Goal: Complete application form: Complete application form

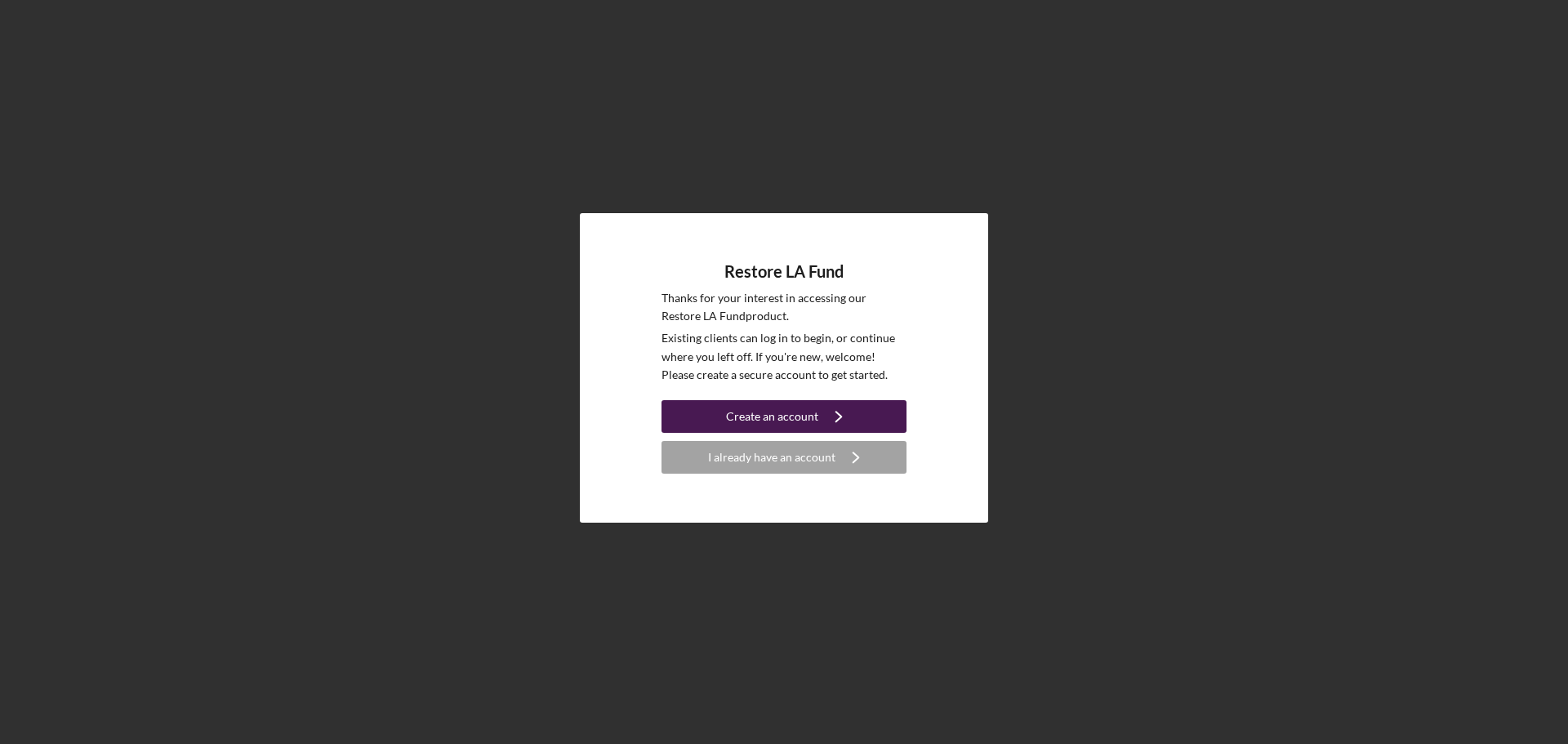
click at [739, 412] on div "Create an account" at bounding box center [772, 416] width 92 height 33
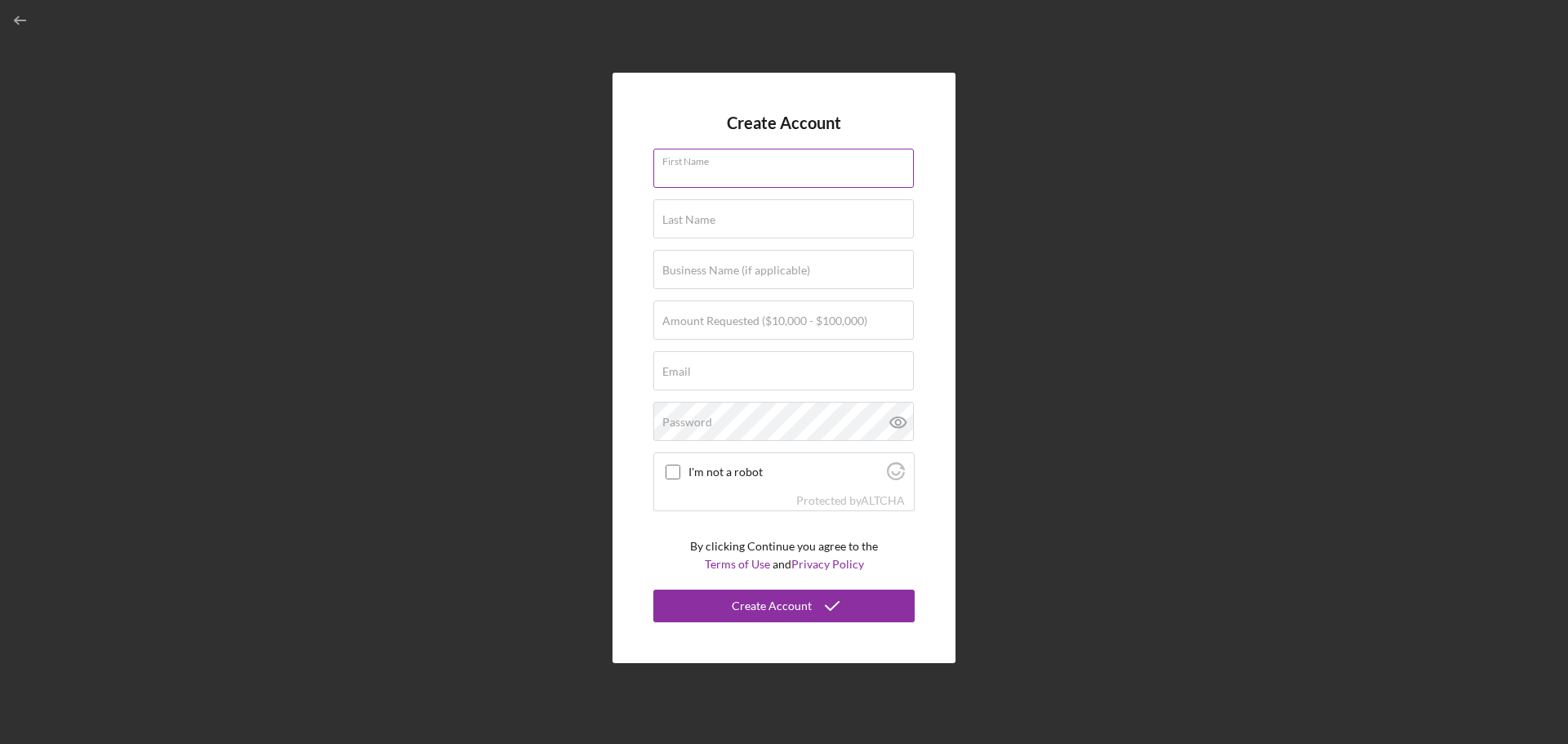
click at [753, 168] on input "First Name" at bounding box center [783, 168] width 260 height 39
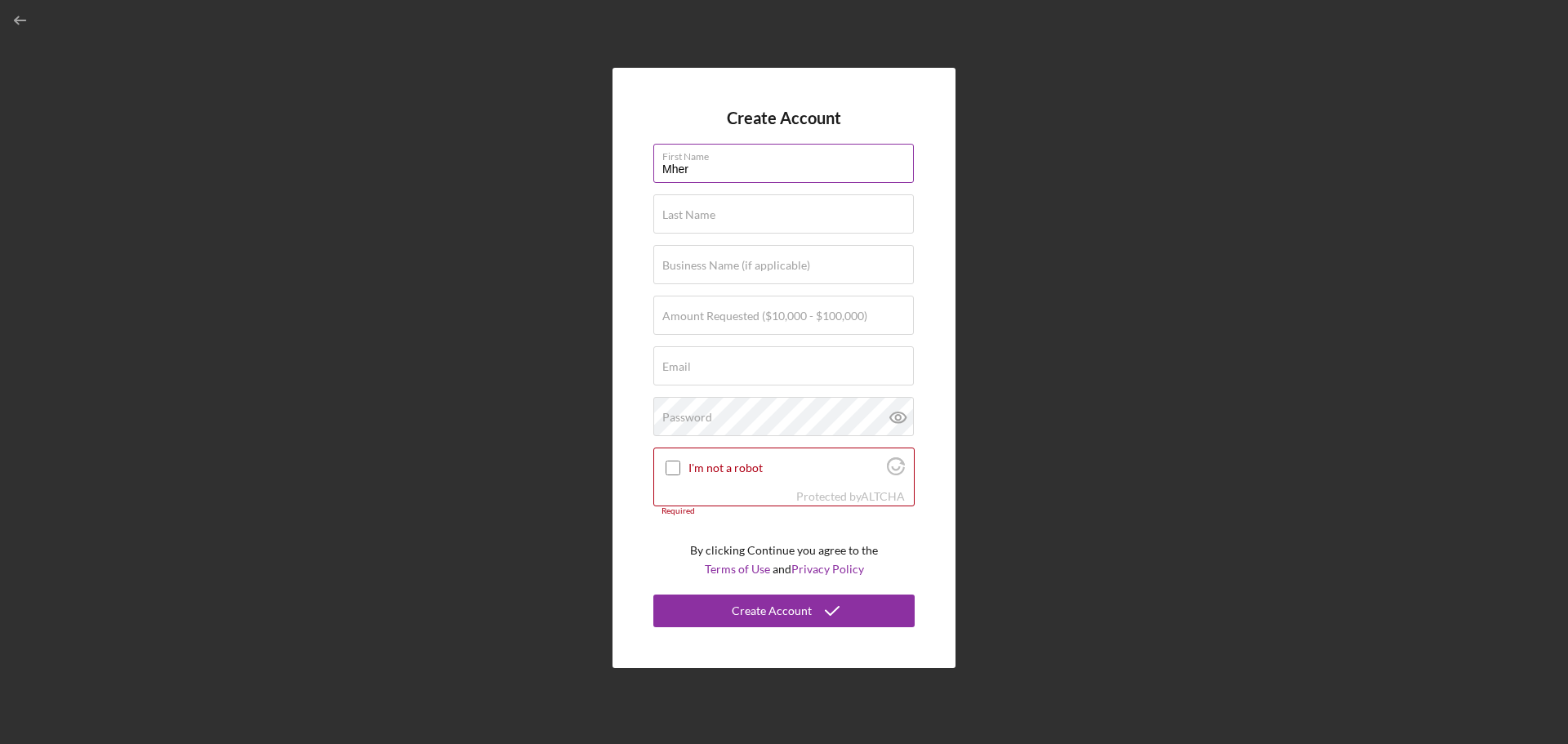
type input "Mher"
type input "Kesheshian"
type input "MS Keshishian Healthcare"
type input "$100,000"
click at [741, 369] on input "Email" at bounding box center [783, 366] width 260 height 39
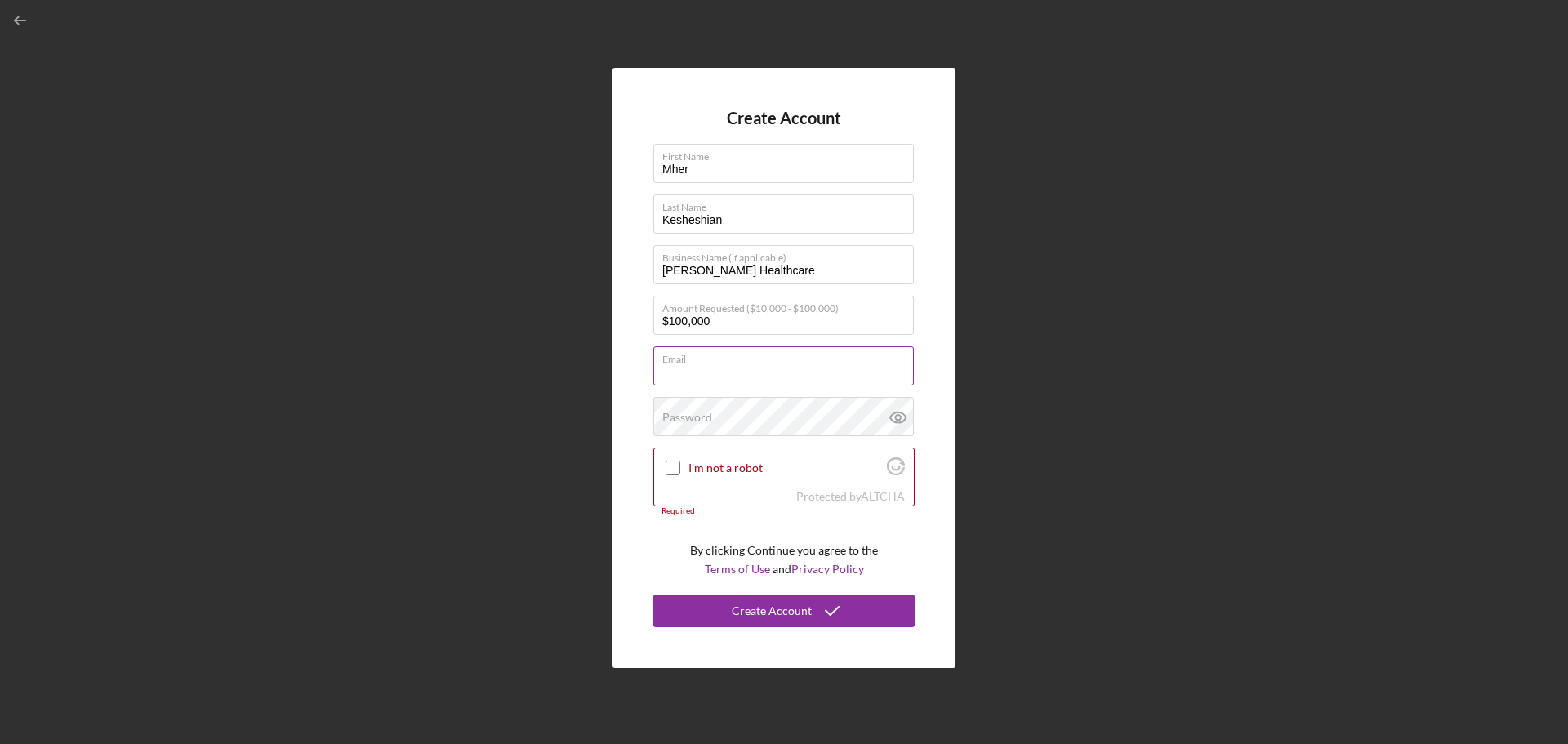
type input "mkkeshishian@gmail.com"
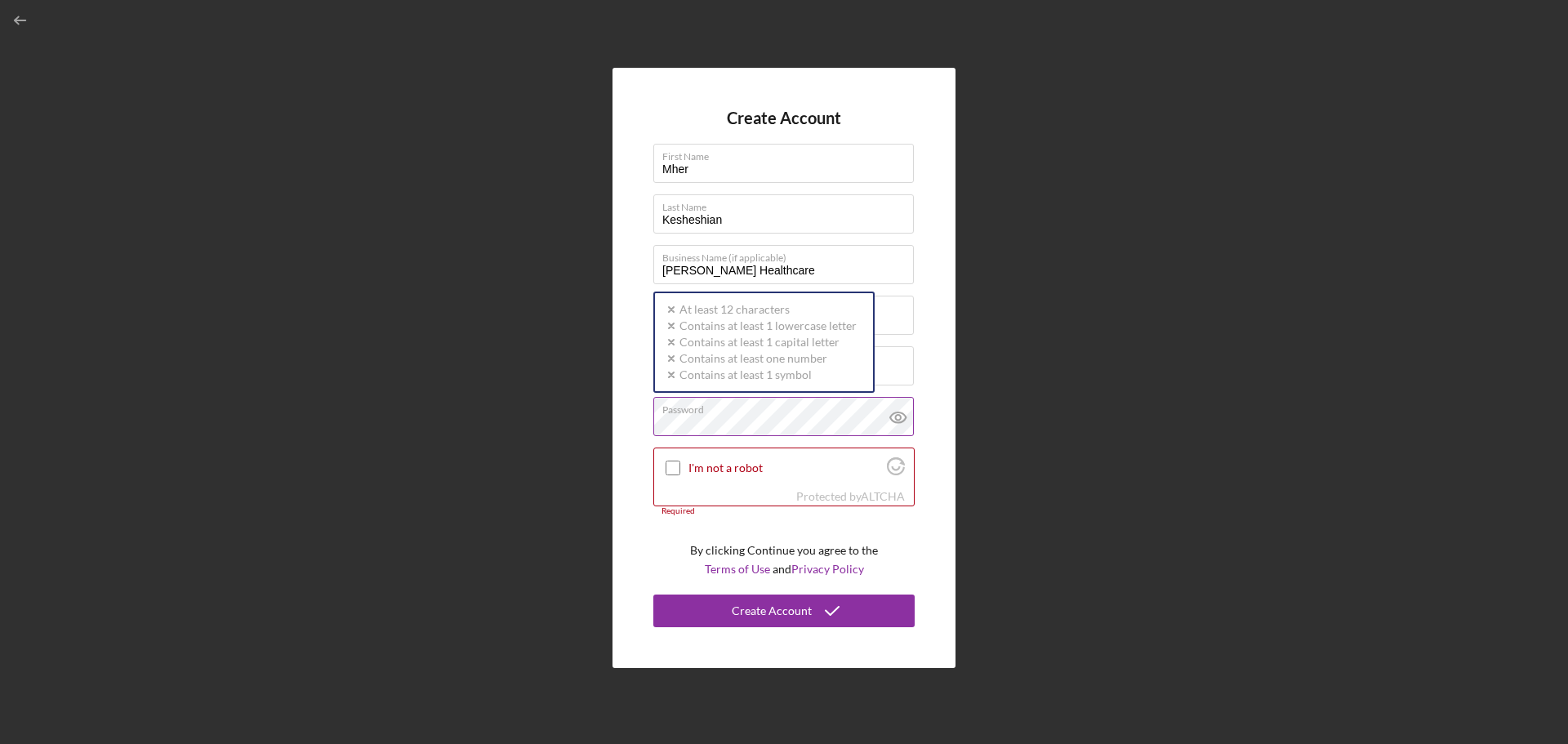
click at [742, 414] on div "Password Icon/icon-validation-no At least 12 characters Icon/icon-validation-no…" at bounding box center [784, 417] width 261 height 41
click at [674, 469] on input "I'm not a robot" at bounding box center [673, 468] width 15 height 15
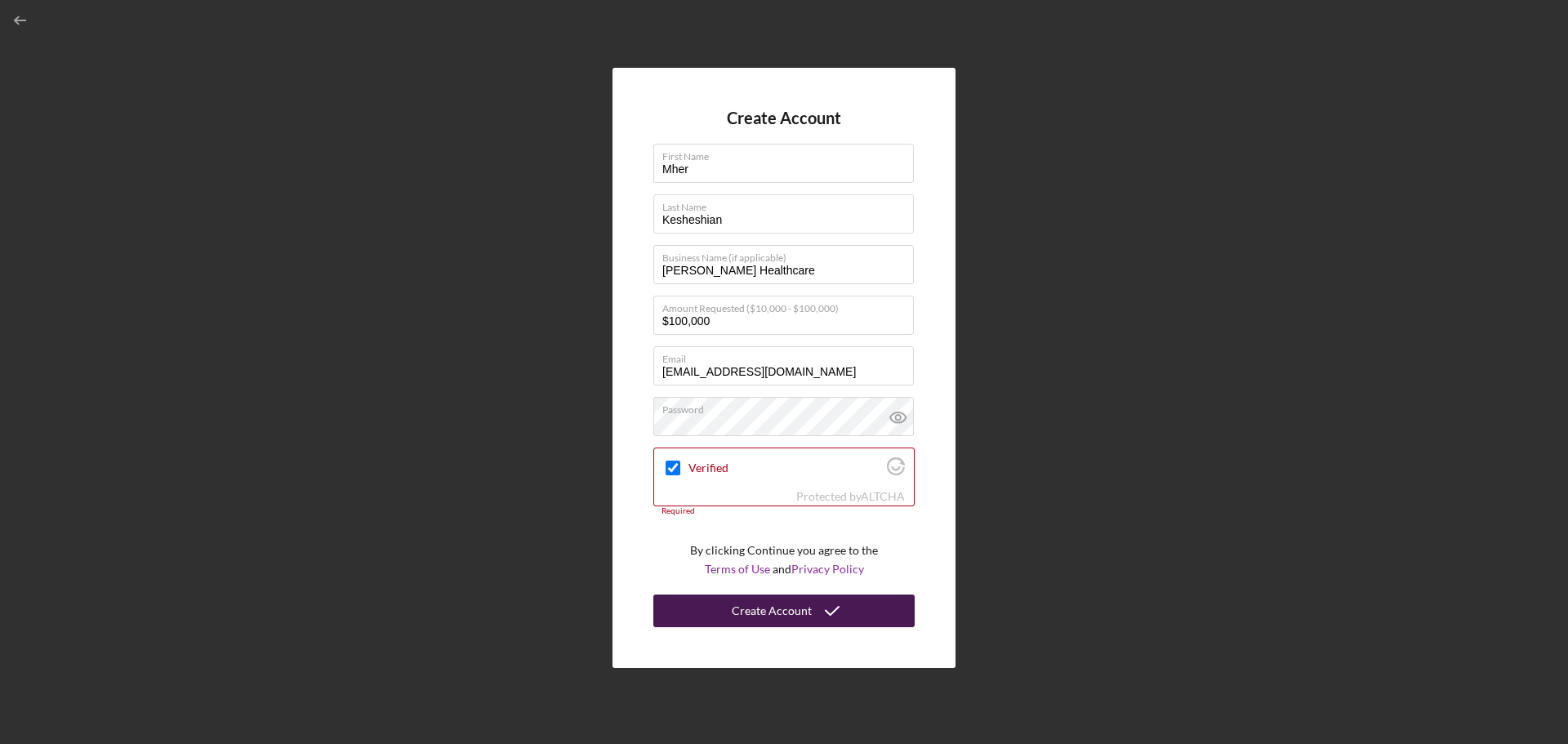
click at [796, 613] on div "Create Account" at bounding box center [772, 611] width 80 height 33
click at [842, 477] on div "Verified" at bounding box center [784, 467] width 260 height 38
click at [893, 463] on icon "Visit Altcha.org" at bounding box center [896, 466] width 18 height 18
click at [738, 604] on div "Create Account" at bounding box center [772, 611] width 80 height 33
click at [675, 474] on input "Verified" at bounding box center [673, 468] width 15 height 15
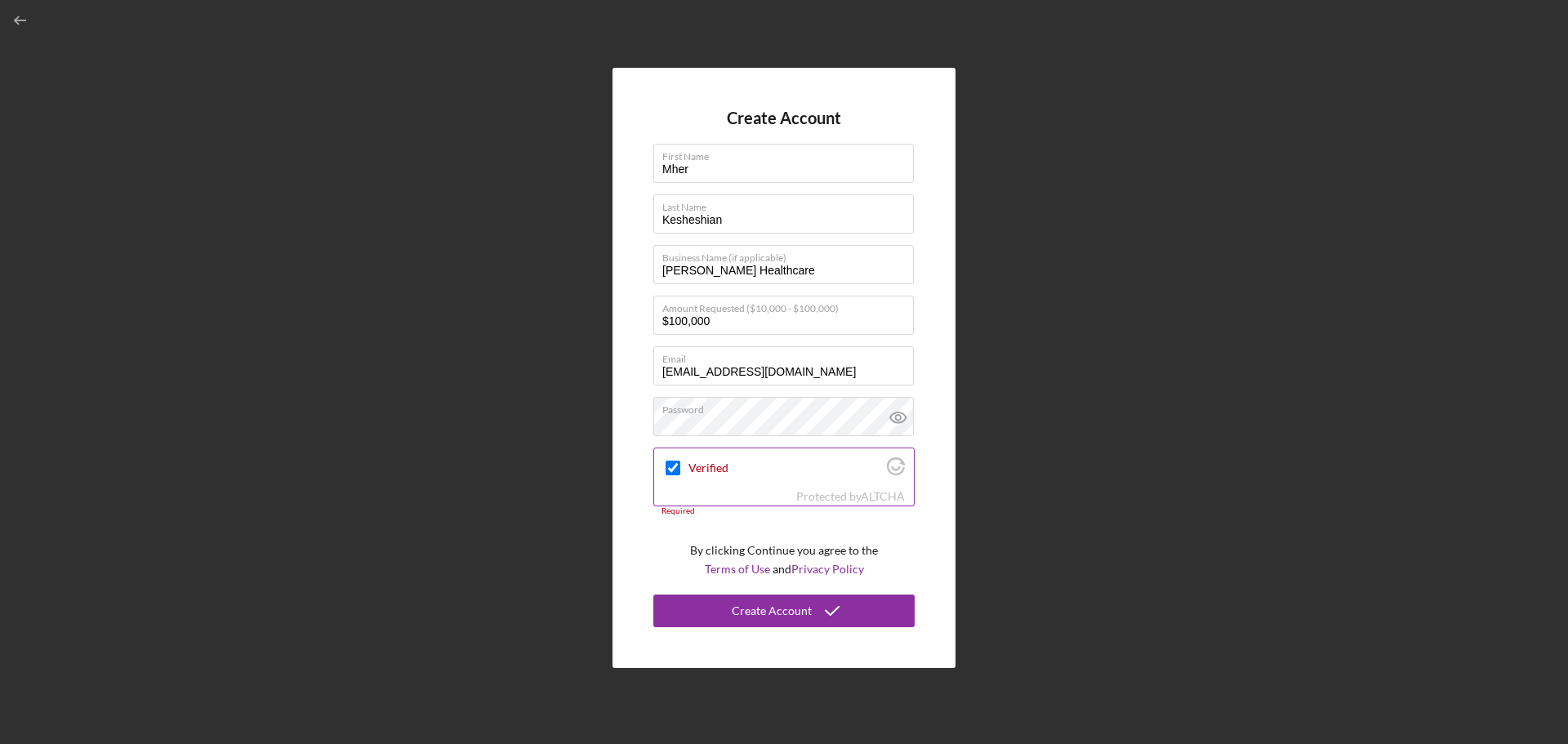
click at [673, 465] on input "Verified" at bounding box center [673, 468] width 15 height 15
click at [899, 460] on icon "Visit Altcha.org" at bounding box center [896, 461] width 18 height 8
click at [842, 268] on input "[PERSON_NAME] Healthcare" at bounding box center [783, 265] width 260 height 39
click at [666, 470] on input "Verified" at bounding box center [673, 468] width 15 height 15
click at [669, 463] on input "Verified" at bounding box center [673, 468] width 15 height 15
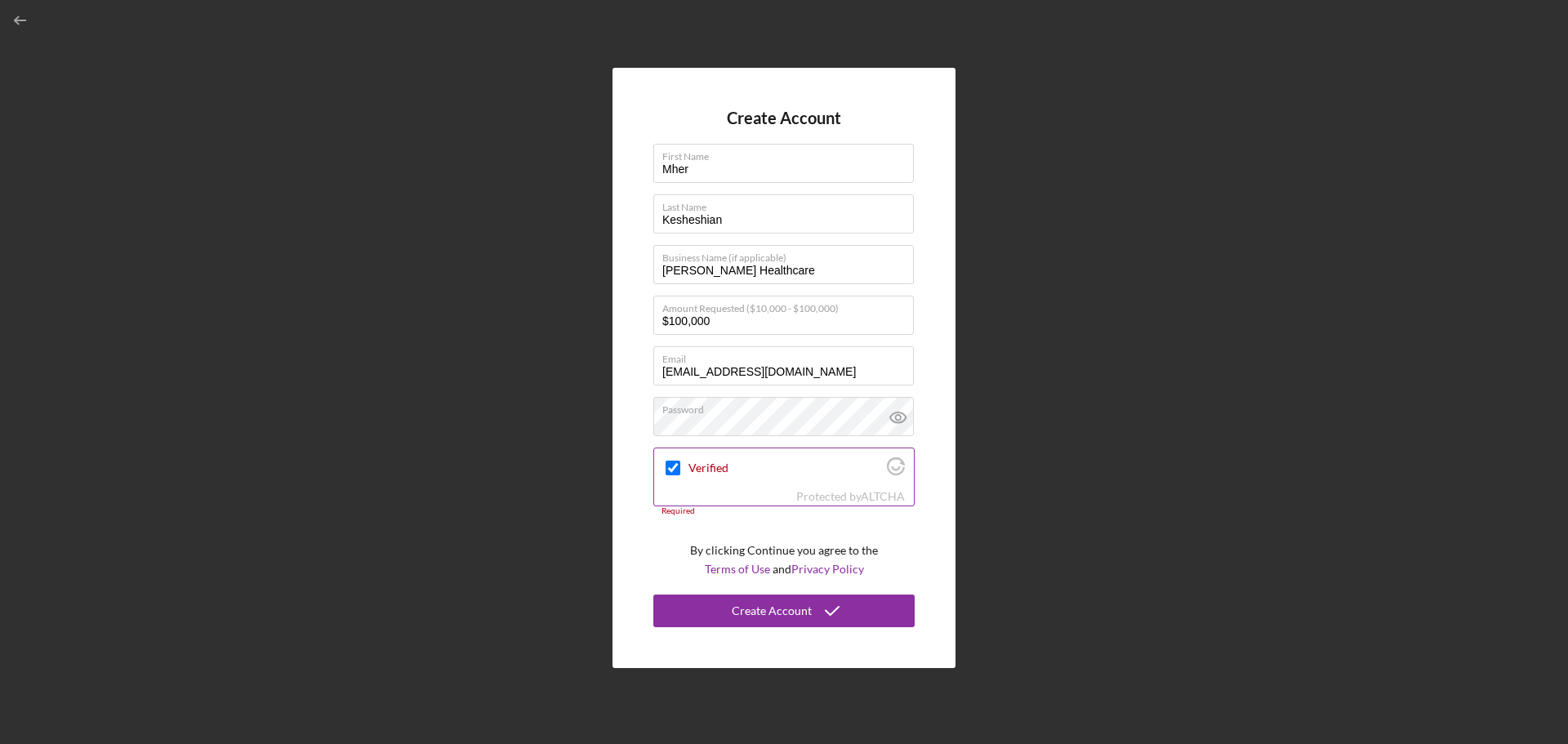
click at [669, 470] on input "Verified" at bounding box center [673, 468] width 15 height 15
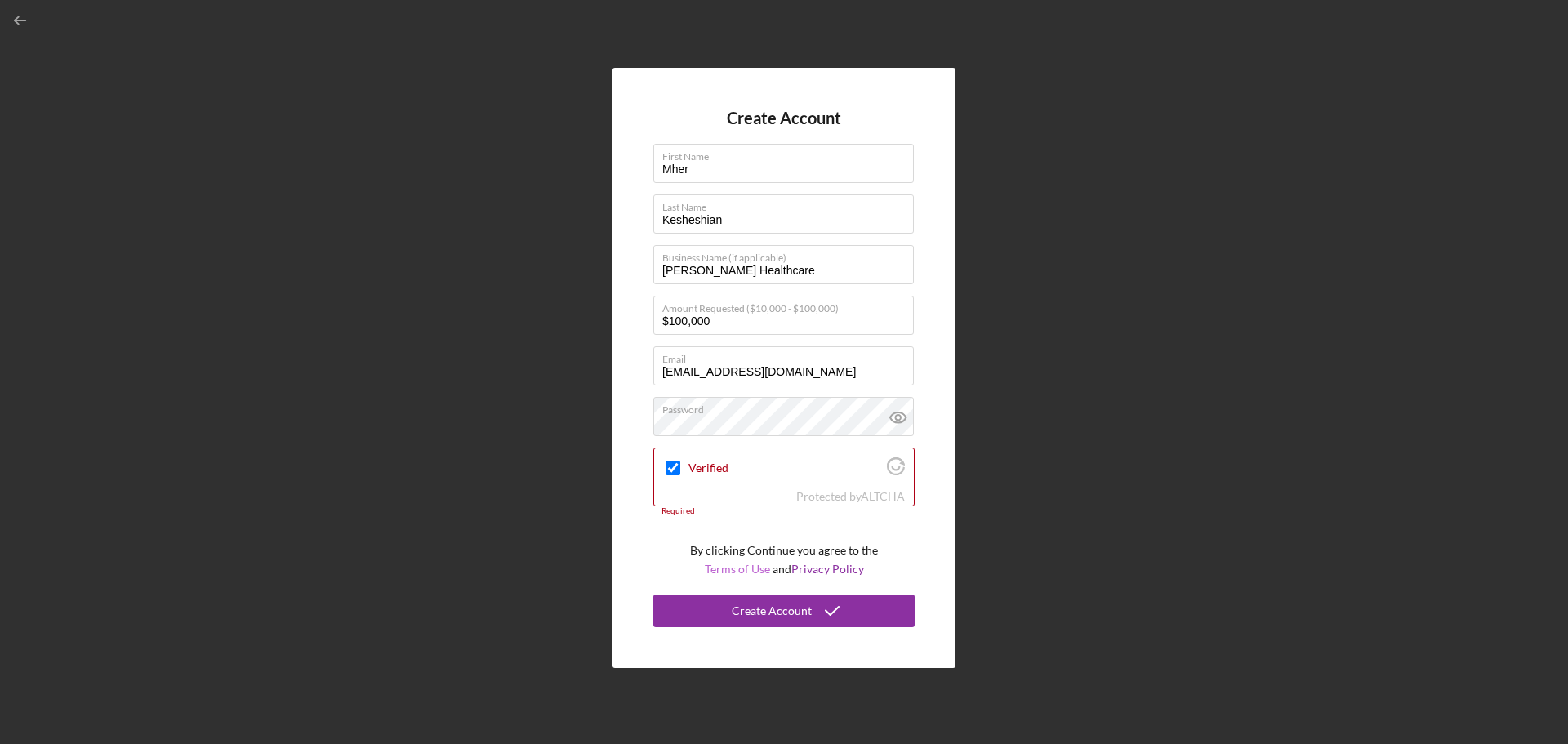
click at [721, 568] on link "Terms of Use" at bounding box center [738, 569] width 66 height 14
click at [840, 568] on link "Privacy Policy" at bounding box center [828, 569] width 73 height 14
click at [733, 612] on button "Create Account" at bounding box center [784, 611] width 261 height 33
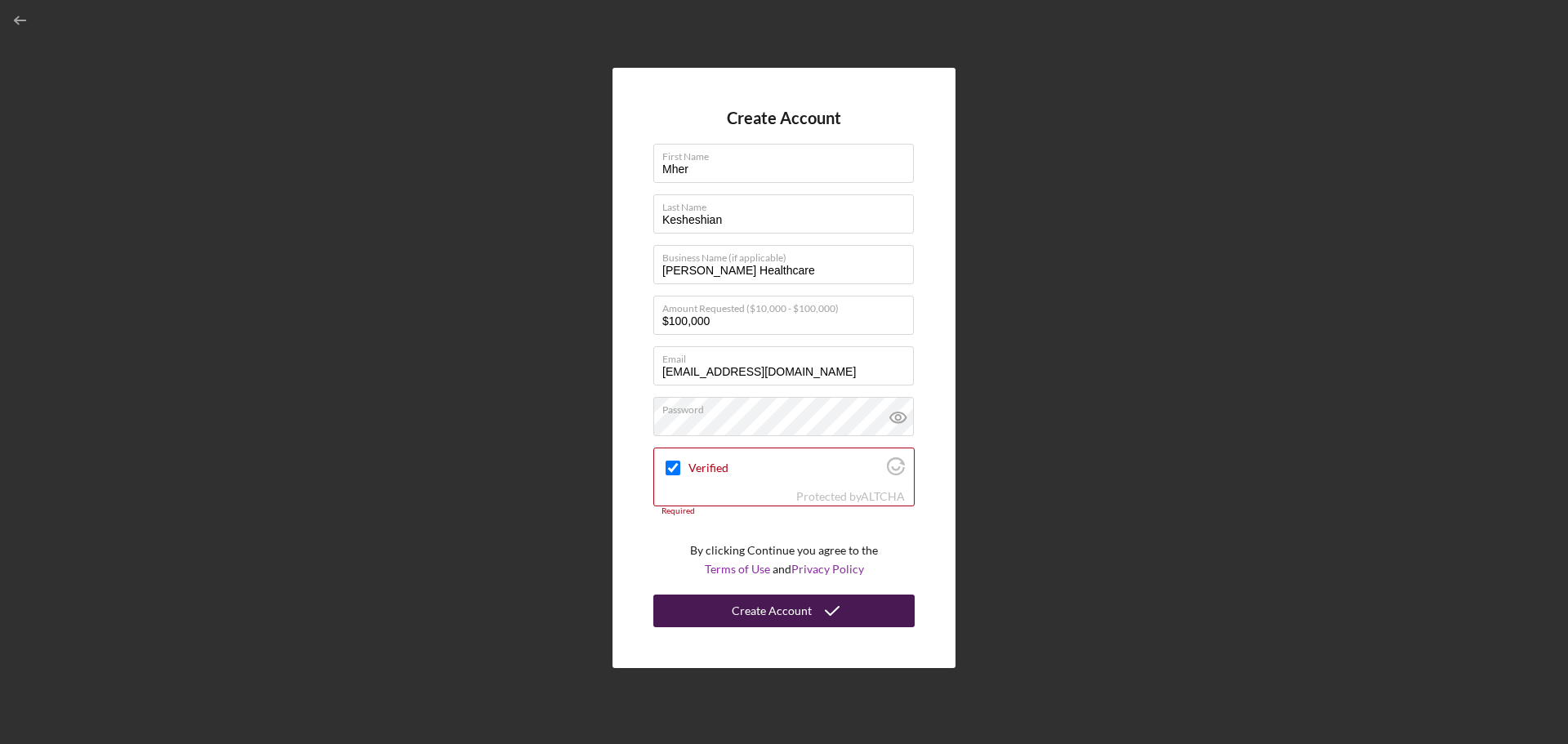
click at [733, 612] on button "Create Account" at bounding box center [784, 611] width 261 height 33
click at [900, 416] on icon at bounding box center [898, 417] width 5 height 5
click at [671, 463] on input "Verified" at bounding box center [673, 468] width 15 height 15
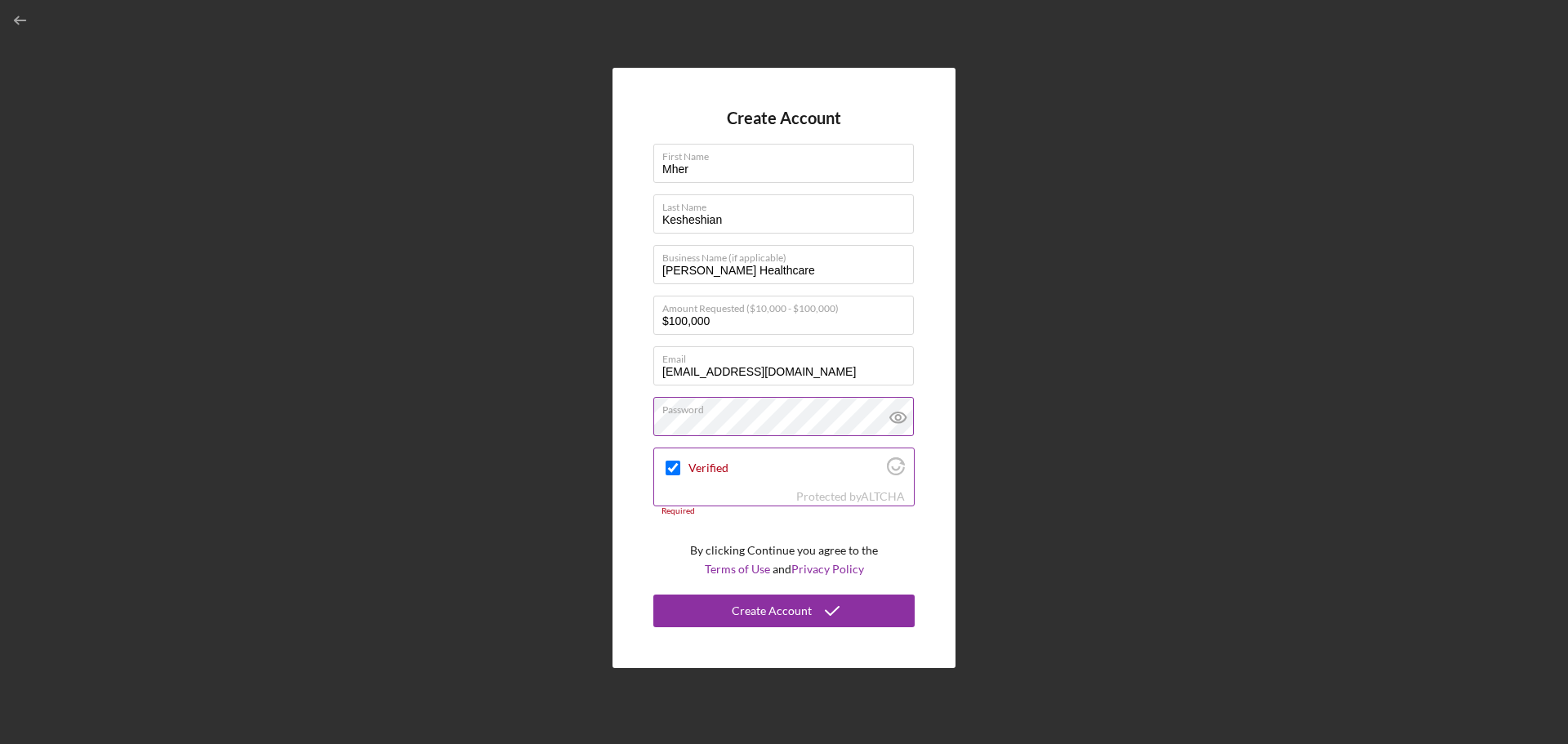
click at [671, 463] on input "Verified" at bounding box center [673, 468] width 15 height 15
checkbox input "true"
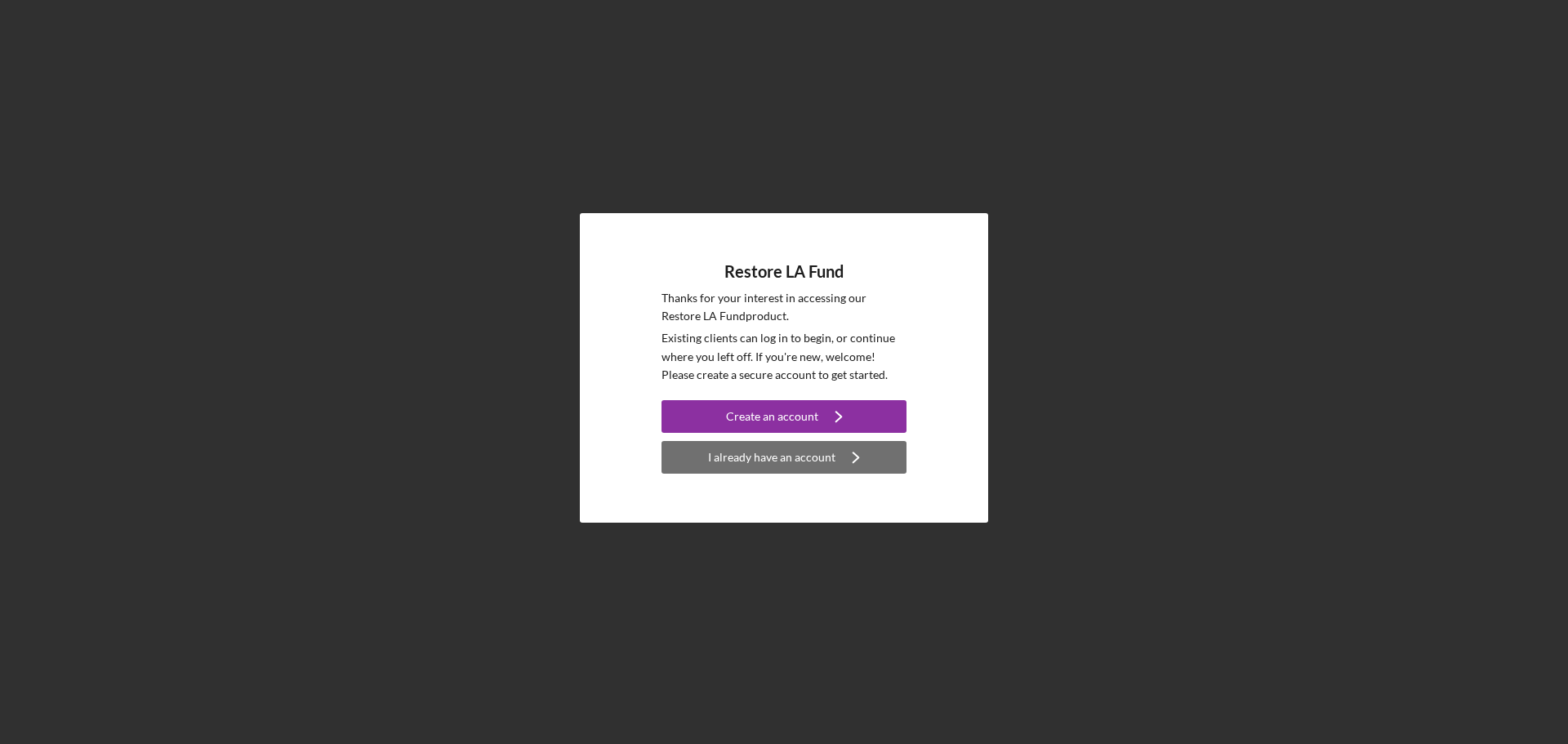
click at [773, 454] on div "I already have an account" at bounding box center [772, 457] width 127 height 33
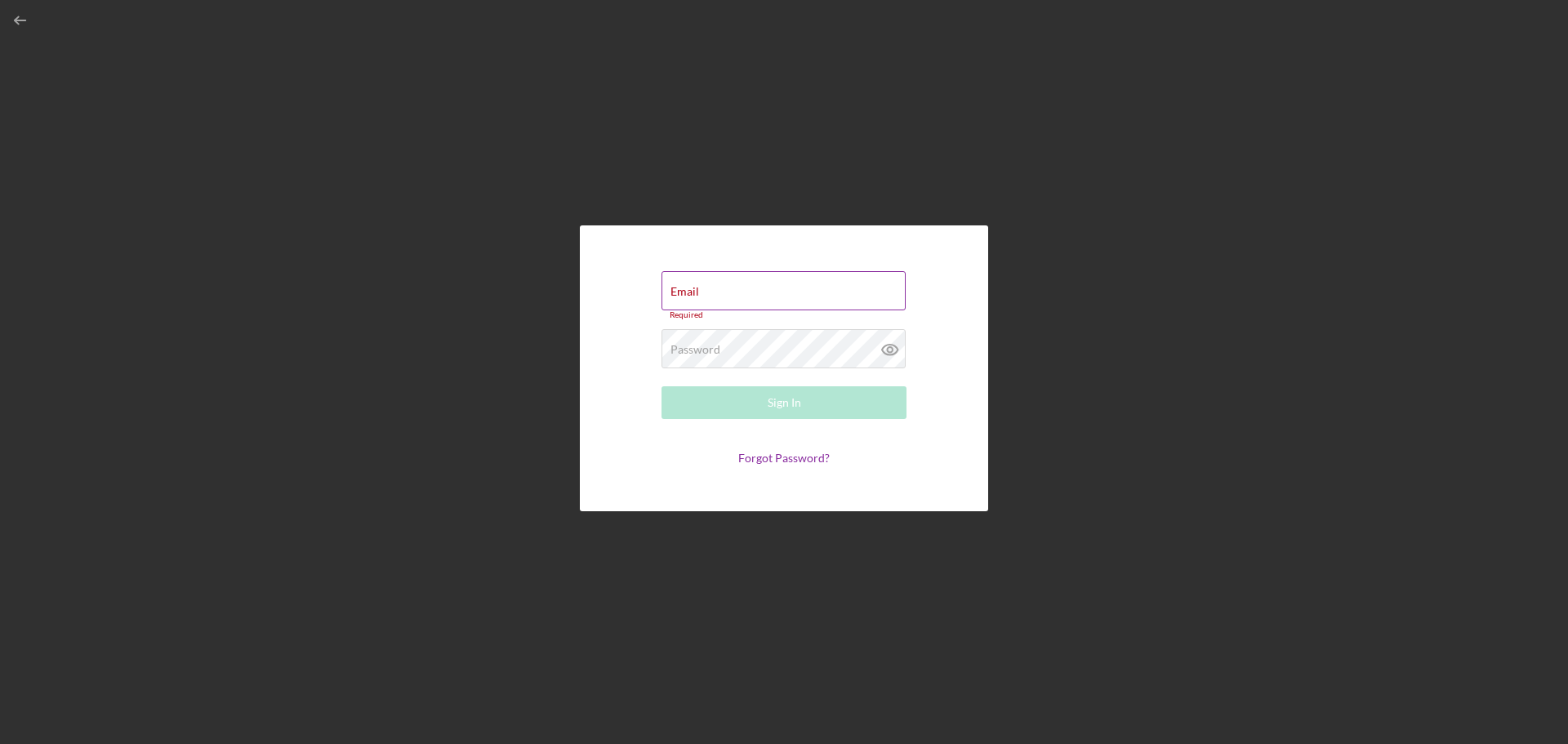
click at [758, 292] on div "Email Required" at bounding box center [784, 295] width 245 height 49
click at [770, 289] on div "Email Required" at bounding box center [784, 295] width 245 height 49
type input "[EMAIL_ADDRESS][DOMAIN_NAME]"
click at [776, 456] on link "Forgot Password?" at bounding box center [784, 454] width 91 height 14
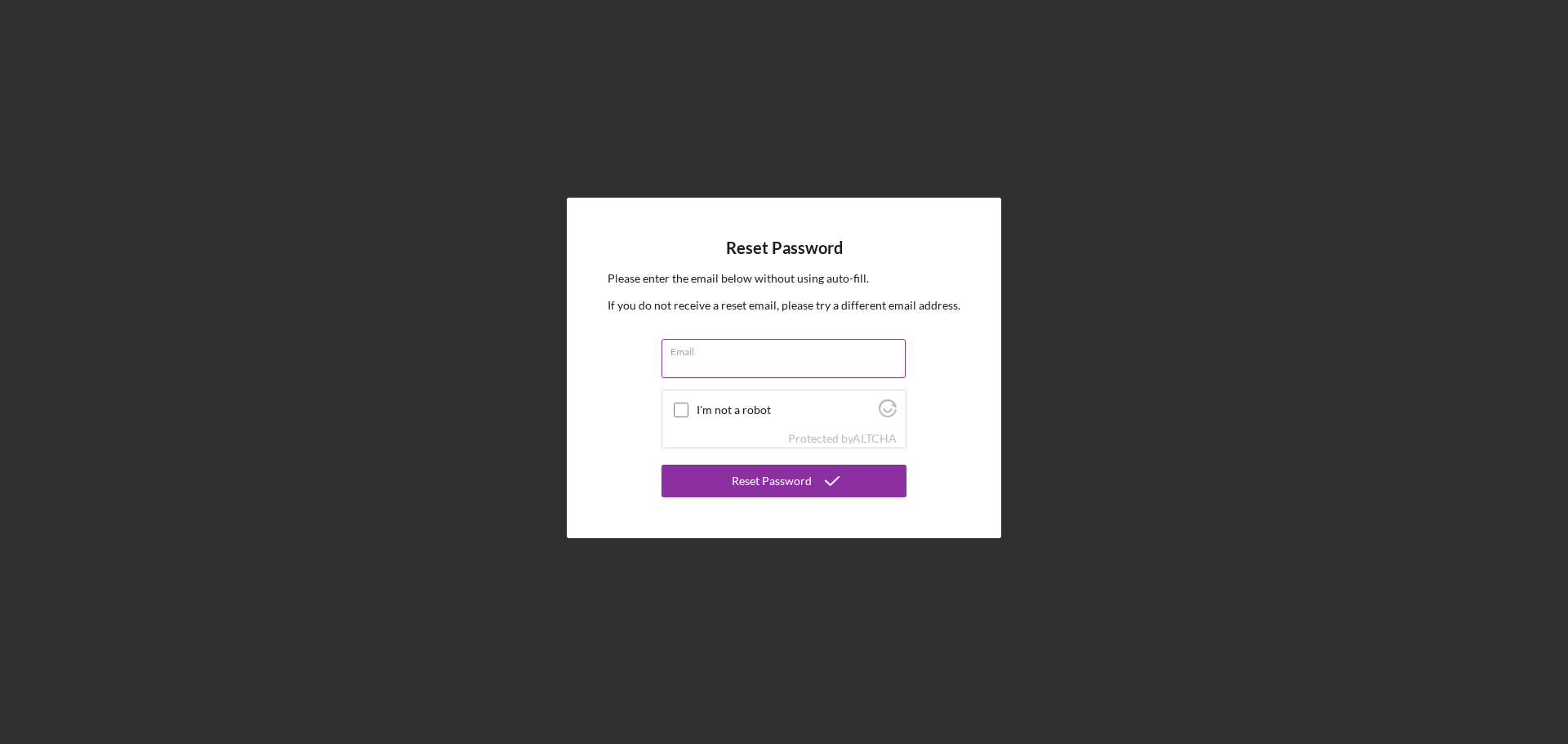
click at [729, 358] on input "Email" at bounding box center [783, 359] width 244 height 39
type input "[EMAIL_ADDRESS][DOMAIN_NAME]"
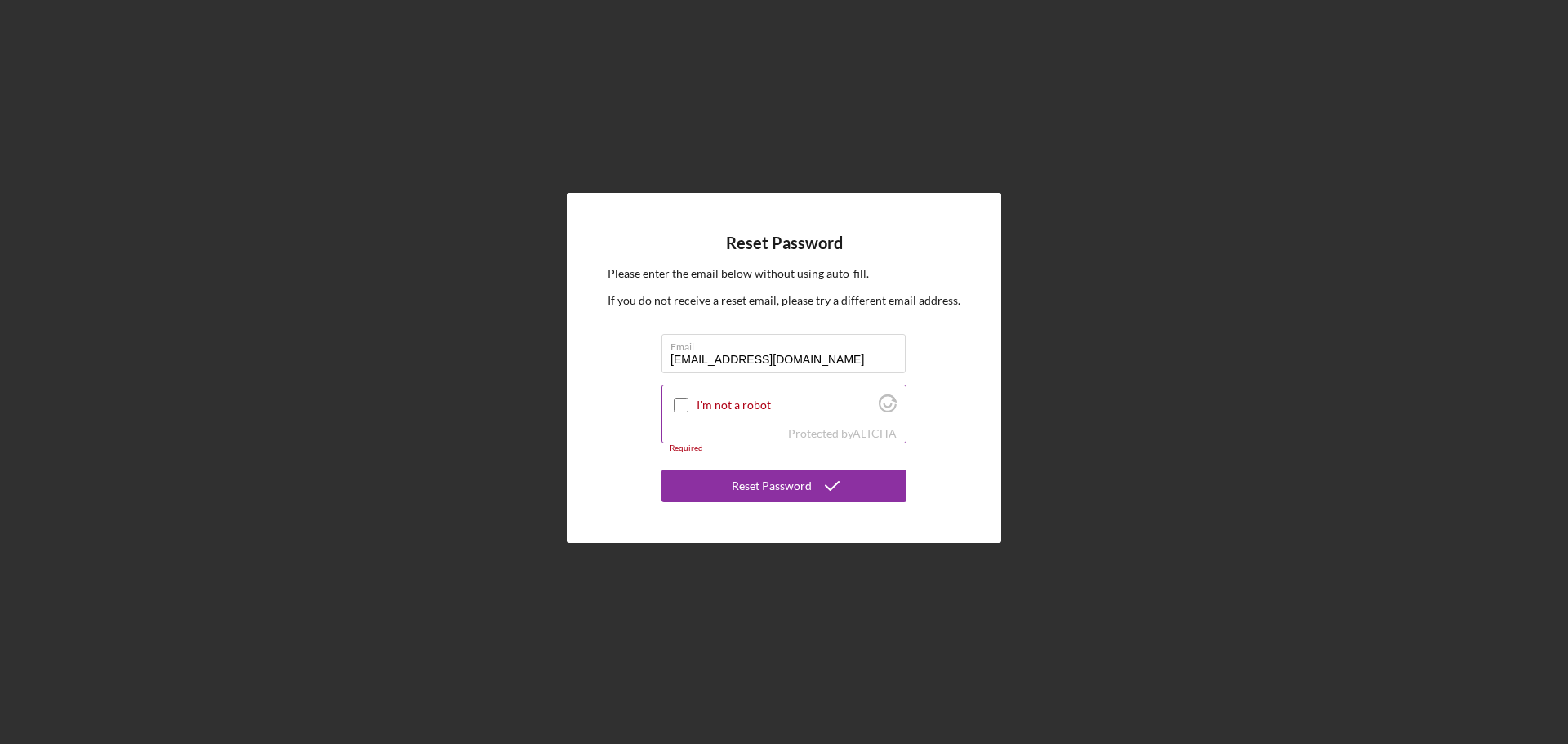
click at [678, 403] on input "I'm not a robot" at bounding box center [681, 405] width 15 height 15
checkbox input "true"
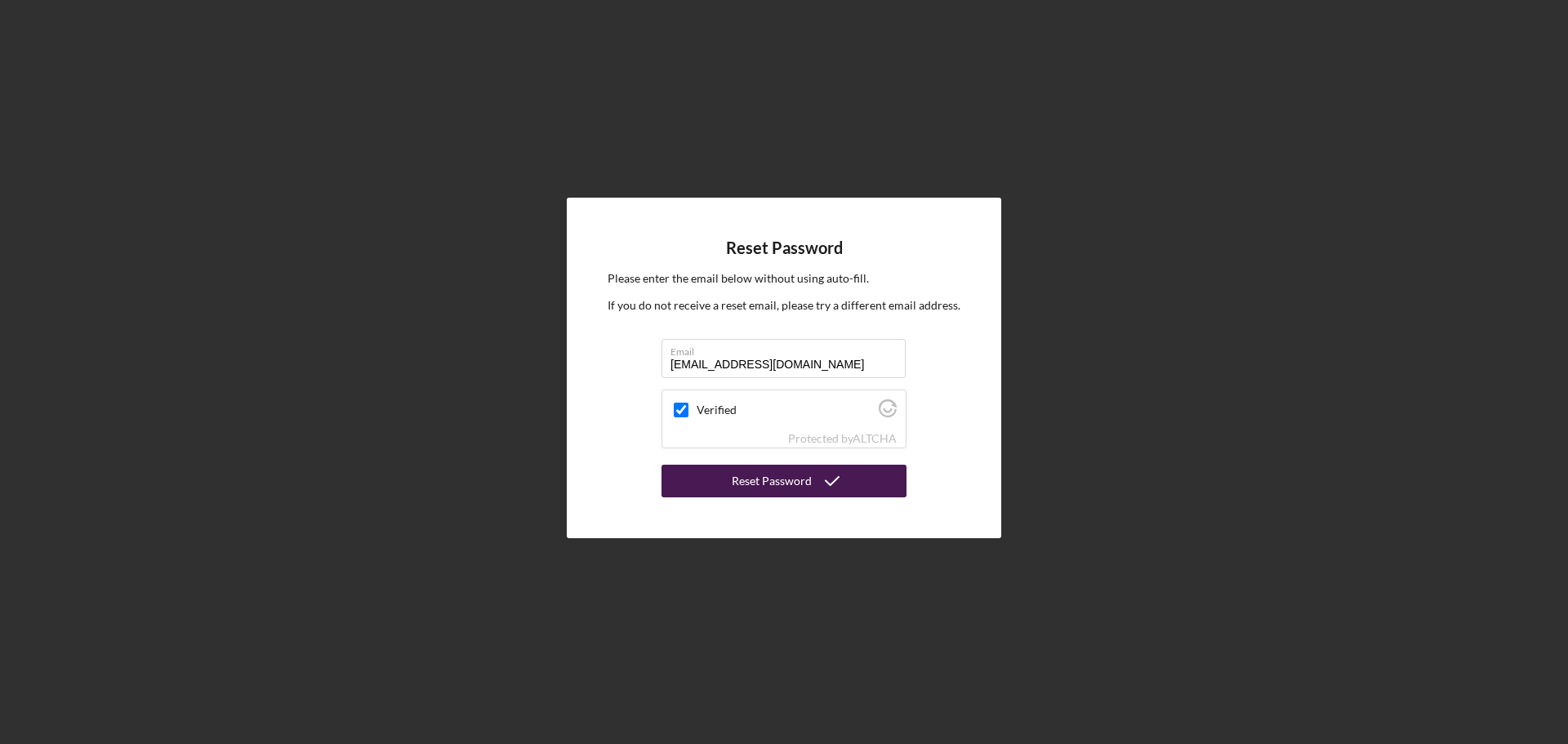
click at [770, 479] on div "Reset Password" at bounding box center [772, 480] width 80 height 33
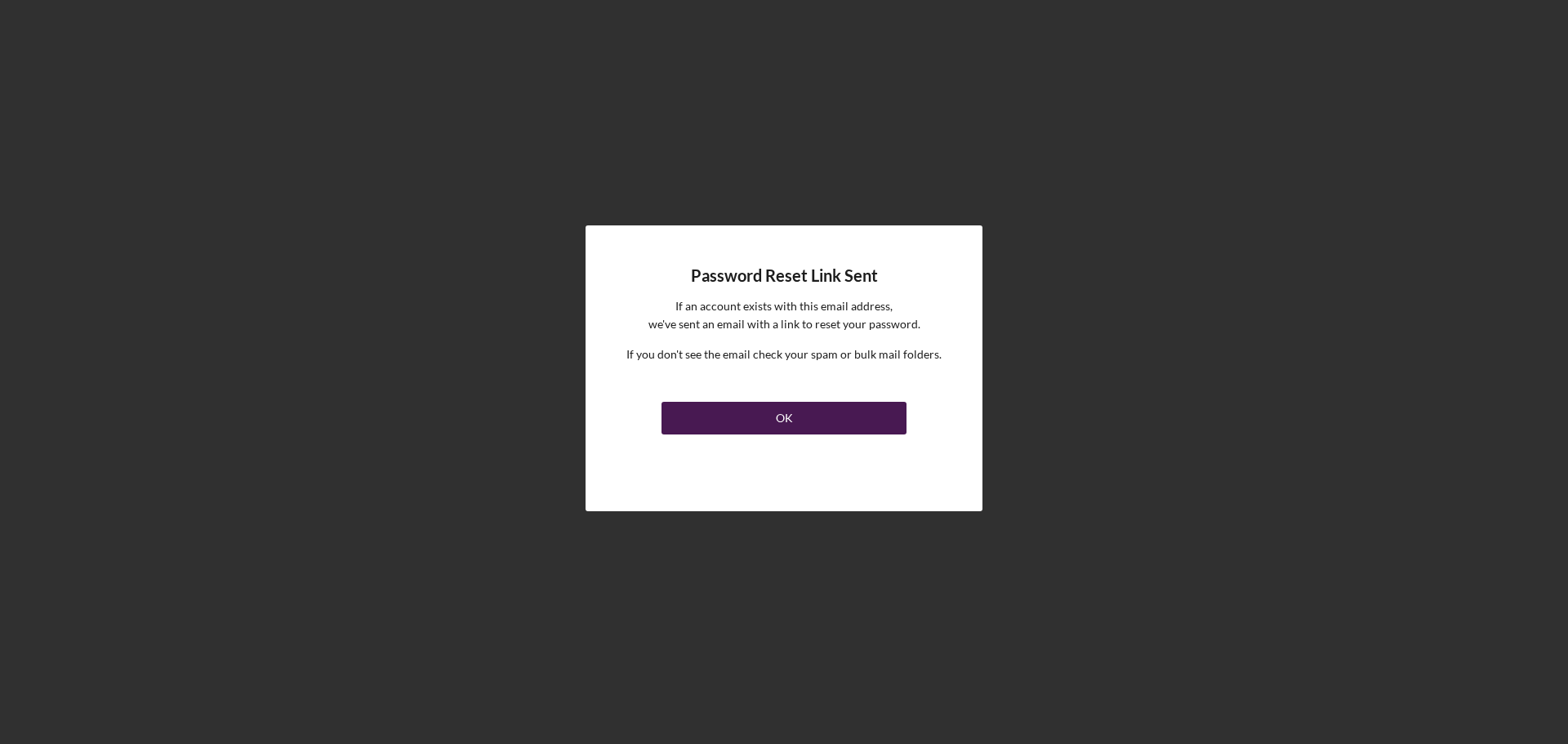
click at [762, 423] on button "OK" at bounding box center [784, 418] width 245 height 33
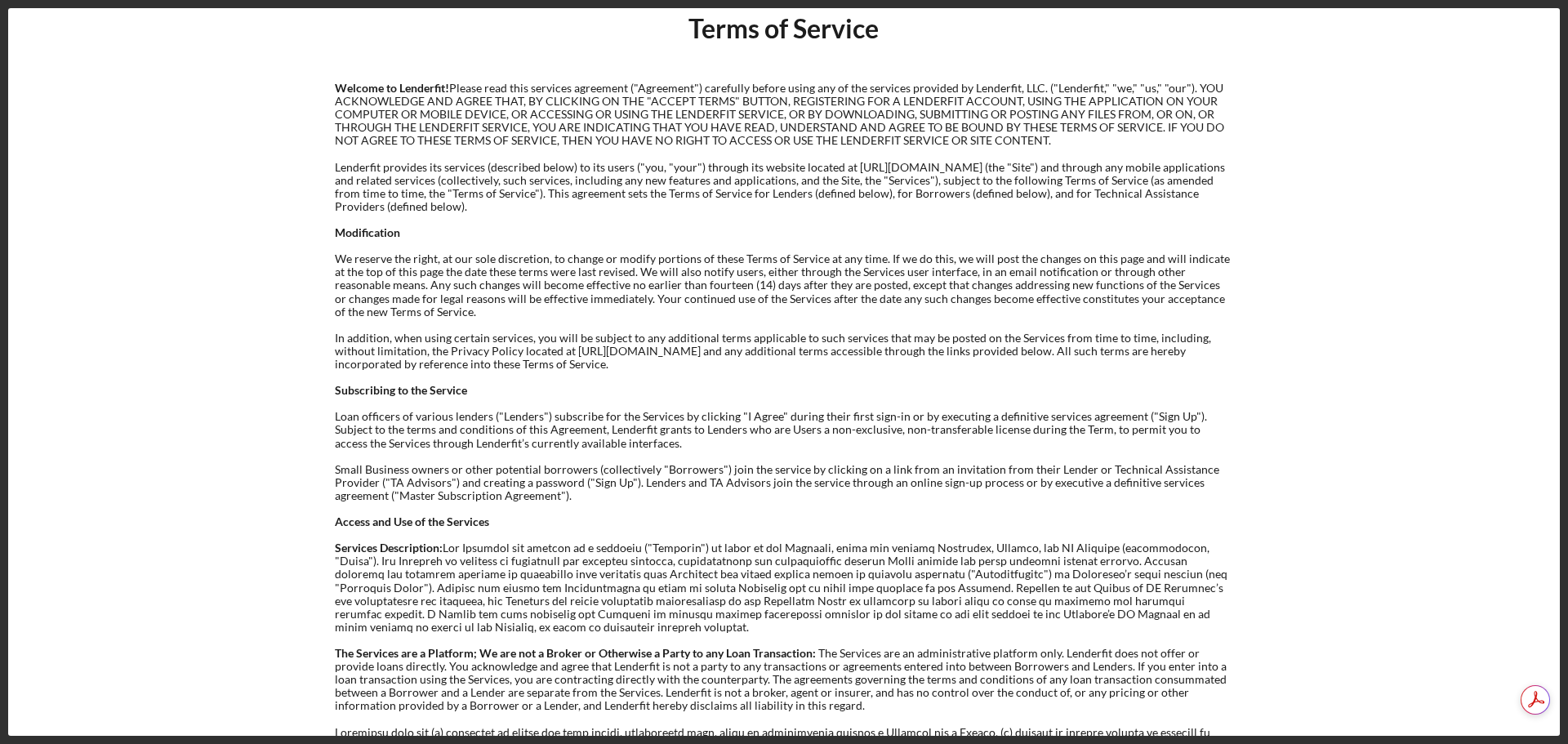
click at [820, 290] on div "Welcome to Lenderfit! Please read this services agreement ("Agreement") careful…" at bounding box center [784, 392] width 899 height 621
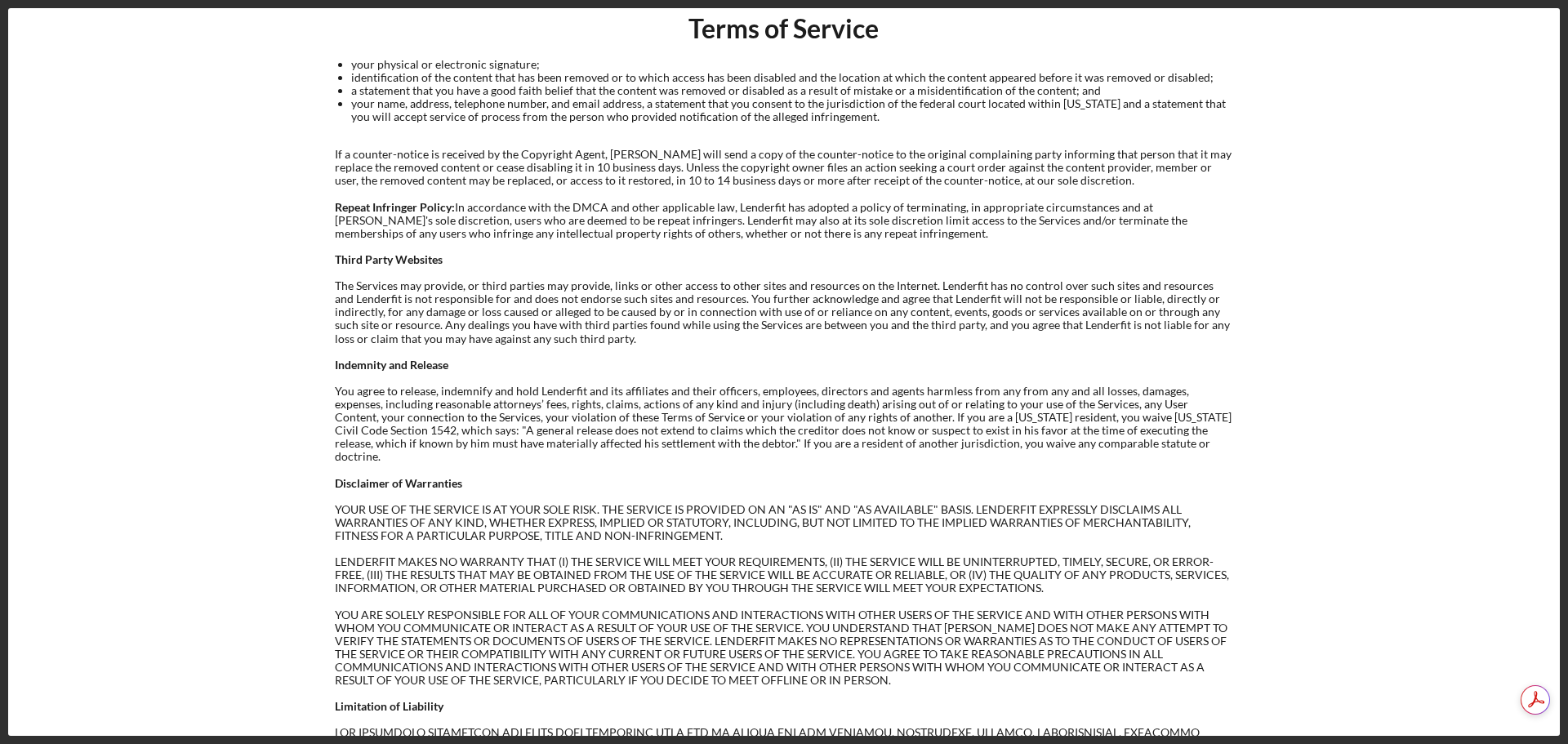
scroll to position [4173, 0]
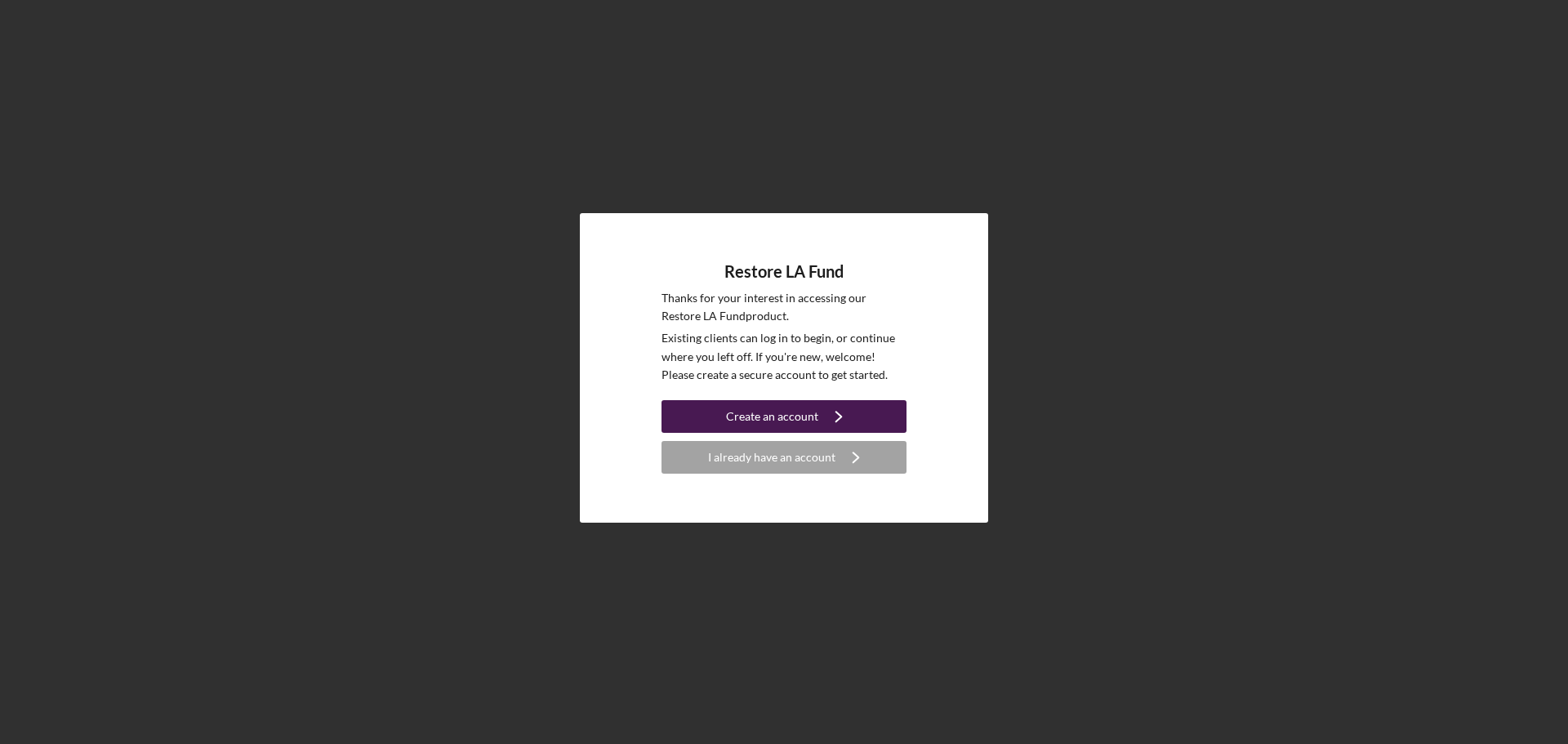
click at [772, 414] on div "Create an account" at bounding box center [772, 416] width 92 height 33
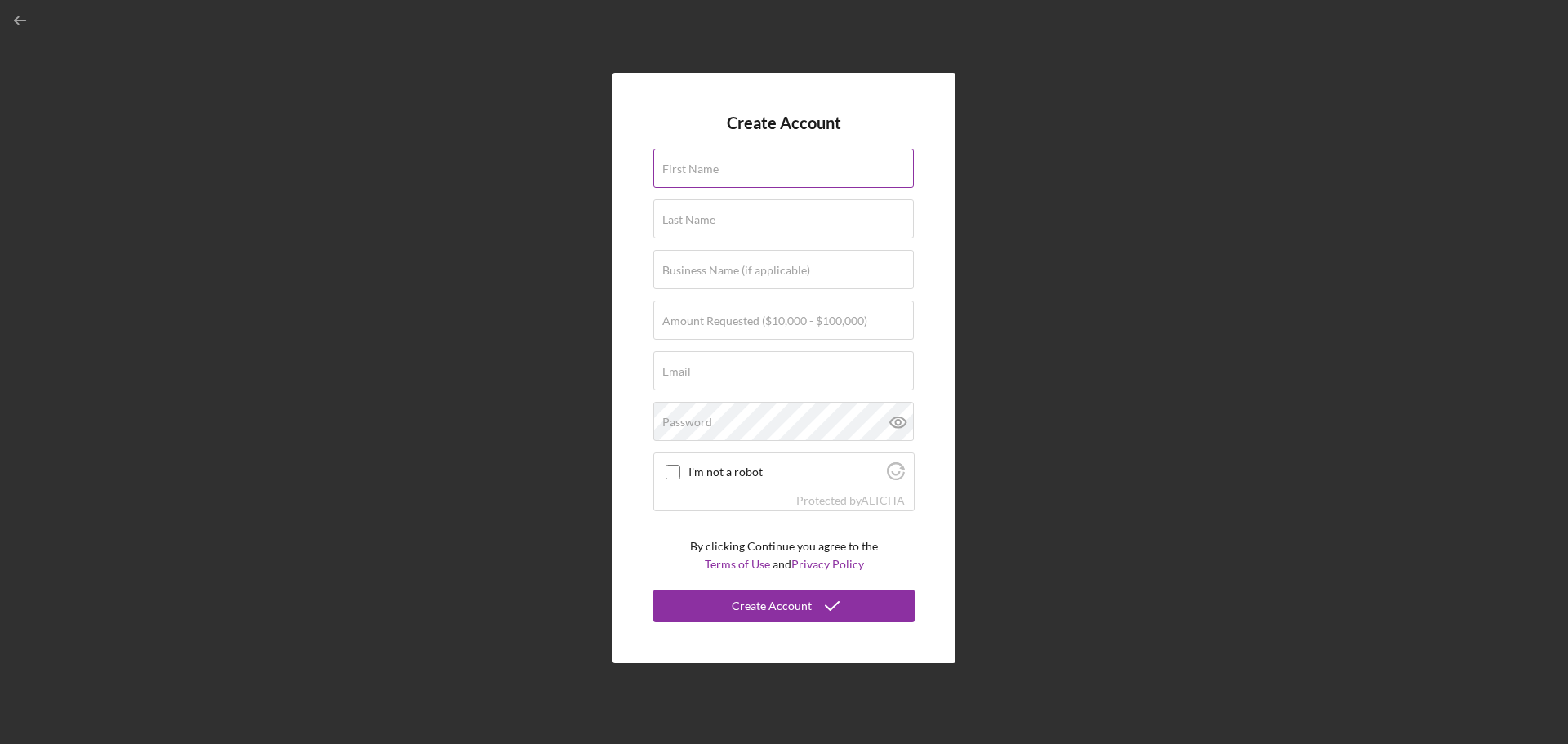
click at [714, 148] on div "First Name" at bounding box center [784, 169] width 261 height 41
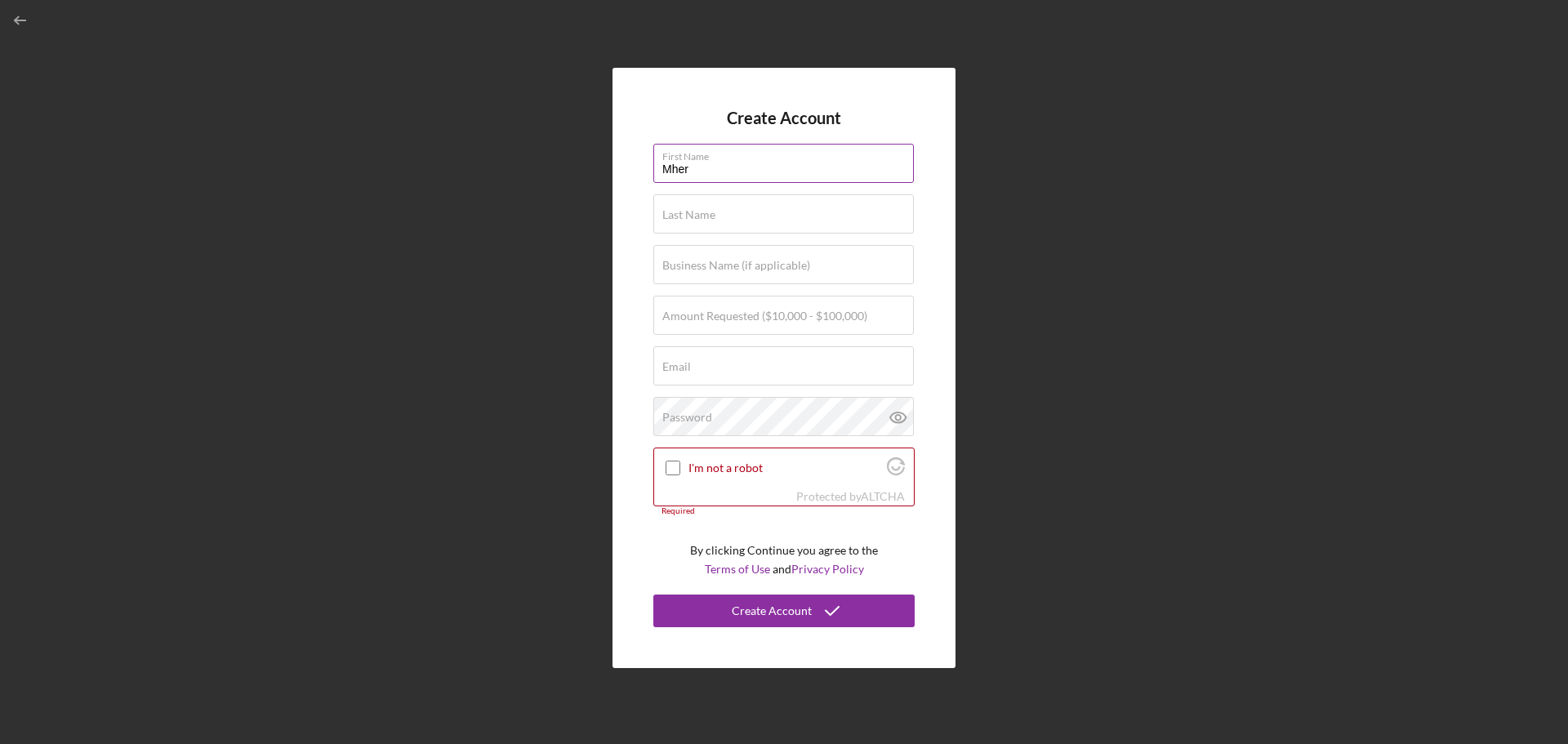
type input "Mher"
type input "Kesheshian"
type input "[PERSON_NAME] Healthcare INC"
type input "$4"
type input "$100,000"
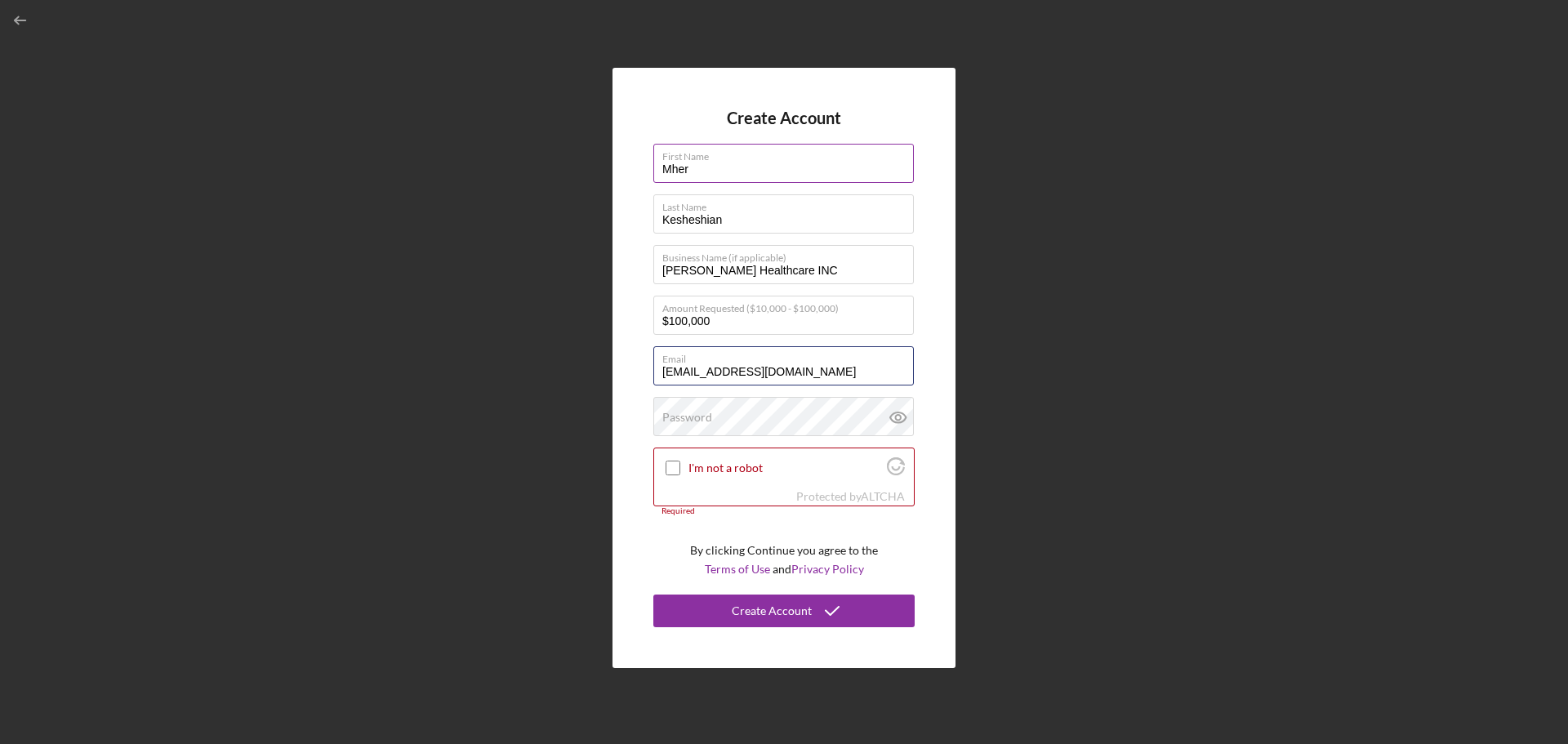
type input "[EMAIL_ADDRESS][DOMAIN_NAME]"
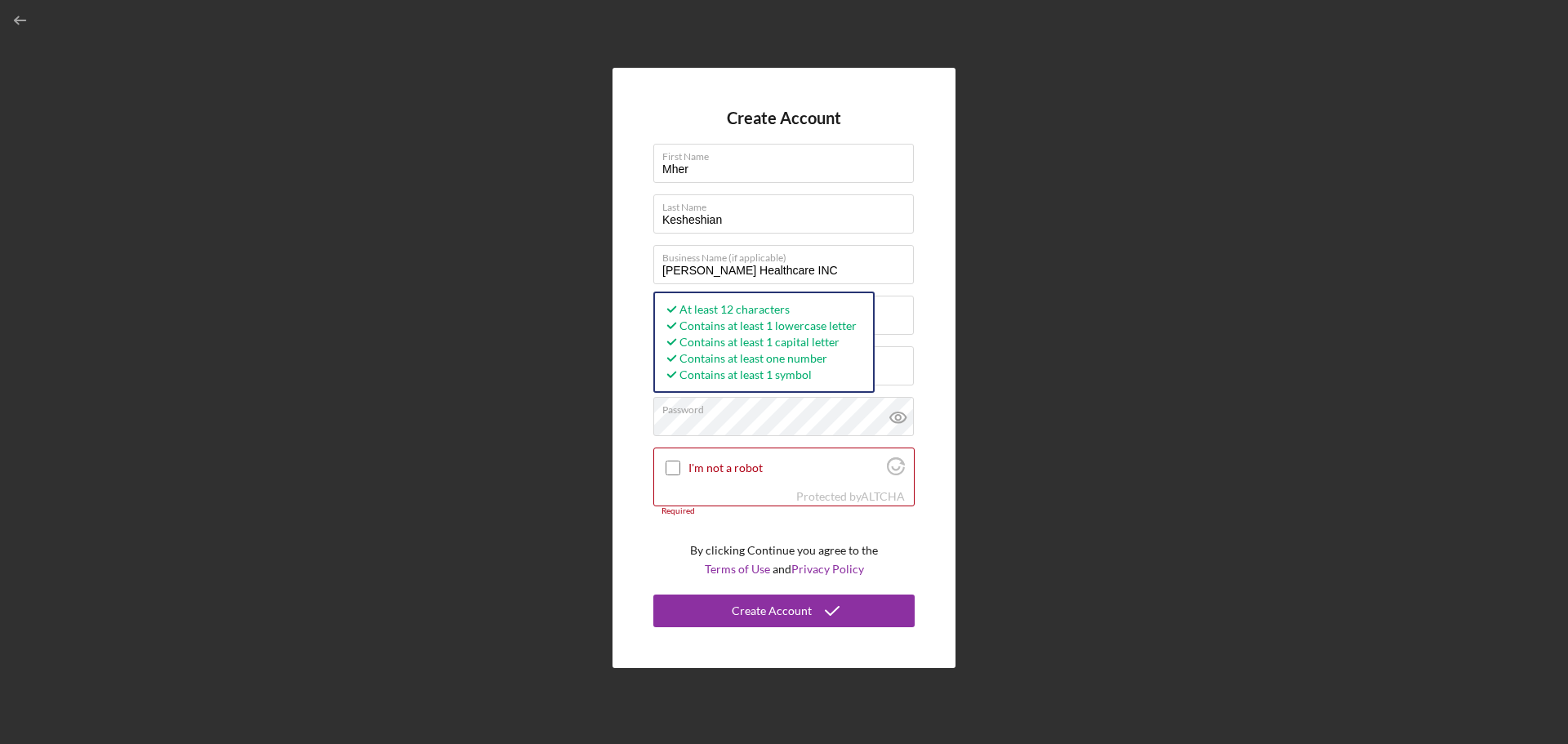
click at [942, 392] on div "Create Account First Name [PERSON_NAME] Last Name [PERSON_NAME] Business Name (…" at bounding box center [784, 368] width 343 height 600
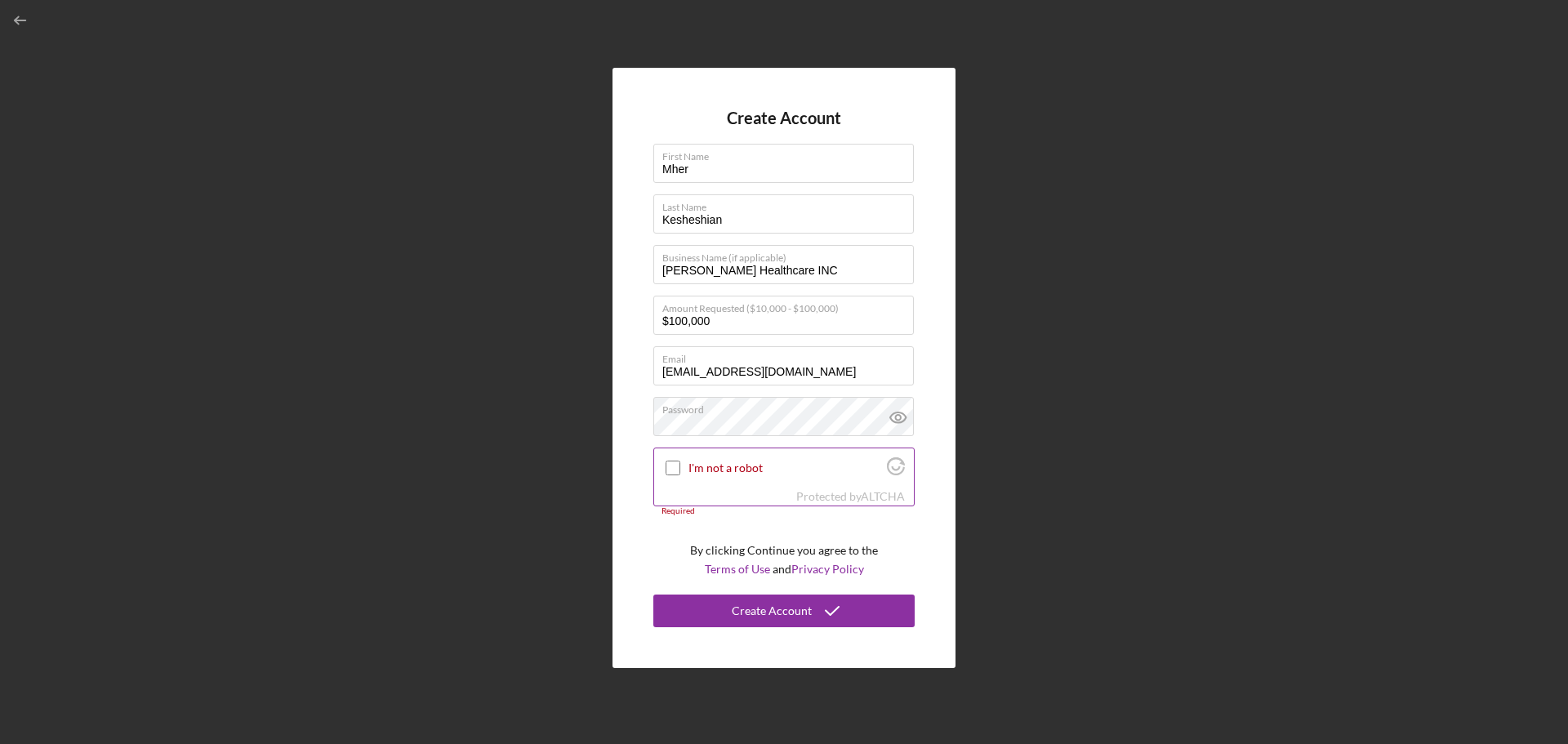
click at [670, 469] on input "I'm not a robot" at bounding box center [673, 468] width 15 height 15
checkbox input "true"
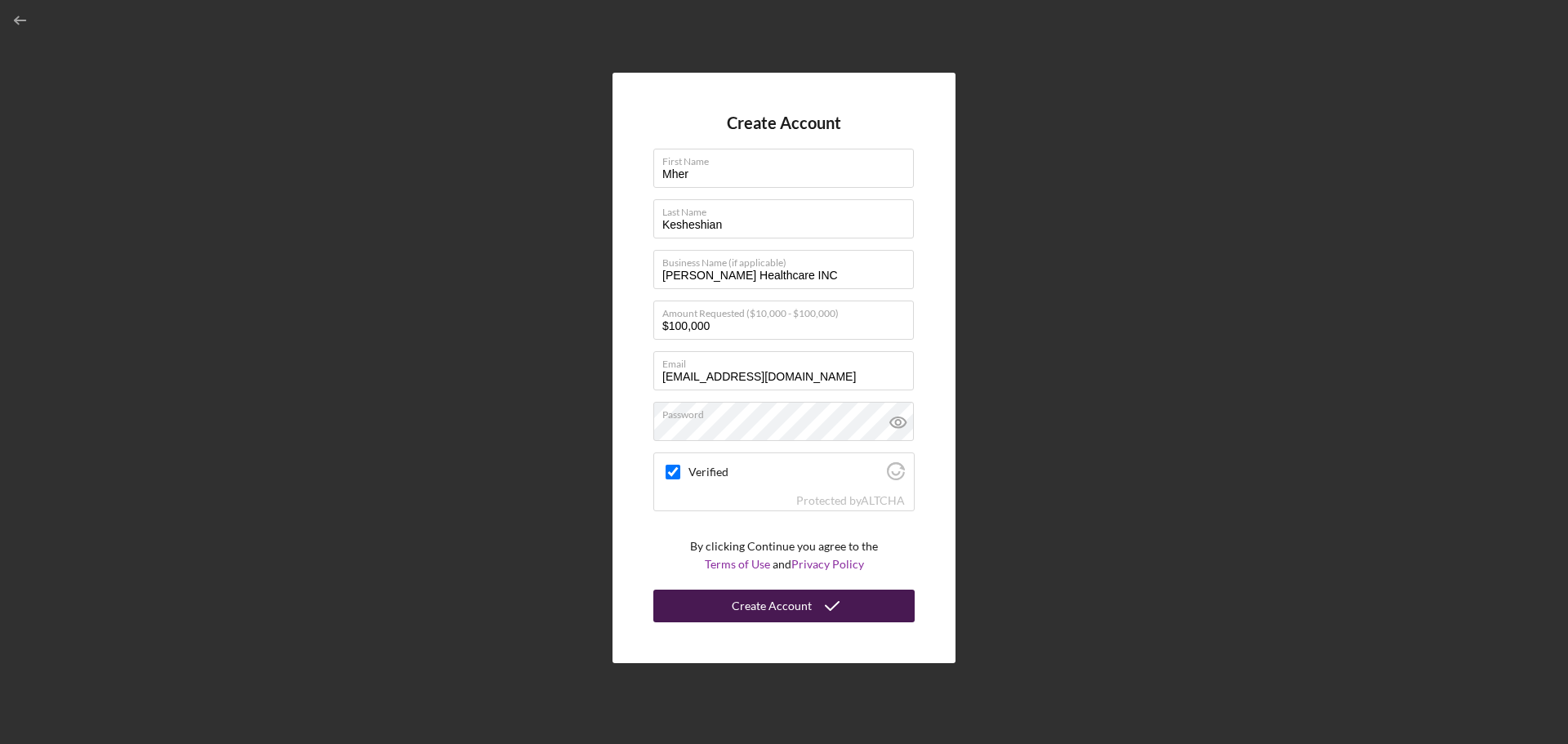
click at [763, 602] on div "Create Account" at bounding box center [772, 605] width 80 height 33
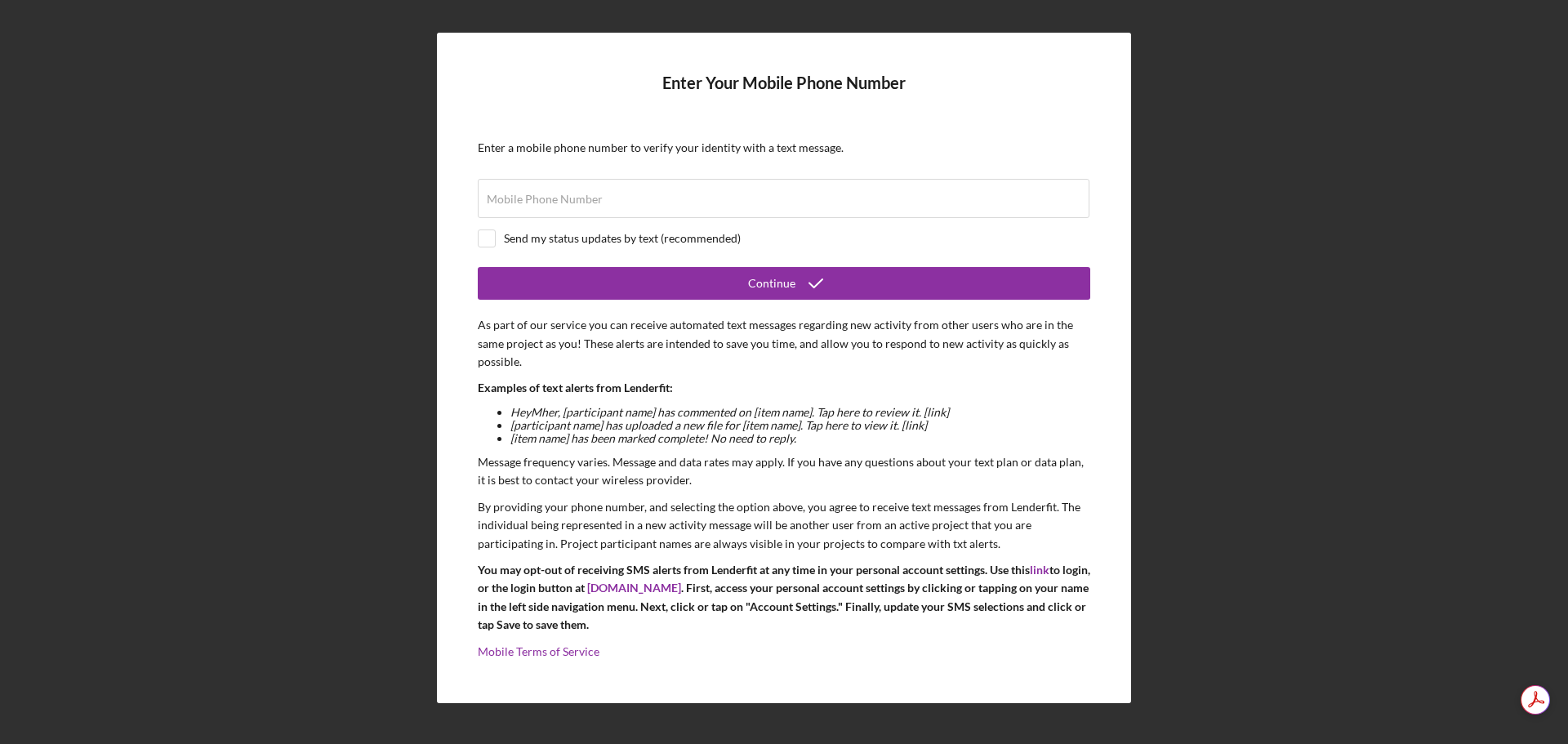
click at [529, 236] on div "Send my status updates by text (recommended)" at bounding box center [622, 238] width 237 height 13
checkbox input "true"
click at [535, 209] on input "Mobile Phone Number" at bounding box center [783, 198] width 612 height 39
type input "[PHONE_NUMBER]"
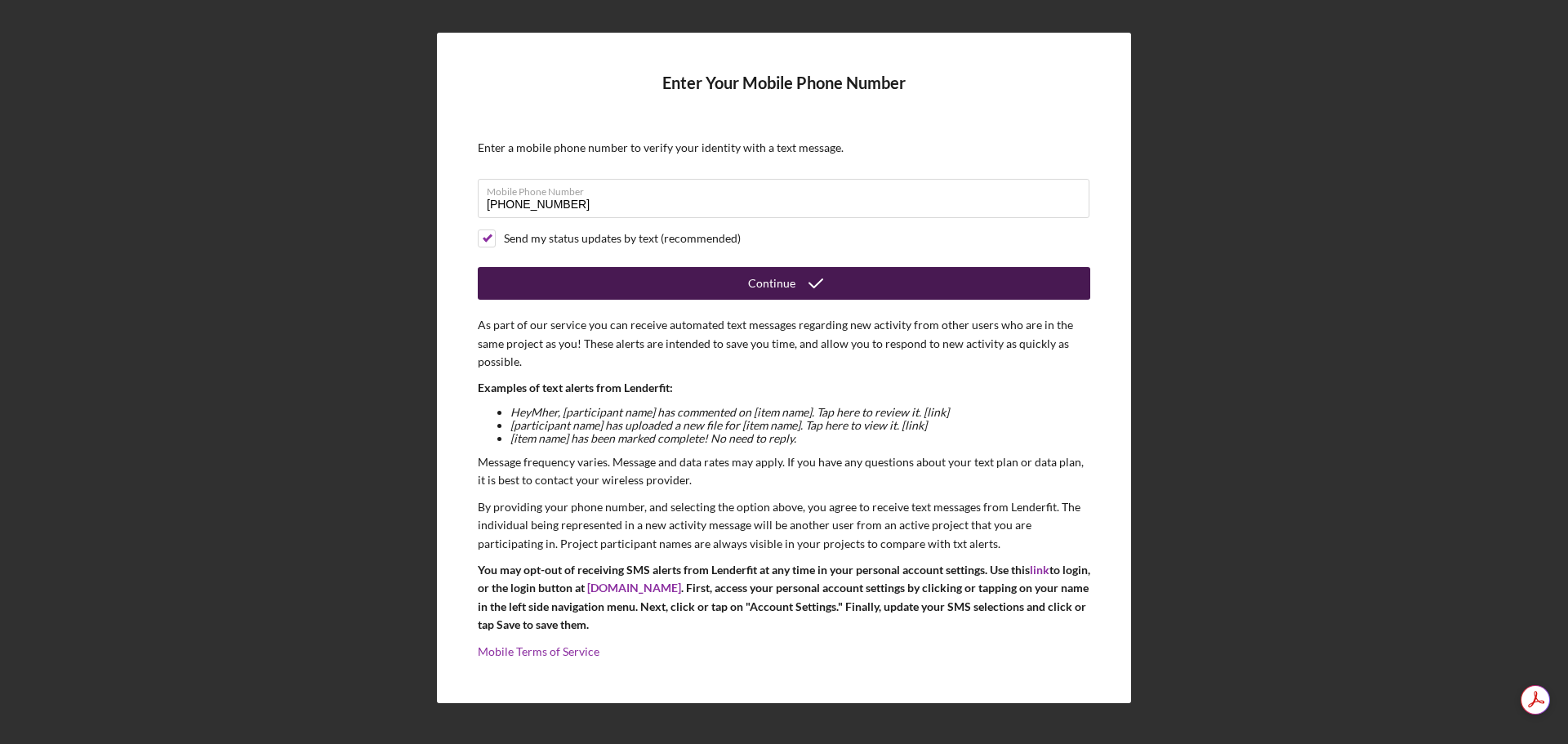
click at [816, 289] on icon "submit" at bounding box center [816, 283] width 41 height 41
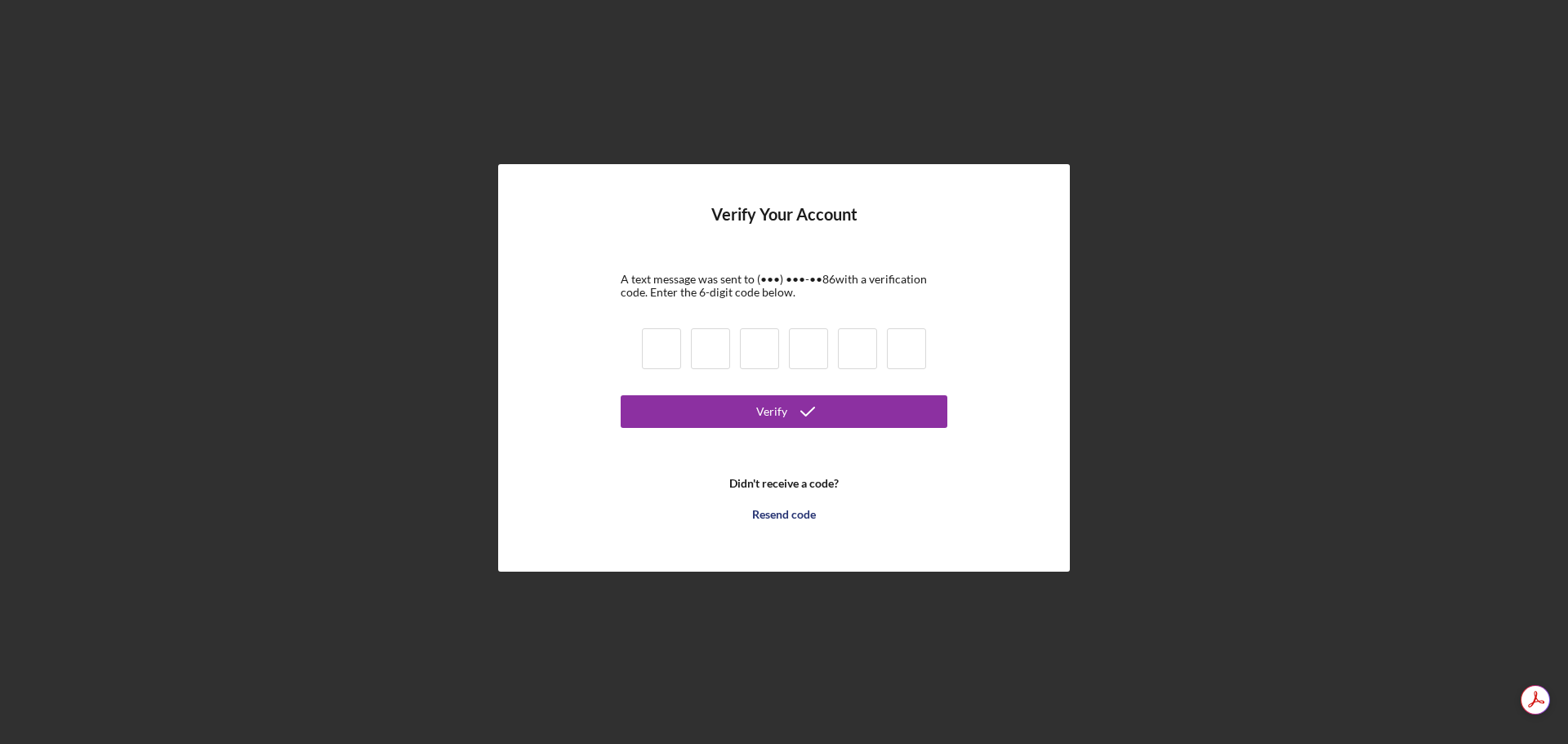
click at [666, 353] on input at bounding box center [661, 349] width 39 height 41
type input "9"
type input "5"
type input "9"
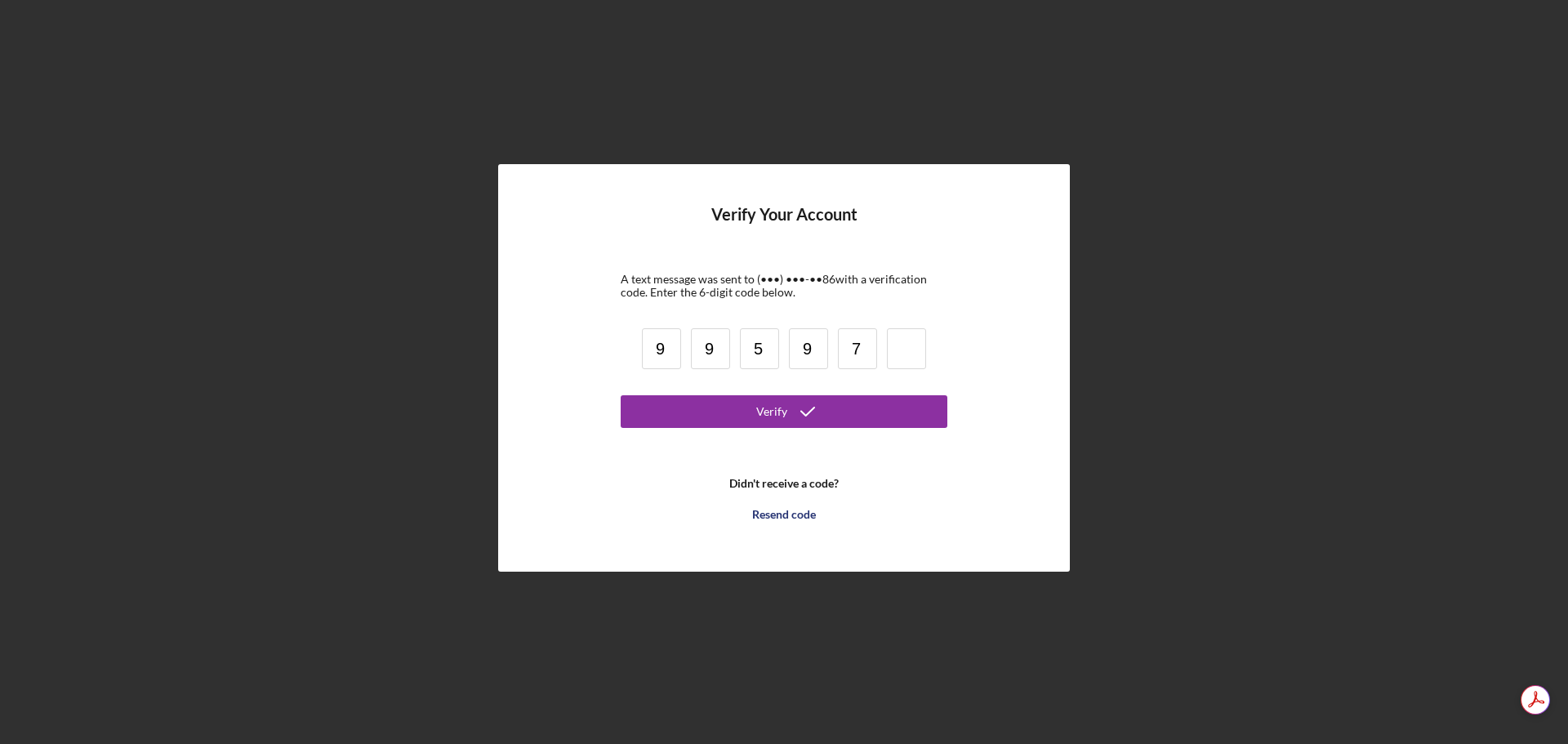
type input "7"
type input "4"
click at [768, 411] on div "Verify" at bounding box center [772, 411] width 31 height 33
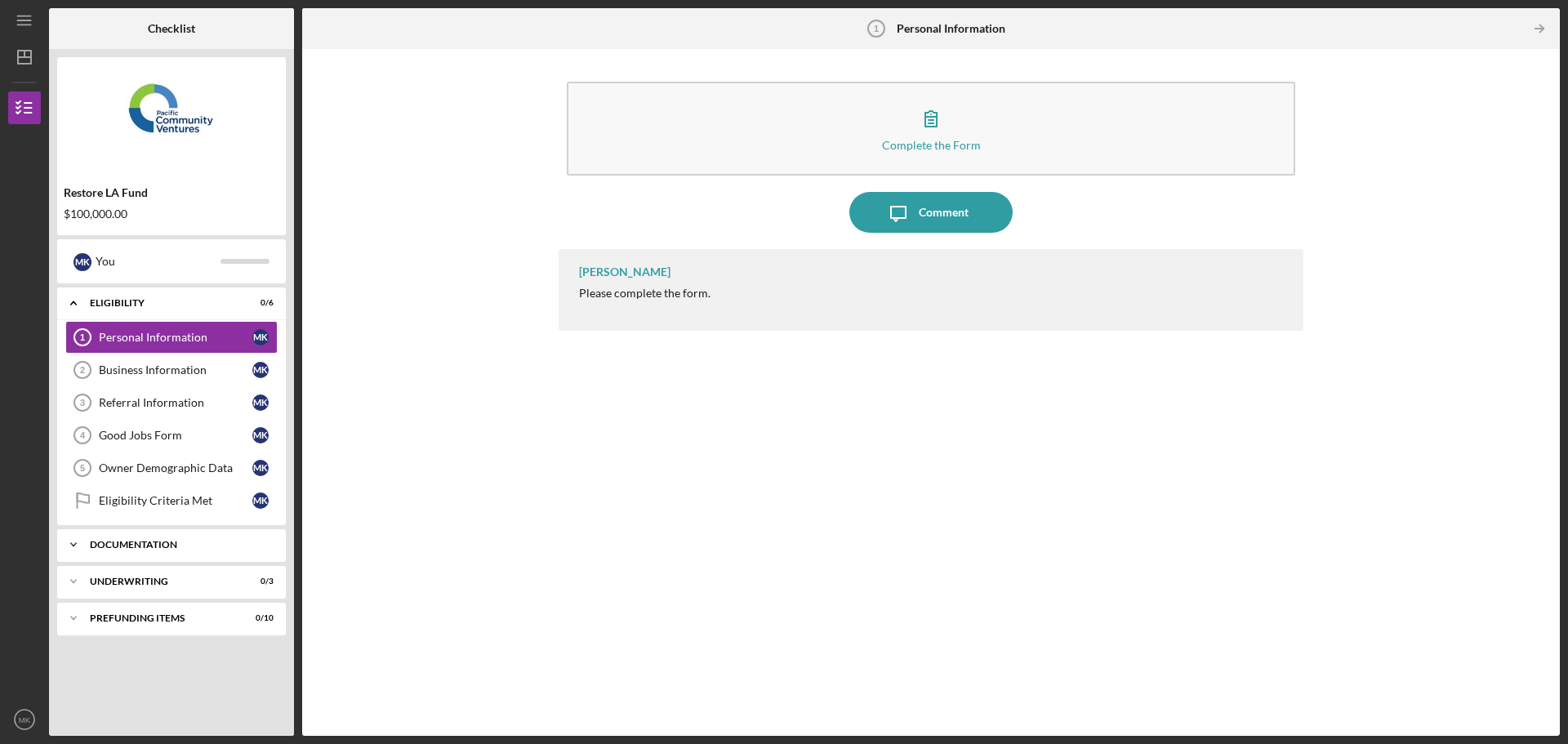
click at [131, 543] on div "Documentation" at bounding box center [178, 544] width 176 height 10
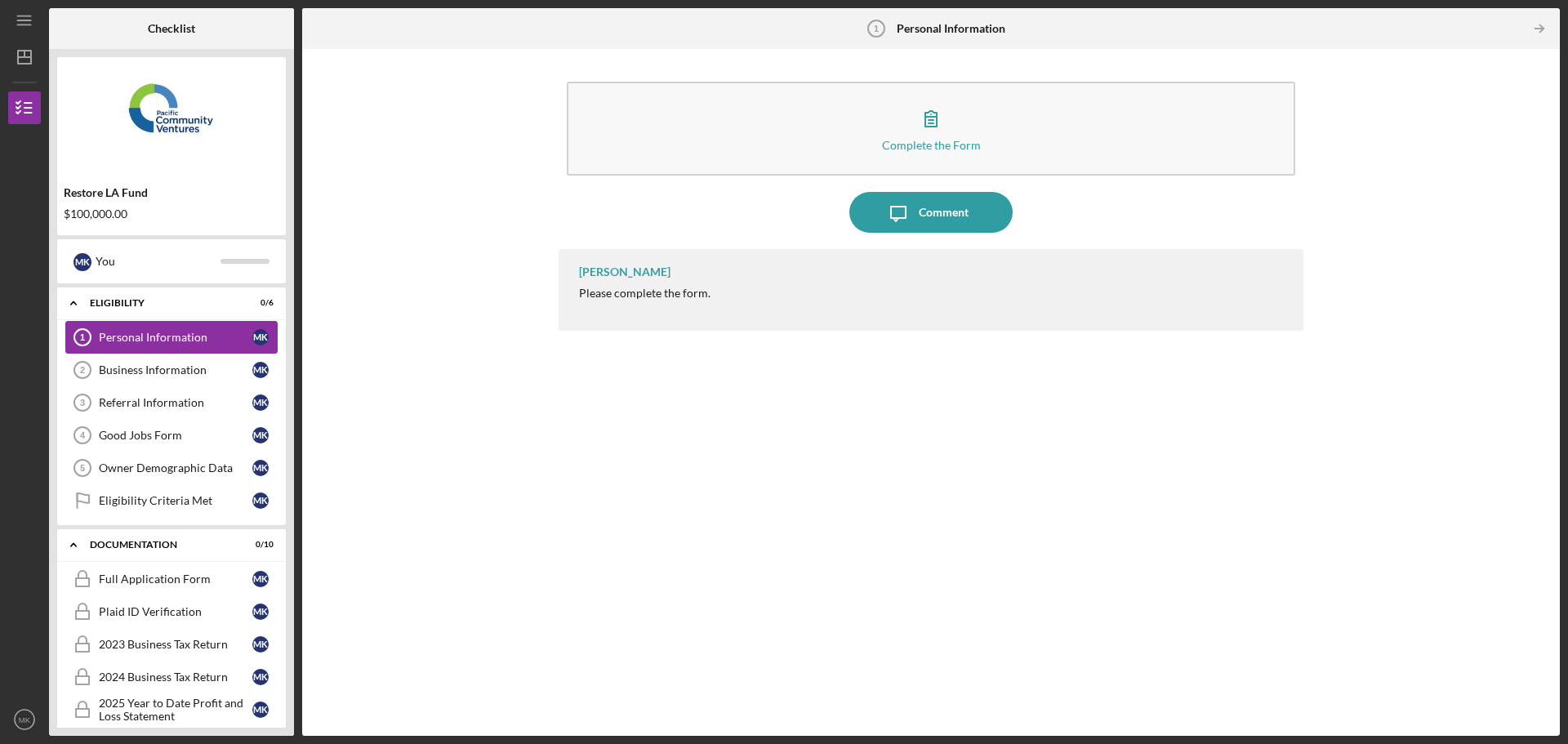
click at [133, 329] on link "Personal Information 1 Personal Information M K" at bounding box center [171, 337] width 212 height 33
click at [163, 368] on div "Business Information" at bounding box center [175, 369] width 154 height 13
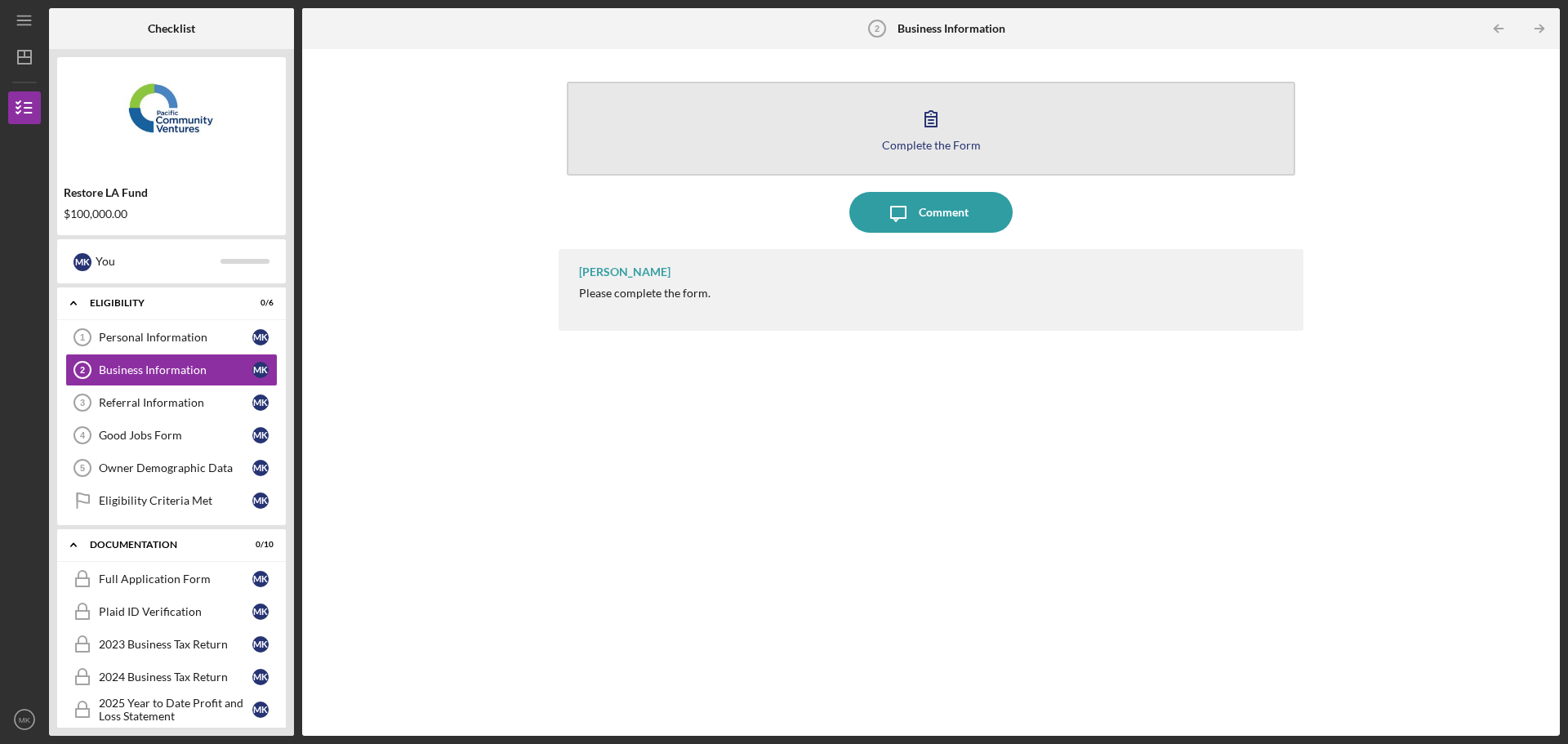
click at [950, 139] on div "Complete the Form" at bounding box center [931, 145] width 99 height 12
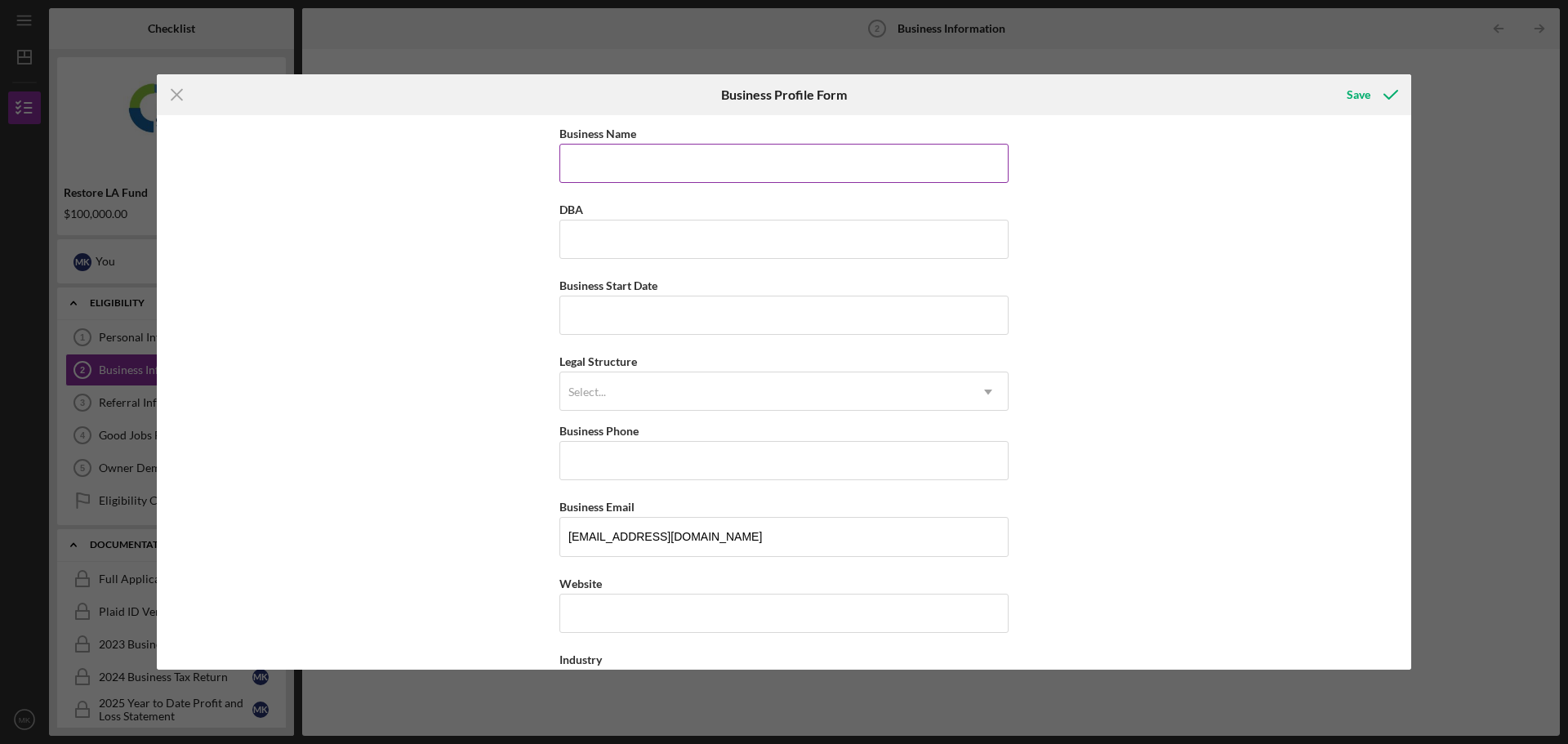
click at [722, 161] on input "Business Name" at bounding box center [784, 163] width 449 height 39
type input "[PERSON_NAME] Healthcare INC"
type input "[DATE]"
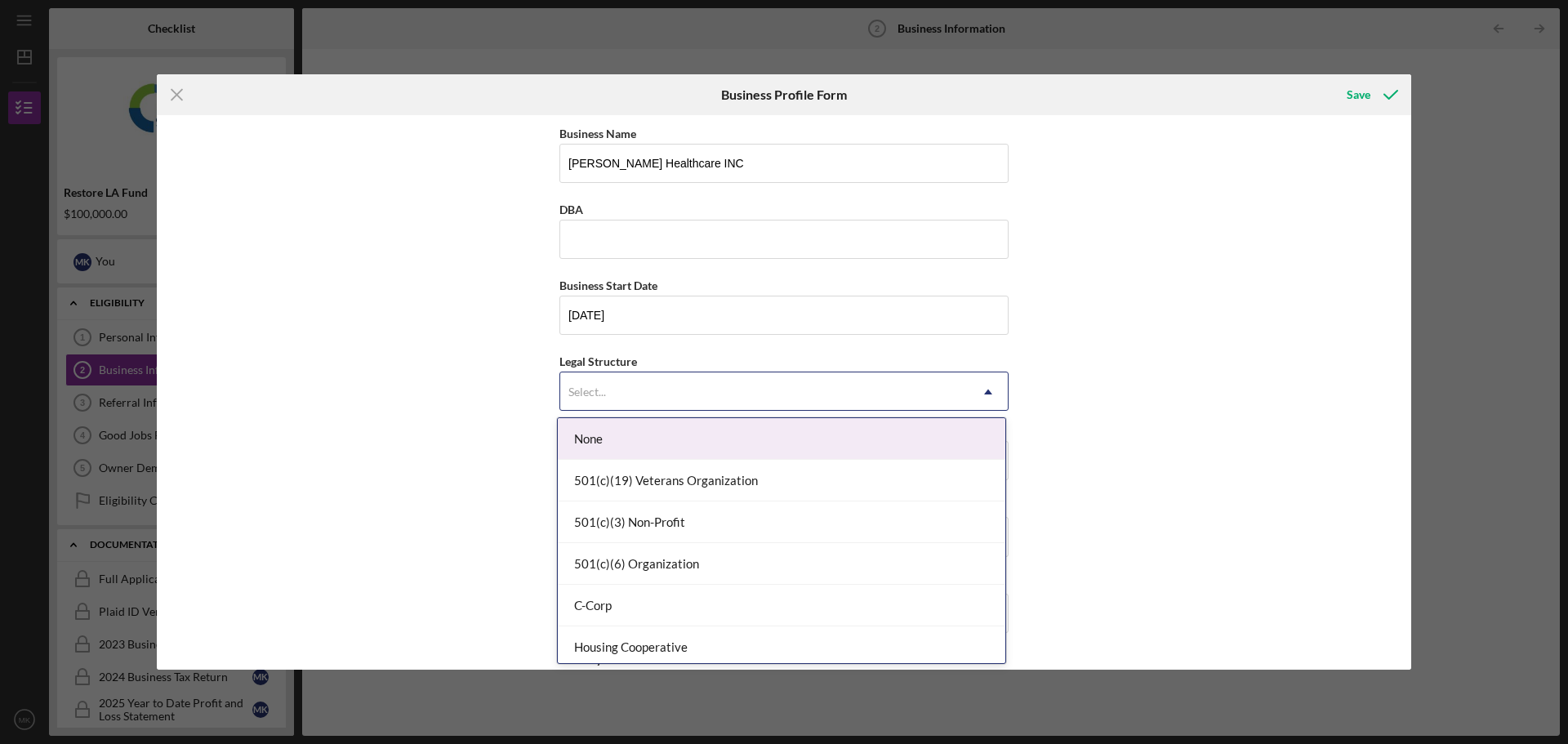
click at [638, 379] on div "Select..." at bounding box center [764, 392] width 408 height 37
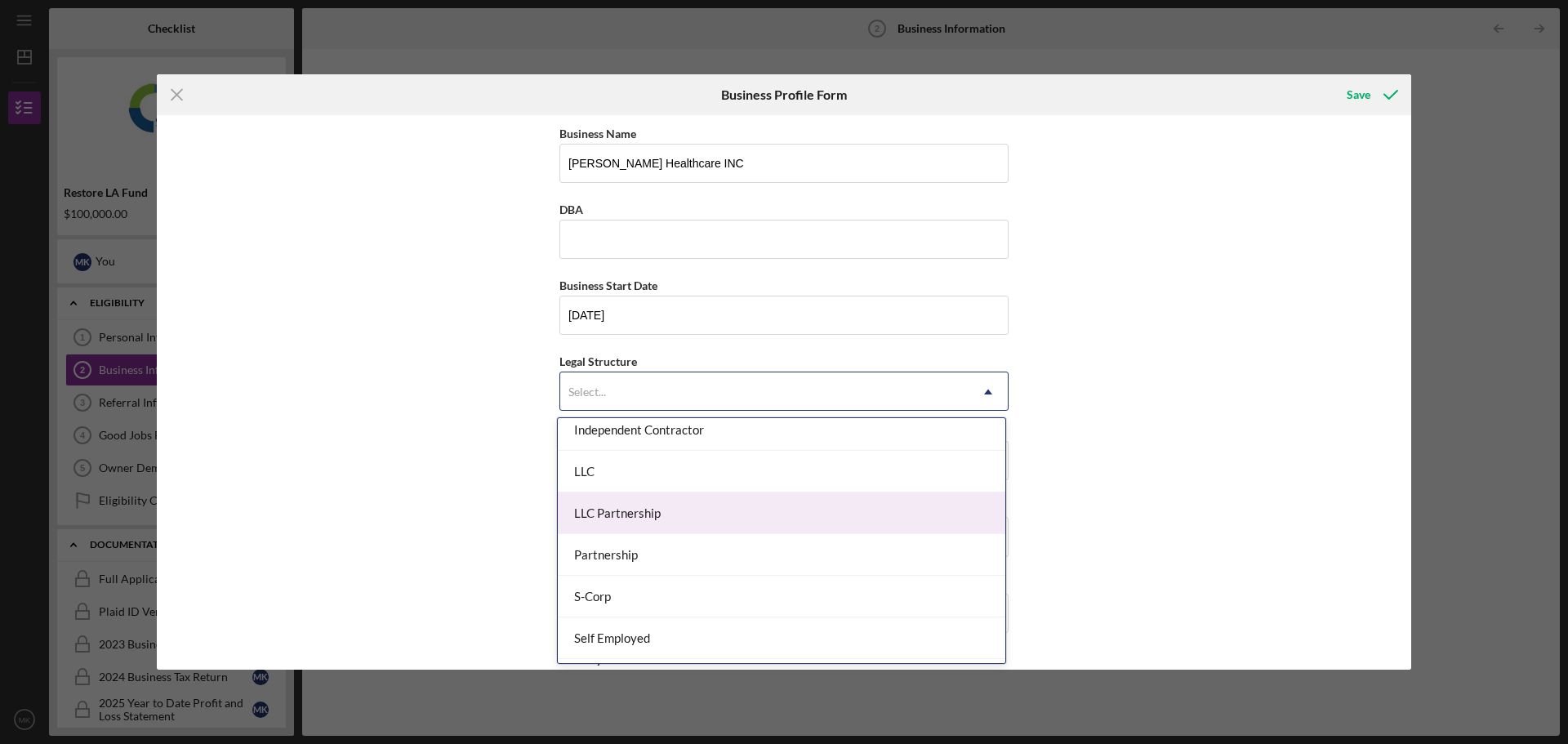
scroll to position [327, 0]
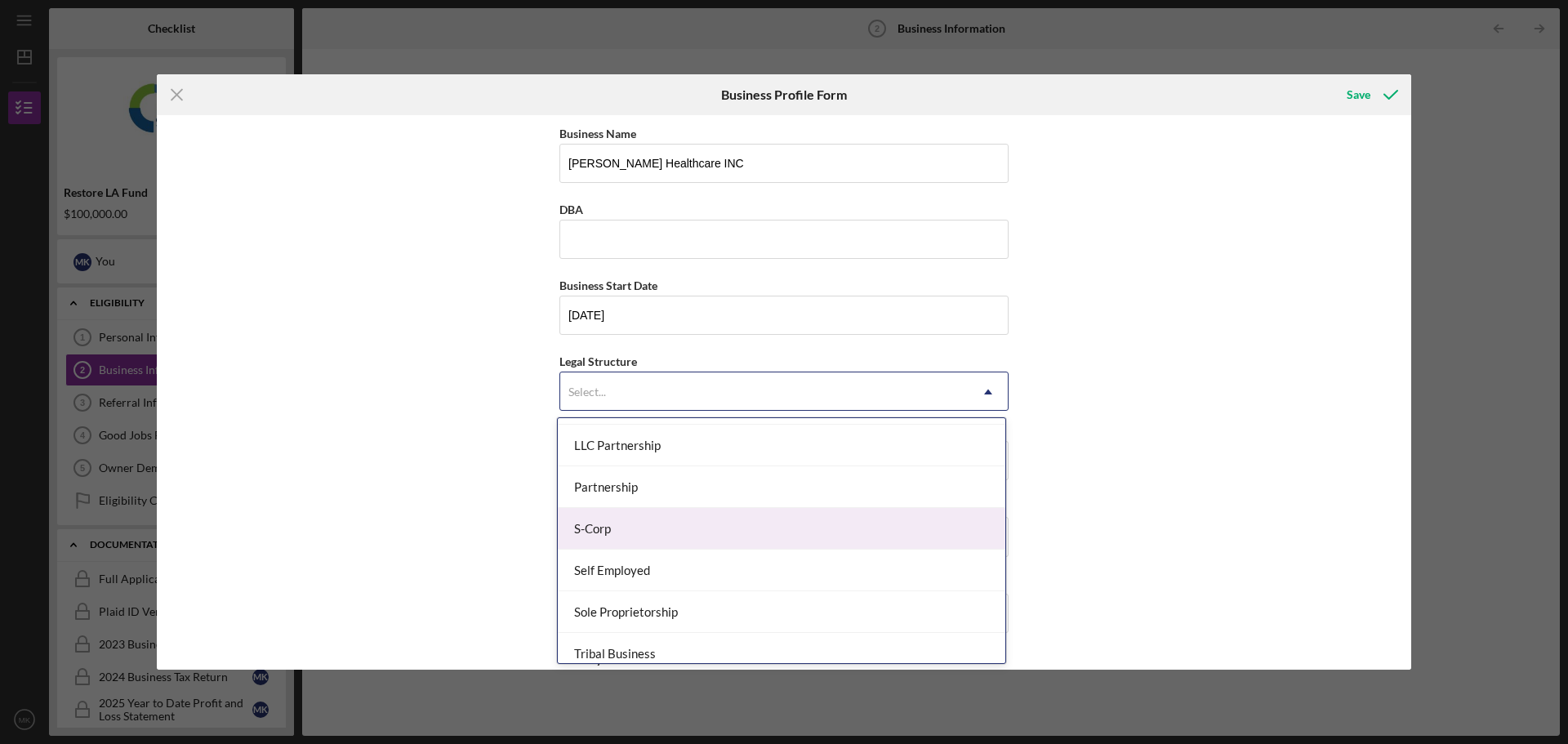
click at [654, 533] on div "S-Corp" at bounding box center [781, 528] width 447 height 42
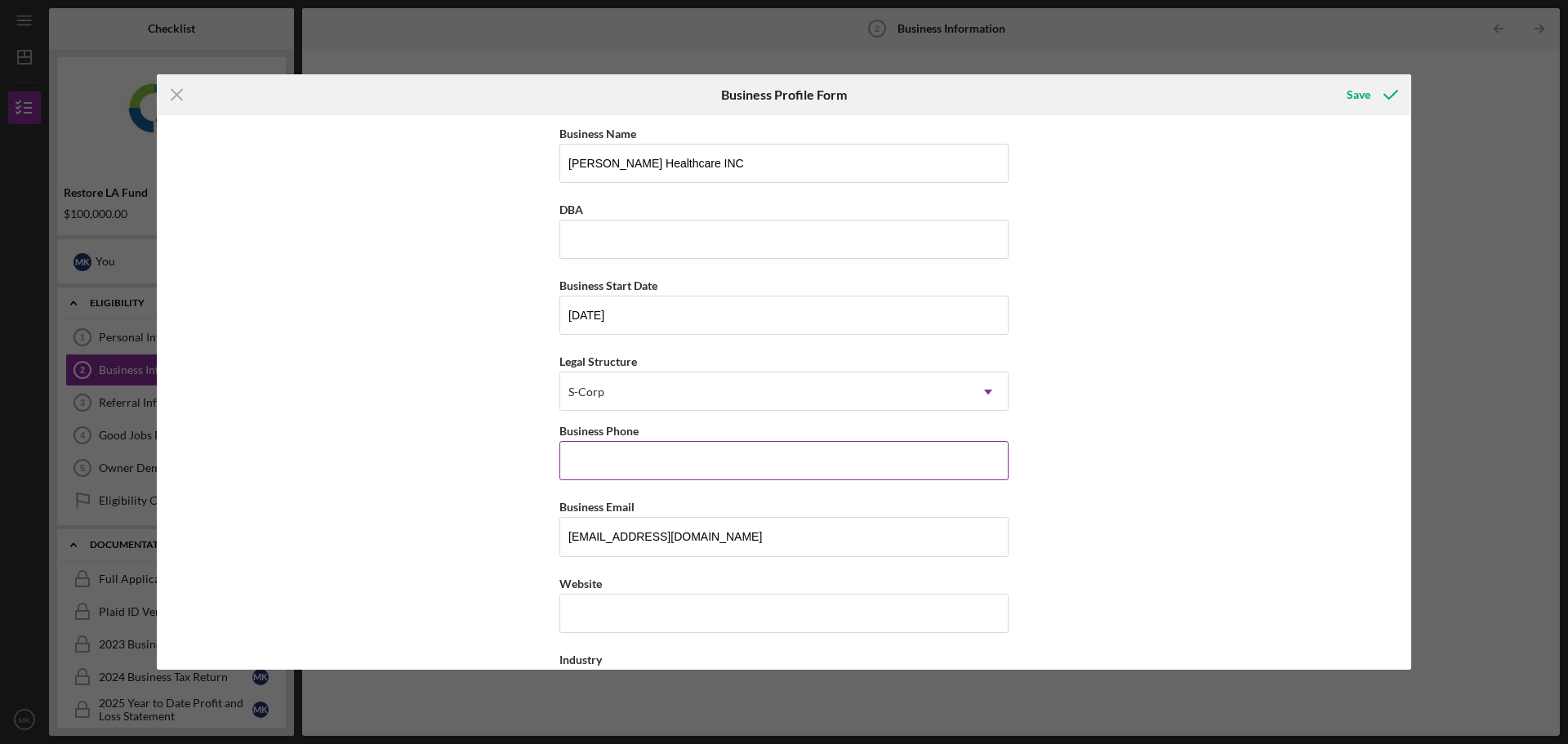
click at [621, 460] on input "Business Phone" at bounding box center [784, 461] width 449 height 39
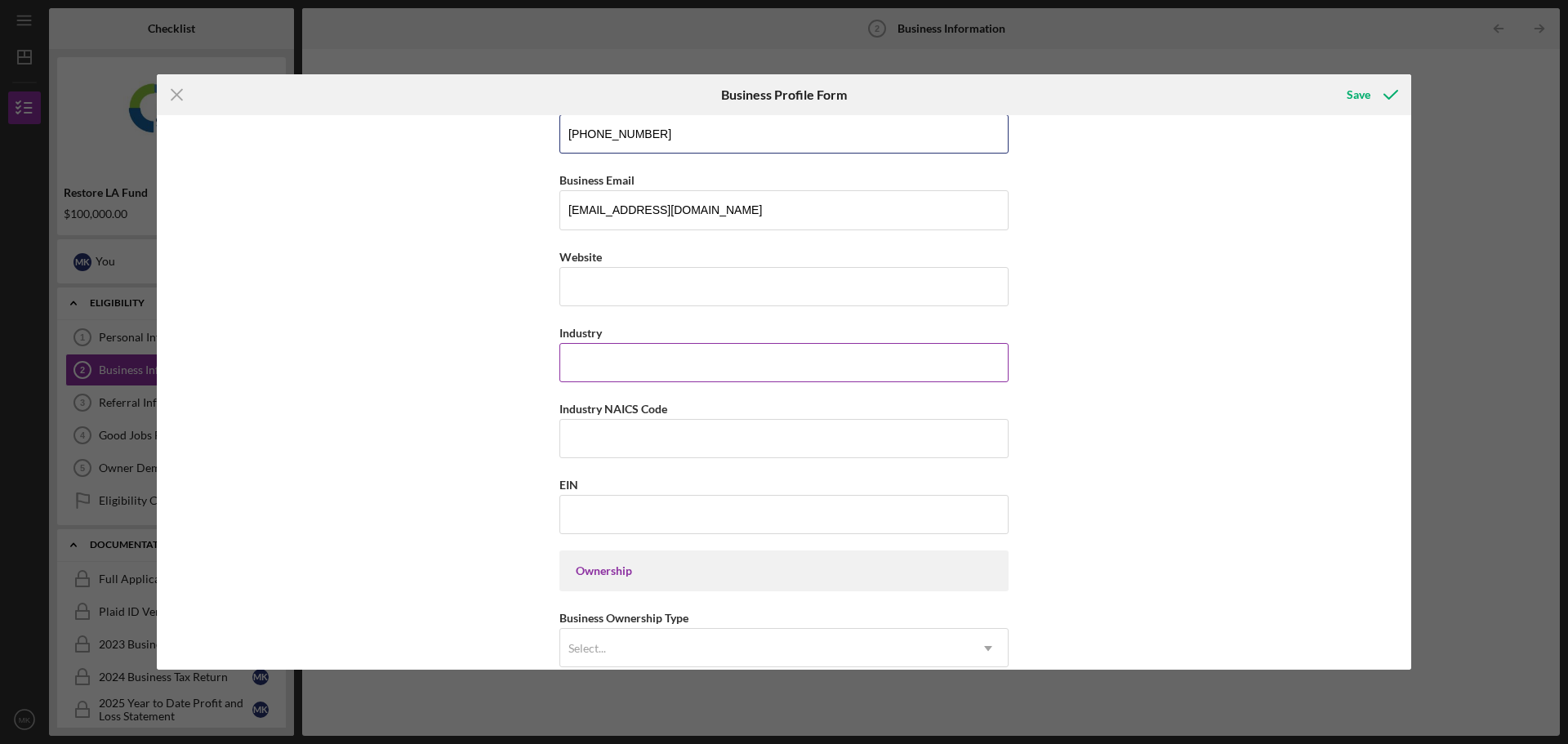
type input "[PHONE_NUMBER]"
click at [656, 373] on input "Industry" at bounding box center [784, 362] width 449 height 39
type input "Healthcare"
drag, startPoint x: 608, startPoint y: 436, endPoint x: 598, endPoint y: 496, distance: 60.8
click at [598, 492] on div "EIN" at bounding box center [784, 484] width 449 height 20
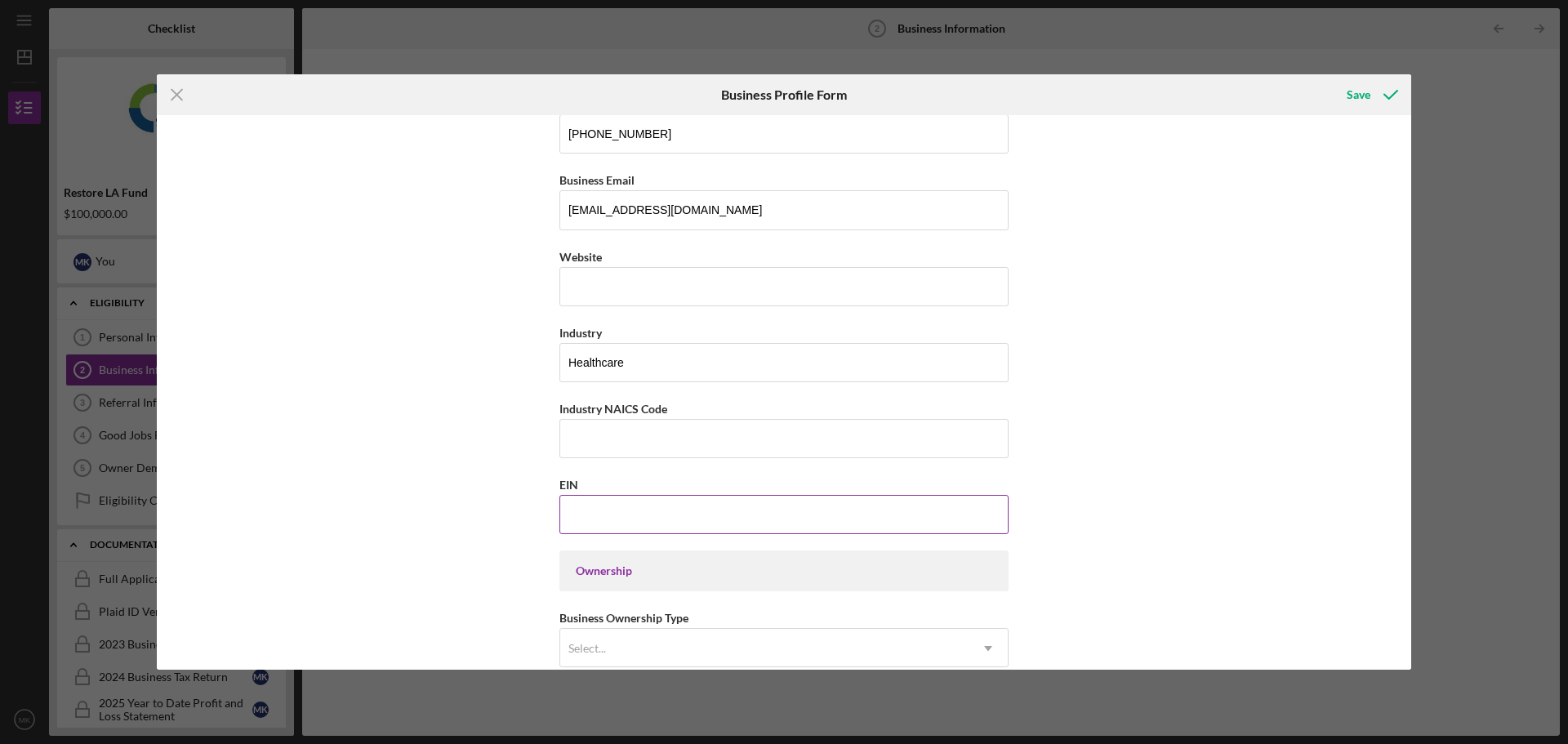
click at [598, 512] on input "EIN" at bounding box center [784, 514] width 449 height 39
paste input "[US_EMPLOYER_IDENTIFICATION_NUMBER]"
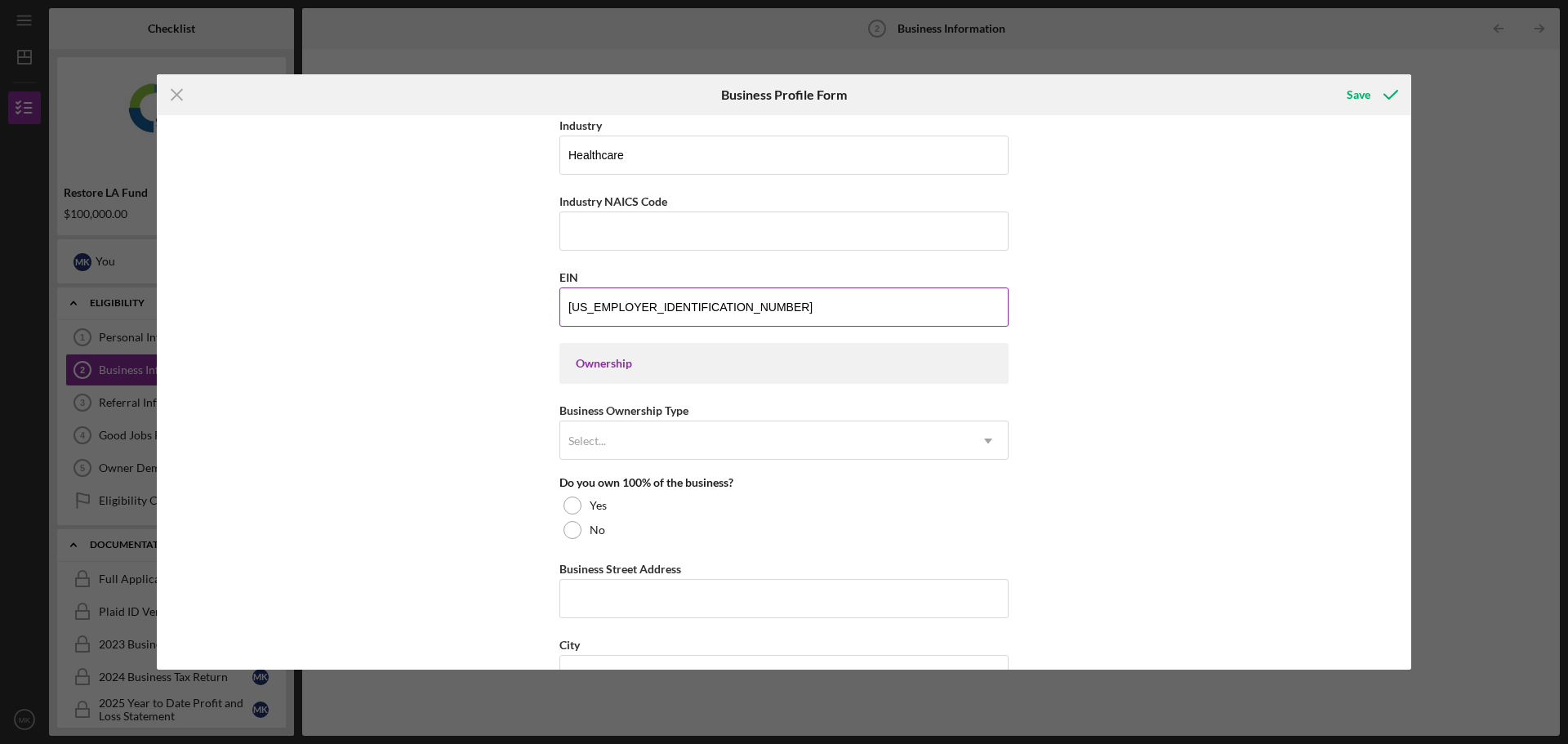
scroll to position [572, 0]
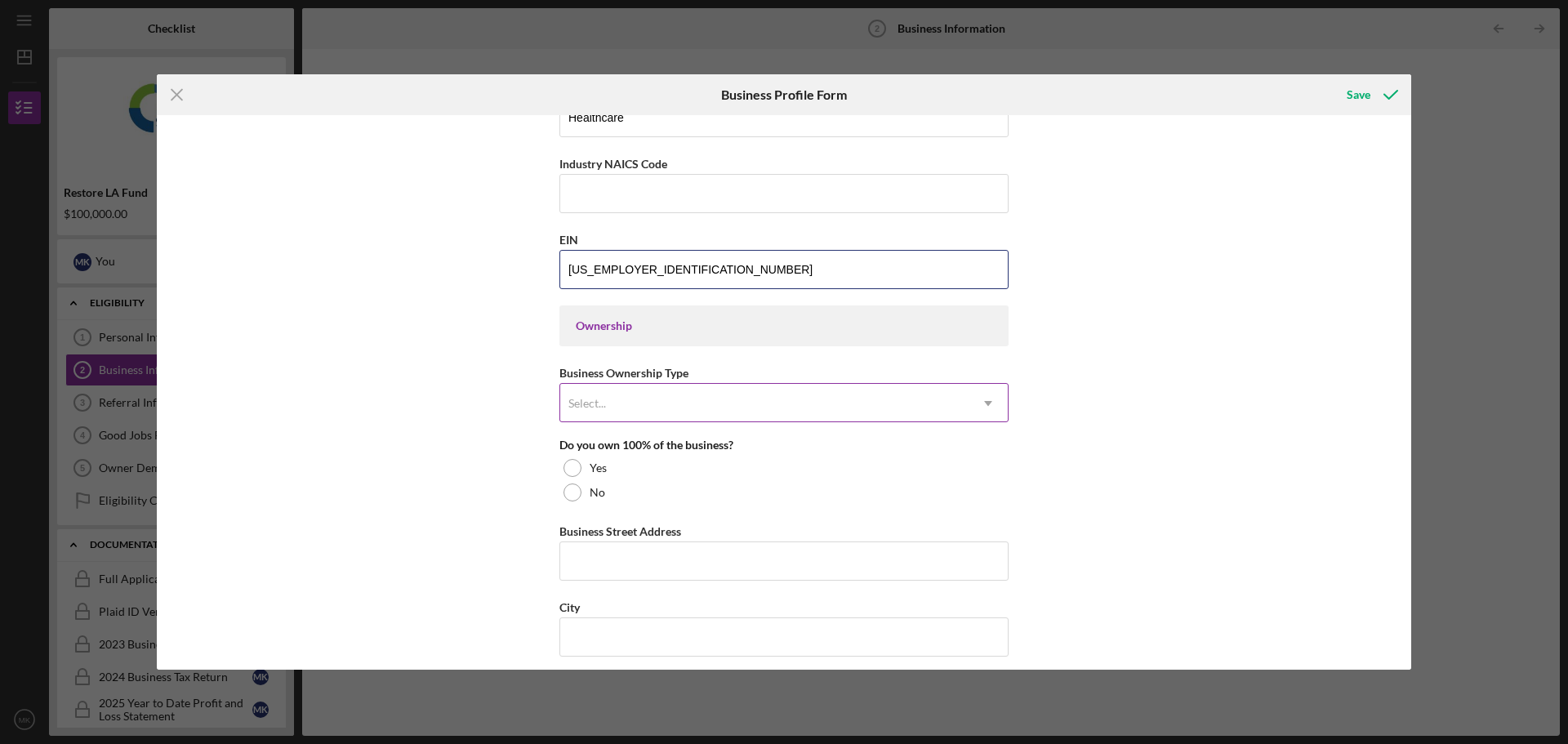
type input "[US_EMPLOYER_IDENTIFICATION_NUMBER]"
click at [655, 398] on div "Select..." at bounding box center [764, 403] width 408 height 37
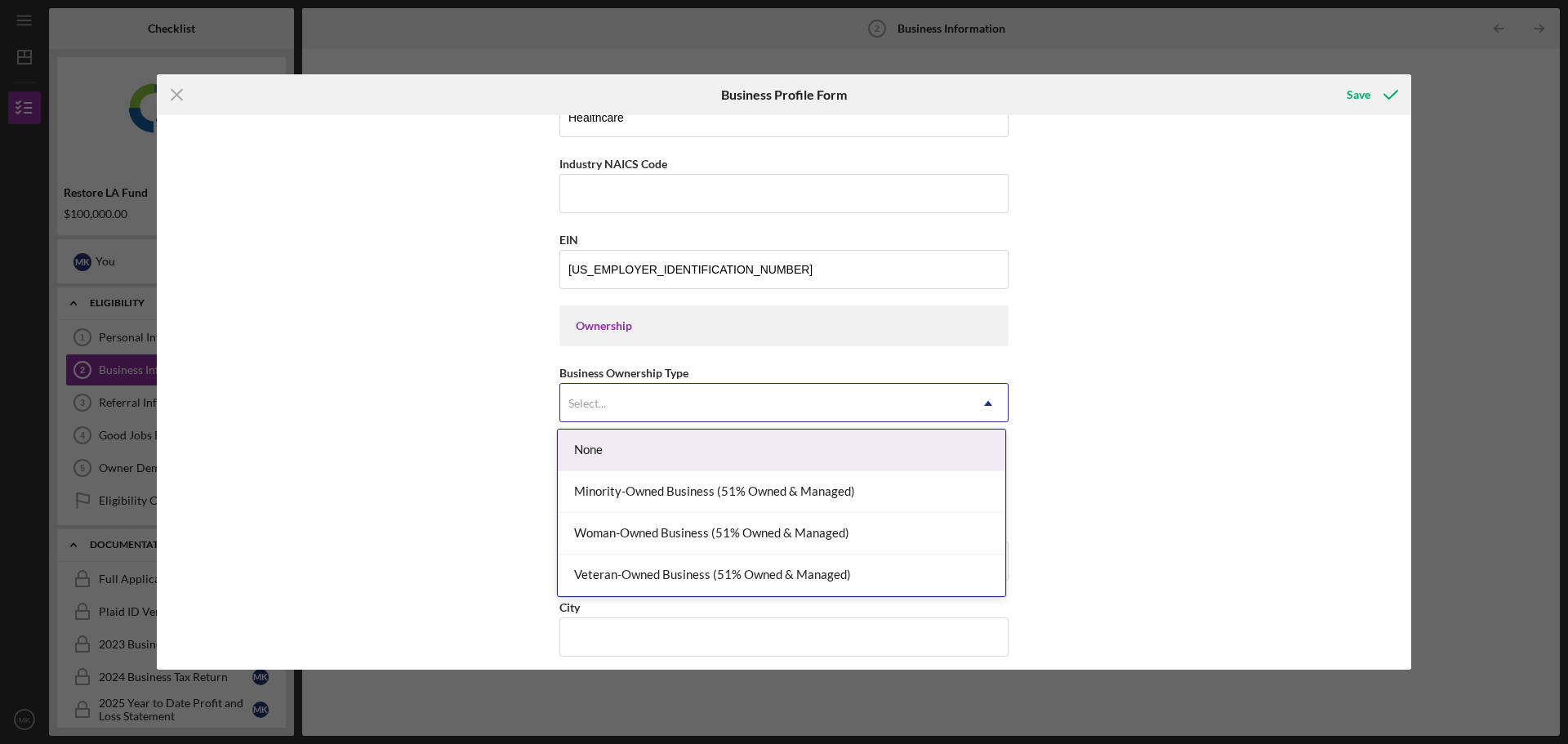
click at [741, 450] on div "None" at bounding box center [781, 450] width 447 height 42
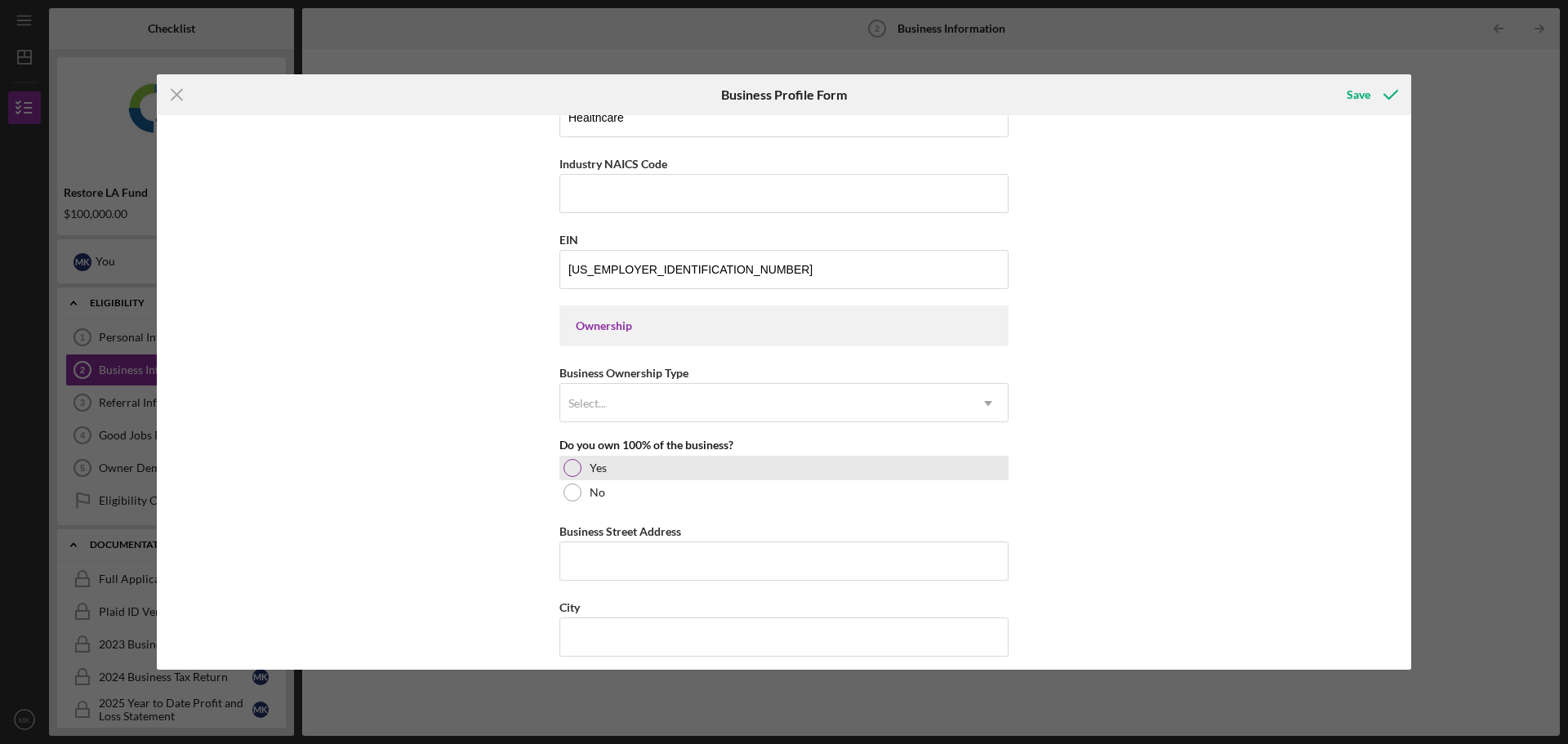
click at [627, 471] on div "Yes" at bounding box center [784, 468] width 449 height 25
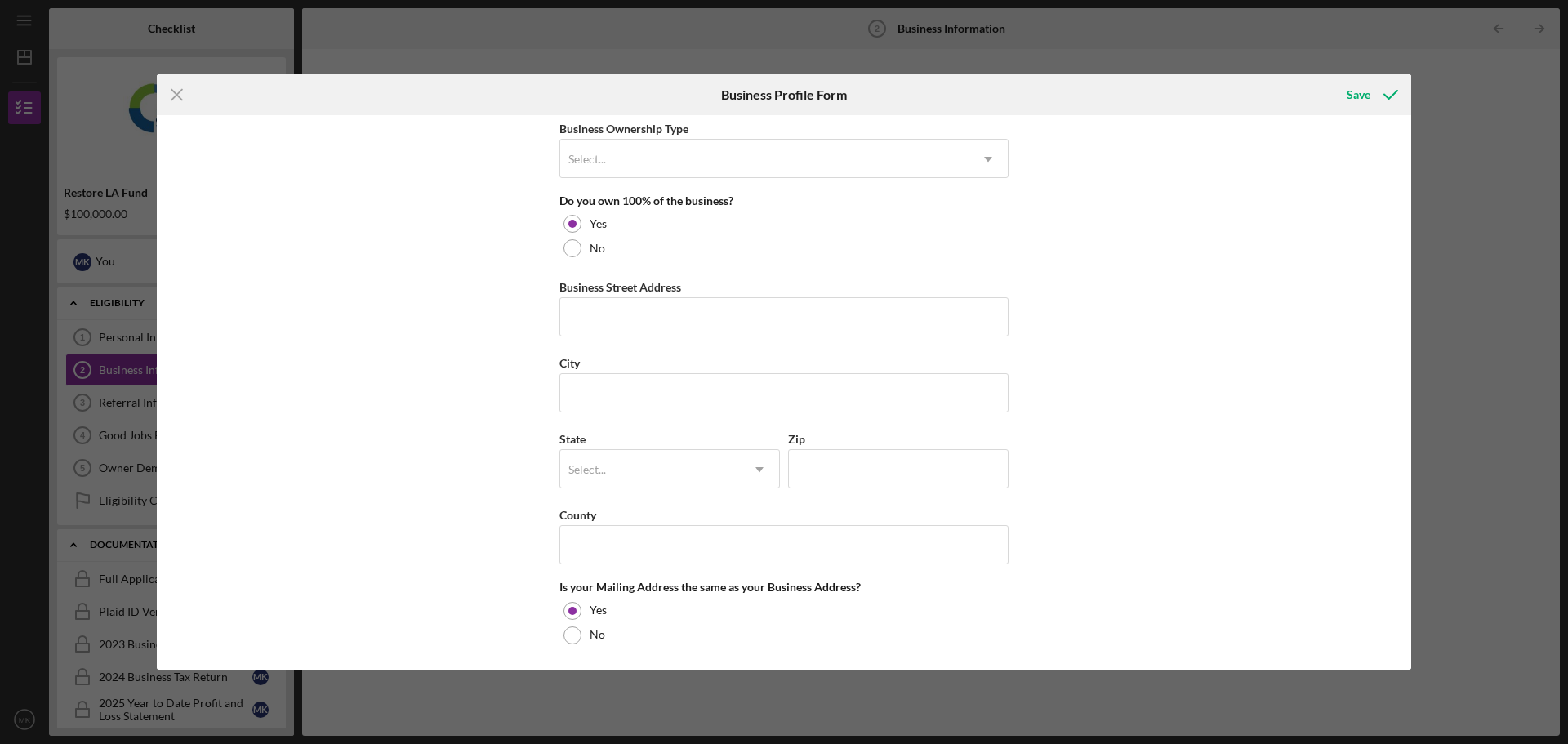
scroll to position [817, 0]
click at [674, 303] on input "Business Street Address" at bounding box center [784, 316] width 449 height 39
type input "[STREET_ADDRESS]"
type input "[GEOGRAPHIC_DATA]"
type input "CA"
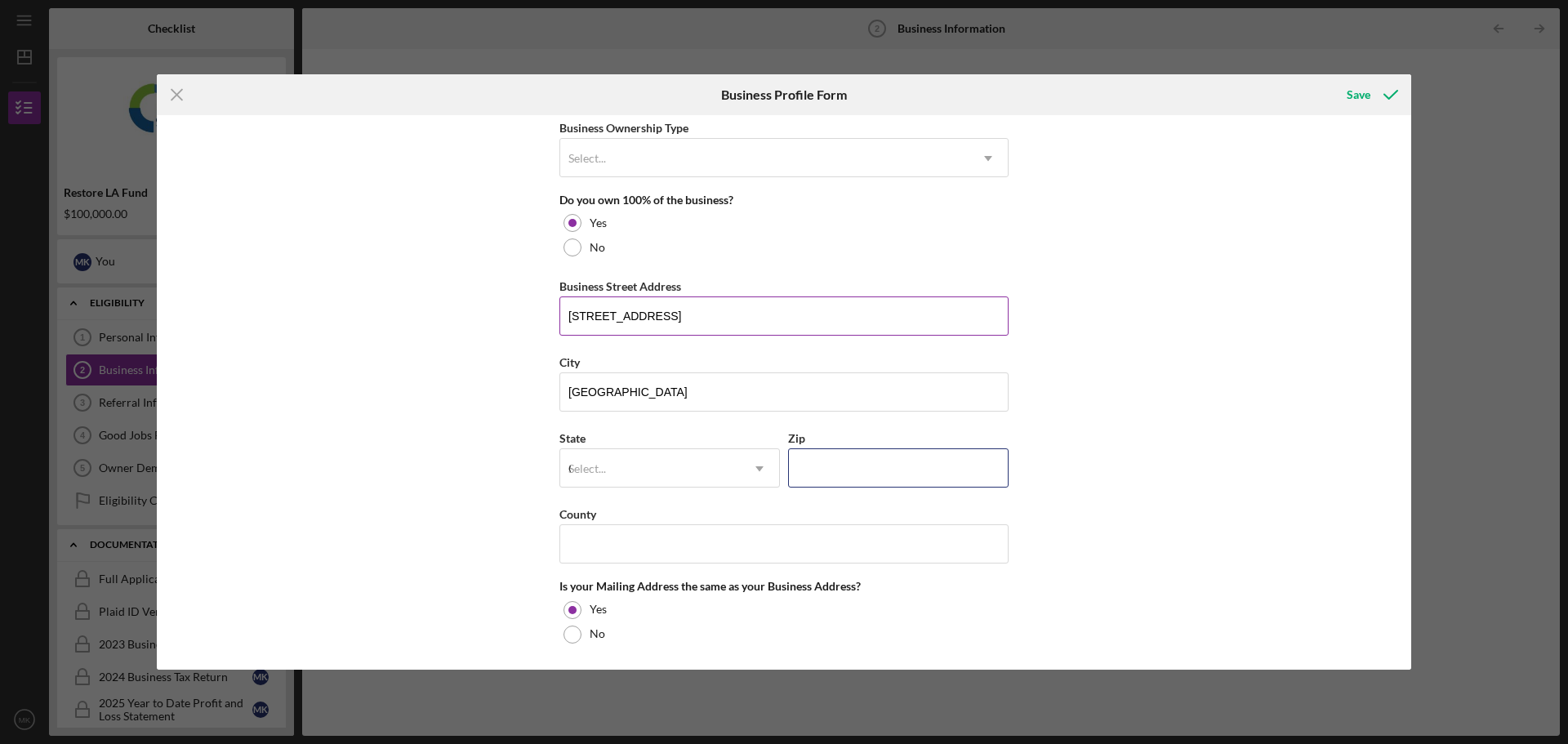
type input "91352"
type input "CA"
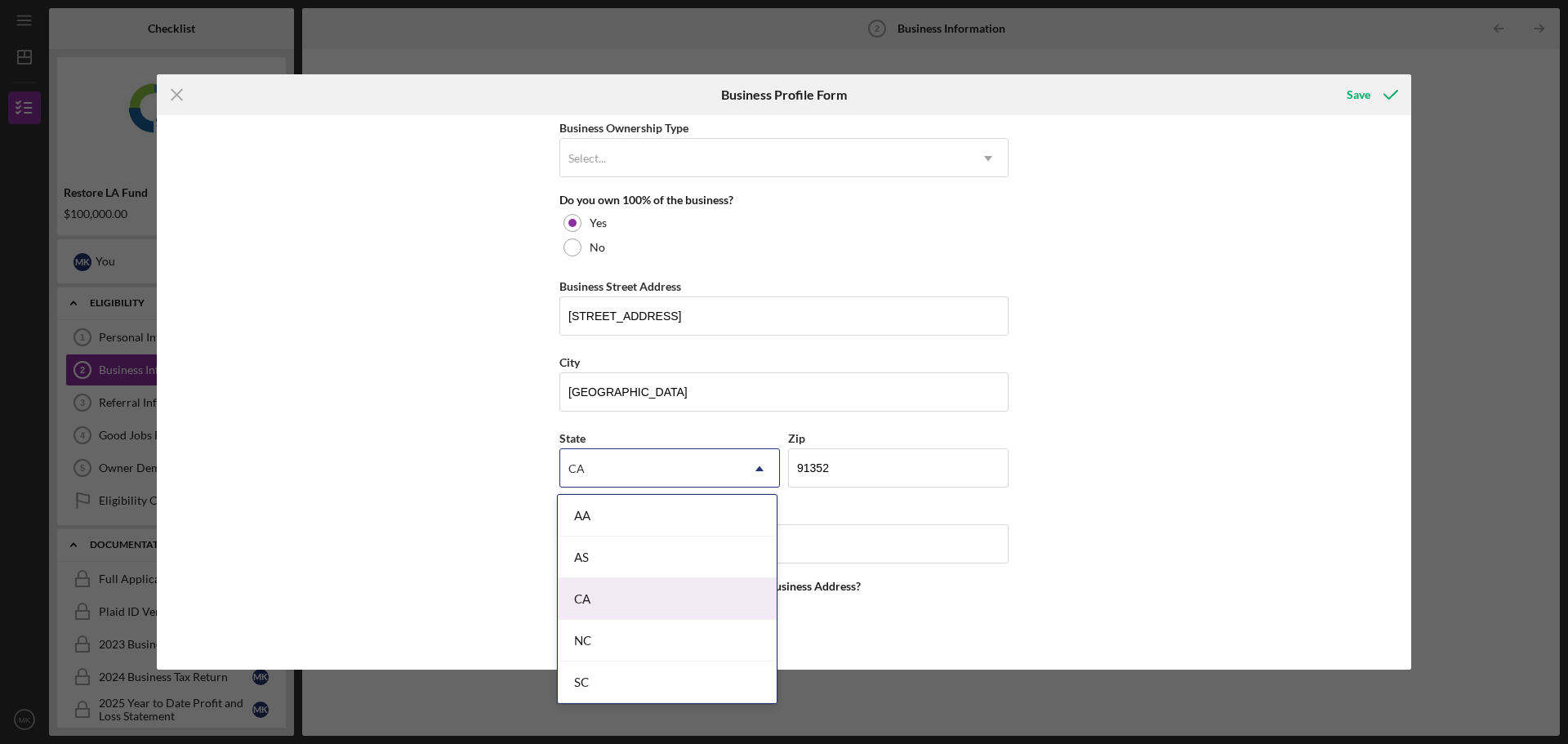
click at [589, 604] on div "CA" at bounding box center [667, 598] width 219 height 42
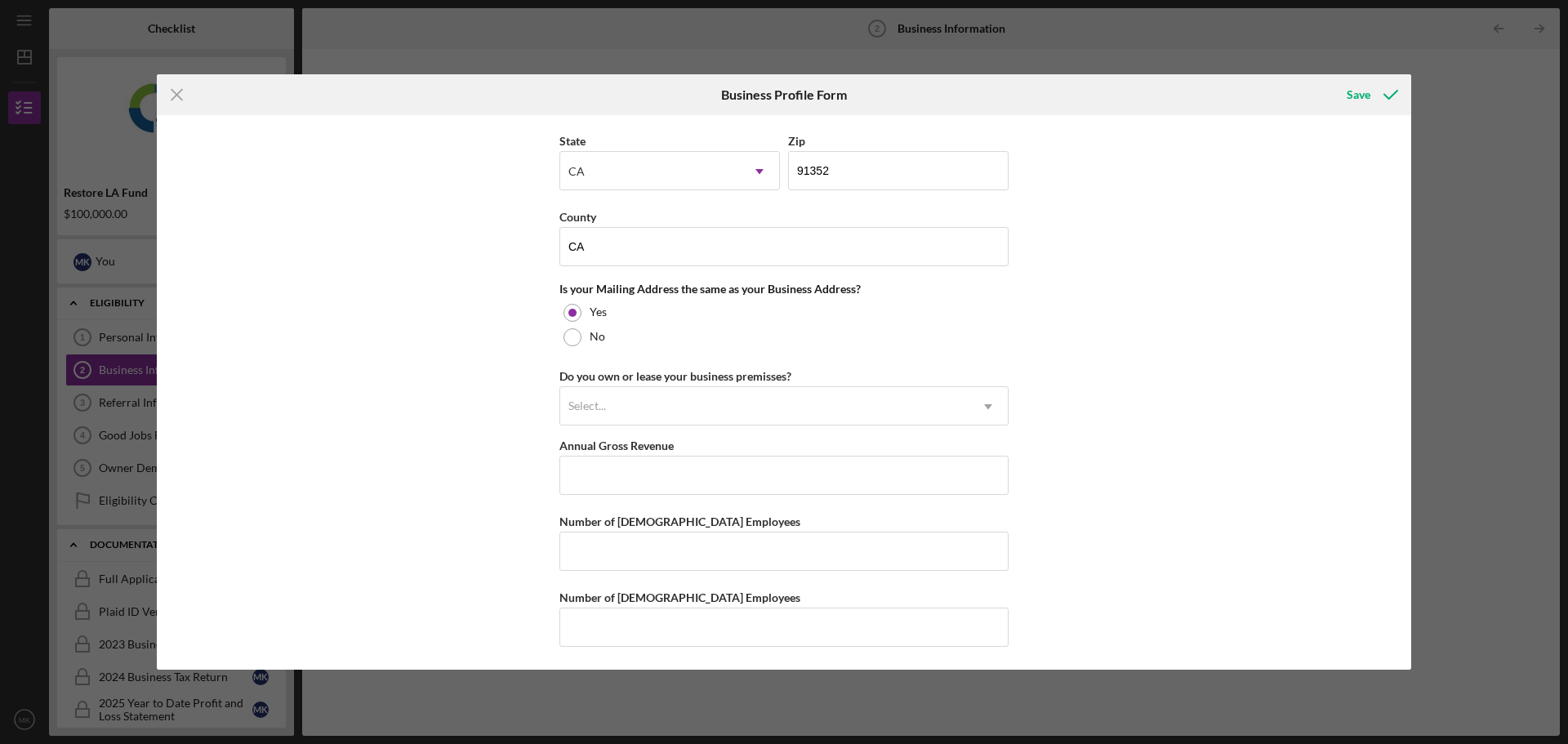
scroll to position [1116, 0]
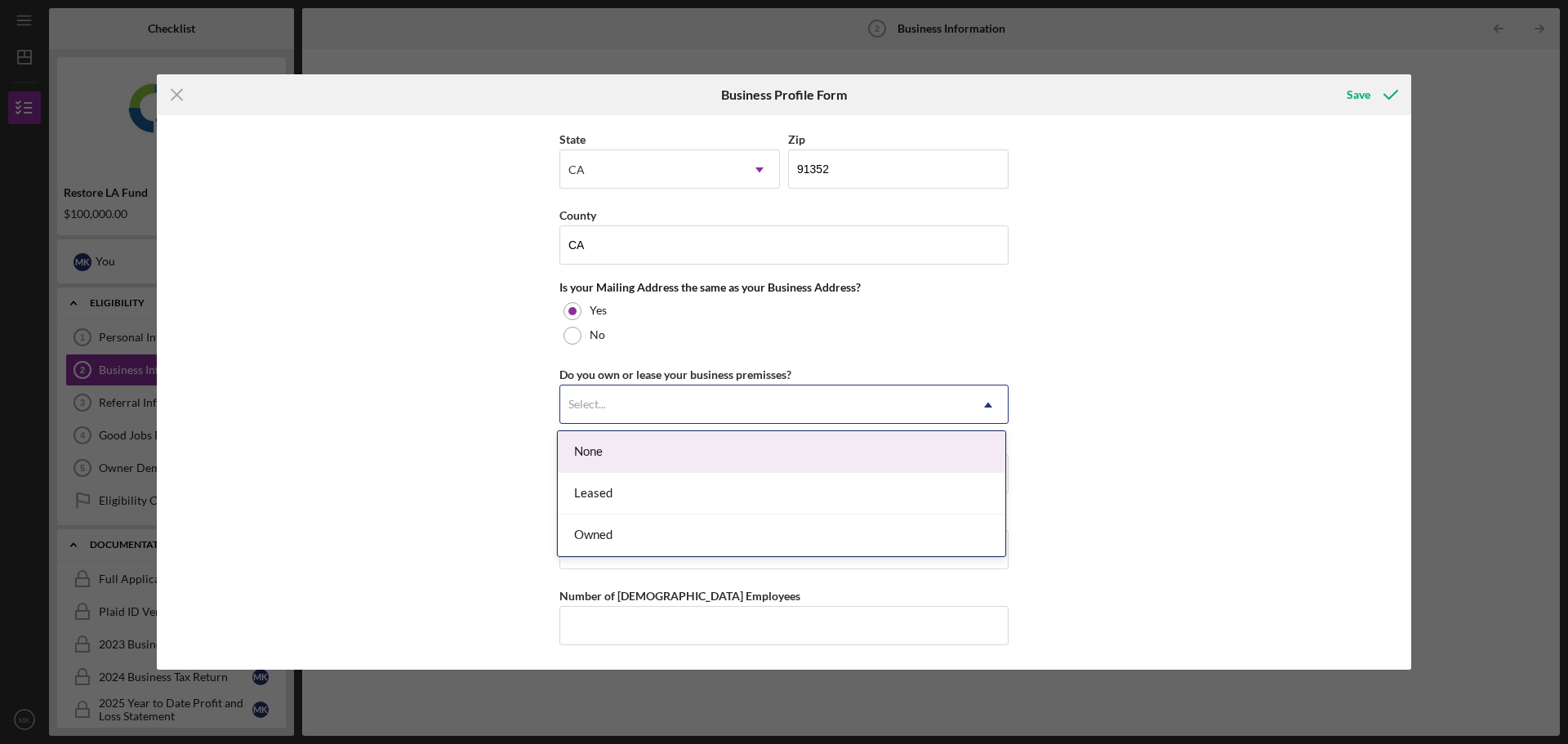
click at [709, 401] on div "Select..." at bounding box center [764, 405] width 408 height 37
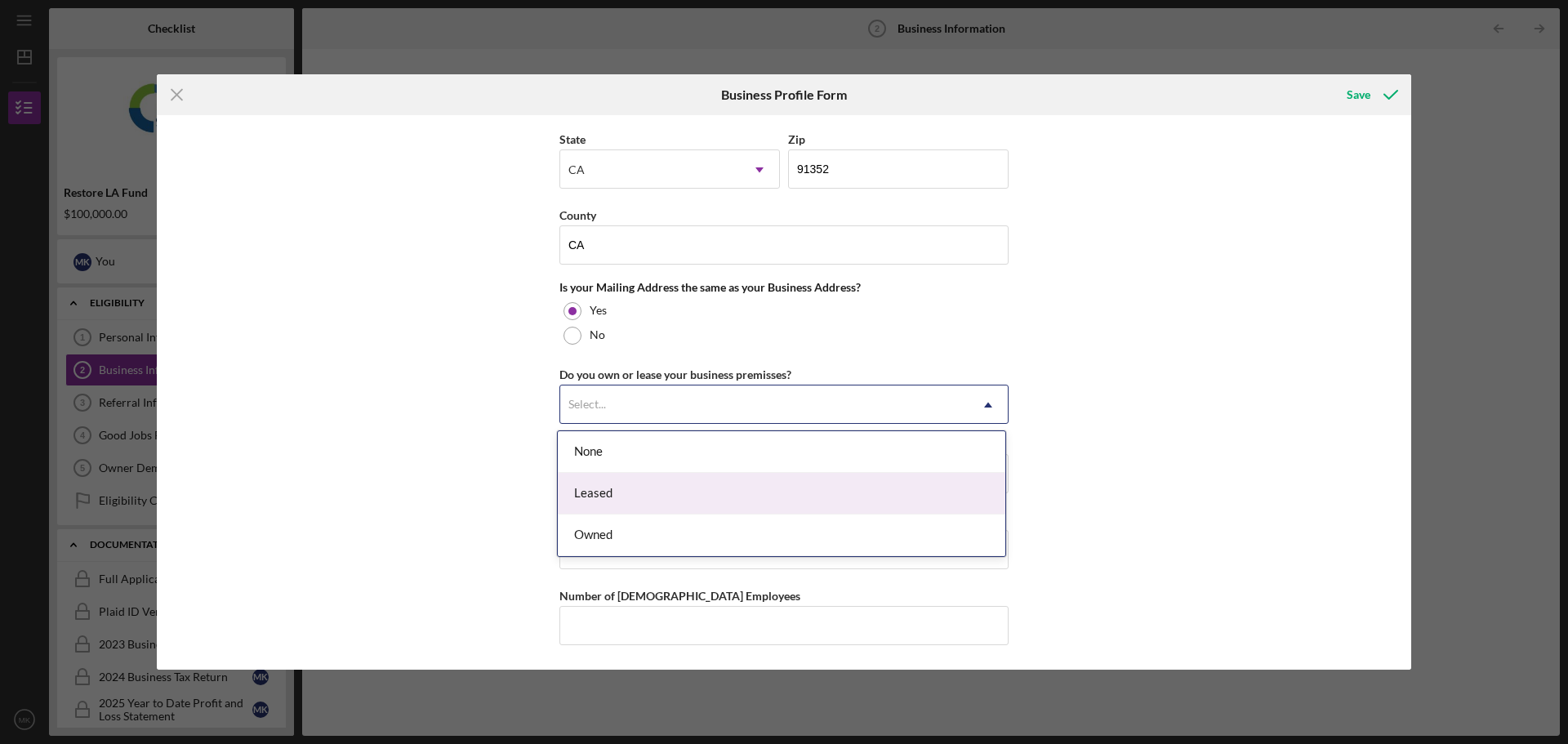
click at [609, 508] on div "Leased" at bounding box center [781, 494] width 447 height 42
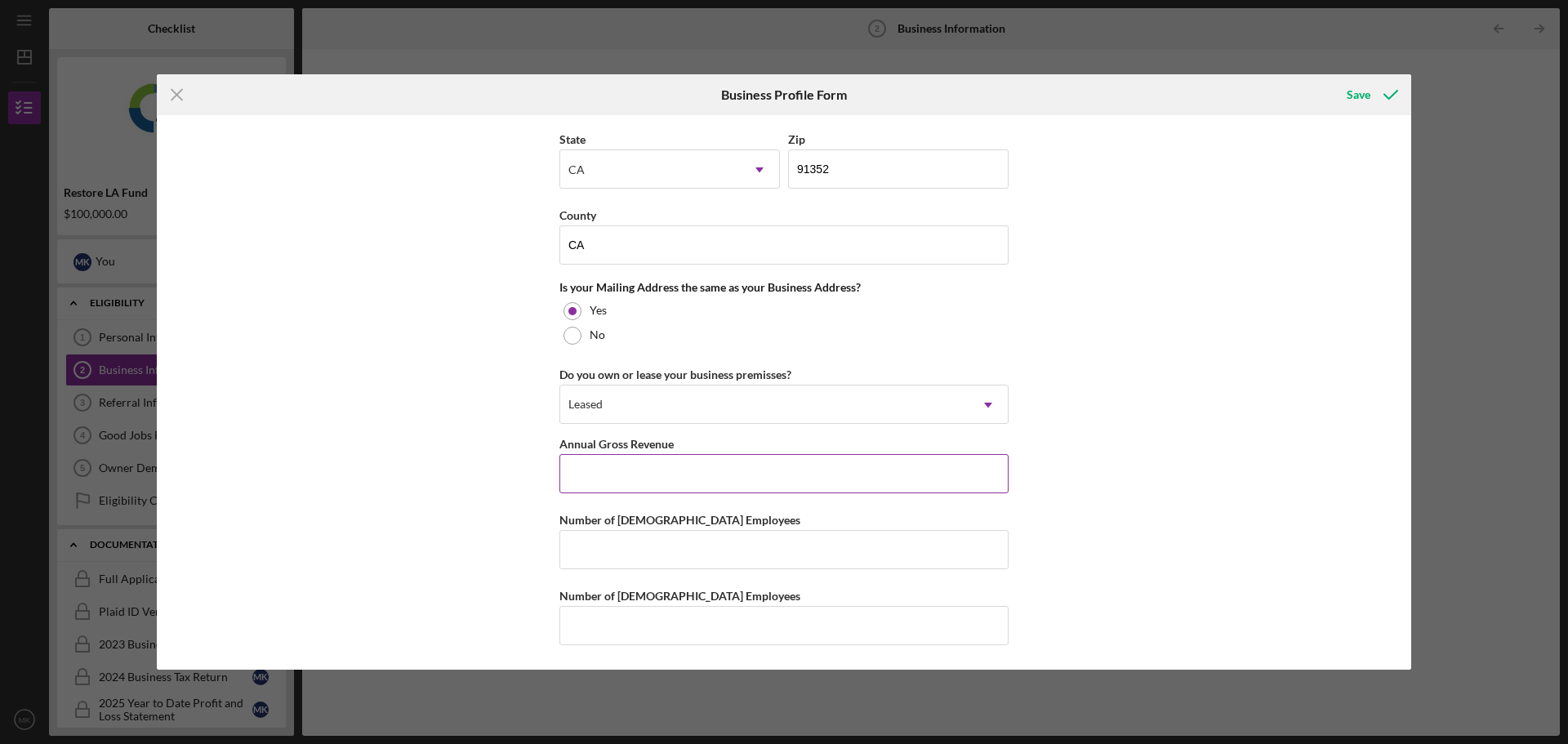
click at [640, 475] on input "Annual Gross Revenue" at bounding box center [784, 473] width 449 height 39
type input "$150,000"
click at [642, 544] on input "Number of [DEMOGRAPHIC_DATA] Employees" at bounding box center [784, 550] width 449 height 39
type input "2"
click at [638, 616] on input "Number of [DEMOGRAPHIC_DATA] Employees" at bounding box center [784, 626] width 449 height 39
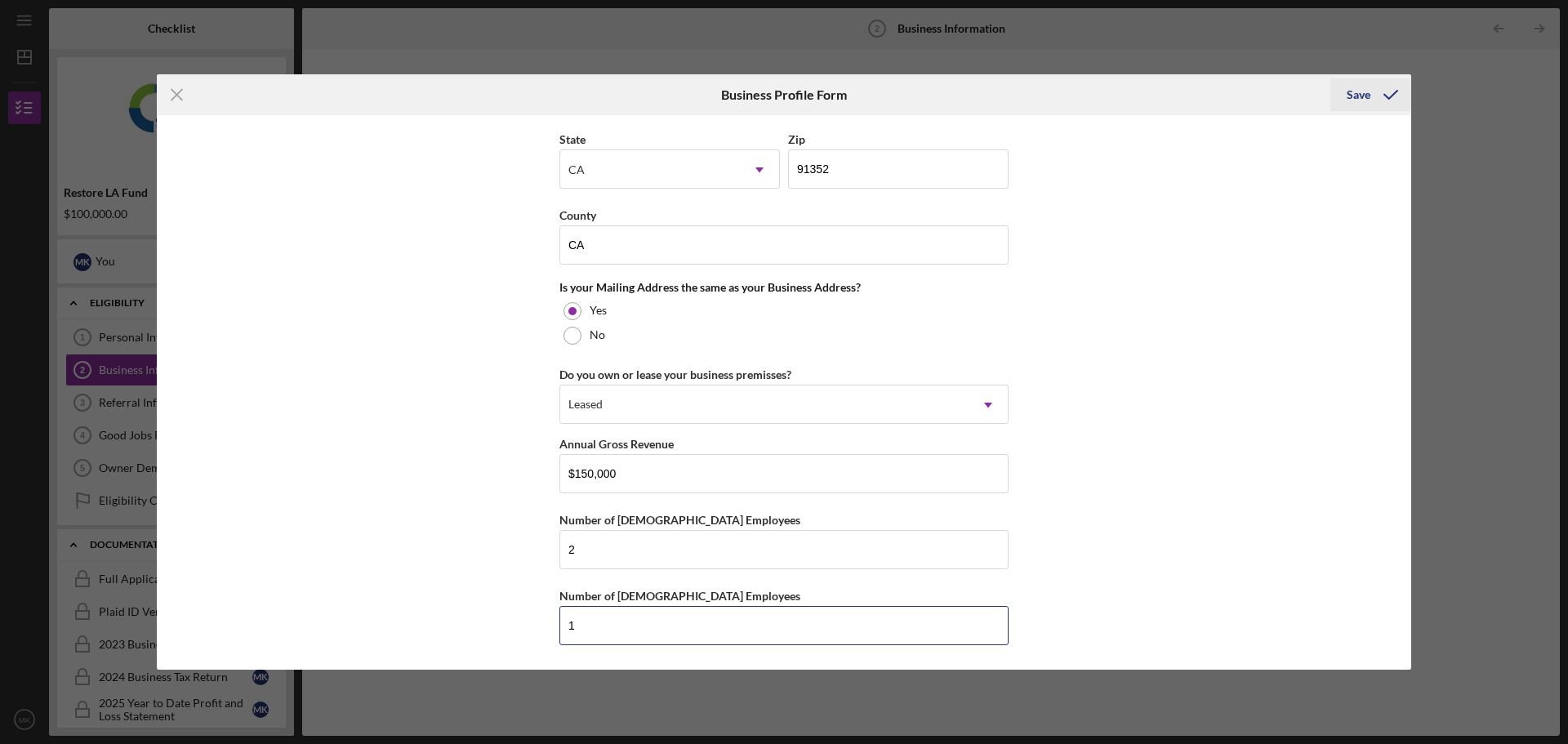
type input "1"
click at [1359, 89] on div "Save" at bounding box center [1358, 94] width 24 height 33
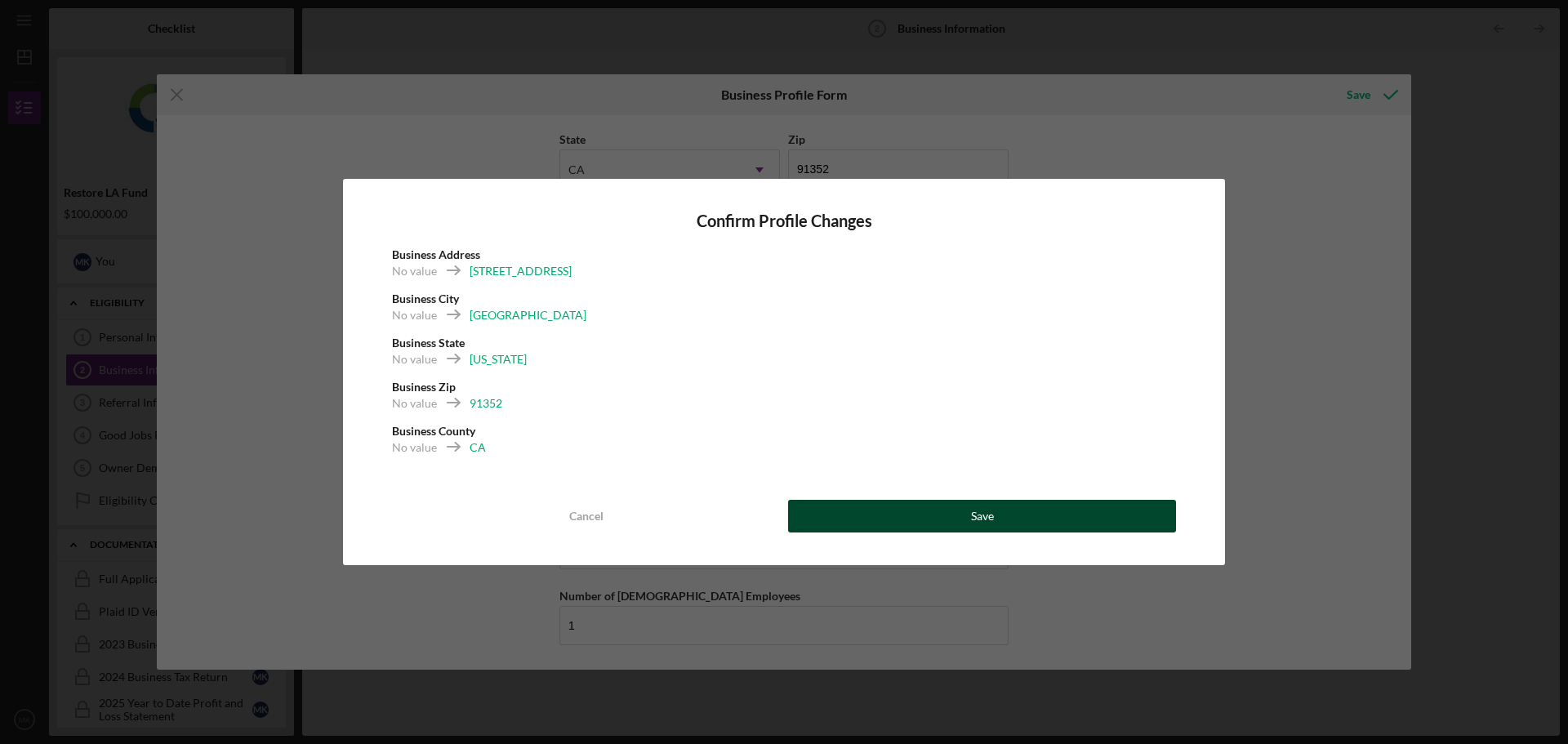
click at [946, 518] on button "Save" at bounding box center [982, 516] width 388 height 33
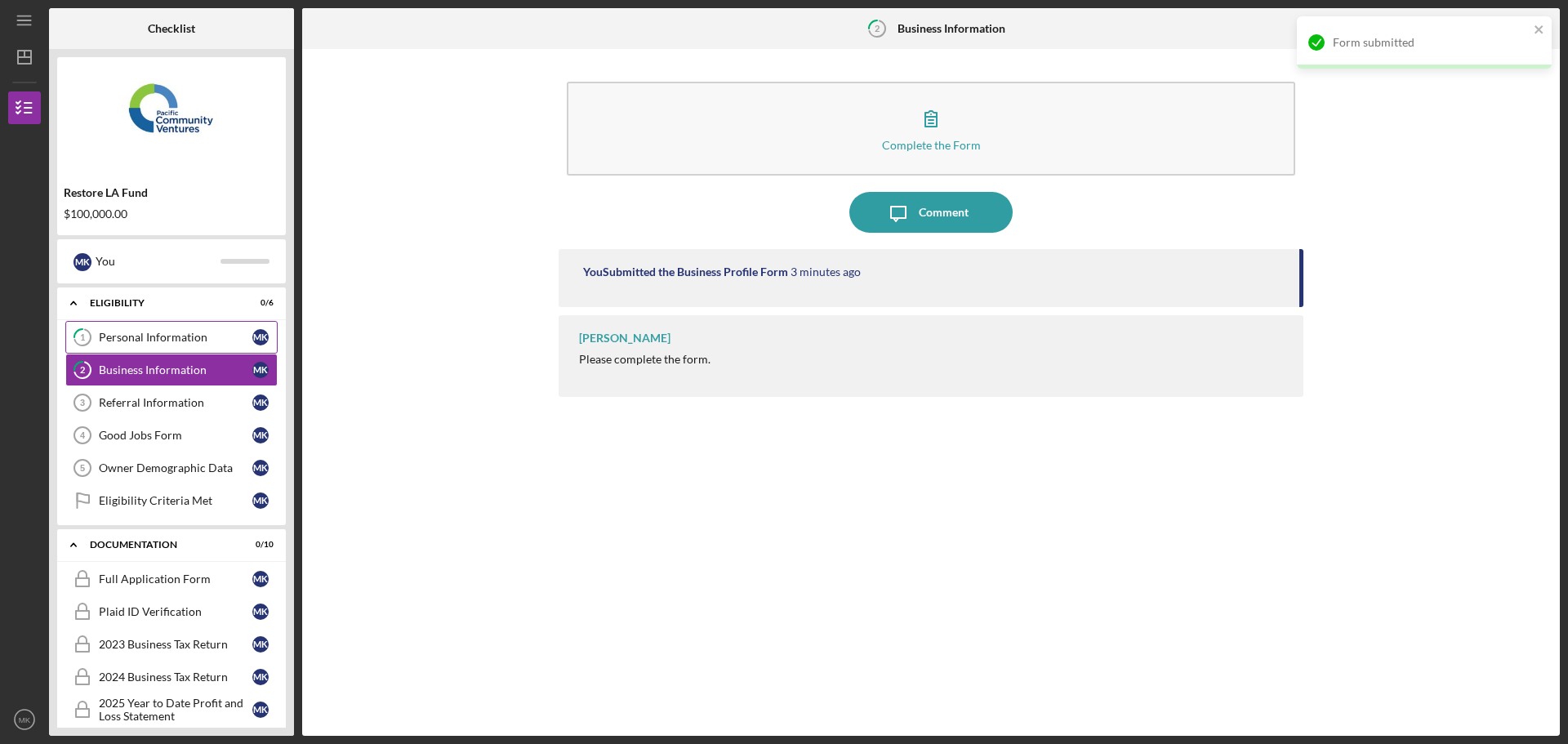
click at [164, 328] on link "1 Personal Information M K" at bounding box center [171, 337] width 212 height 33
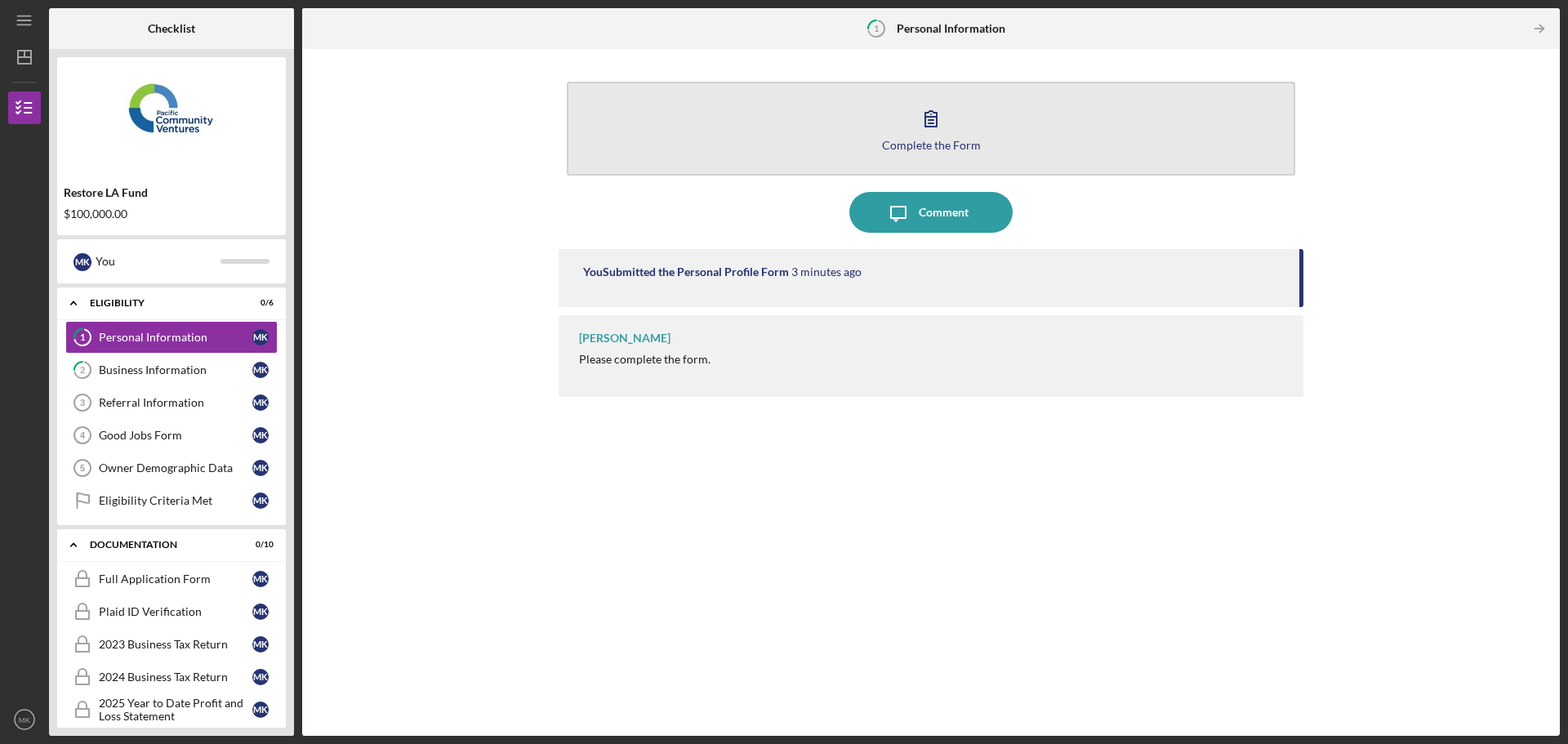
click at [970, 127] on button "Complete the Form Form" at bounding box center [931, 129] width 729 height 94
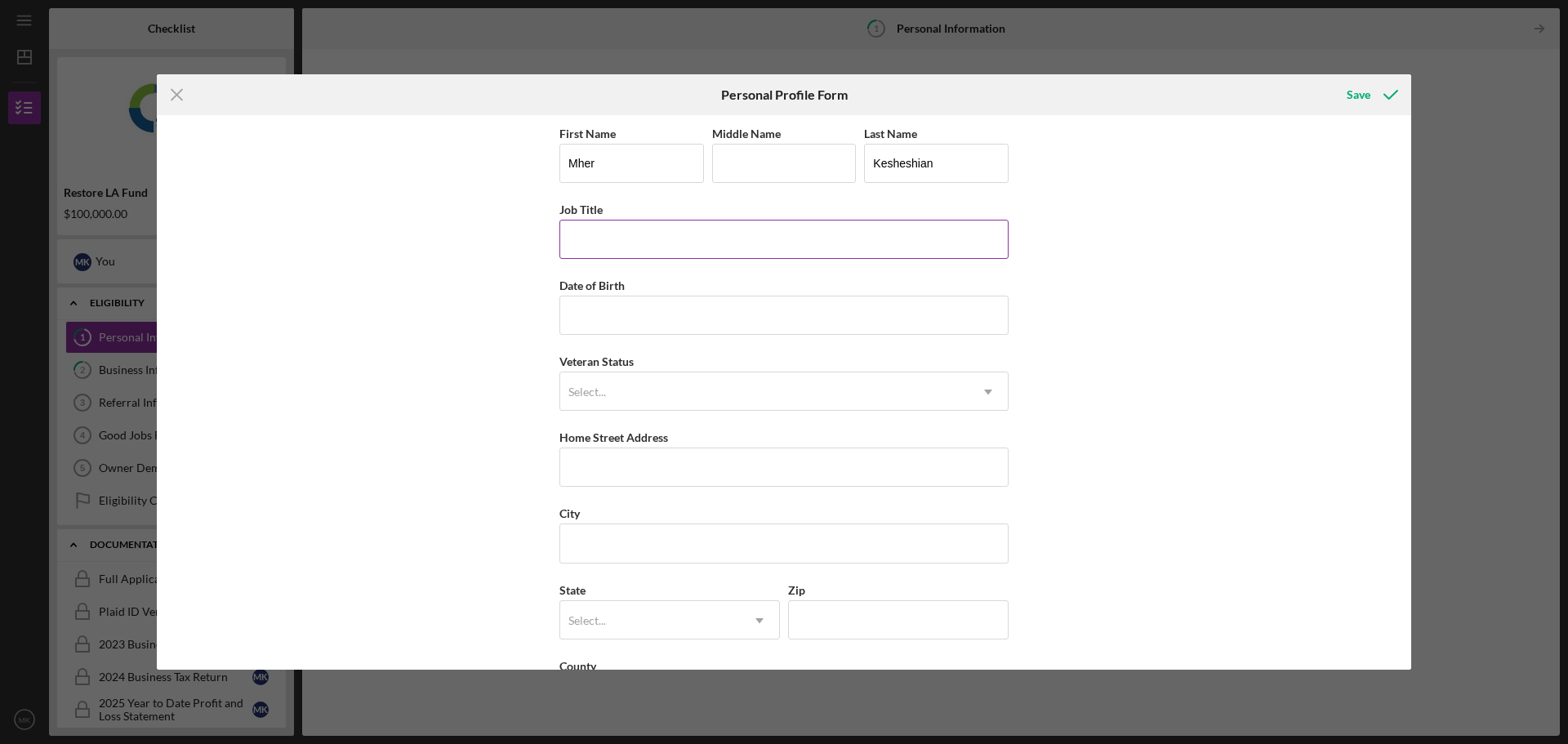
click at [640, 233] on input "Job Title" at bounding box center [784, 239] width 449 height 39
type input "CEO"
click at [606, 317] on input "Date of Birth" at bounding box center [784, 315] width 449 height 39
type input "[DATE]"
click at [645, 385] on div "Select..." at bounding box center [764, 392] width 408 height 37
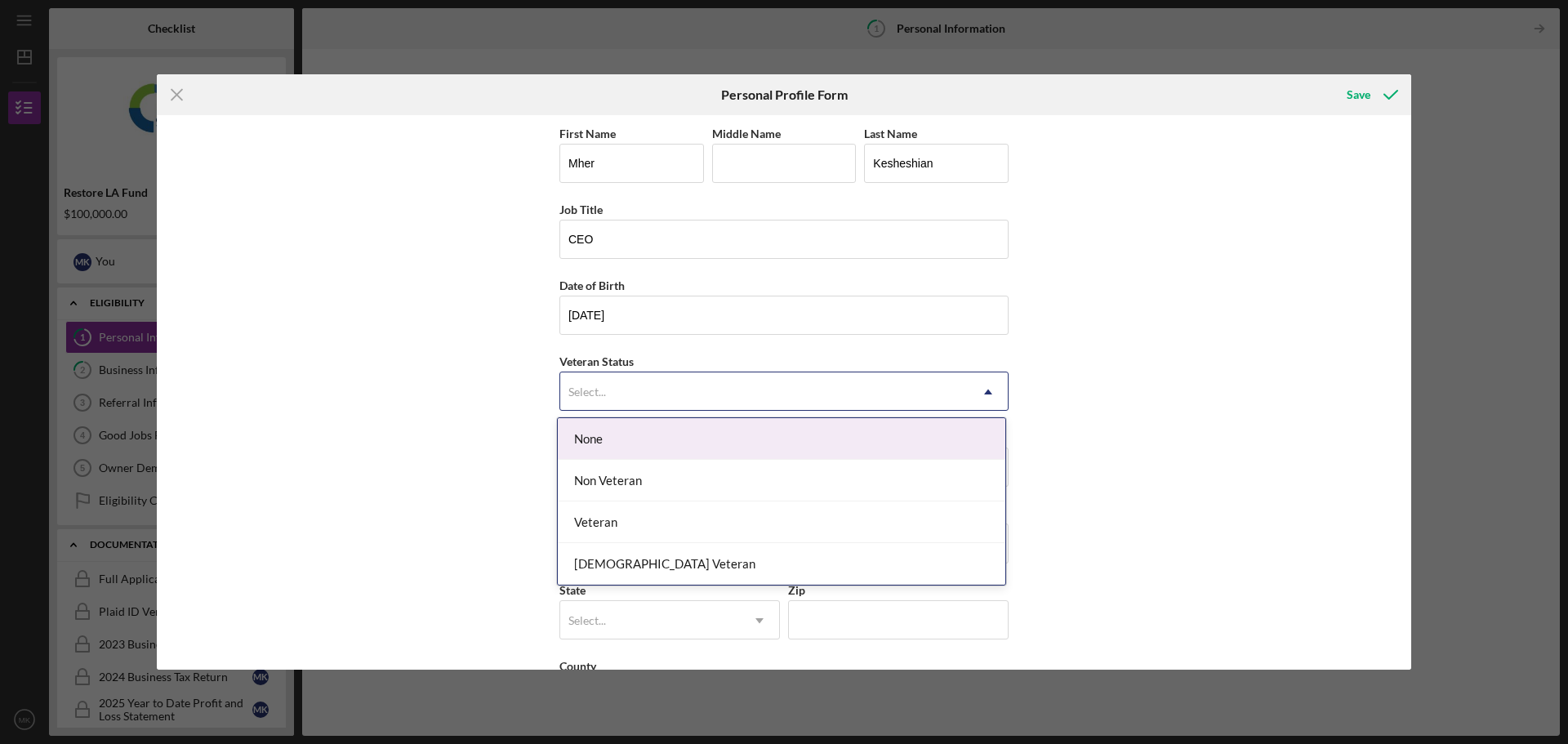
click at [615, 443] on div "None" at bounding box center [781, 439] width 447 height 42
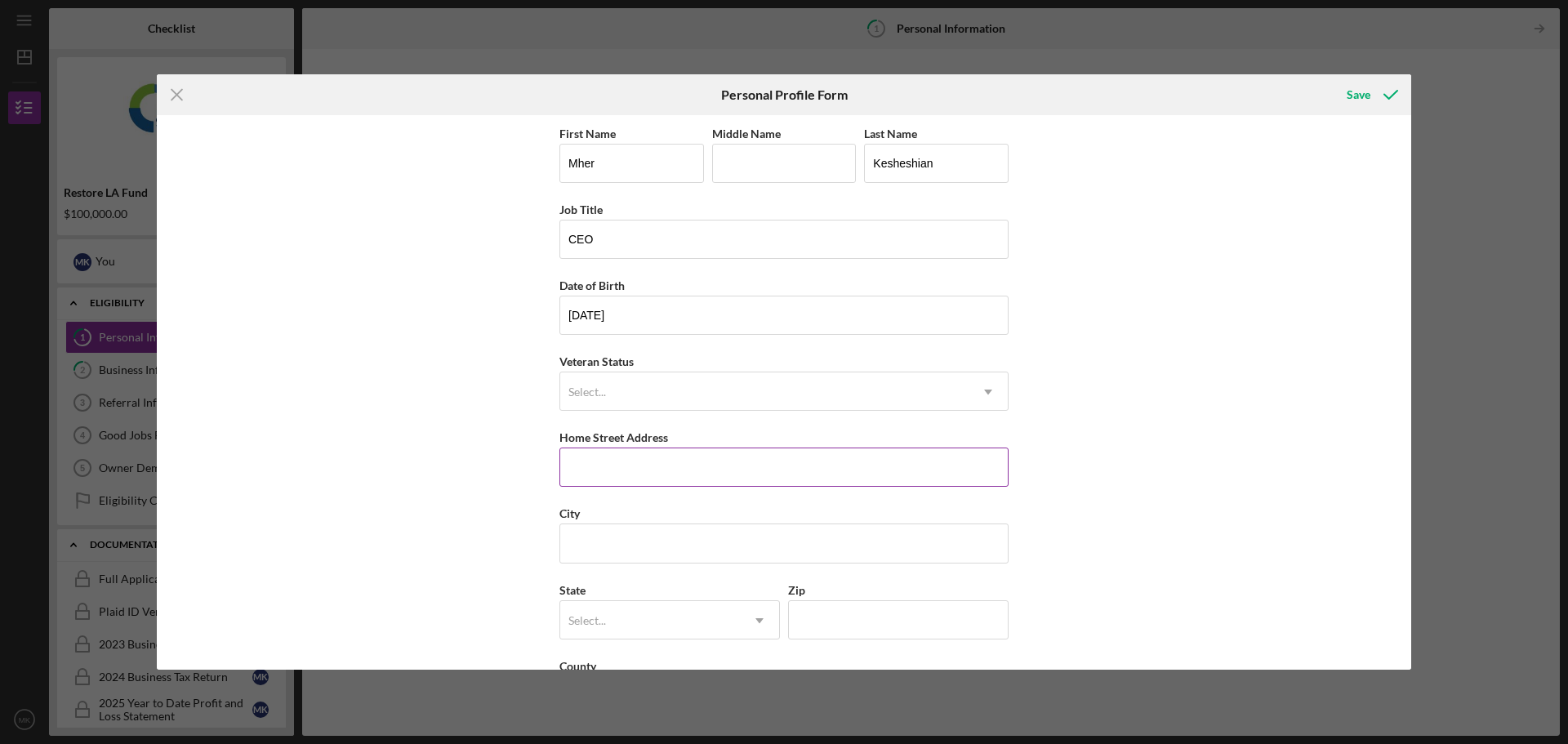
click at [628, 462] on input "Home Street Address" at bounding box center [784, 467] width 449 height 39
type input "[STREET_ADDRESS]"
type input "[GEOGRAPHIC_DATA]"
type input "91352"
type input "CA"
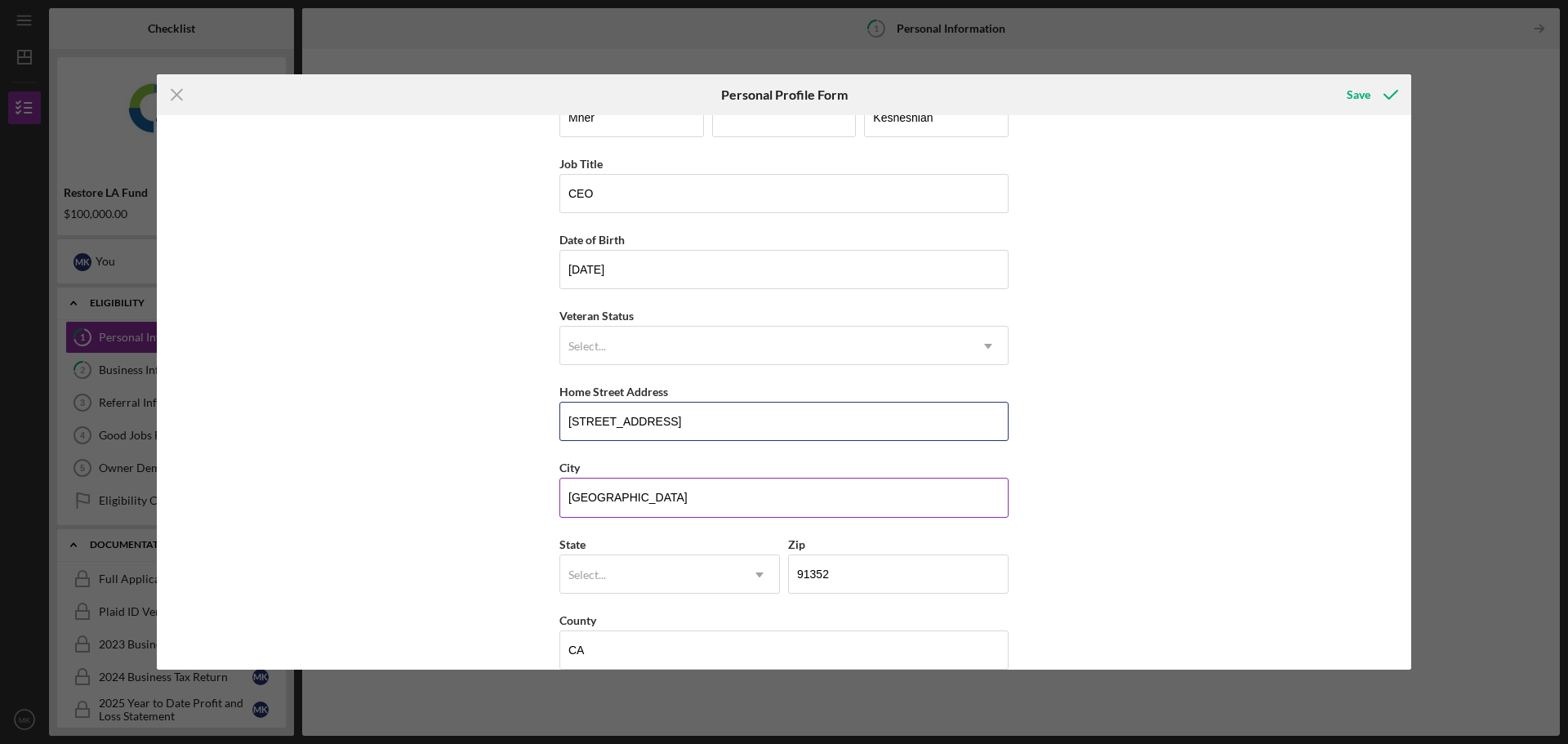
scroll to position [70, 0]
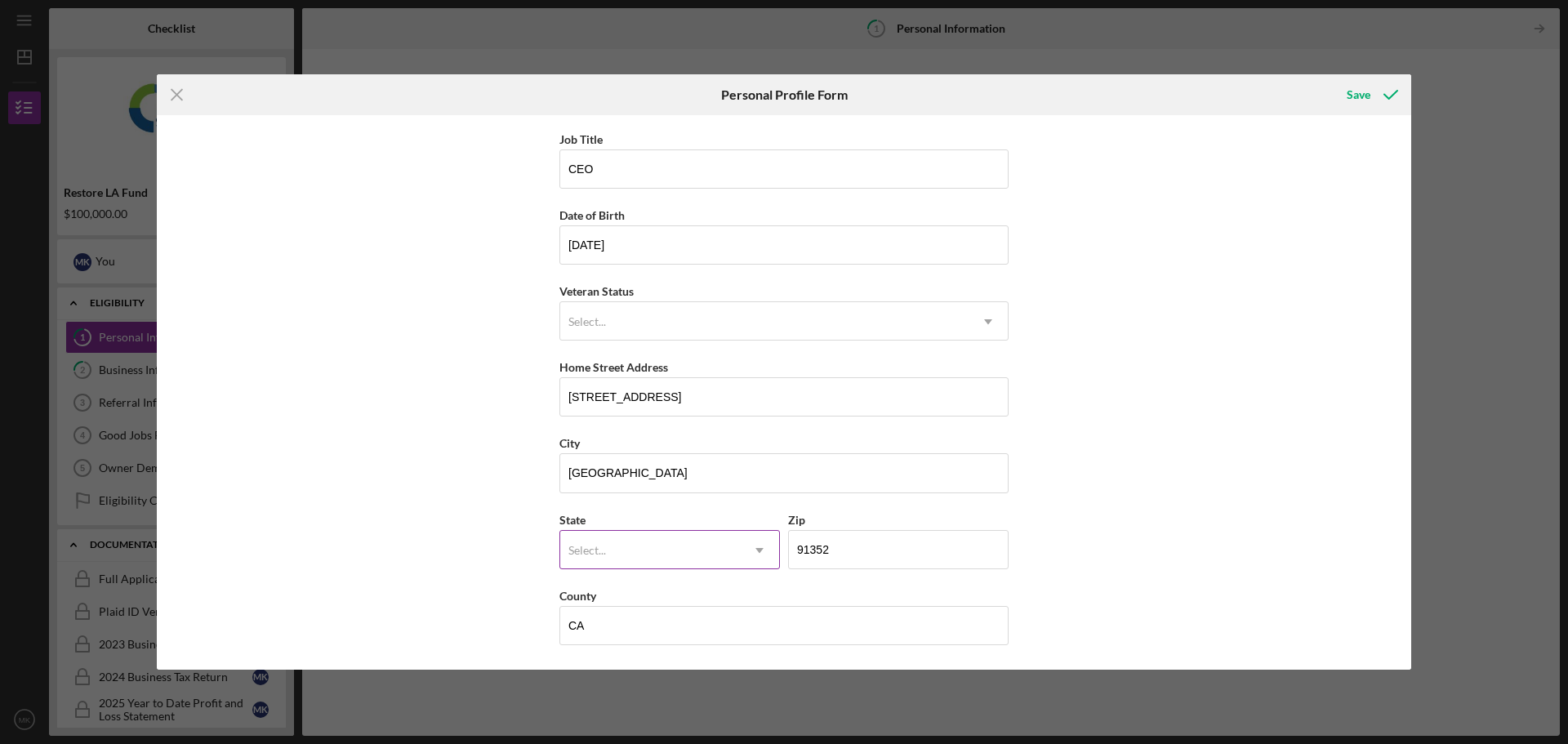
click at [656, 548] on div "Select..." at bounding box center [650, 550] width 179 height 37
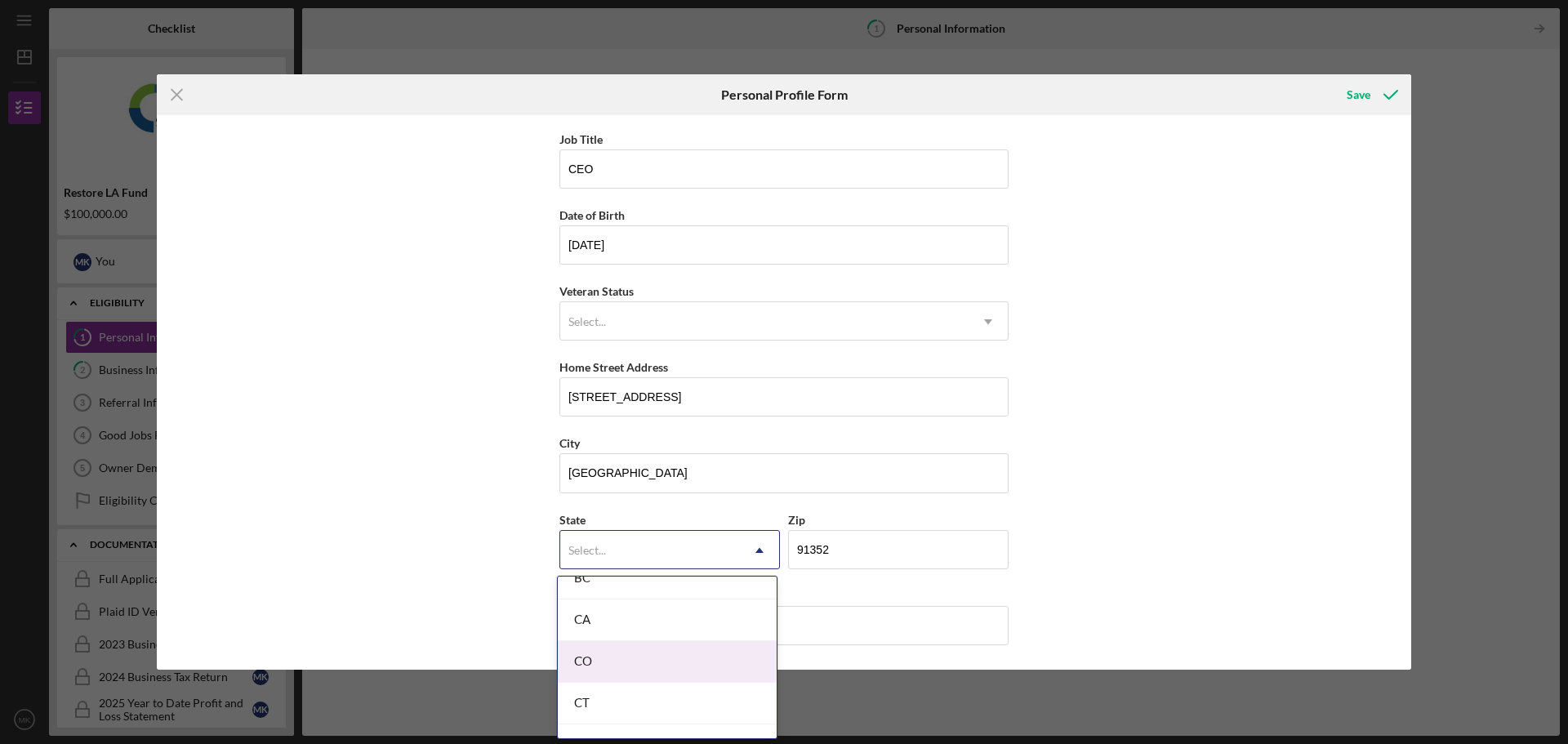
scroll to position [408, 0]
click at [606, 649] on div "CA" at bounding box center [667, 647] width 219 height 42
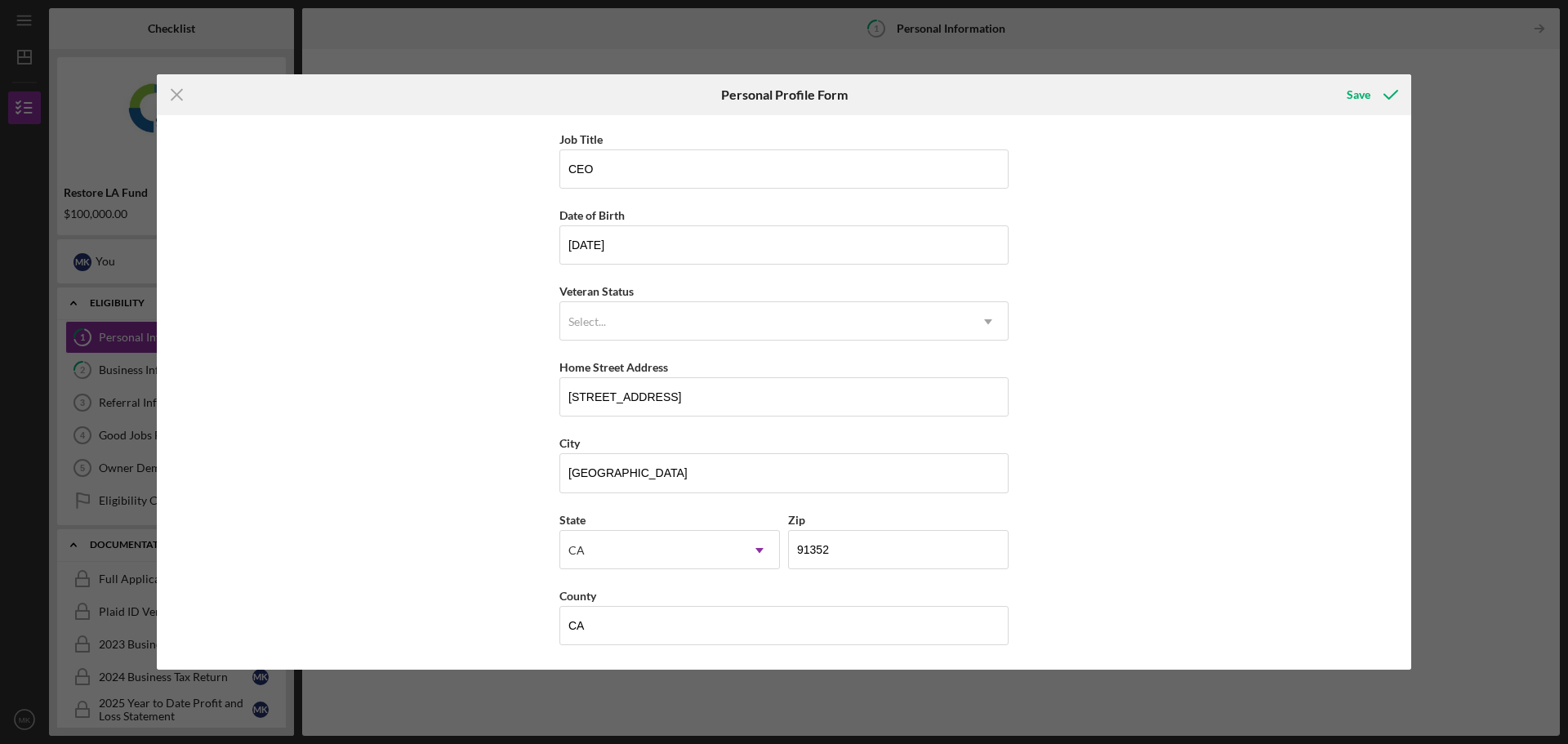
click at [1204, 457] on div "First Name [PERSON_NAME] Middle Name Last Name [PERSON_NAME] Title CEO Date of …" at bounding box center [784, 392] width 1255 height 555
click at [1349, 94] on div "Save" at bounding box center [1358, 94] width 24 height 33
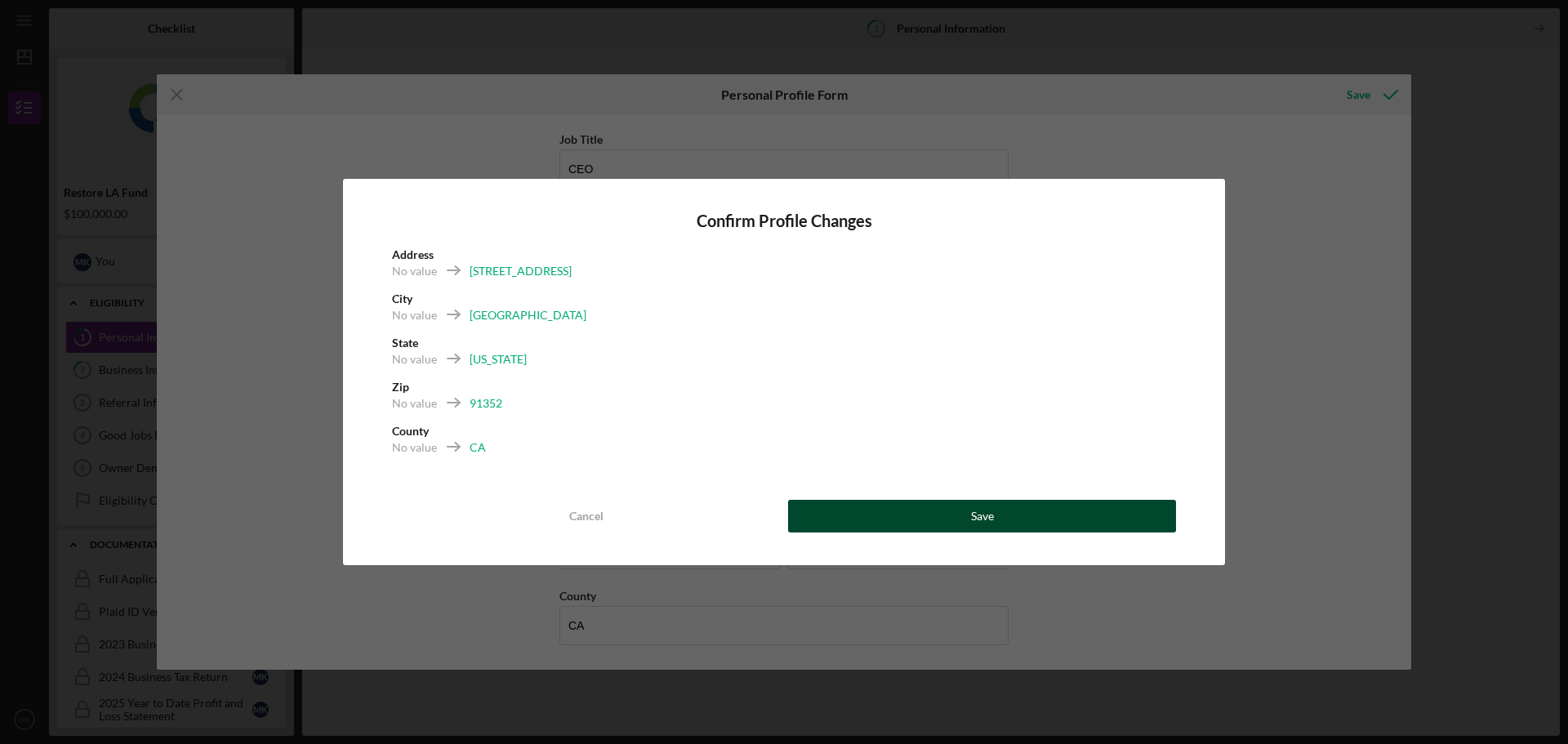
click at [976, 517] on div "Save" at bounding box center [983, 516] width 23 height 33
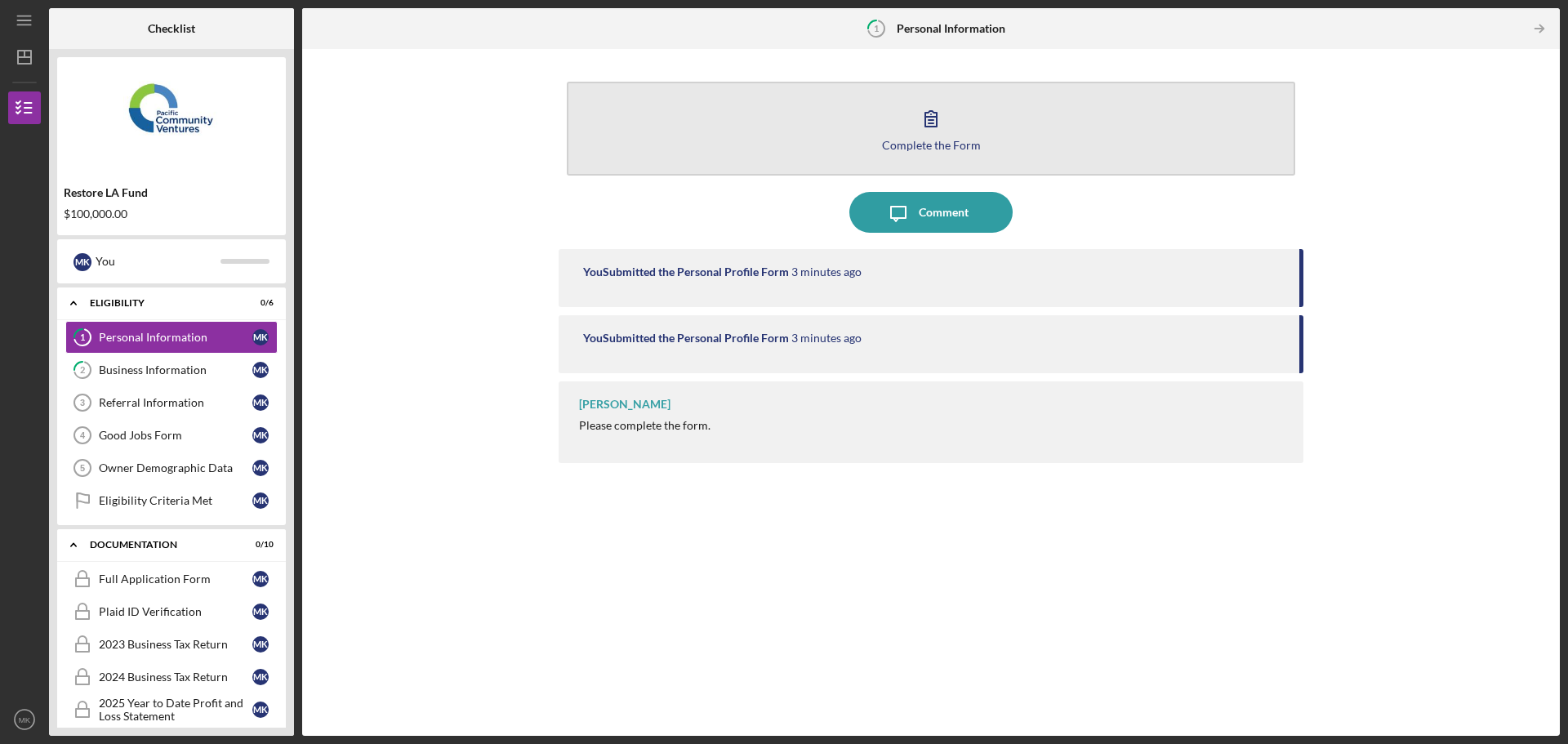
click at [889, 157] on button "Complete the Form Form" at bounding box center [931, 129] width 729 height 94
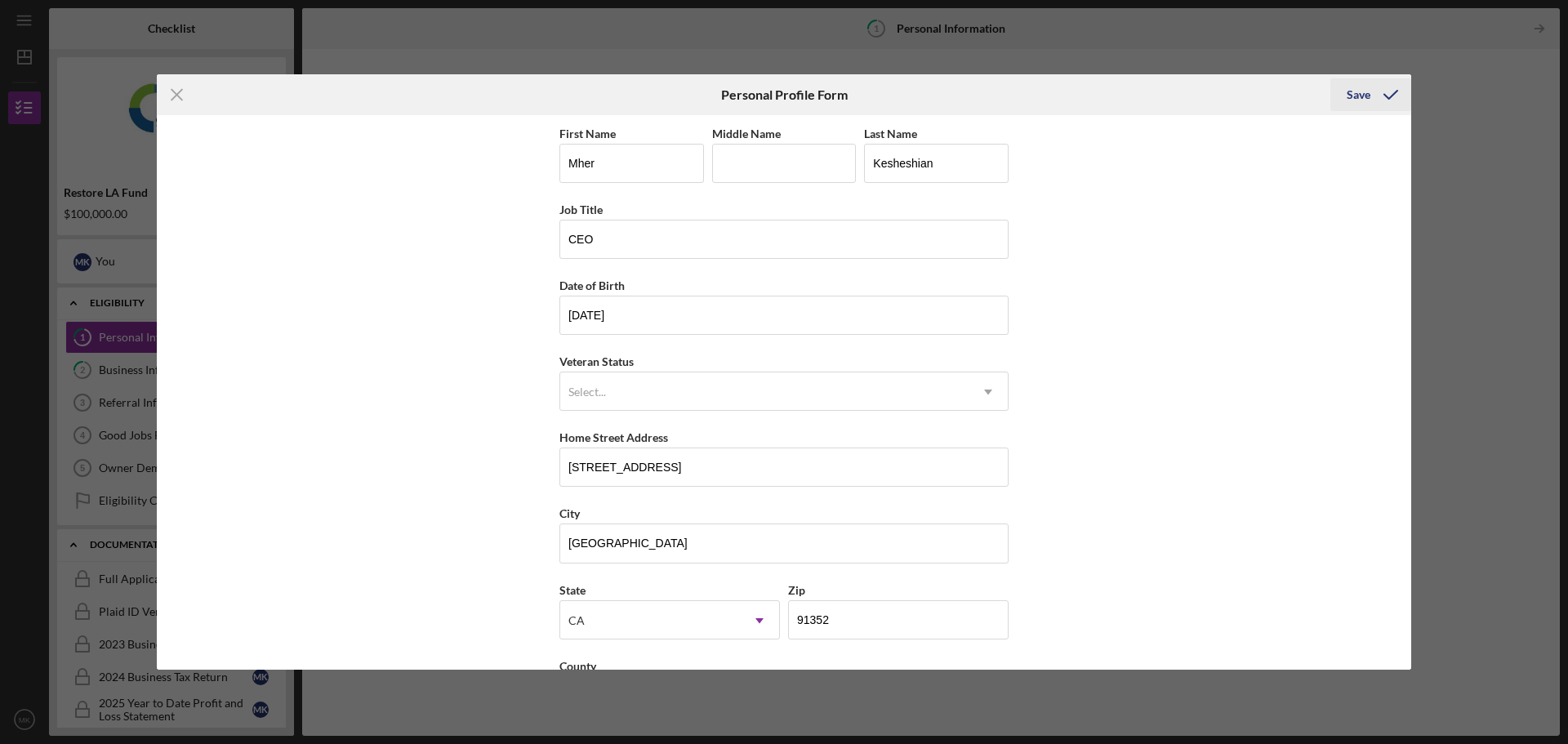
click at [1358, 90] on div "Save" at bounding box center [1358, 94] width 24 height 33
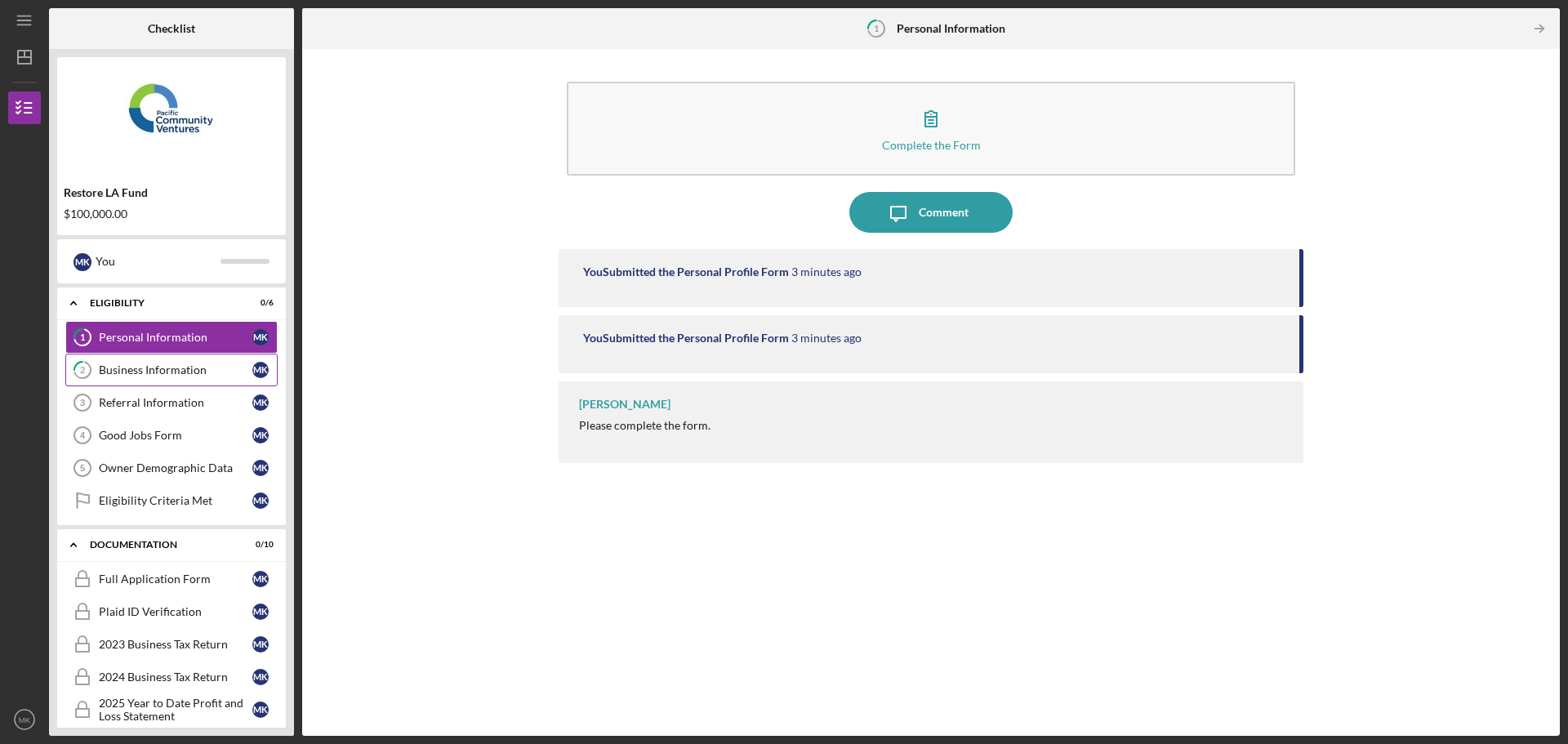
click at [145, 369] on div "Business Information" at bounding box center [175, 369] width 154 height 13
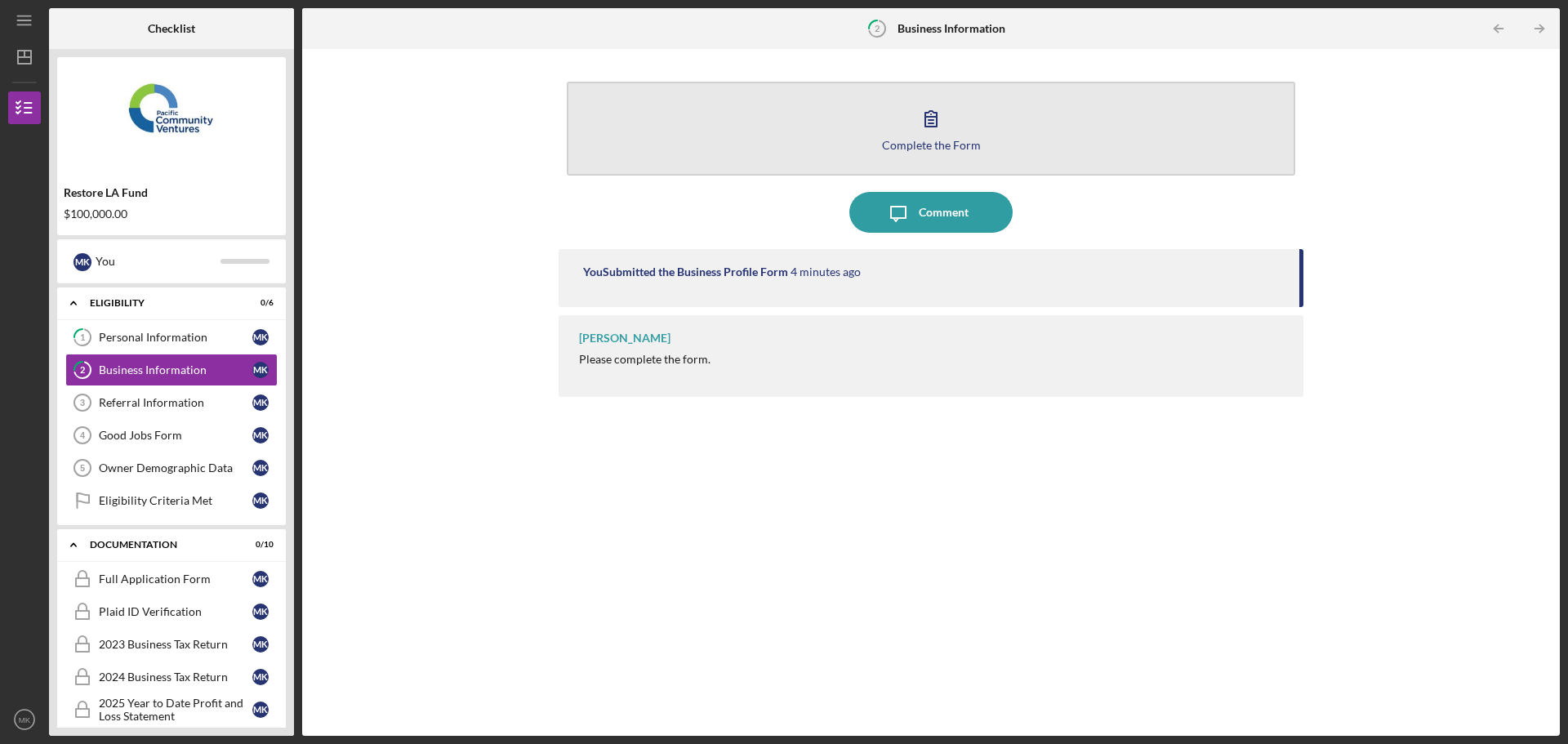
click at [917, 134] on icon "button" at bounding box center [931, 118] width 41 height 41
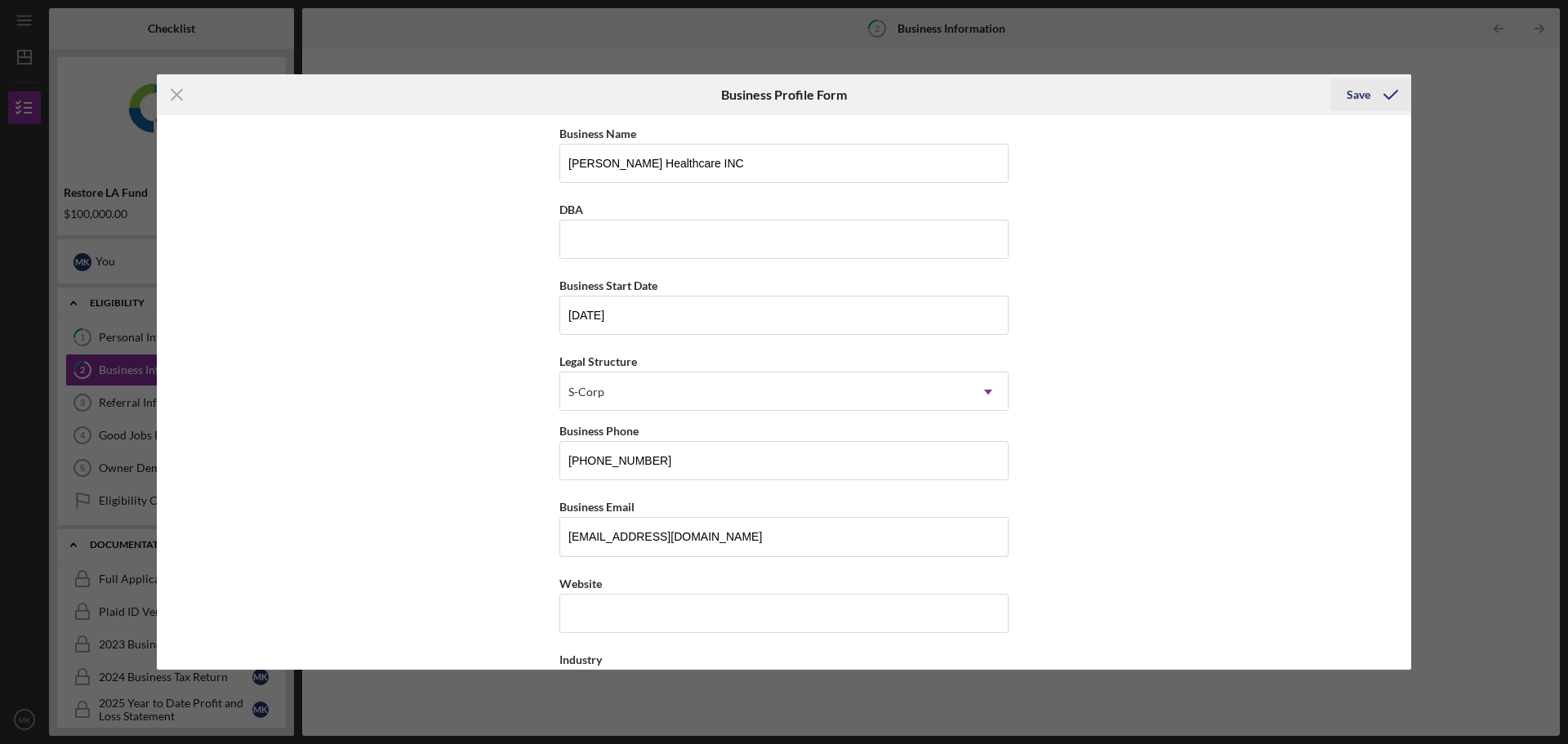
click at [1389, 94] on icon "submit" at bounding box center [1391, 95] width 41 height 41
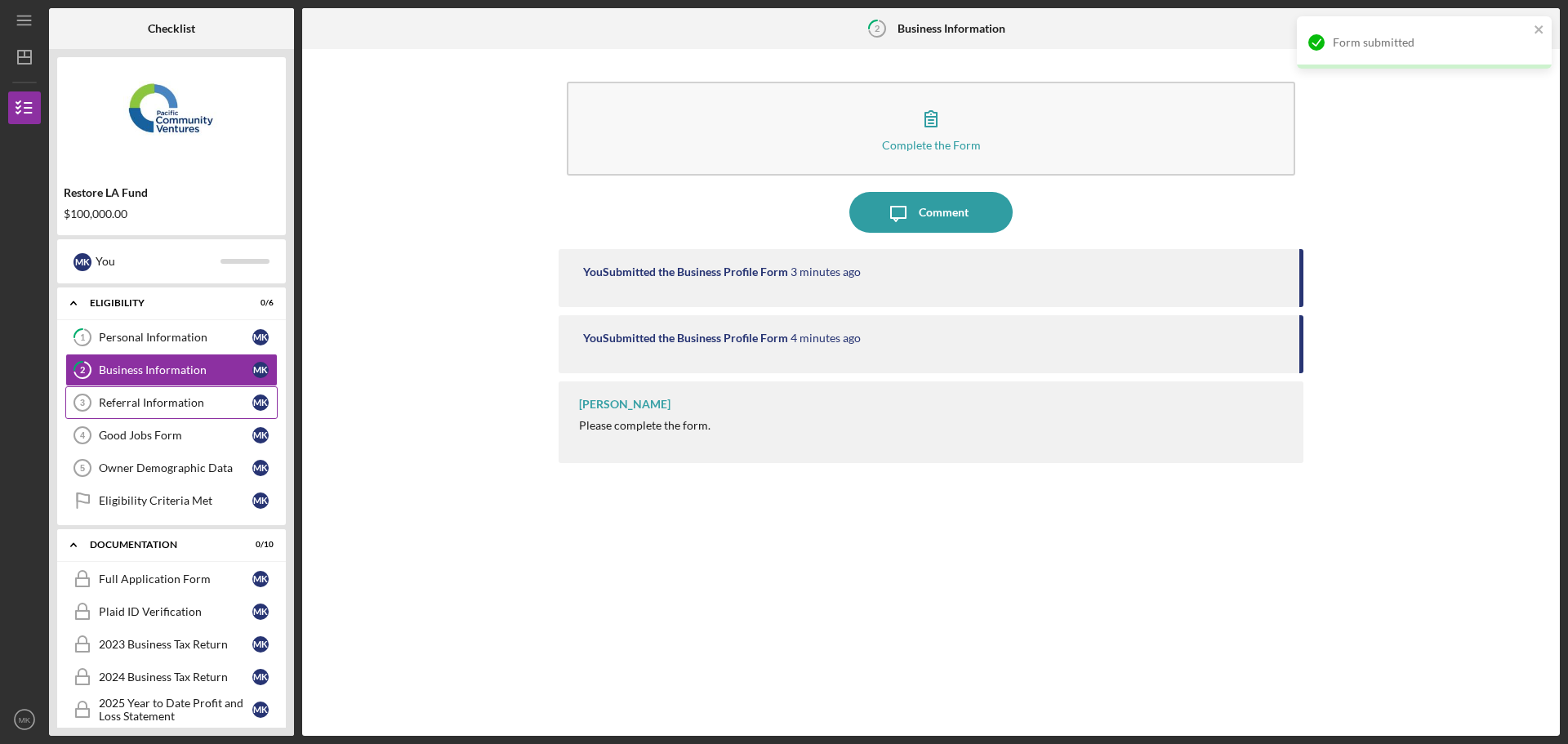
click at [135, 410] on link "Referral Information 3 Referral Information M K" at bounding box center [171, 402] width 212 height 33
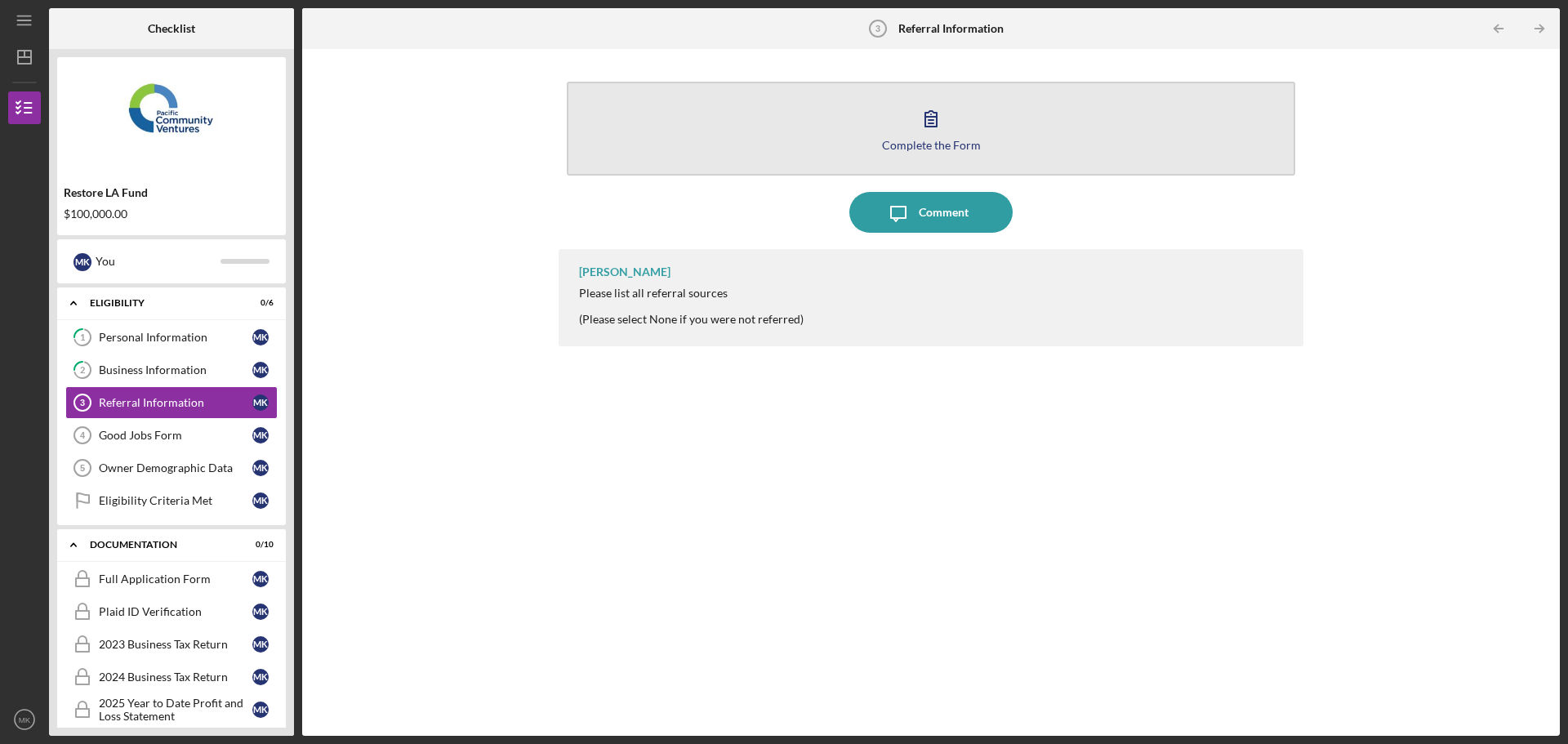
click at [924, 145] on div "Complete the Form" at bounding box center [931, 145] width 99 height 12
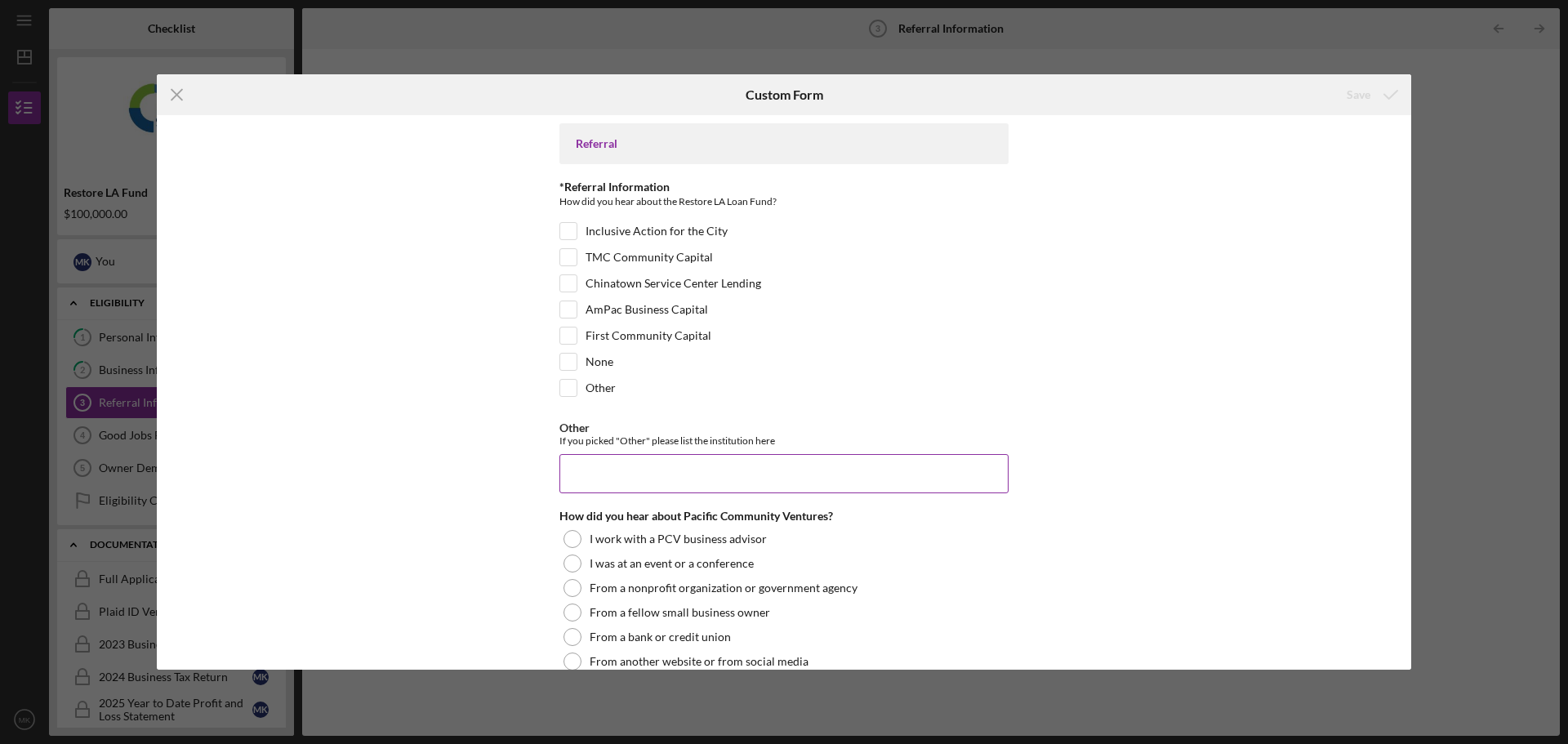
click at [611, 465] on input "Other" at bounding box center [784, 473] width 449 height 39
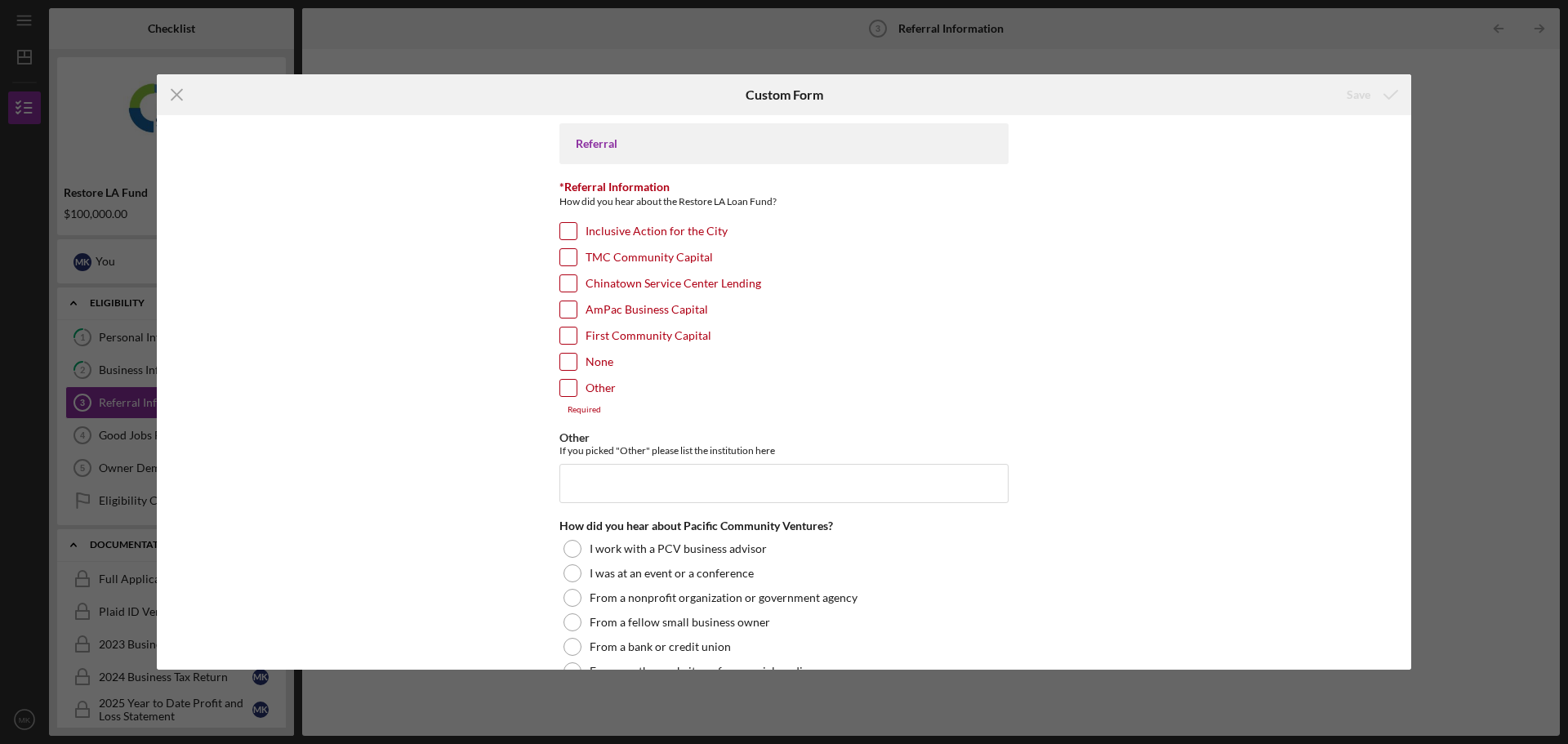
click at [573, 394] on input "Other" at bounding box center [568, 388] width 16 height 16
checkbox input "true"
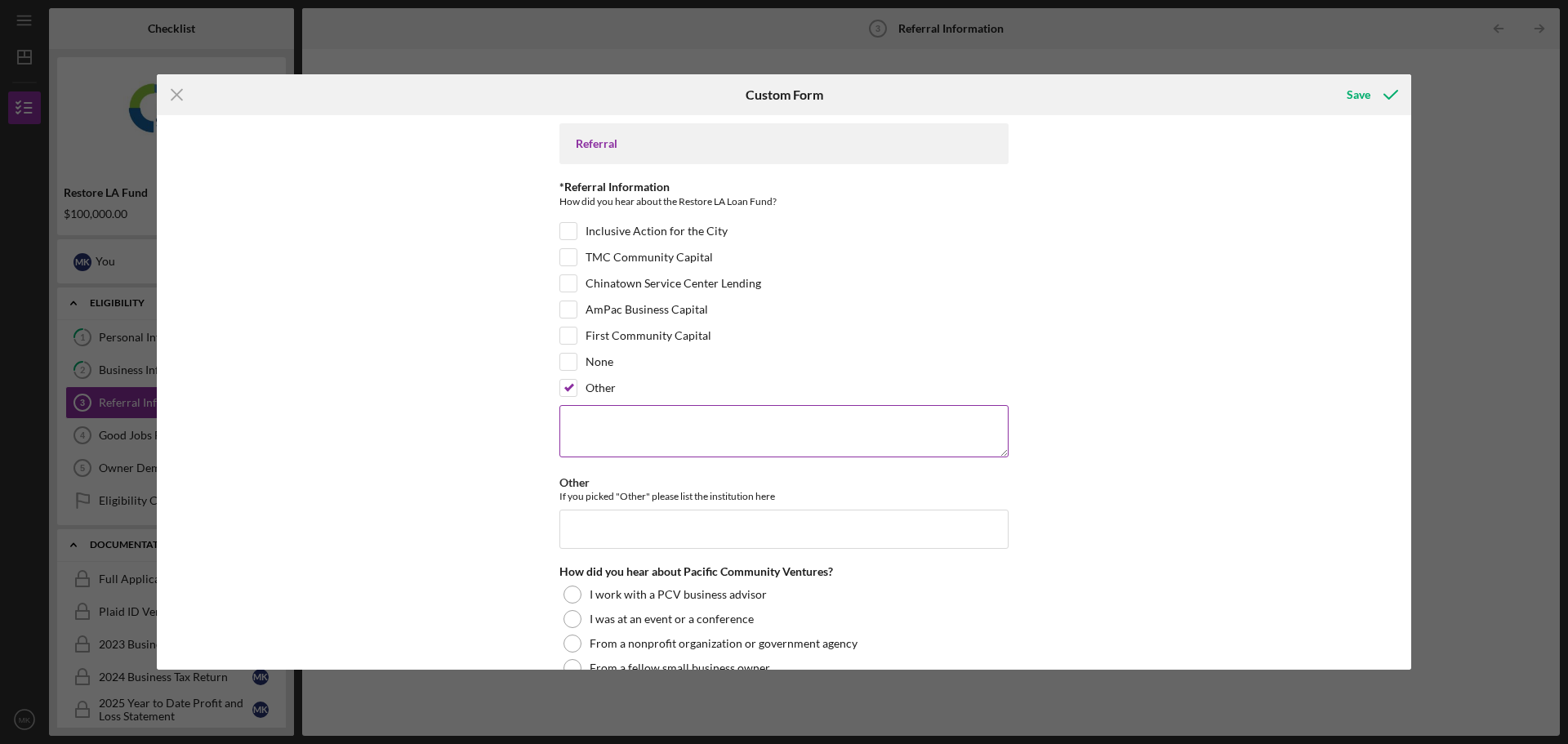
drag, startPoint x: 609, startPoint y: 463, endPoint x: 620, endPoint y: 438, distance: 27.3
click at [613, 462] on div "Referral *Referral Information How did you hear about the Restore LA Loan Fund?…" at bounding box center [784, 592] width 449 height 938
click at [621, 436] on textarea at bounding box center [784, 431] width 449 height 52
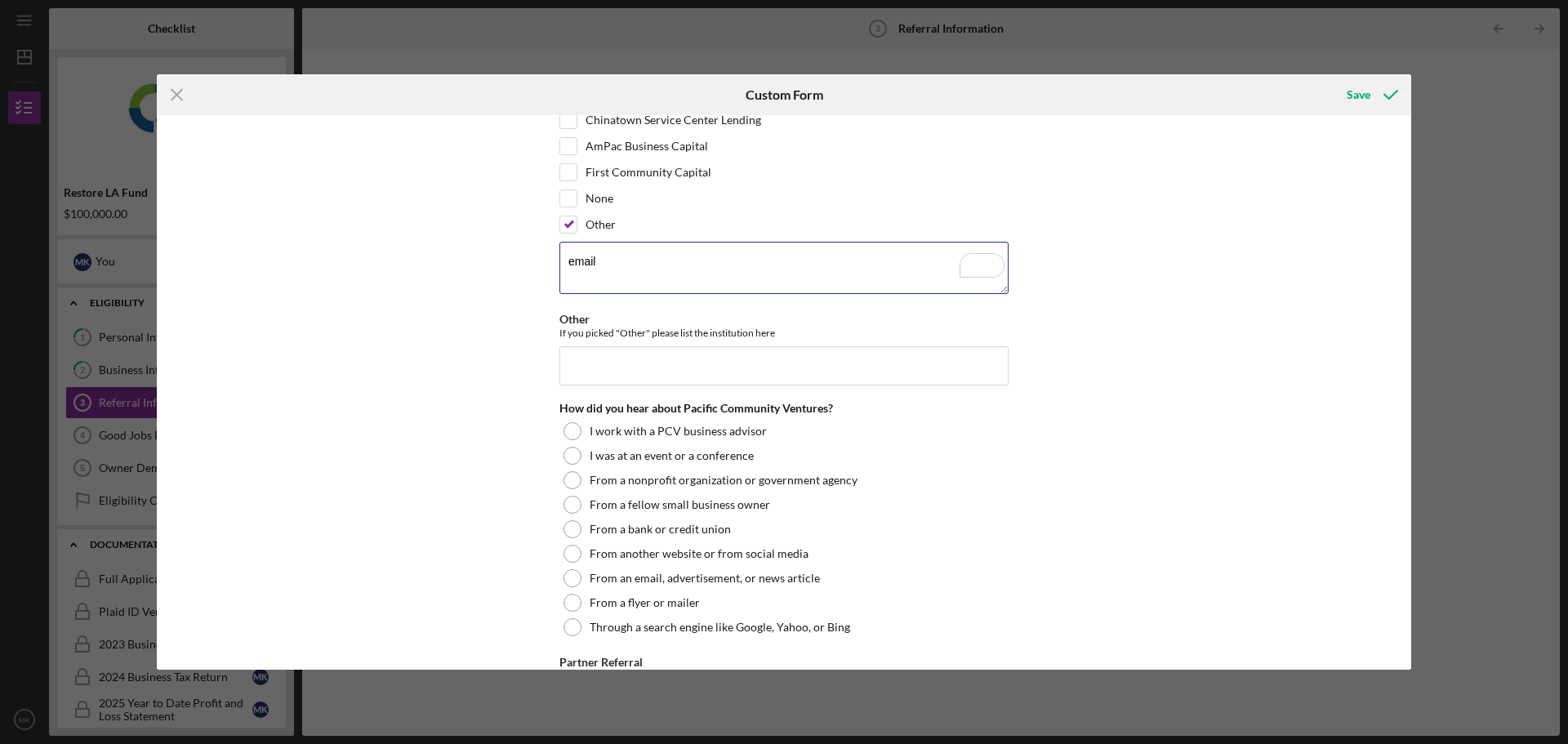
type textarea "email"
click at [620, 371] on input "Other" at bounding box center [784, 366] width 449 height 39
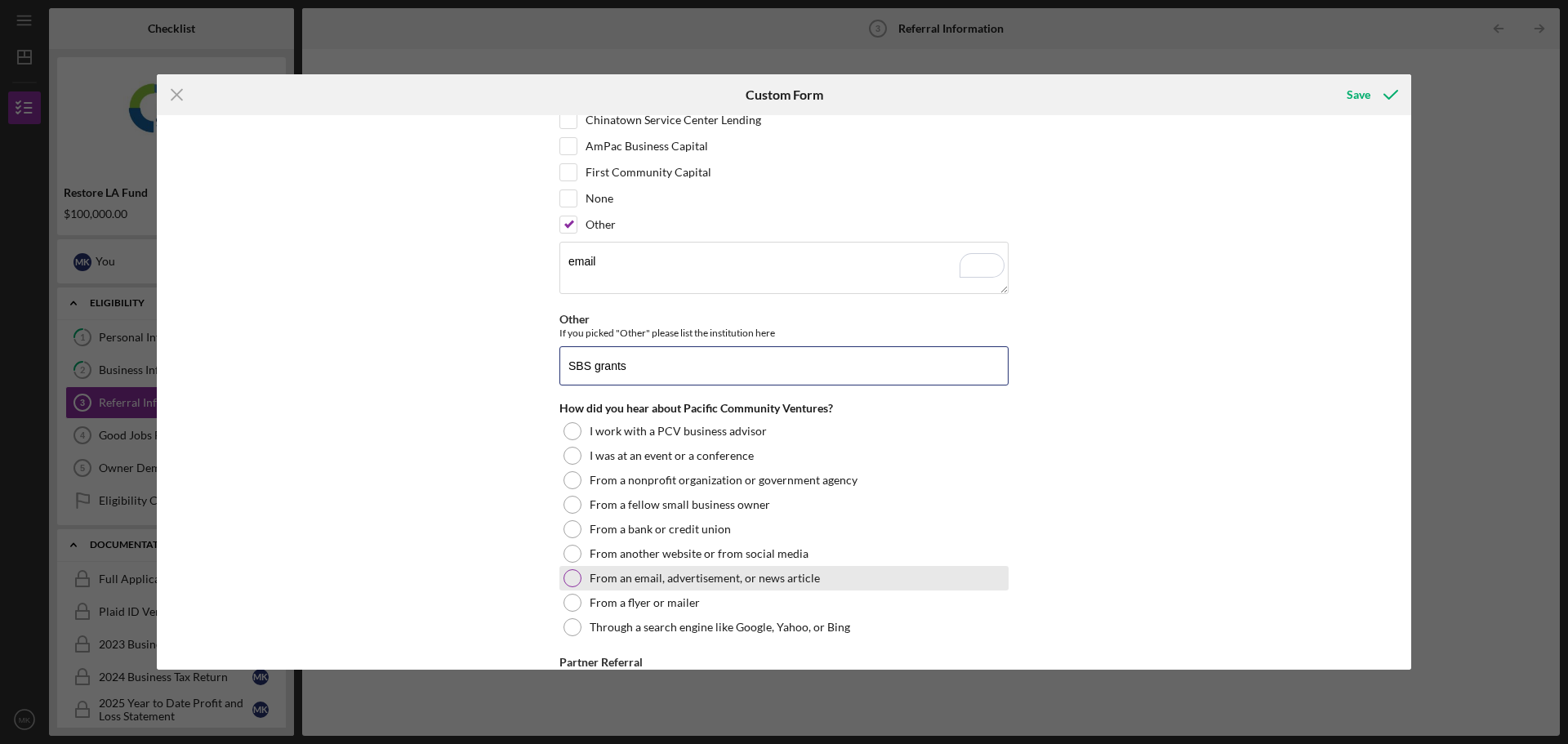
type input "SBS grants"
click at [731, 578] on label "From an email, advertisement, or news article" at bounding box center [704, 578] width 230 height 13
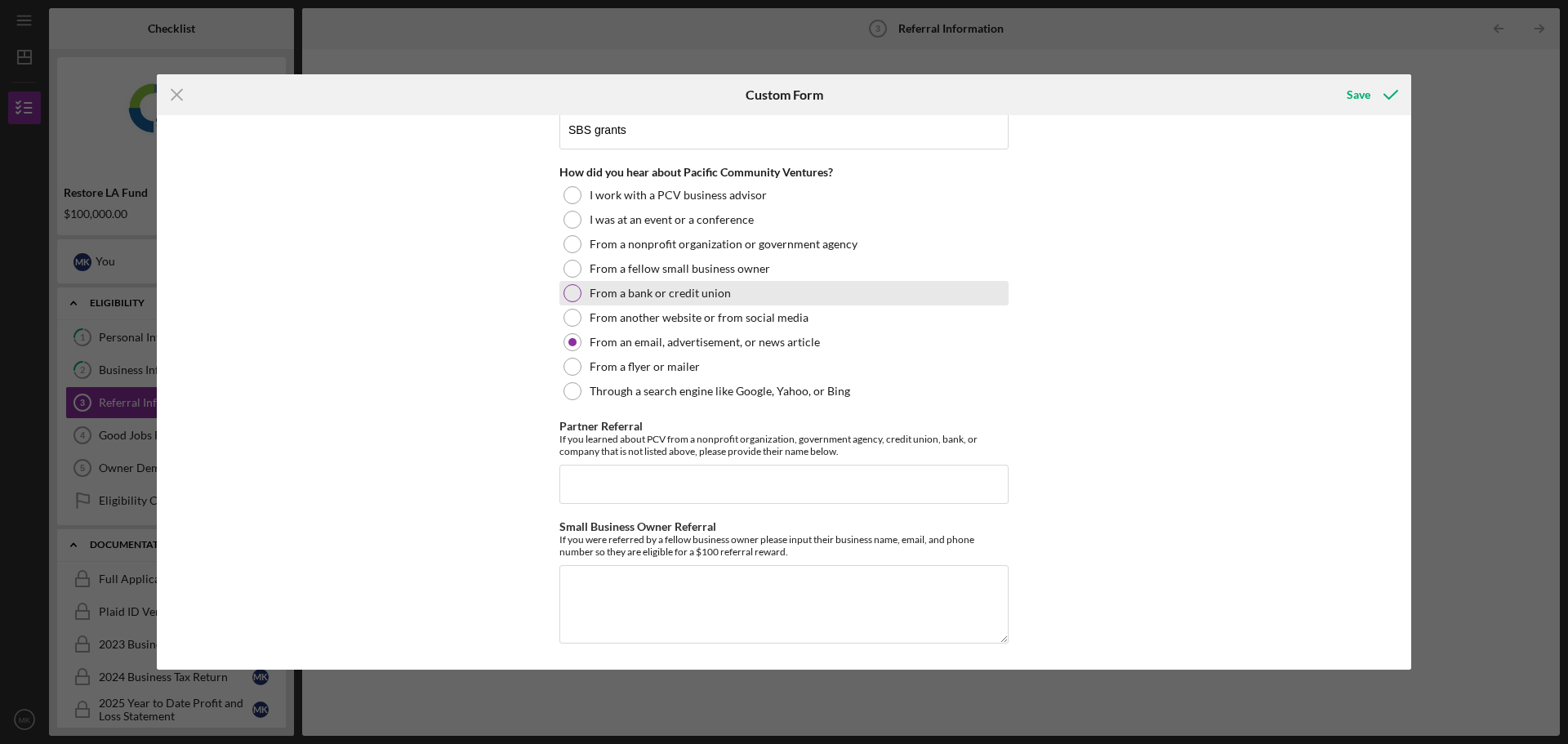
scroll to position [400, 0]
click at [1371, 85] on icon "submit" at bounding box center [1391, 95] width 41 height 41
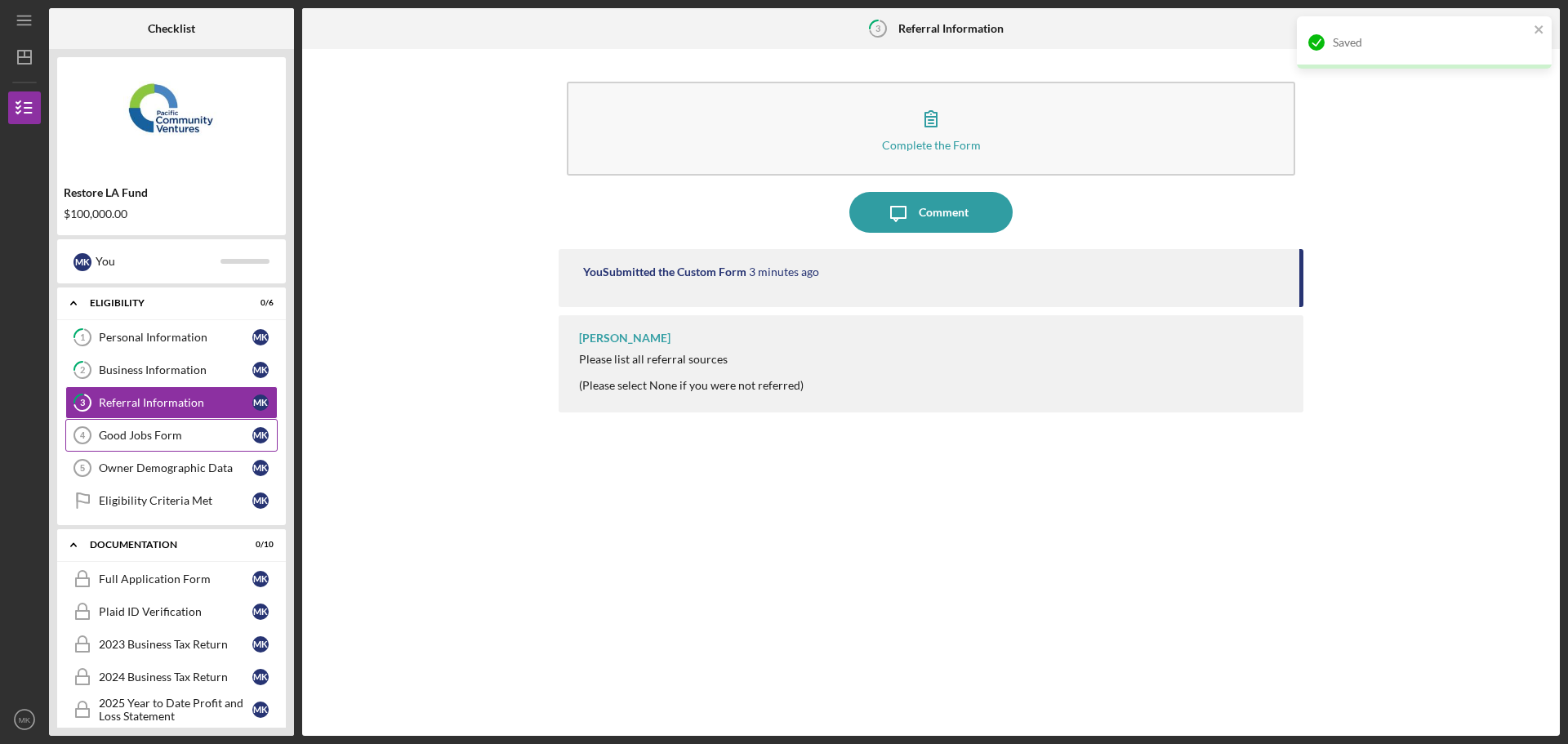
click at [128, 433] on div "Good Jobs Form" at bounding box center [175, 435] width 154 height 13
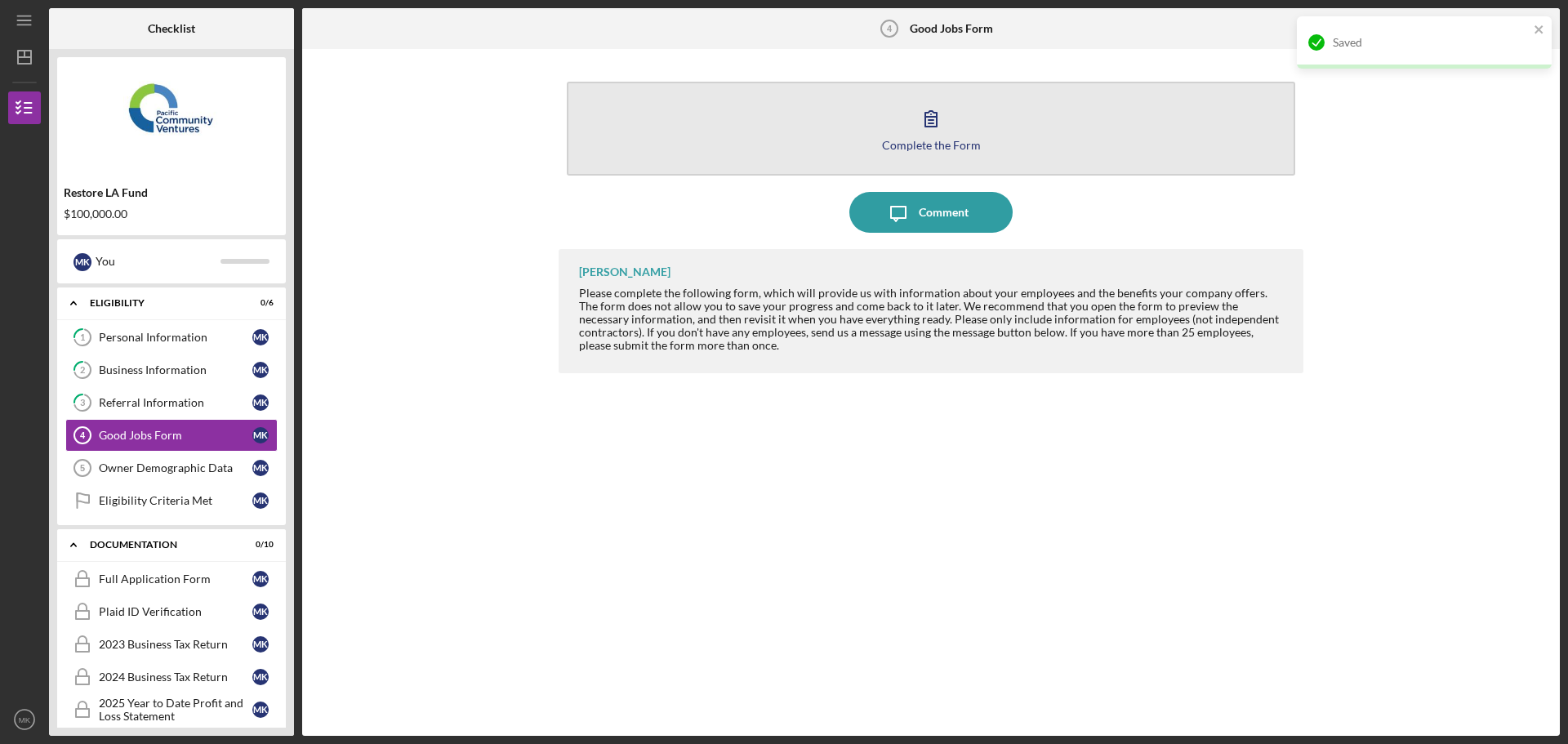
click at [893, 127] on button "Complete the Form Form" at bounding box center [931, 129] width 729 height 94
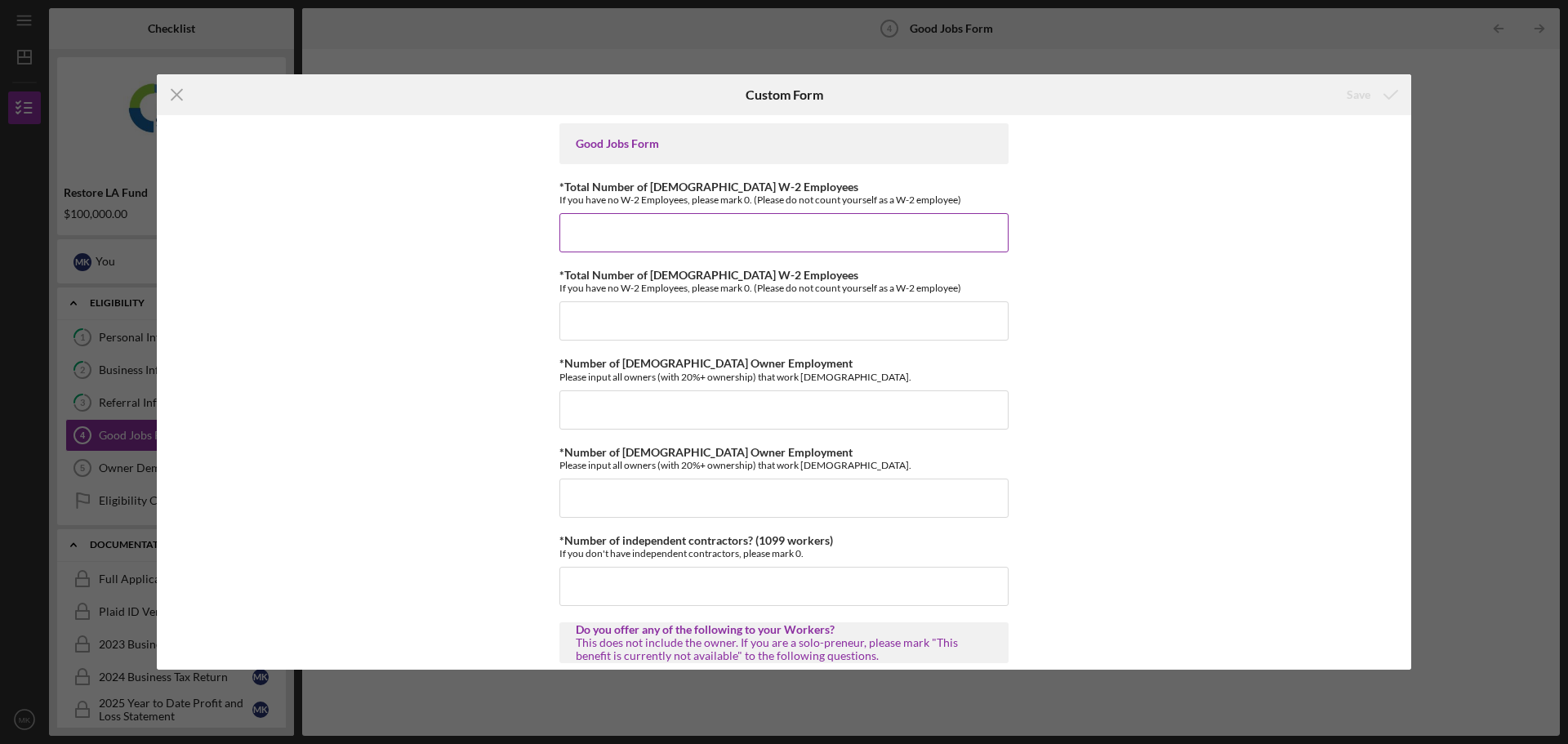
click at [650, 237] on input "*Total Number of [DEMOGRAPHIC_DATA] W-2 Employees" at bounding box center [784, 233] width 449 height 39
type input "0"
click at [666, 311] on input "*Total Number of [DEMOGRAPHIC_DATA] W-2 Employees" at bounding box center [784, 321] width 449 height 39
type input "0"
click at [657, 406] on input "*Number of [DEMOGRAPHIC_DATA] Owner Employment" at bounding box center [784, 410] width 449 height 39
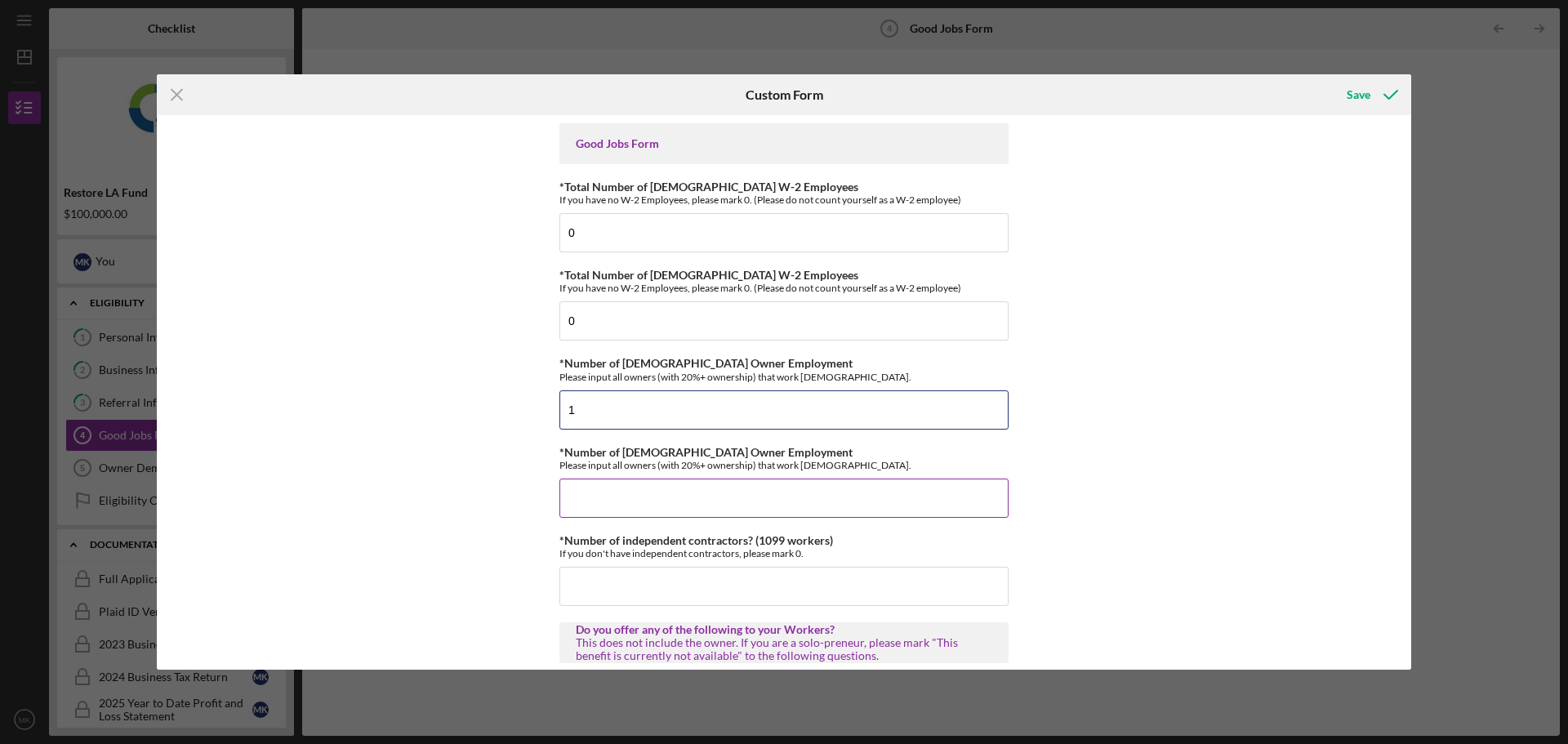
type input "1"
click at [660, 504] on input "*Number of [DEMOGRAPHIC_DATA] Owner Employment" at bounding box center [784, 498] width 449 height 39
click at [628, 502] on input "*Number of [DEMOGRAPHIC_DATA] Owner Employment" at bounding box center [784, 498] width 449 height 39
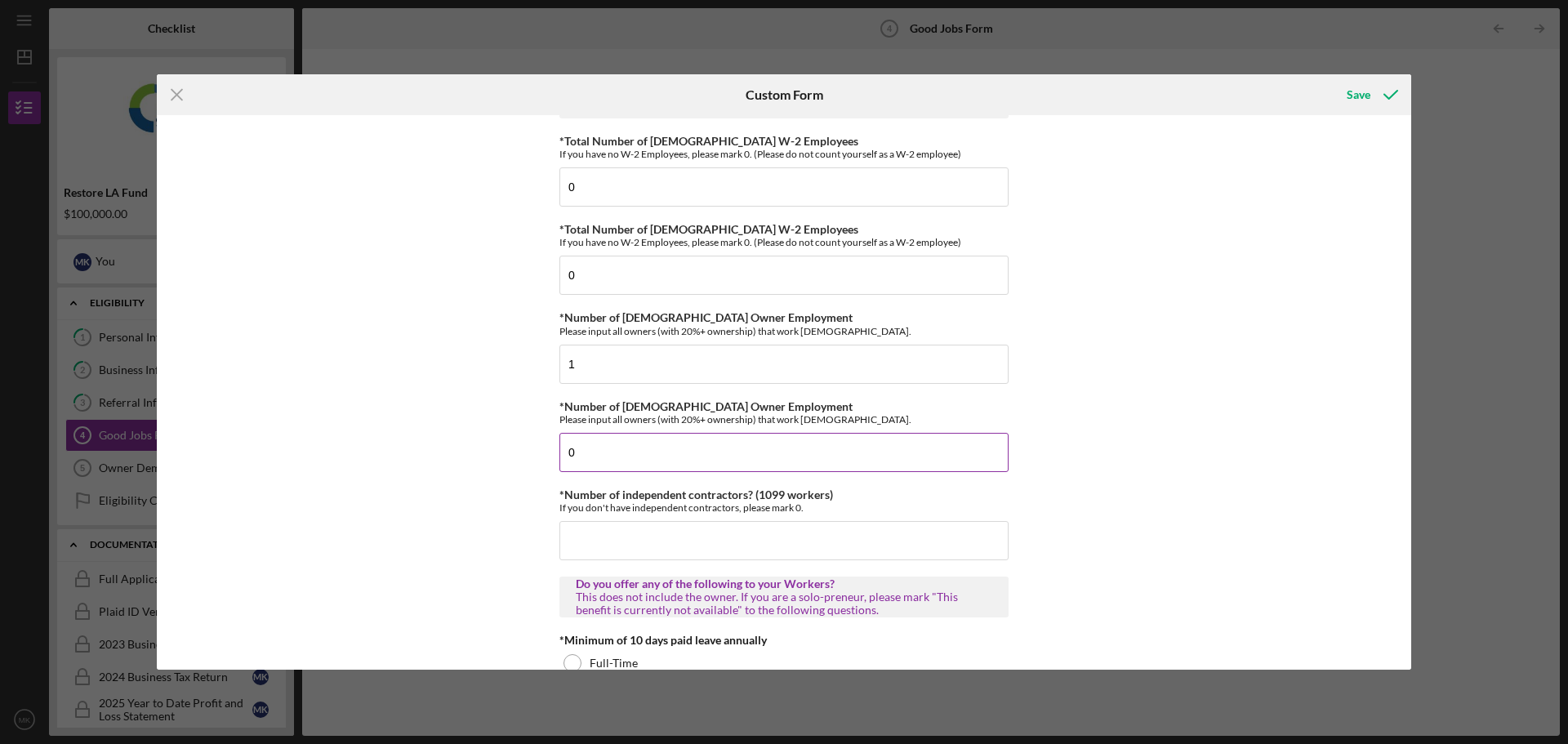
scroll to position [82, 0]
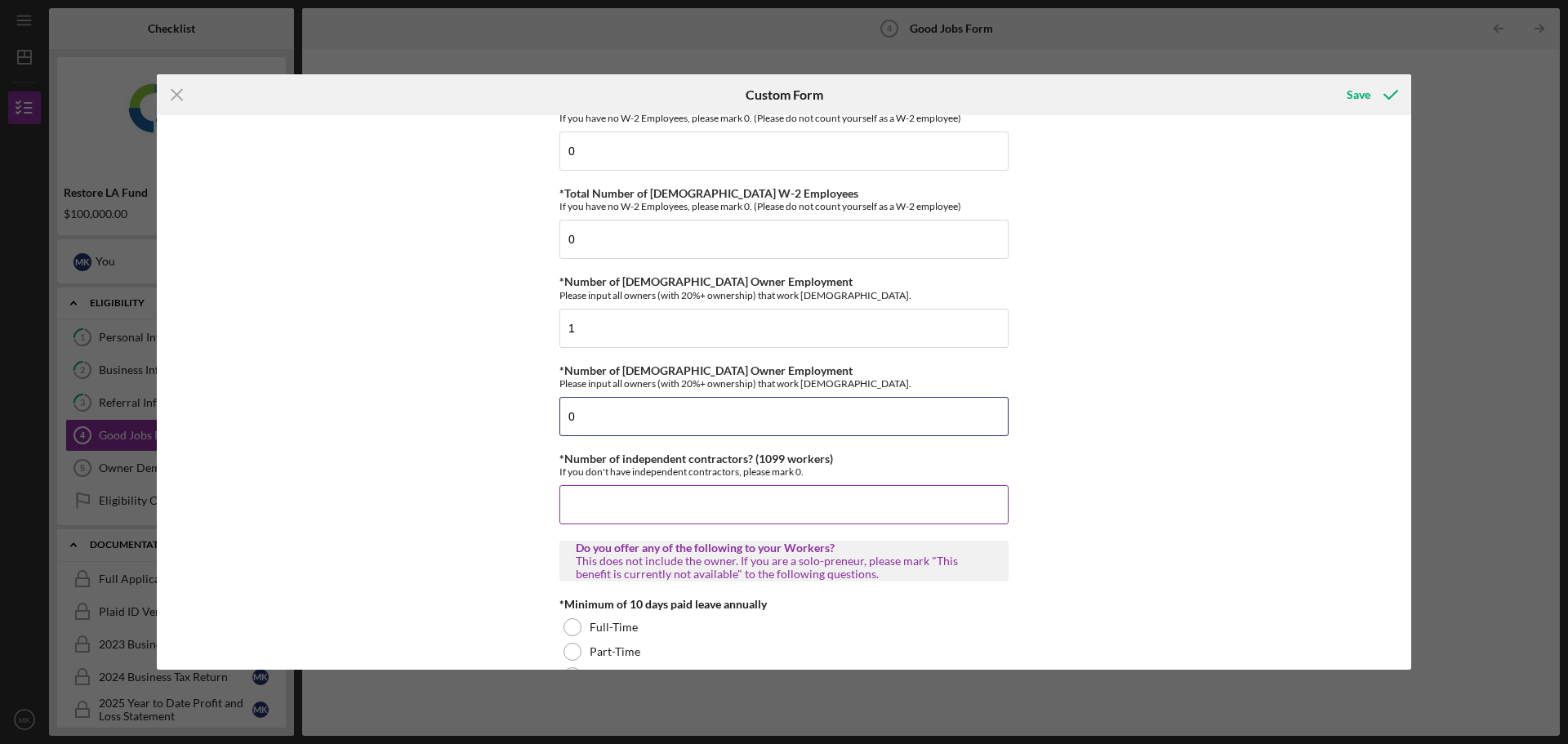
type input "0"
click at [637, 499] on input "*Number of independent contractors? (1099 workers)" at bounding box center [784, 504] width 449 height 39
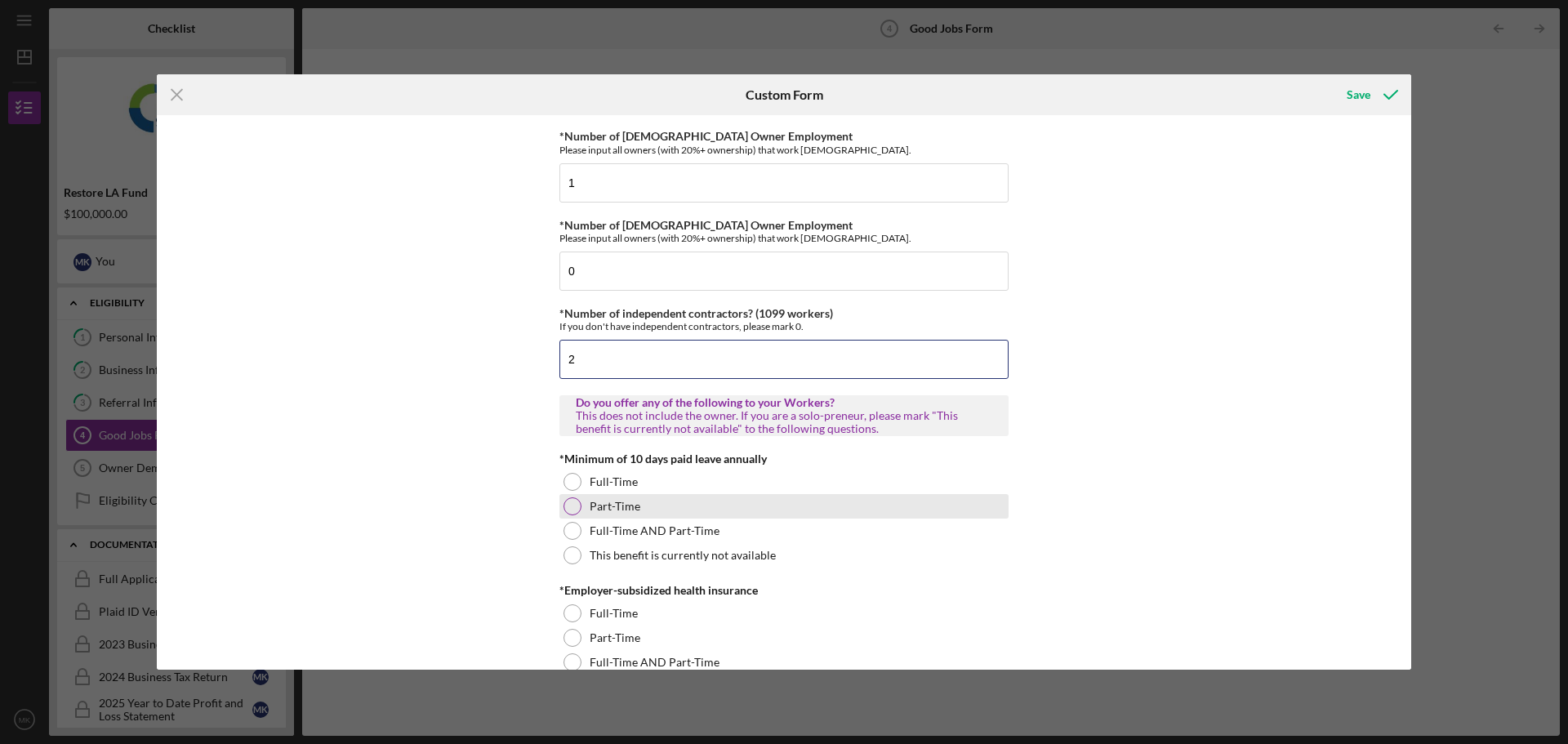
scroll to position [245, 0]
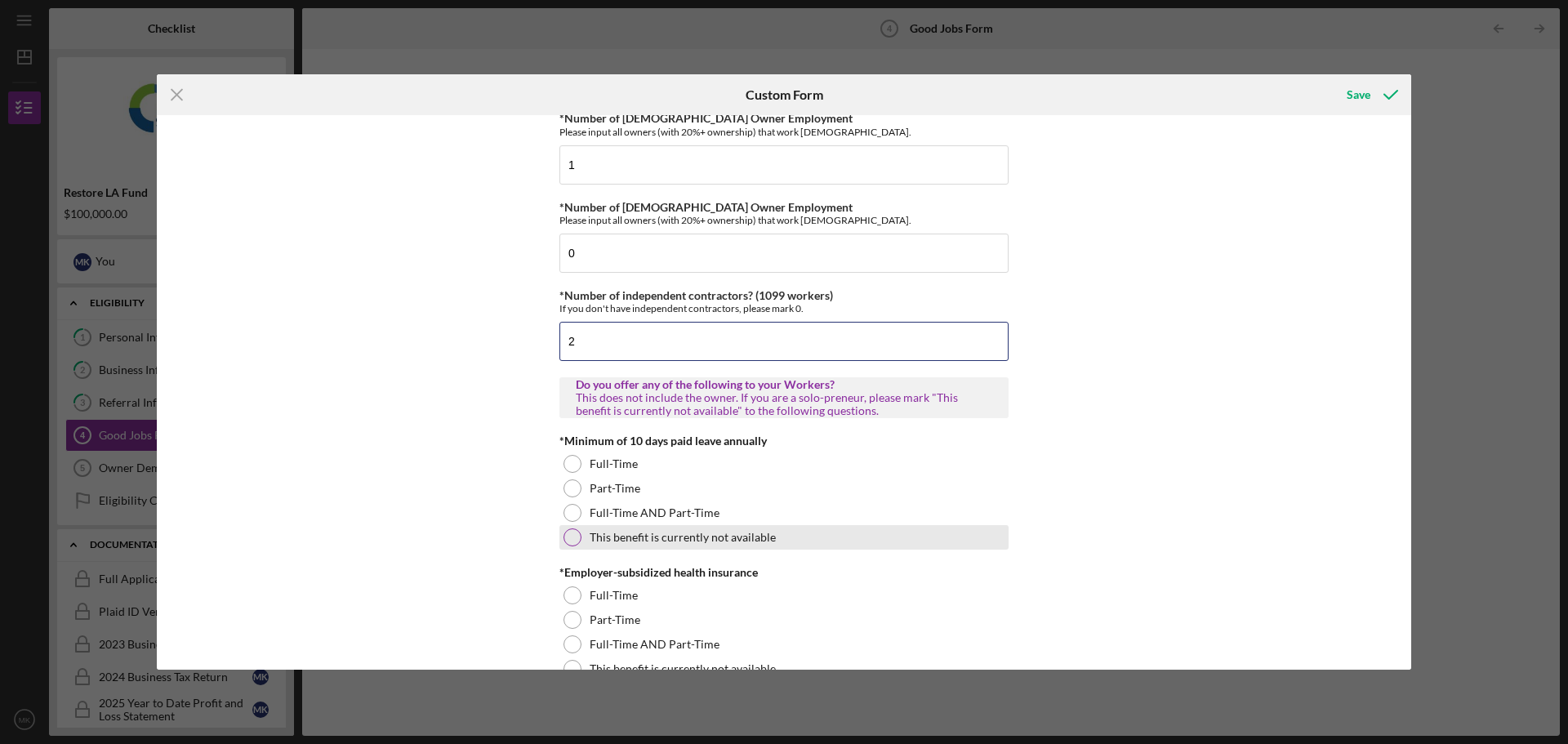
type input "2"
click at [653, 542] on label "This benefit is currently not available" at bounding box center [683, 537] width 186 height 13
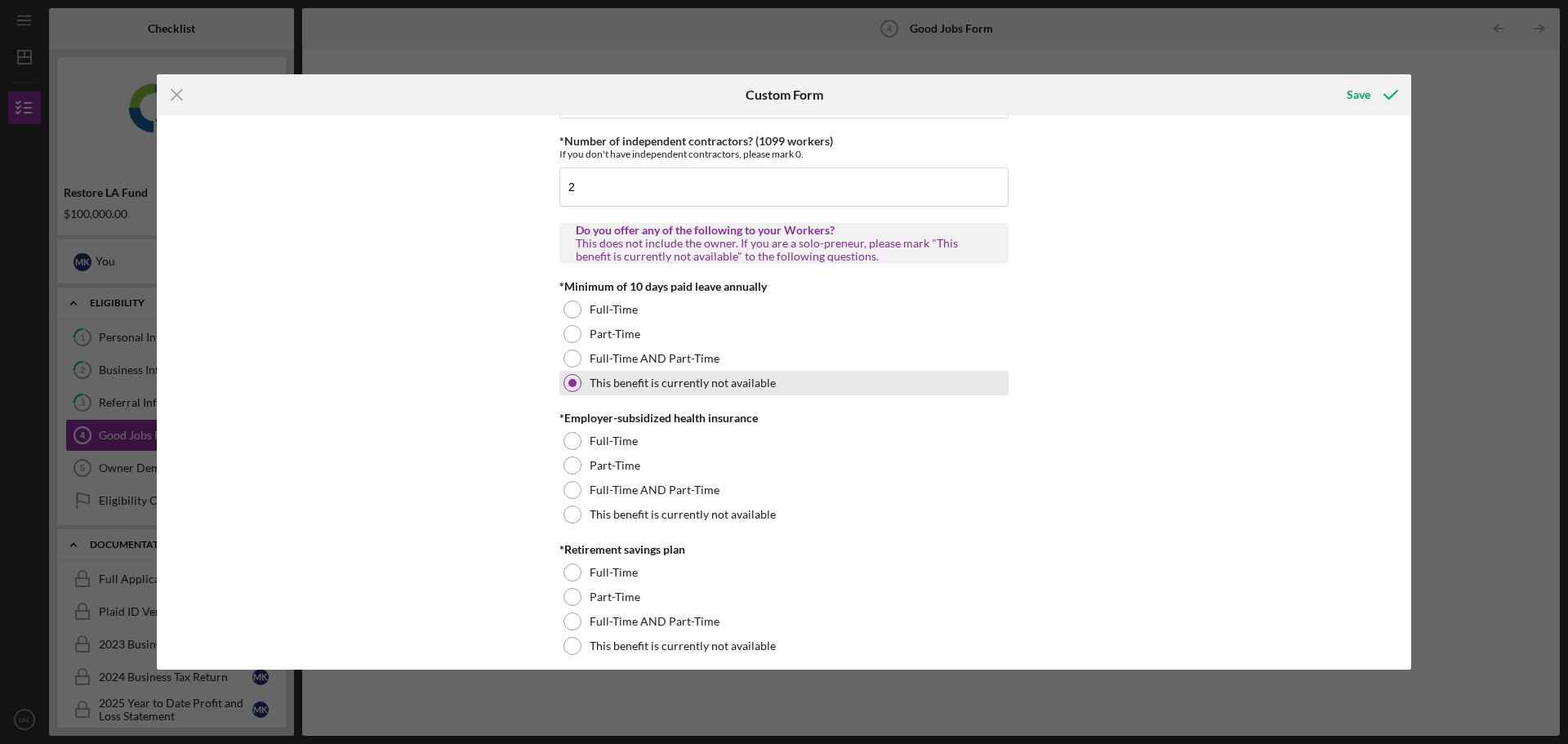
scroll to position [408, 0]
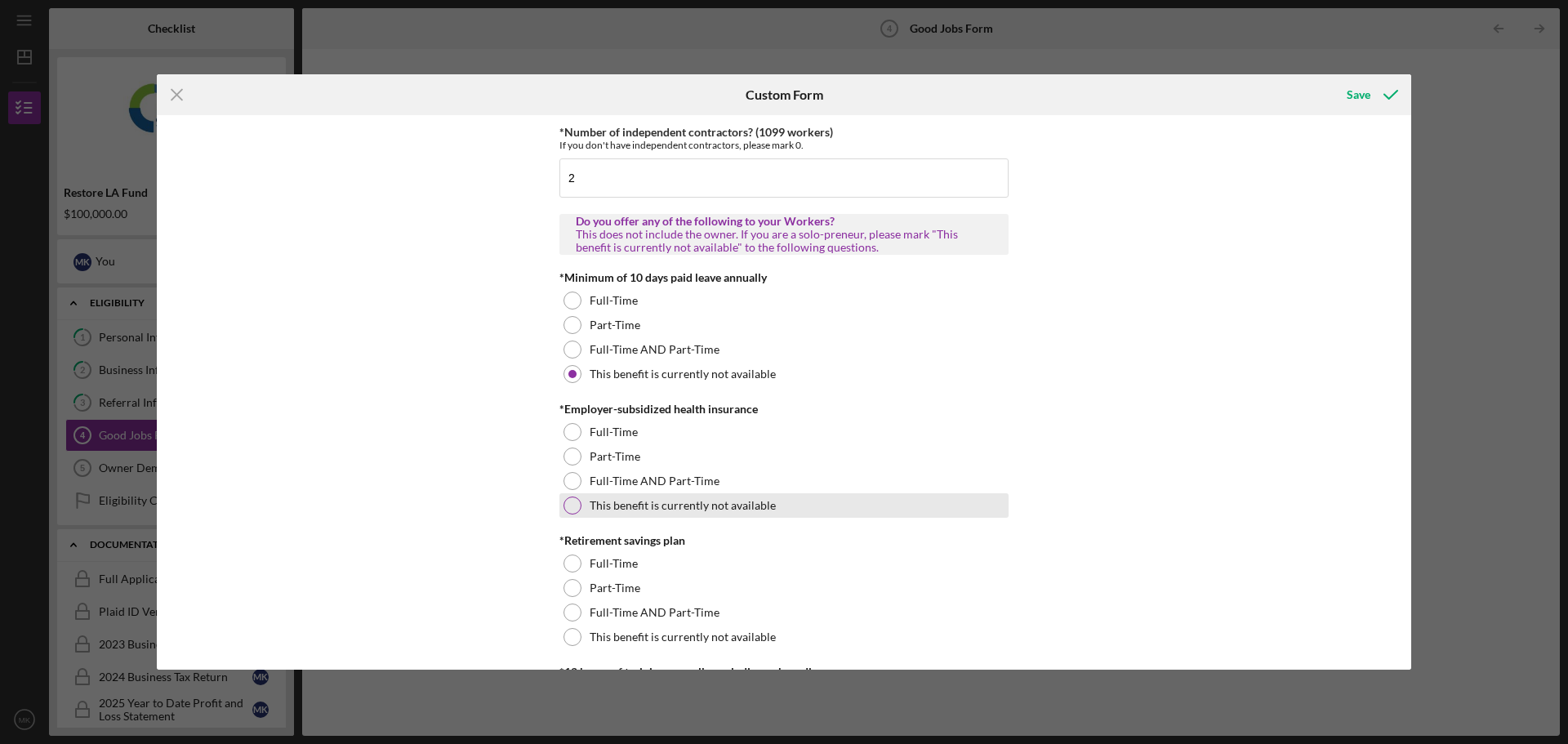
click at [602, 503] on label "This benefit is currently not available" at bounding box center [683, 505] width 186 height 13
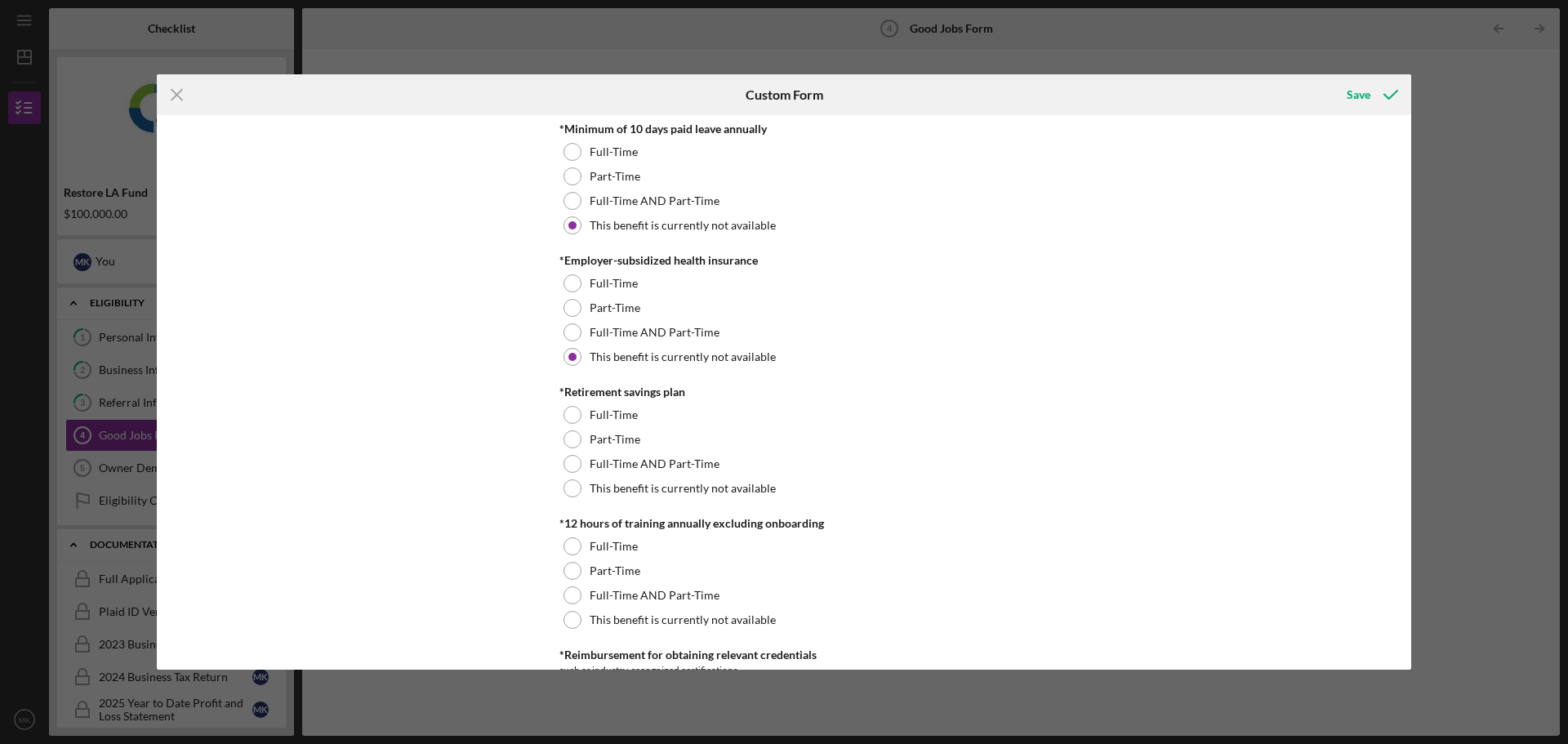
scroll to position [653, 0]
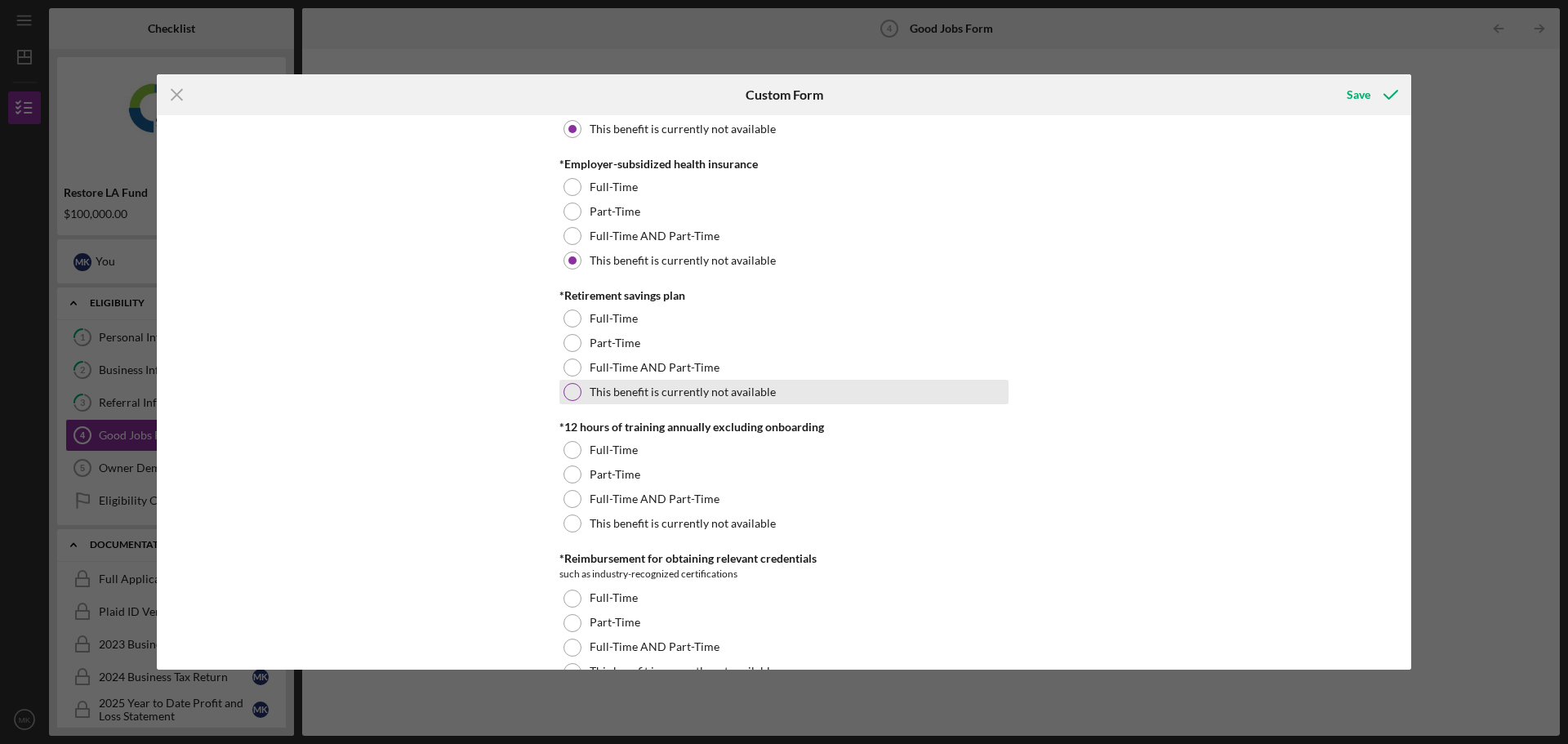
click at [657, 392] on label "This benefit is currently not available" at bounding box center [683, 392] width 186 height 13
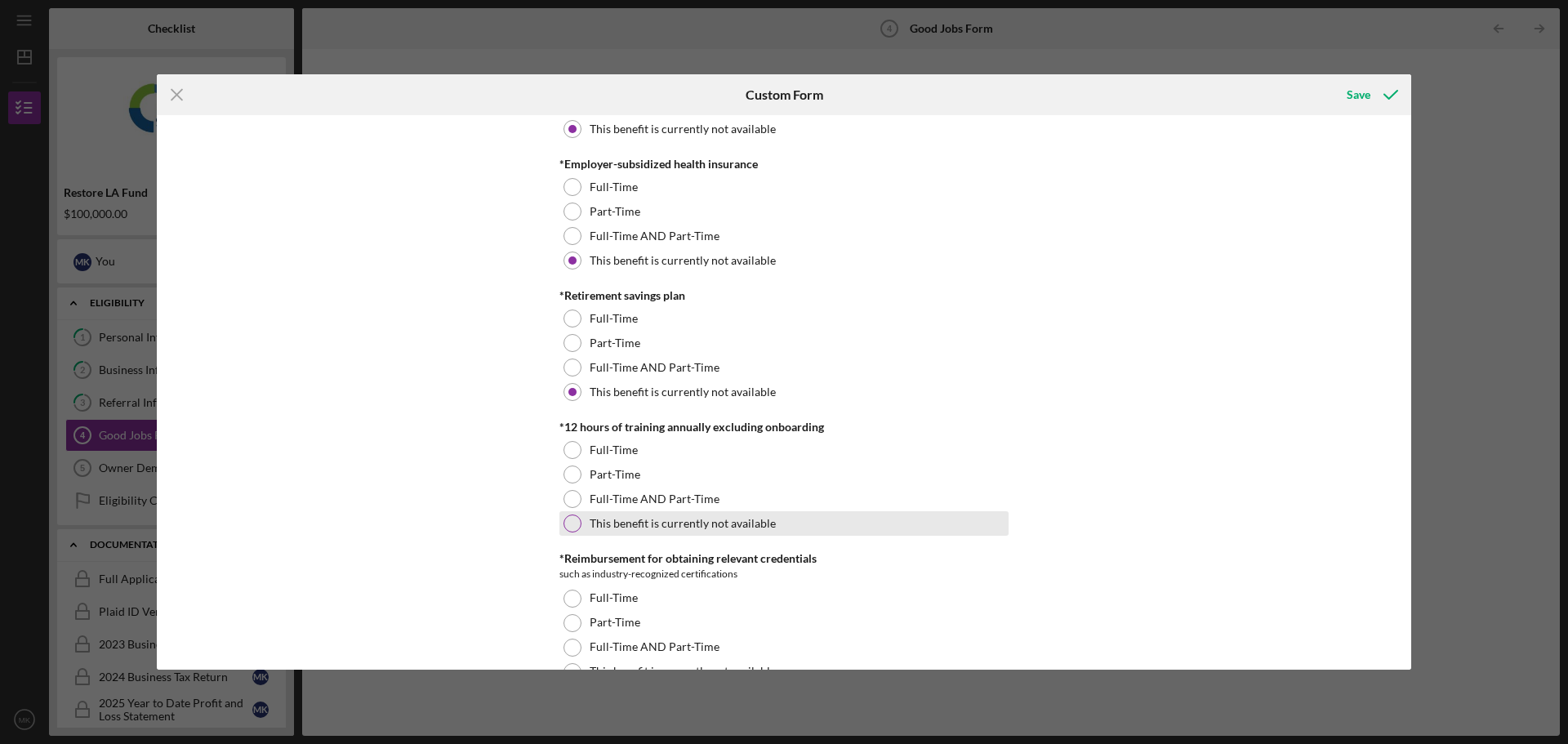
click at [653, 523] on label "This benefit is currently not available" at bounding box center [683, 523] width 186 height 13
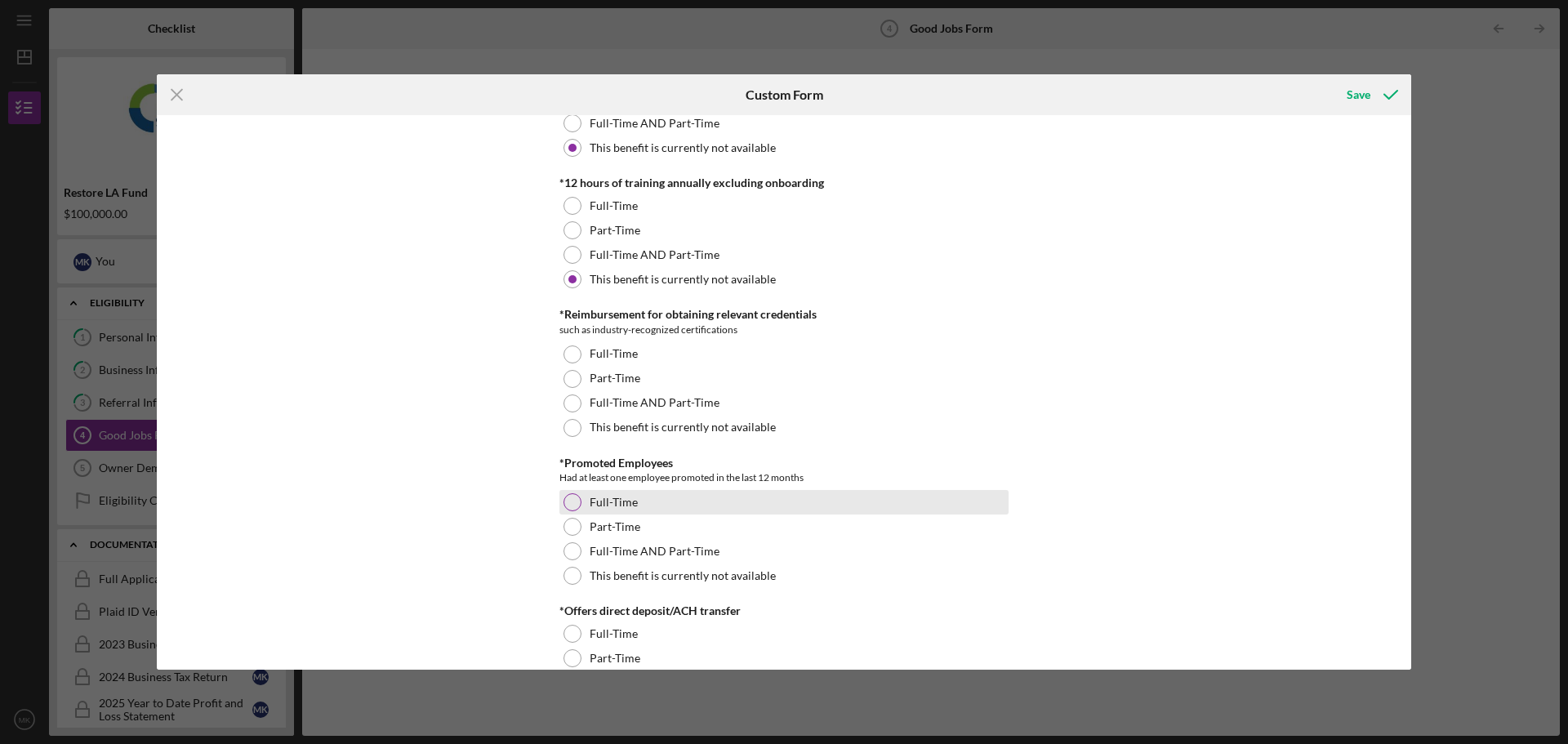
scroll to position [898, 0]
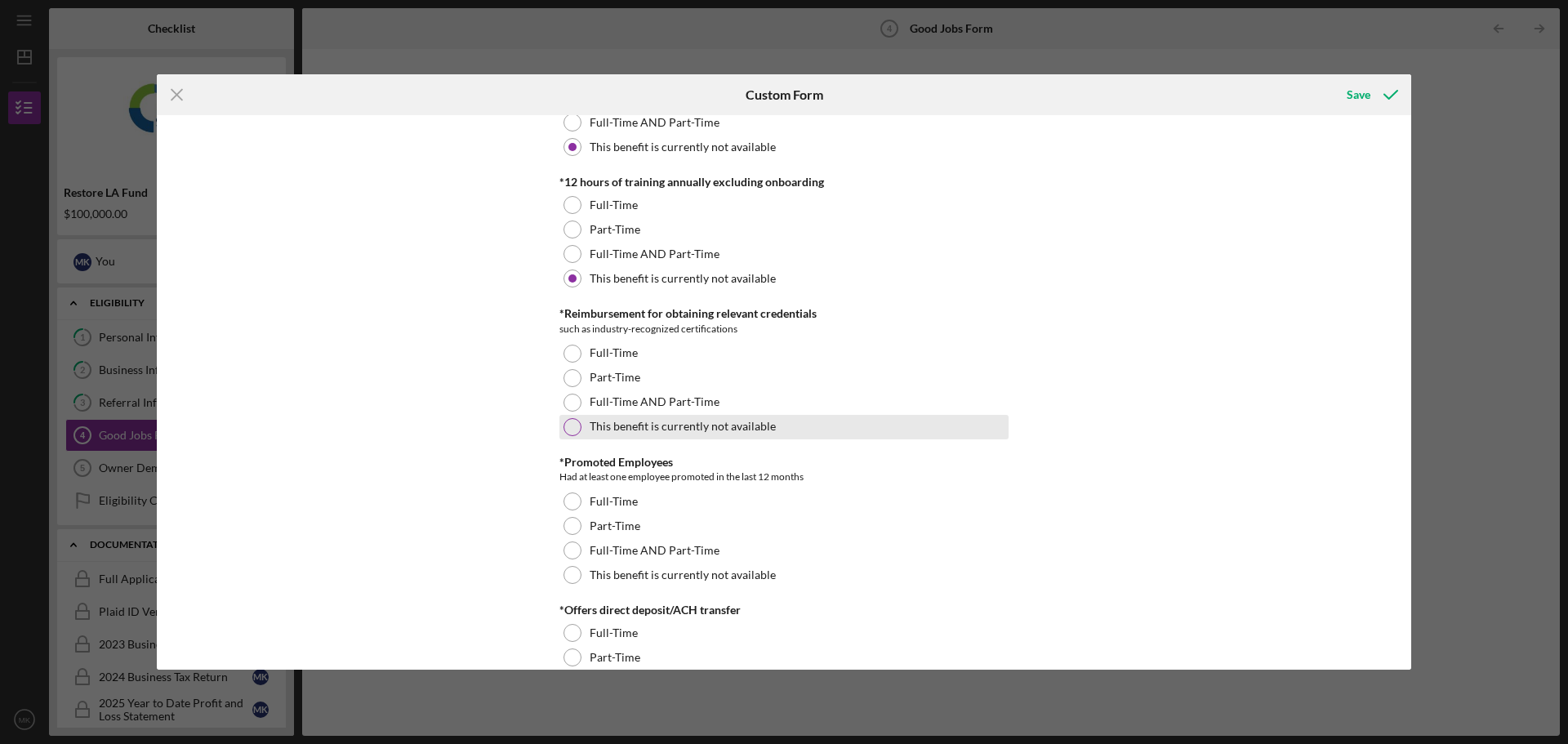
click at [660, 428] on label "This benefit is currently not available" at bounding box center [683, 426] width 186 height 13
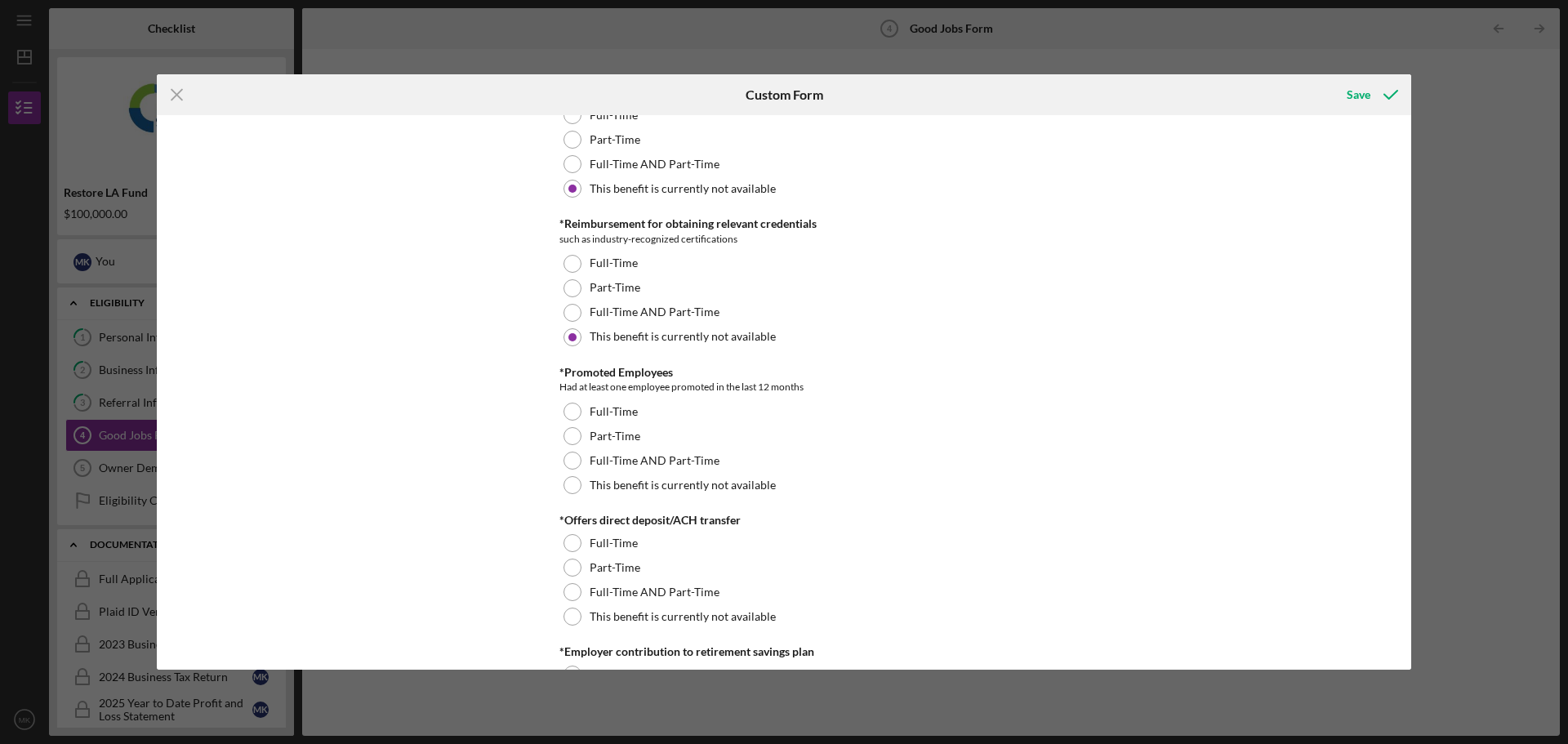
scroll to position [1062, 0]
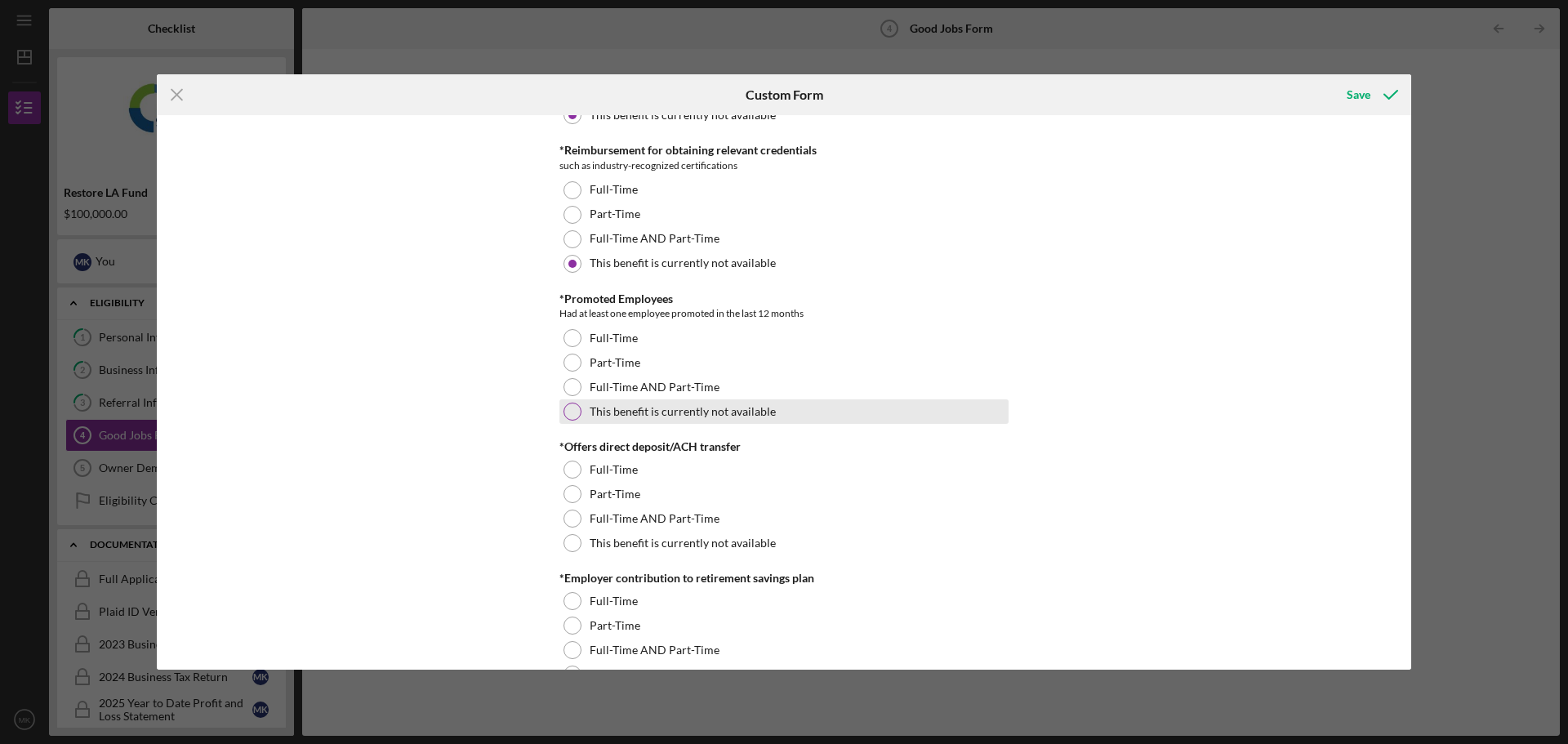
click at [661, 405] on label "This benefit is currently not available" at bounding box center [683, 411] width 186 height 13
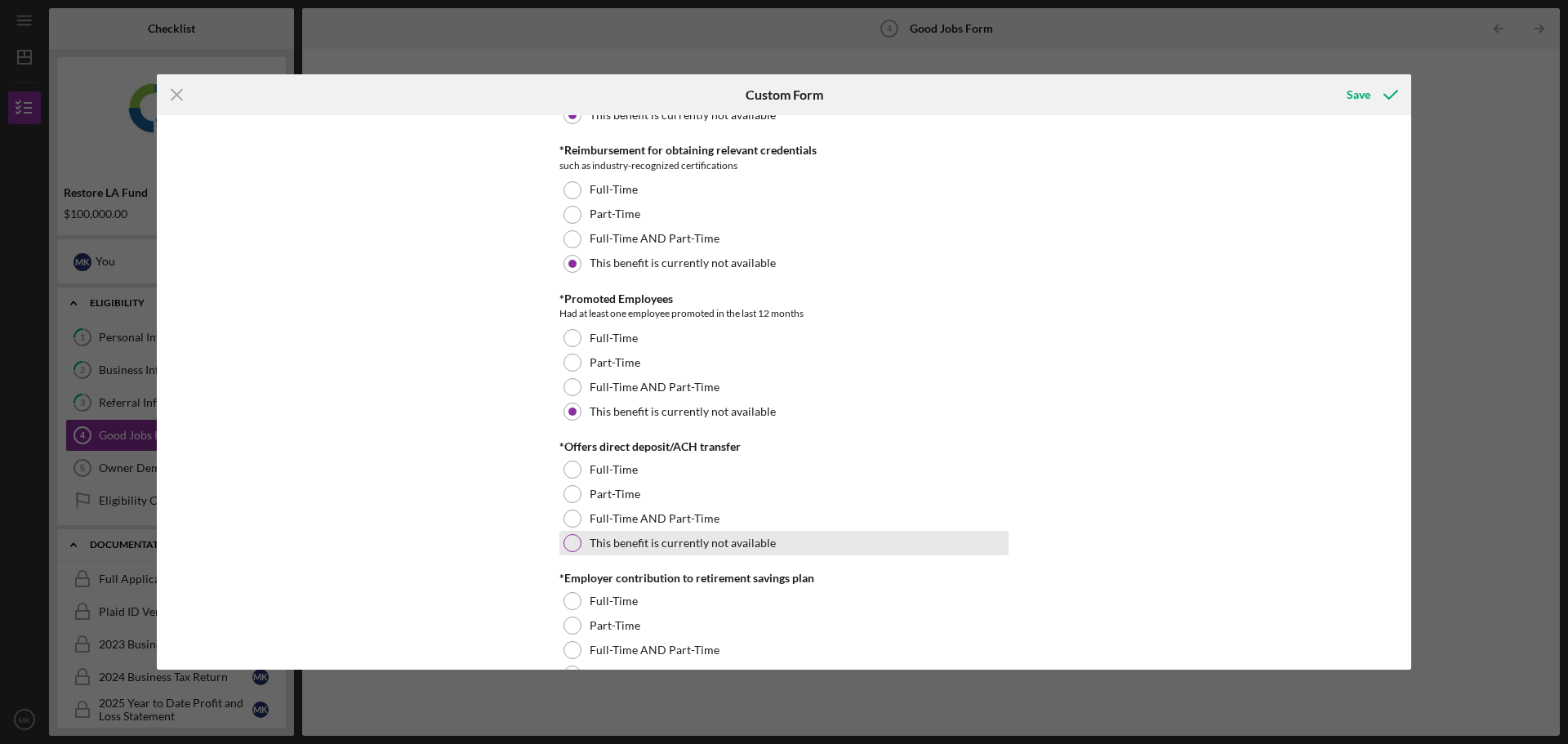
click at [643, 537] on label "This benefit is currently not available" at bounding box center [683, 542] width 186 height 13
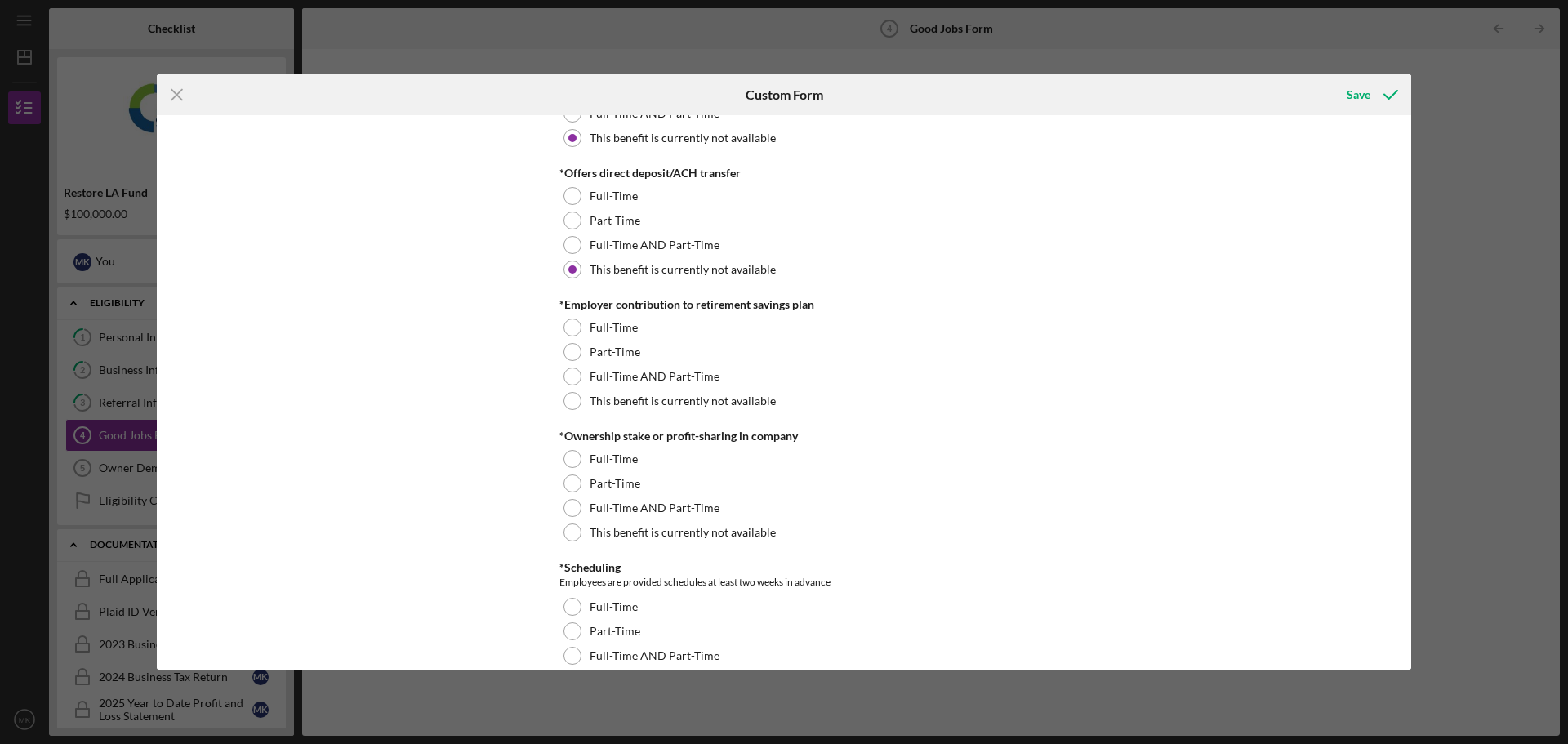
scroll to position [1389, 0]
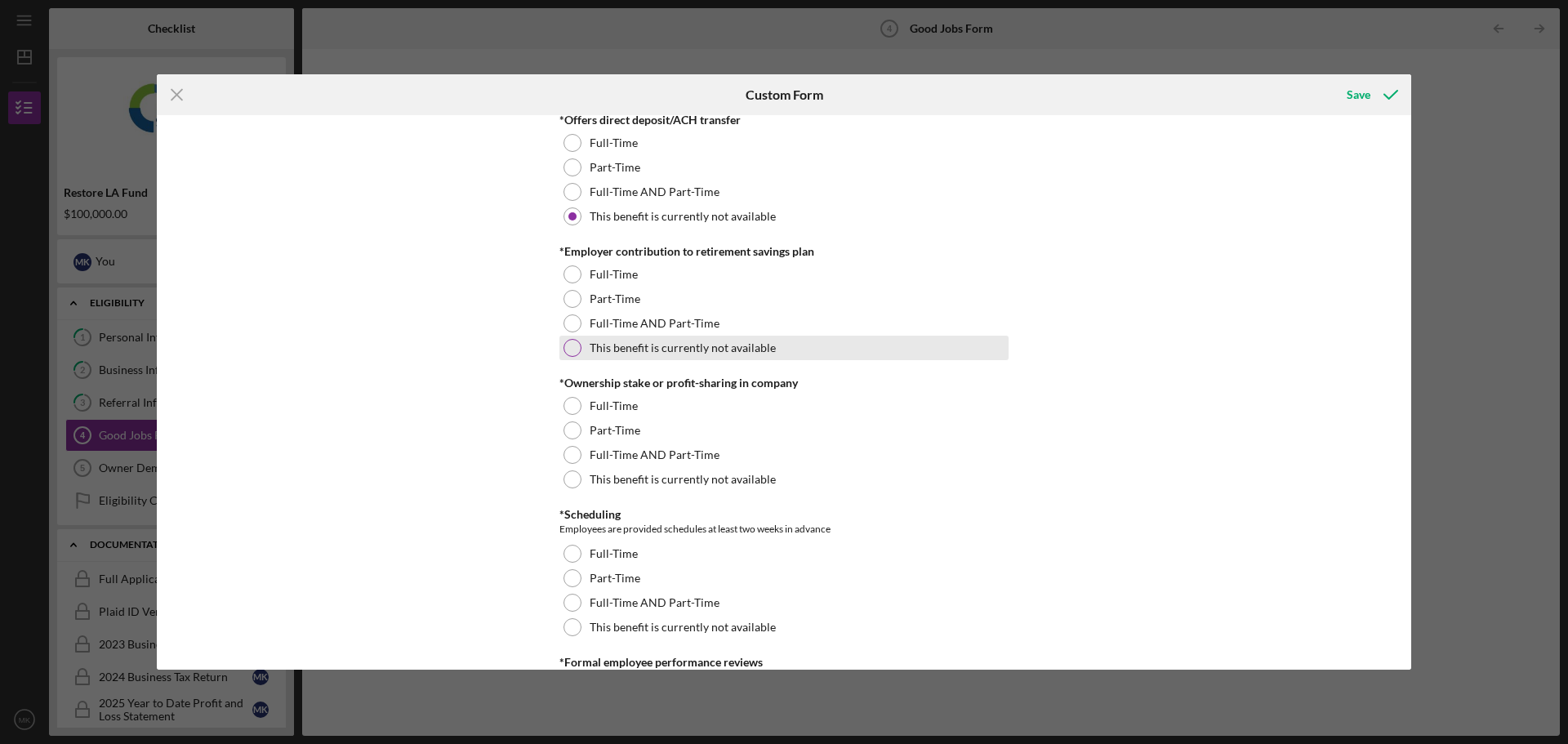
click at [651, 346] on label "This benefit is currently not available" at bounding box center [683, 348] width 186 height 13
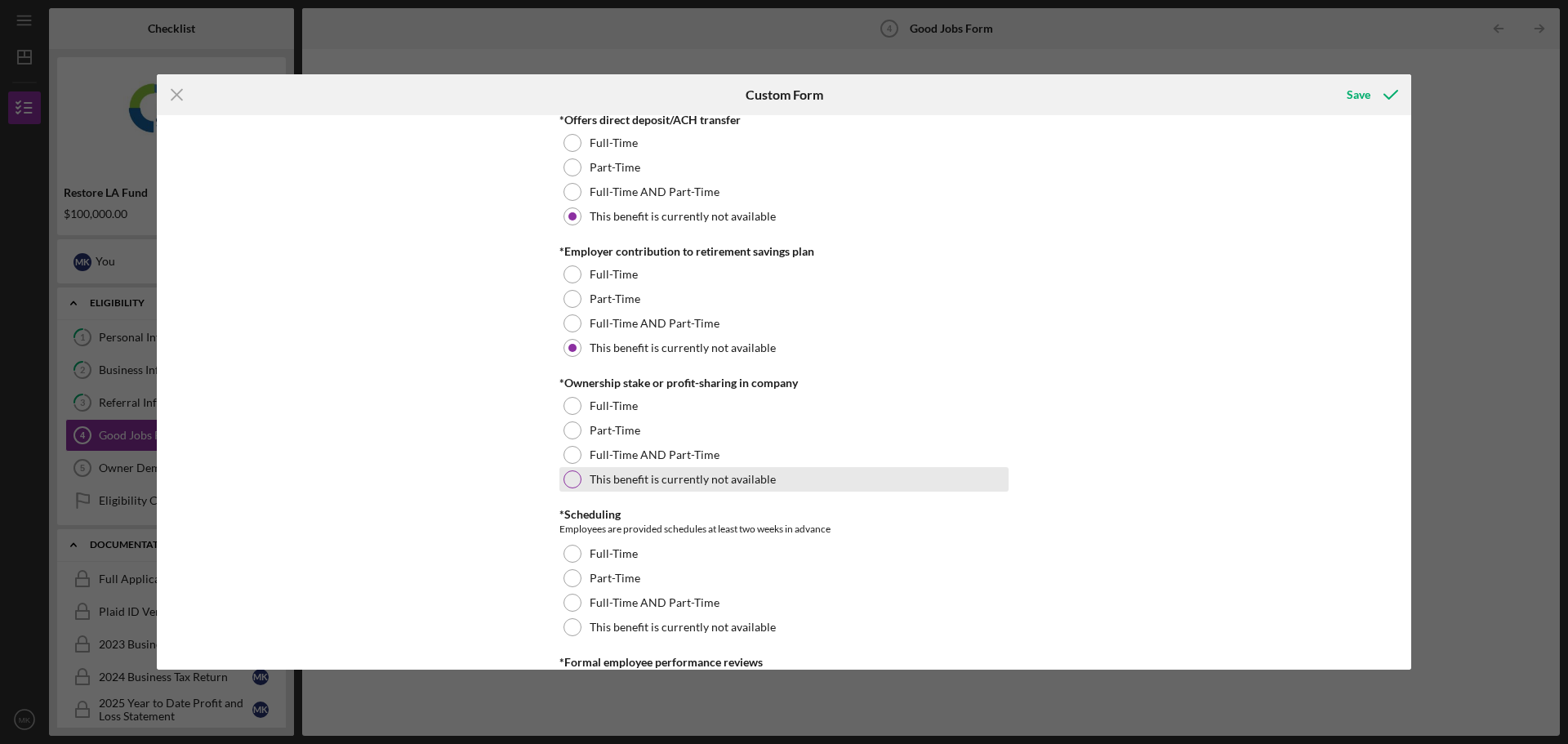
click at [630, 477] on label "This benefit is currently not available" at bounding box center [683, 479] width 186 height 13
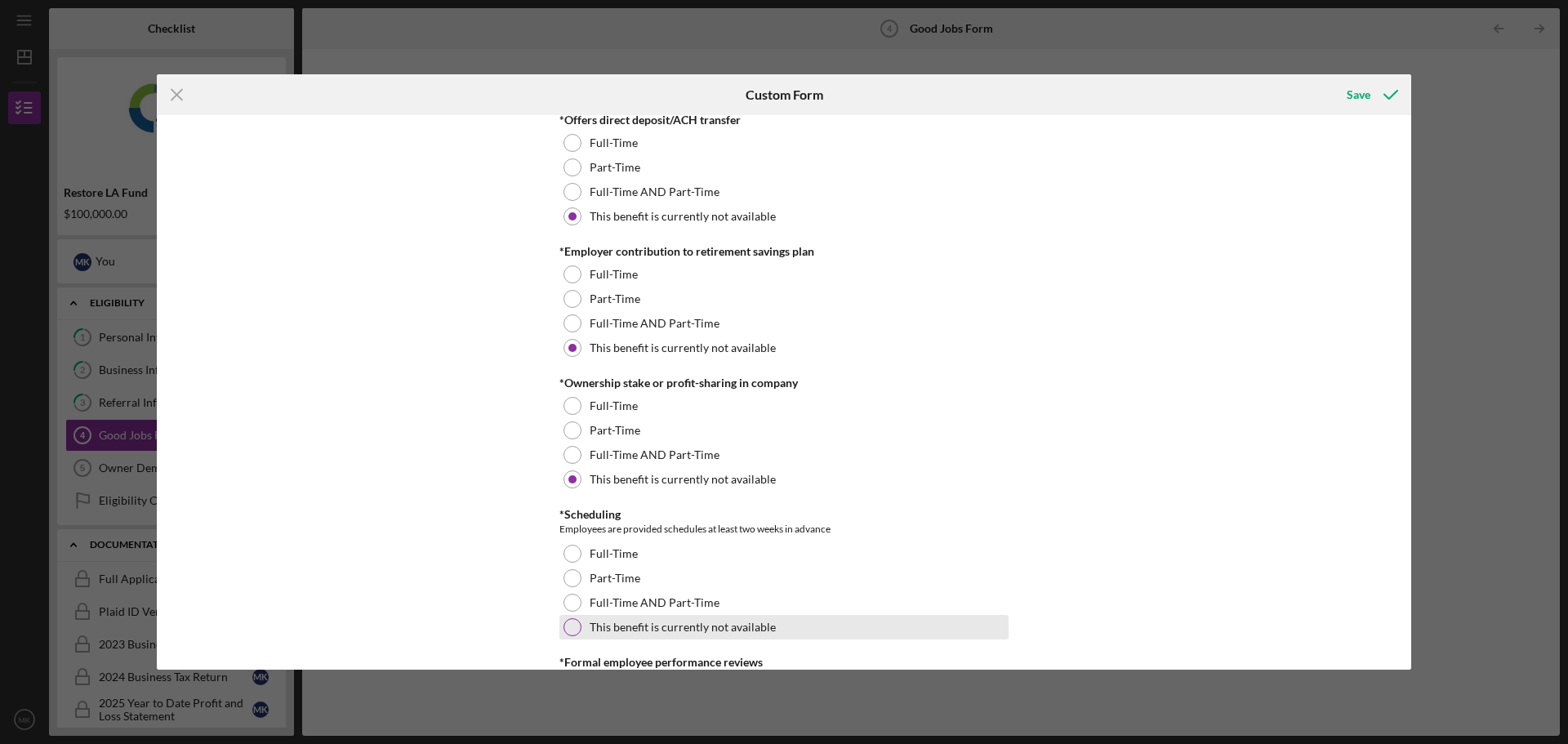
click at [631, 637] on div "This benefit is currently not available" at bounding box center [784, 628] width 449 height 25
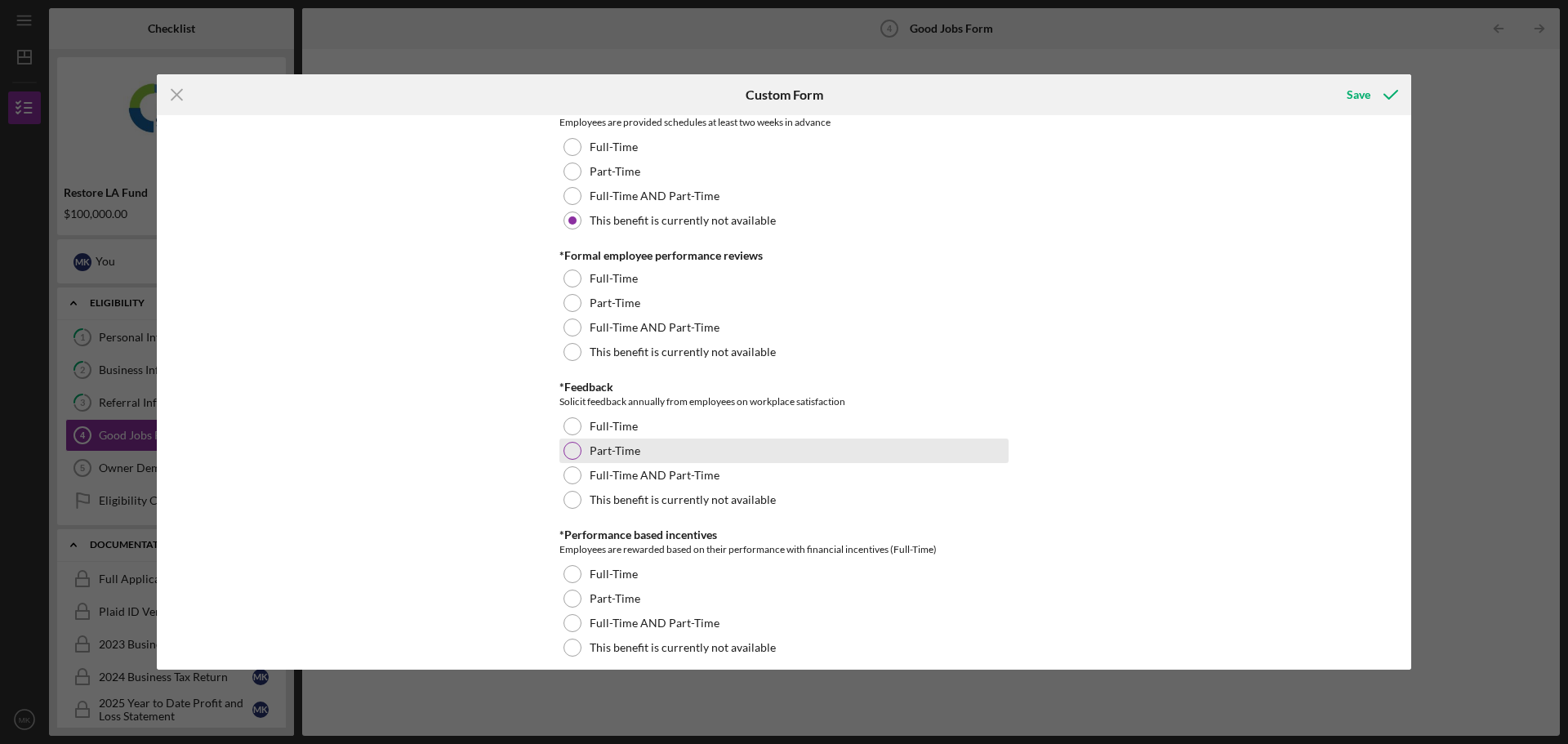
scroll to position [1797, 0]
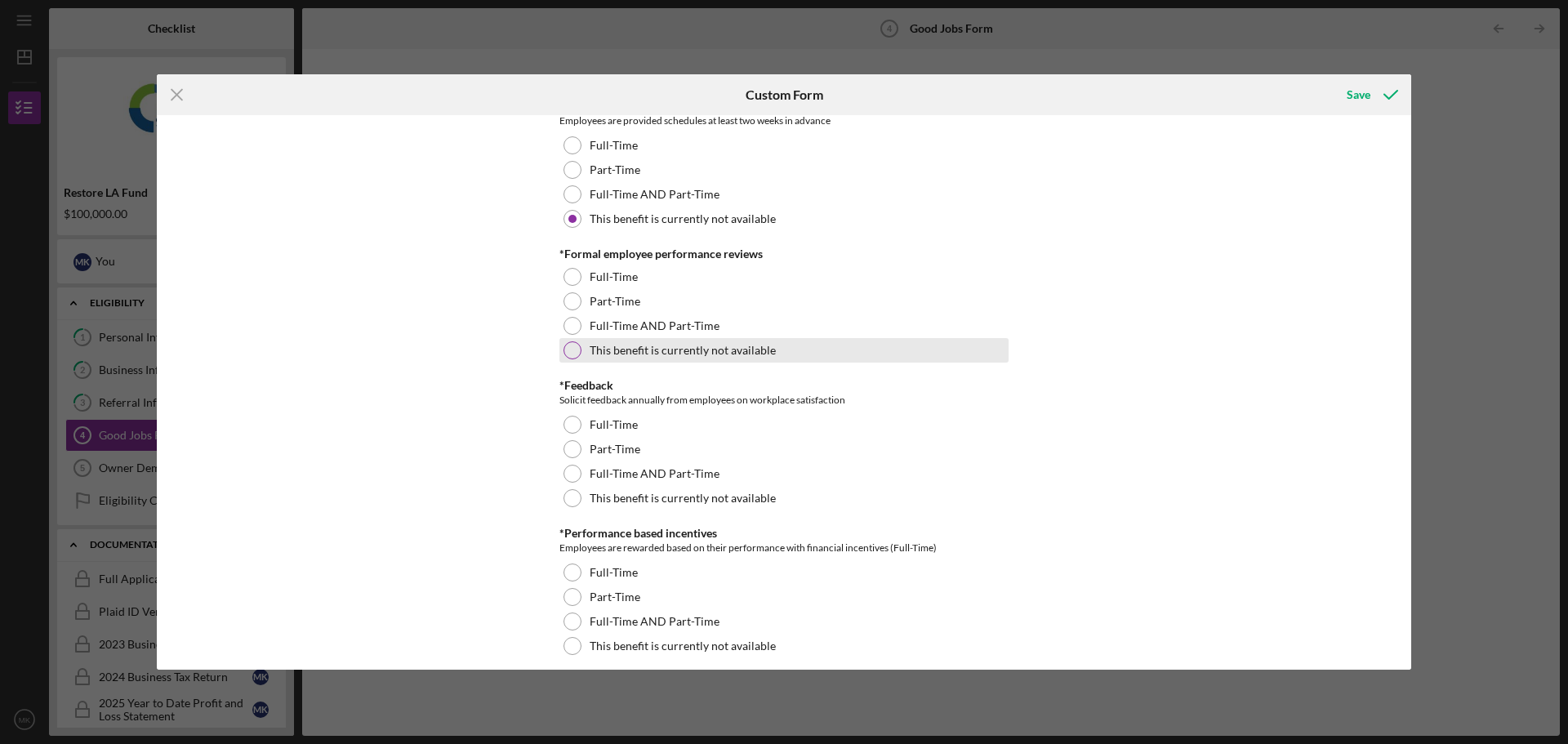
click at [657, 344] on label "This benefit is currently not available" at bounding box center [683, 350] width 186 height 13
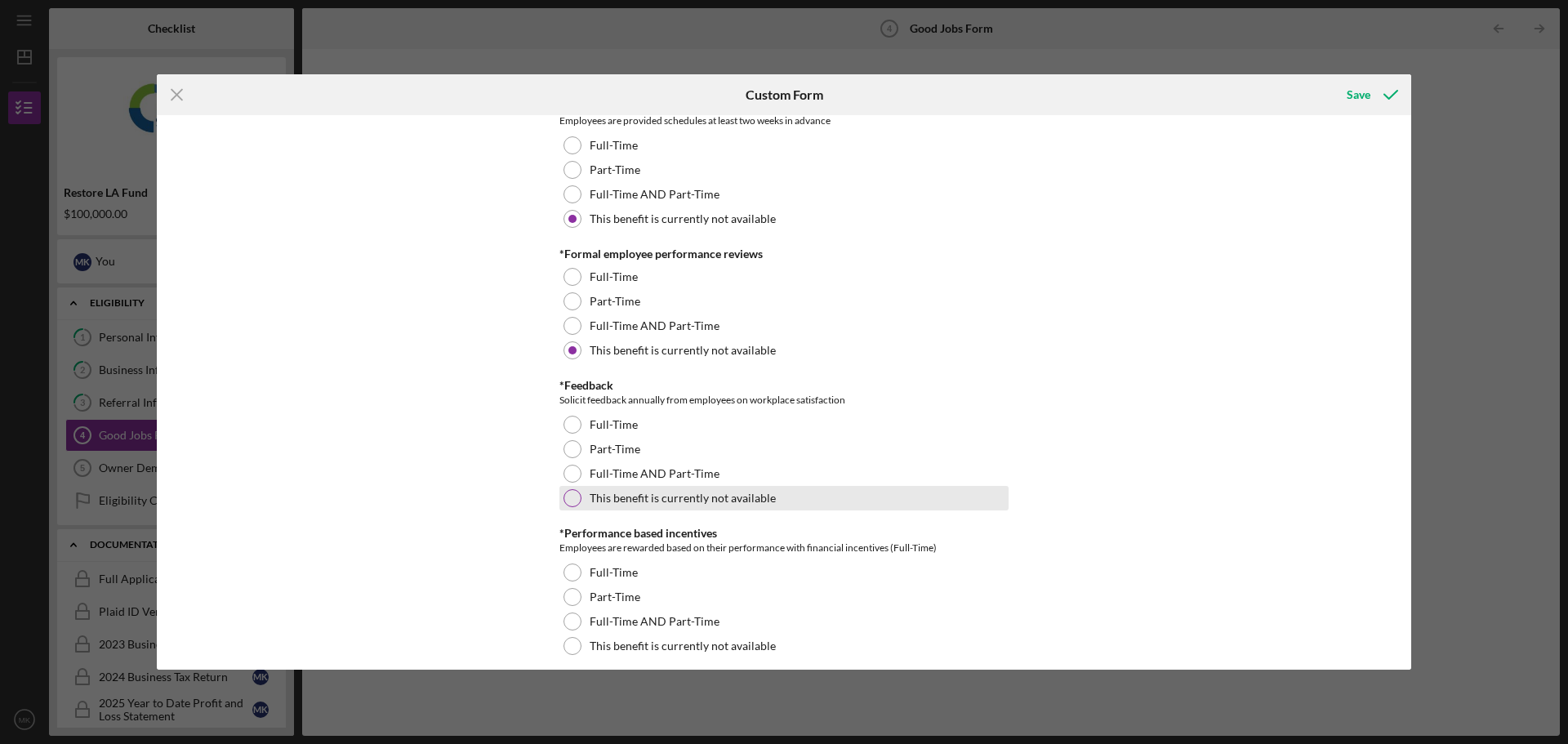
click at [630, 495] on label "This benefit is currently not available" at bounding box center [683, 498] width 186 height 13
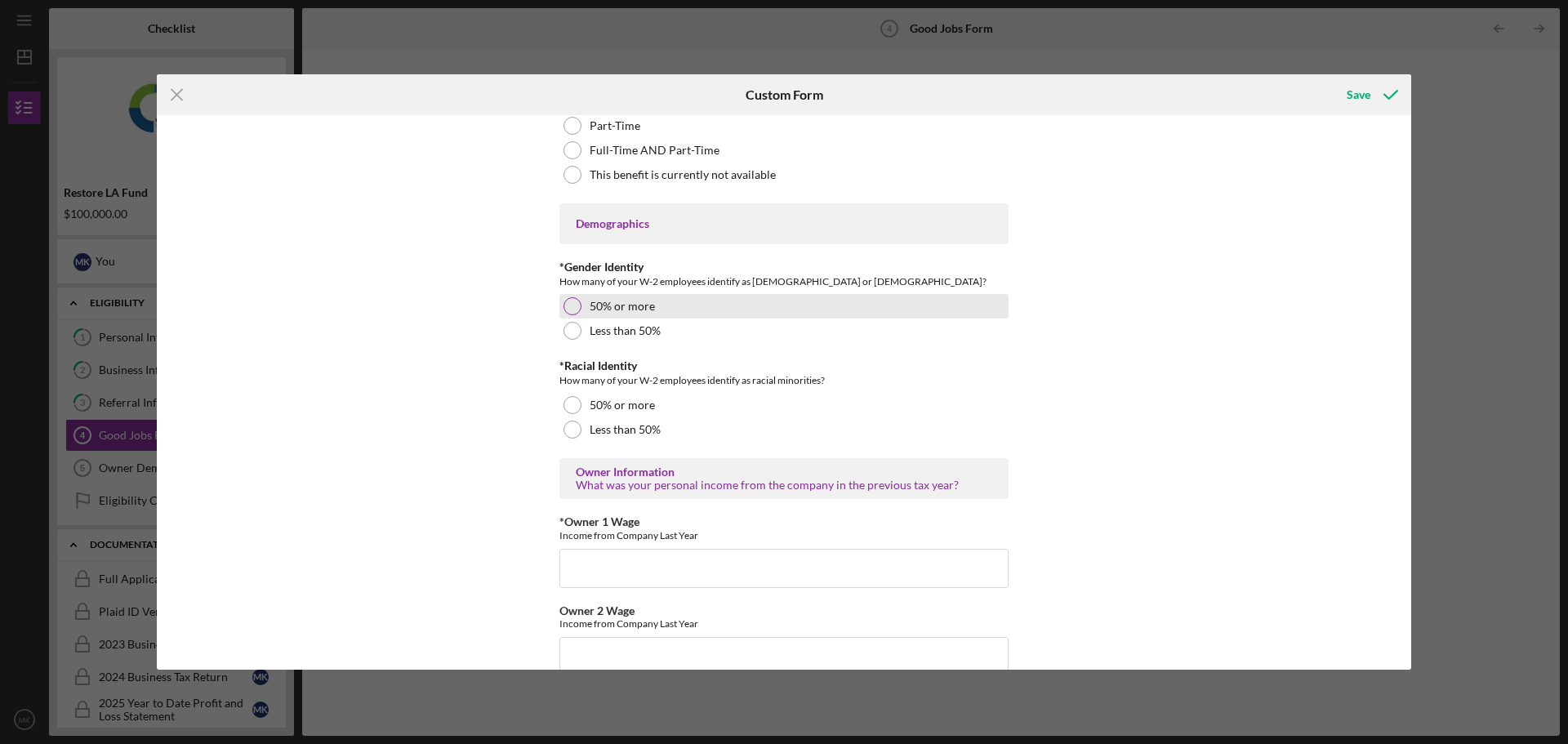
scroll to position [2287, 0]
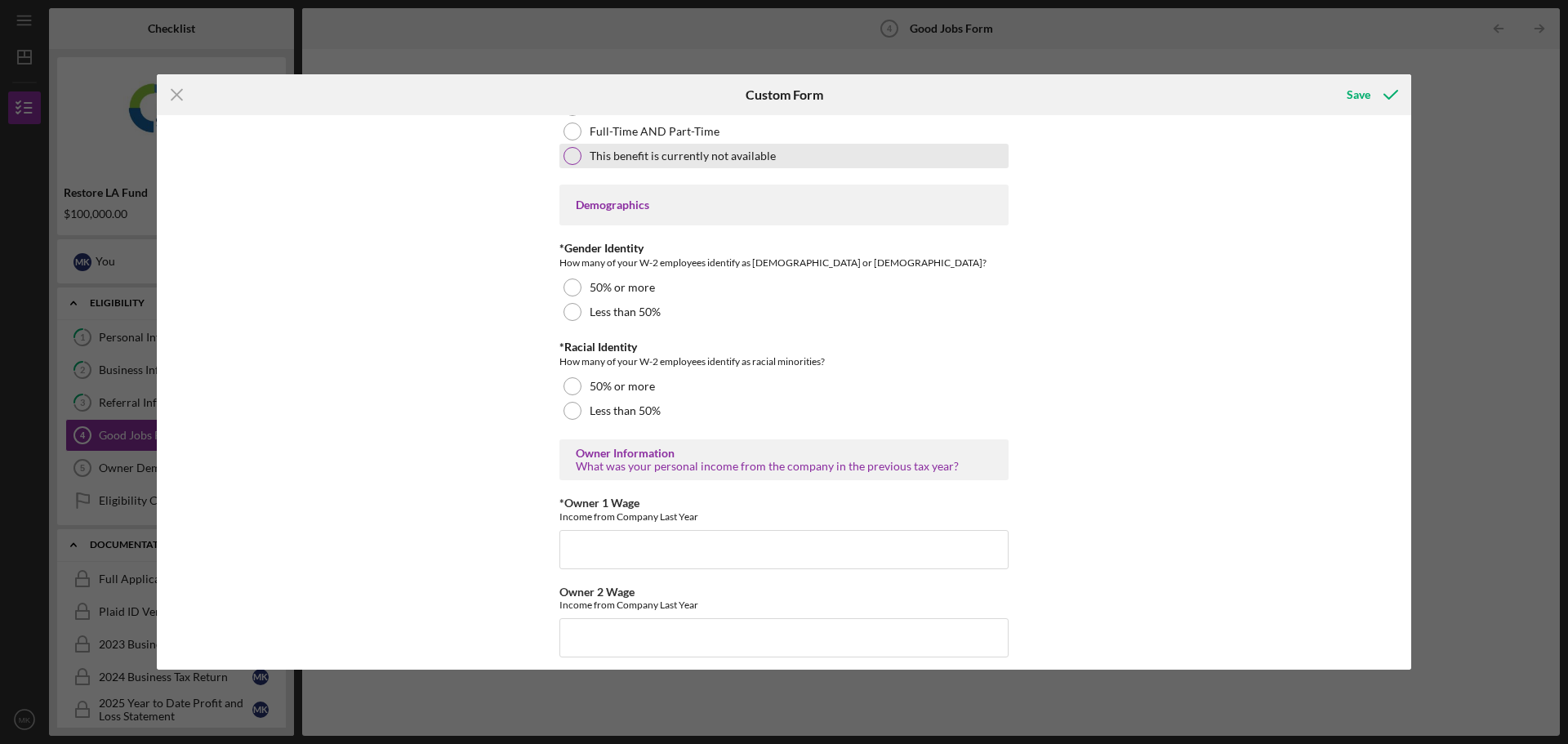
click at [648, 156] on label "This benefit is currently not available" at bounding box center [683, 155] width 186 height 13
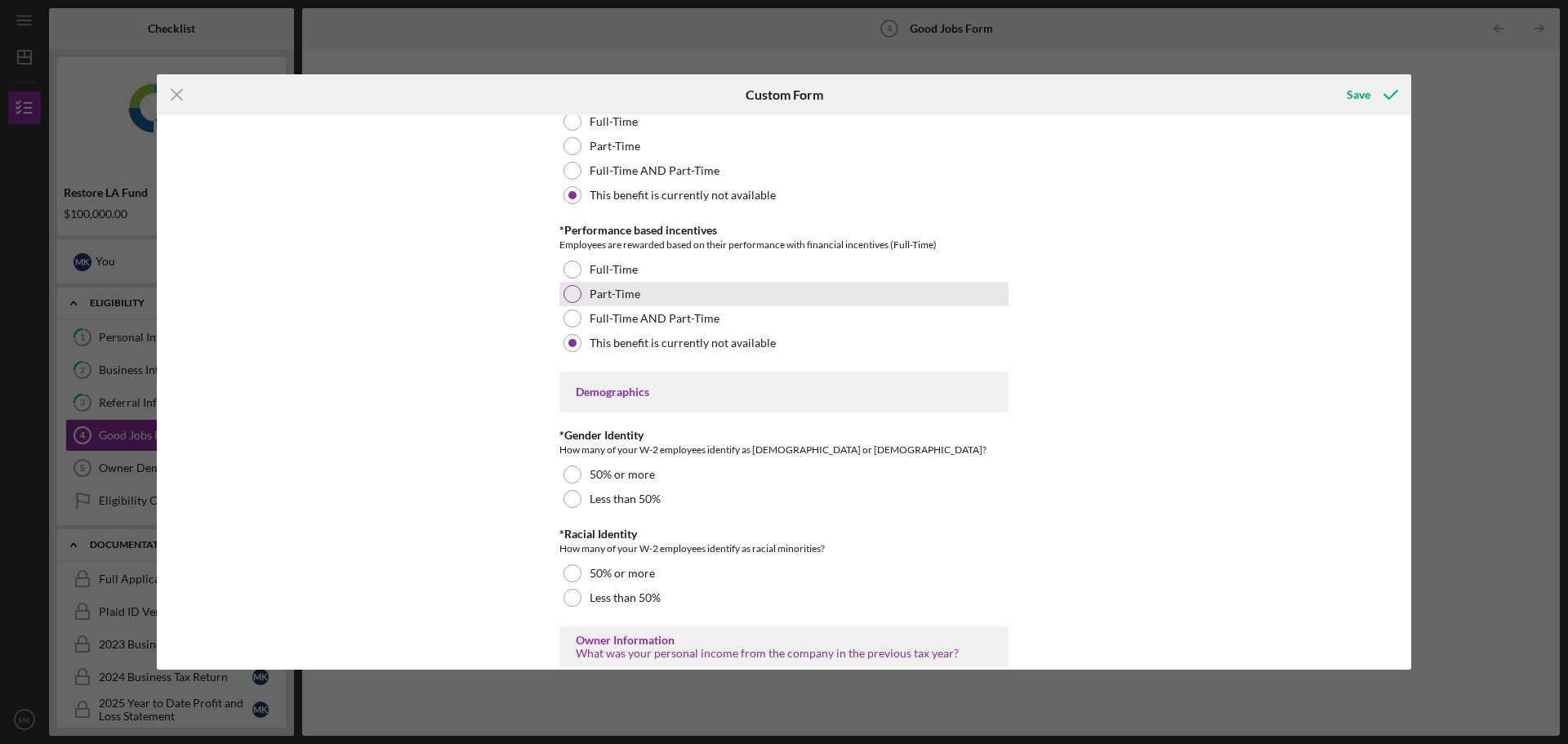
scroll to position [2042, 0]
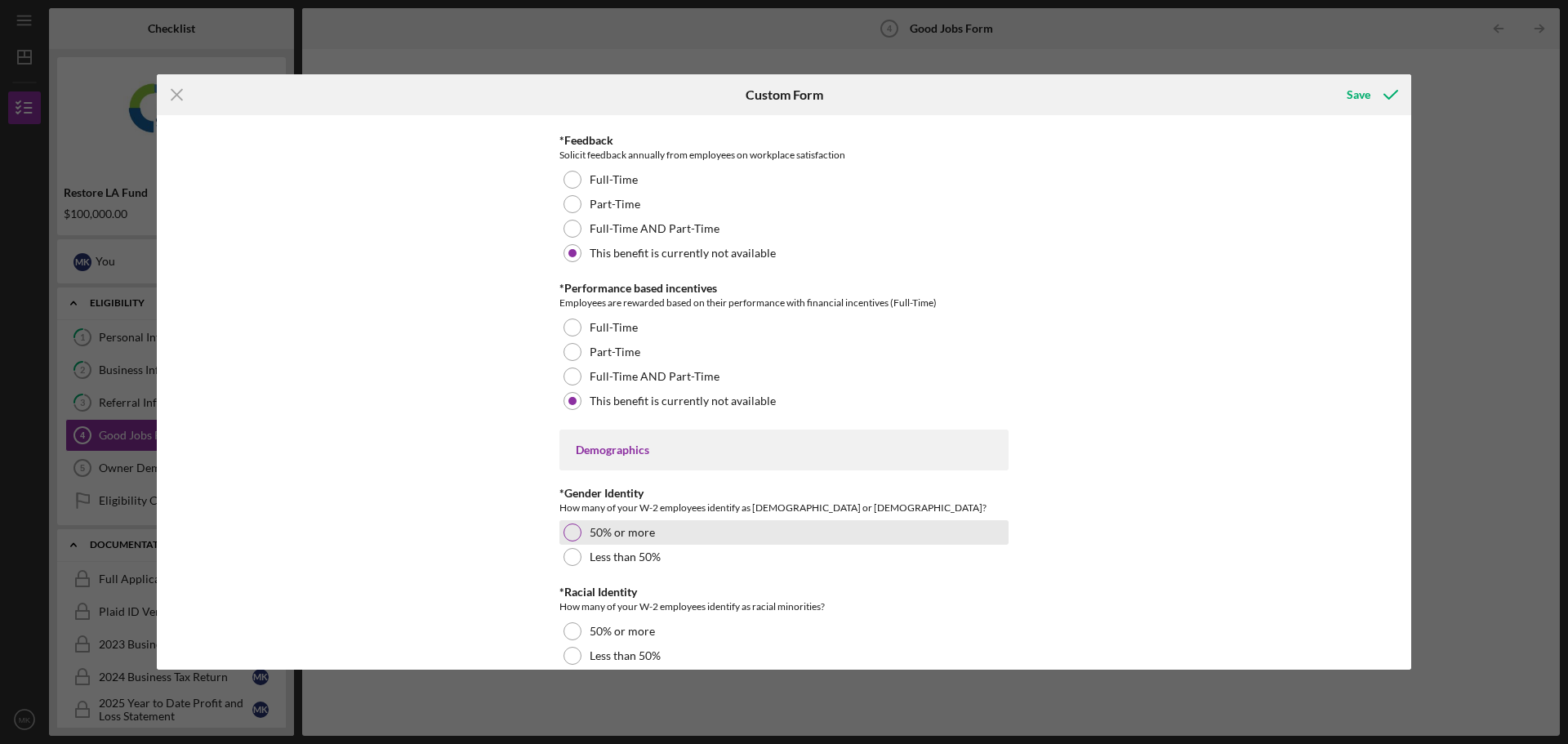
click at [682, 535] on div "50% or more" at bounding box center [784, 533] width 449 height 25
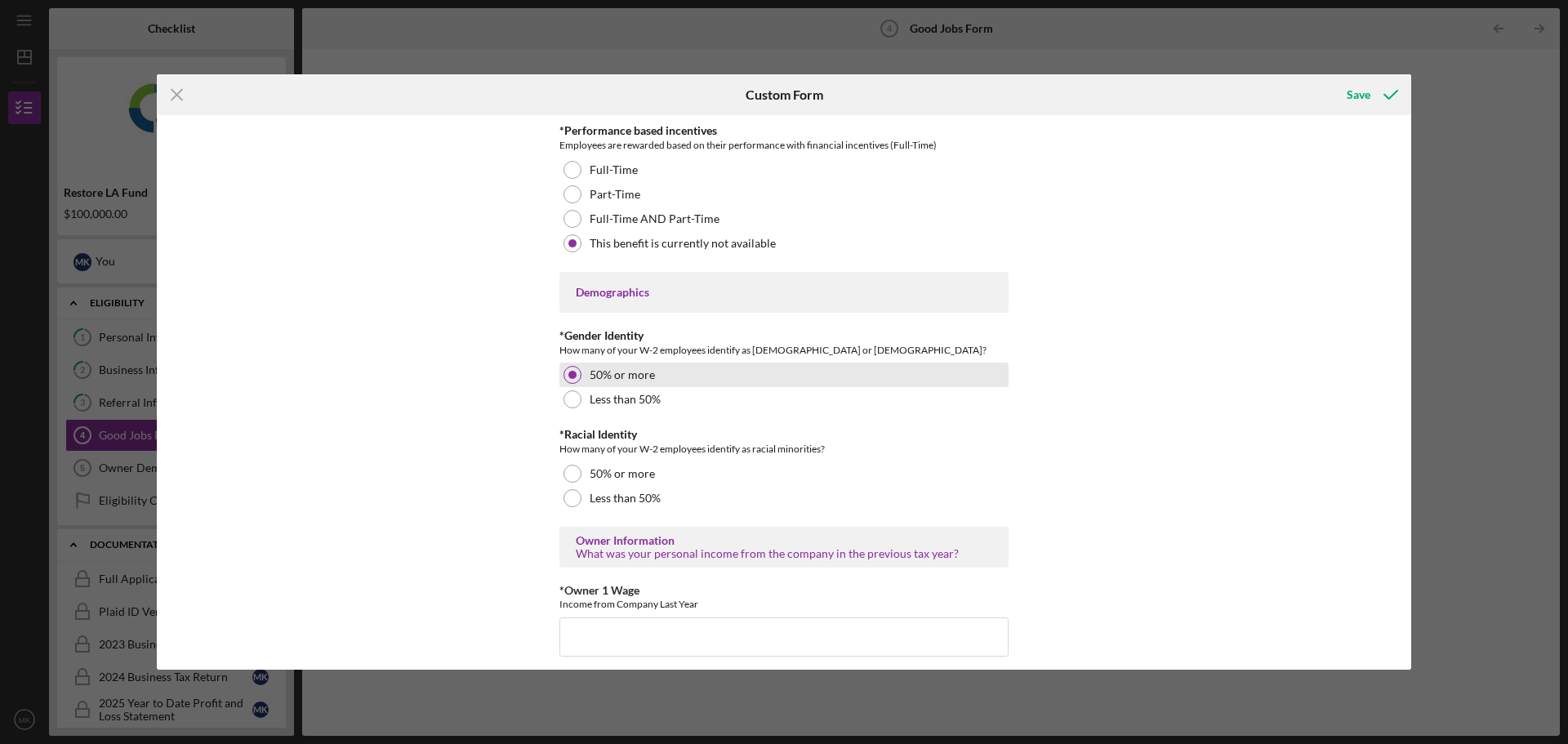
scroll to position [2205, 0]
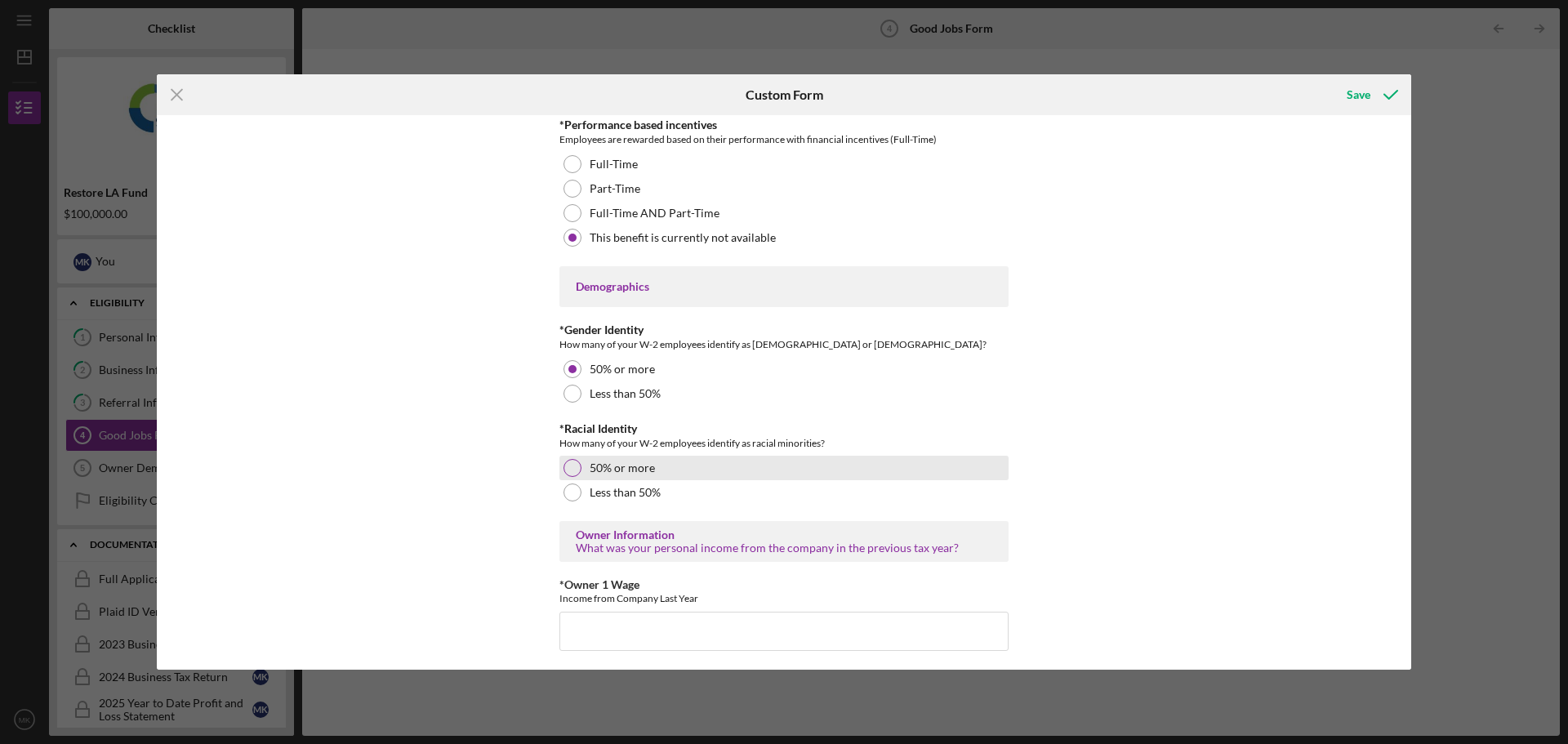
click at [616, 467] on label "50% or more" at bounding box center [622, 468] width 66 height 13
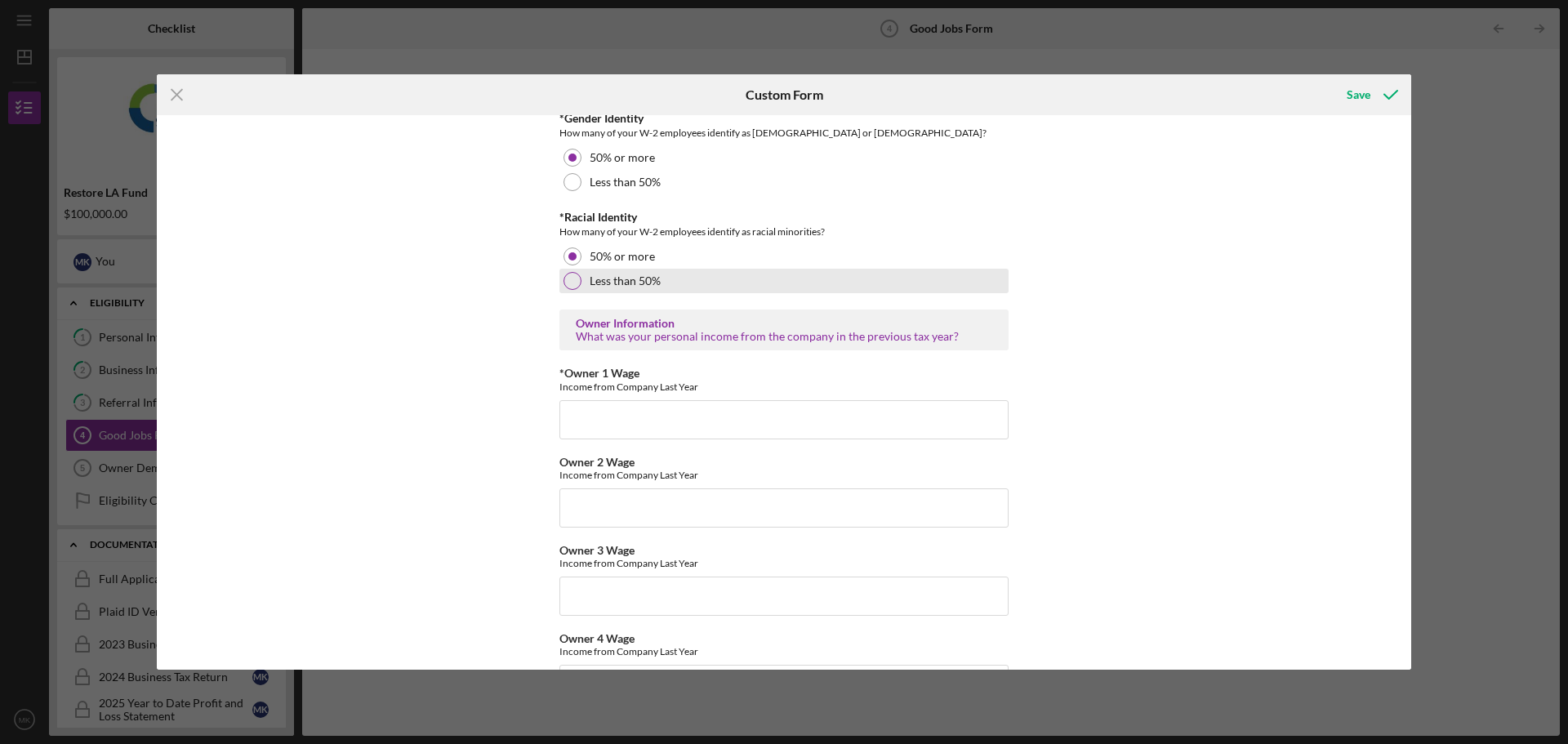
scroll to position [2450, 0]
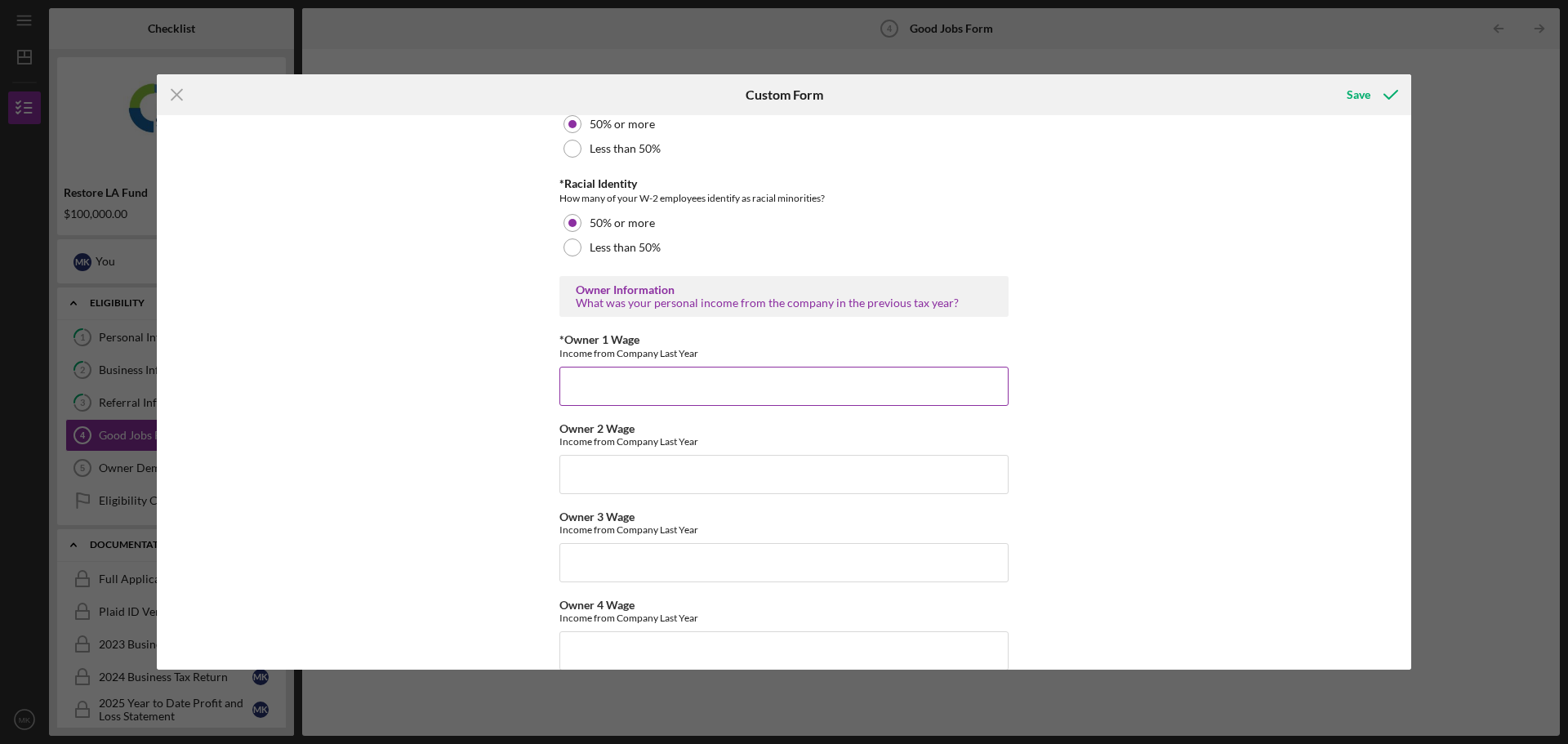
click at [642, 387] on input "*Owner 1 Wage" at bounding box center [784, 386] width 449 height 39
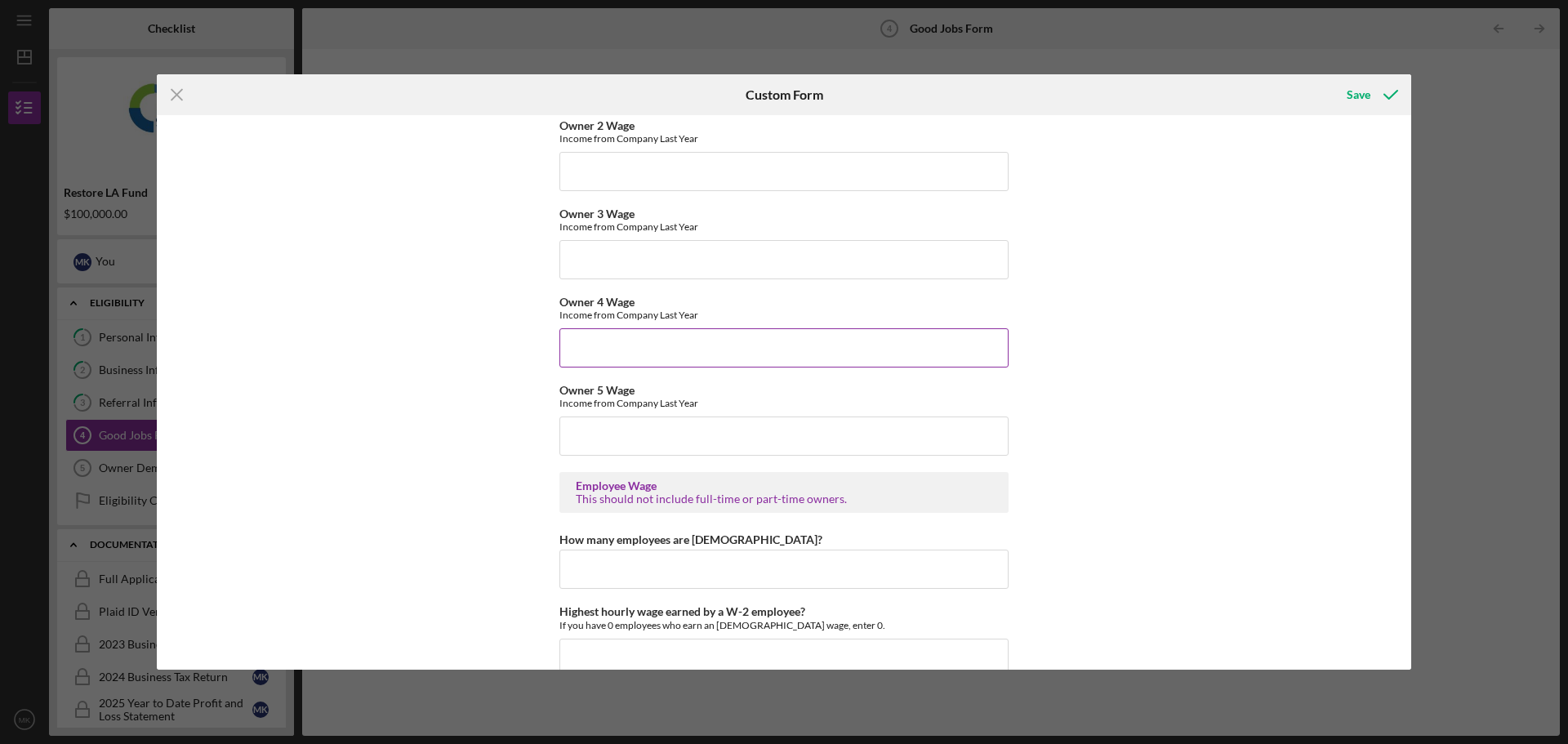
scroll to position [2859, 0]
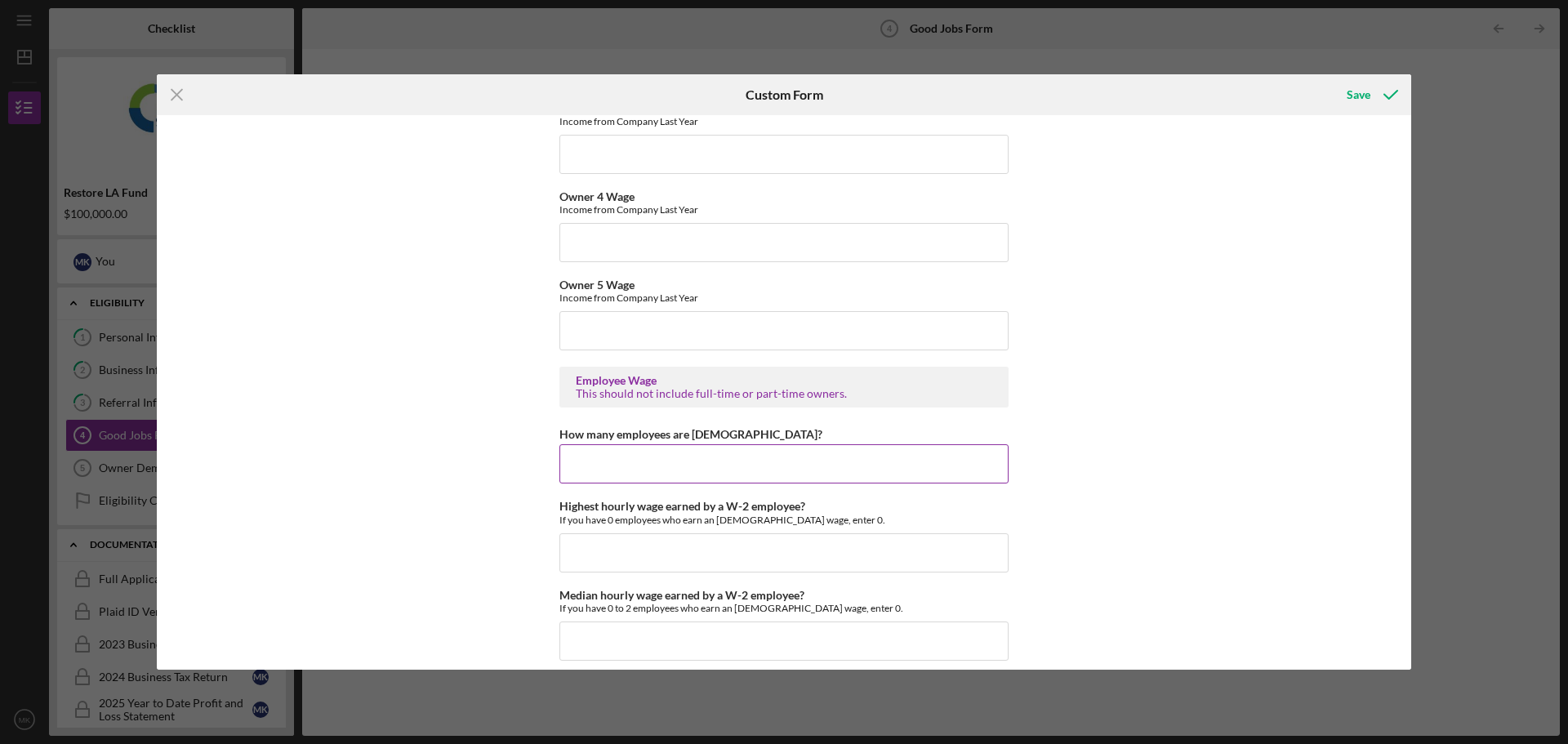
type input "98000"
click at [738, 462] on input "How many employees are [DEMOGRAPHIC_DATA]?" at bounding box center [784, 463] width 449 height 39
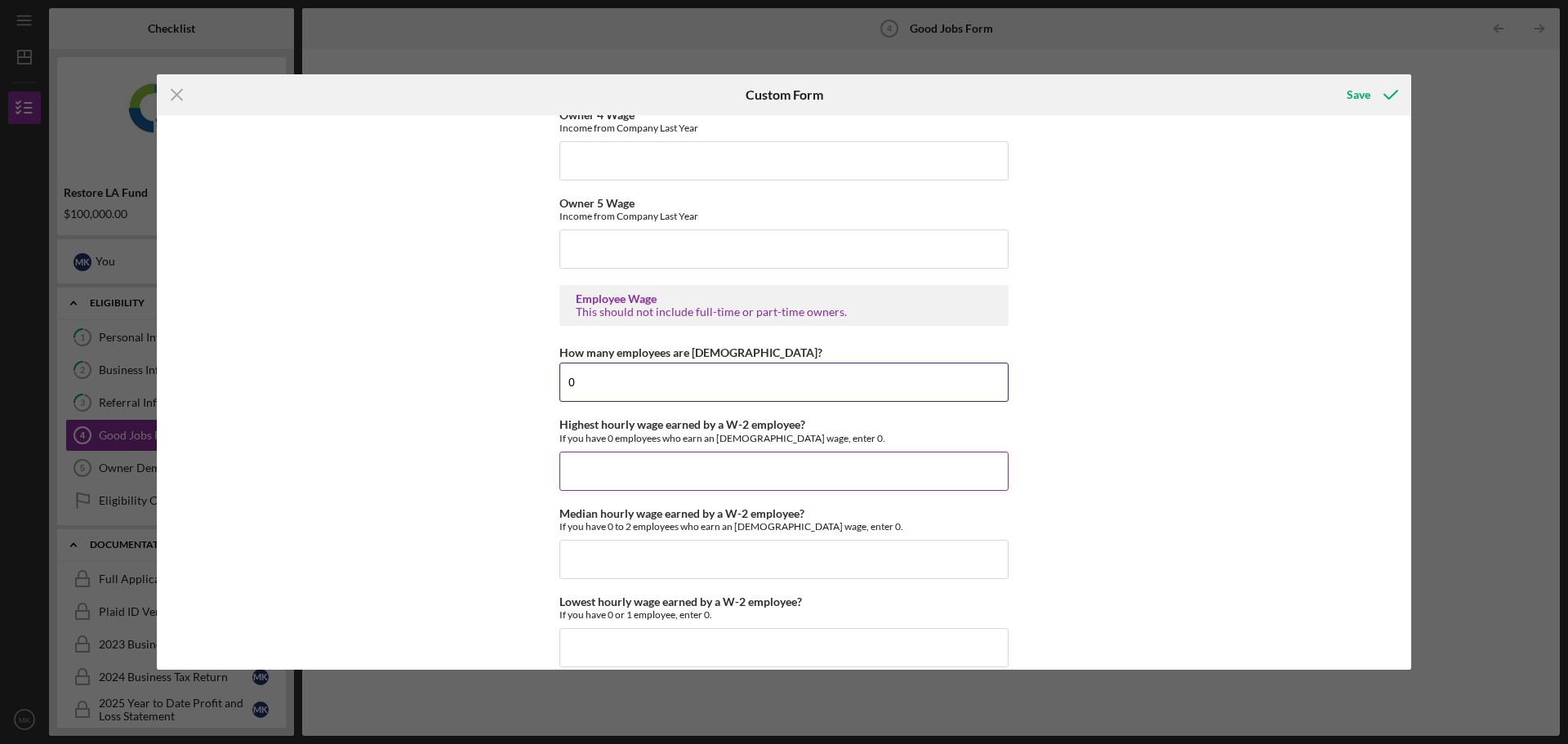
type input "0"
click at [741, 466] on input "Highest hourly wage earned by a W-2 employee?" at bounding box center [784, 471] width 449 height 39
type input "$0"
click at [688, 548] on input "Median hourly wage earned by a W-2 employee?" at bounding box center [784, 559] width 449 height 39
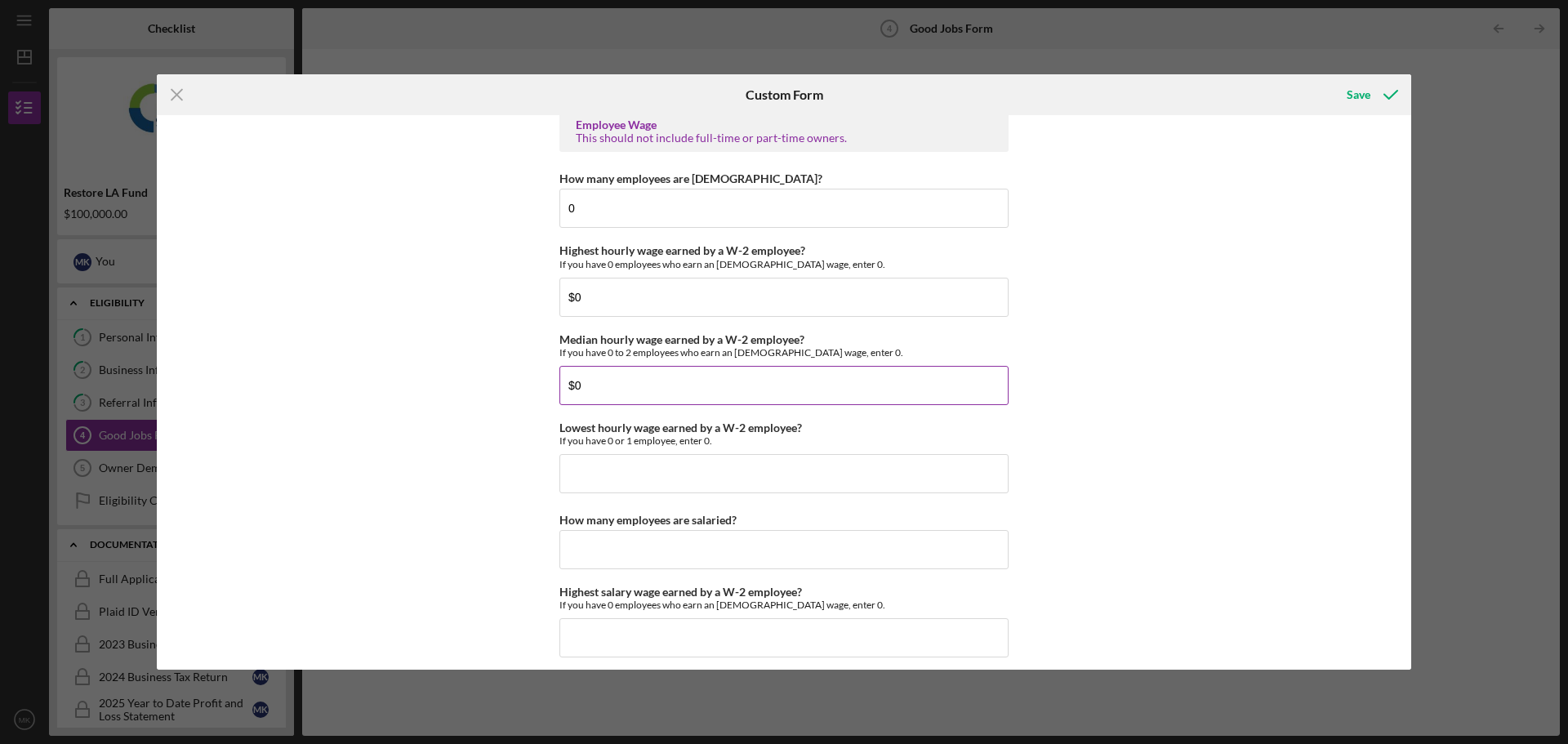
scroll to position [3185, 0]
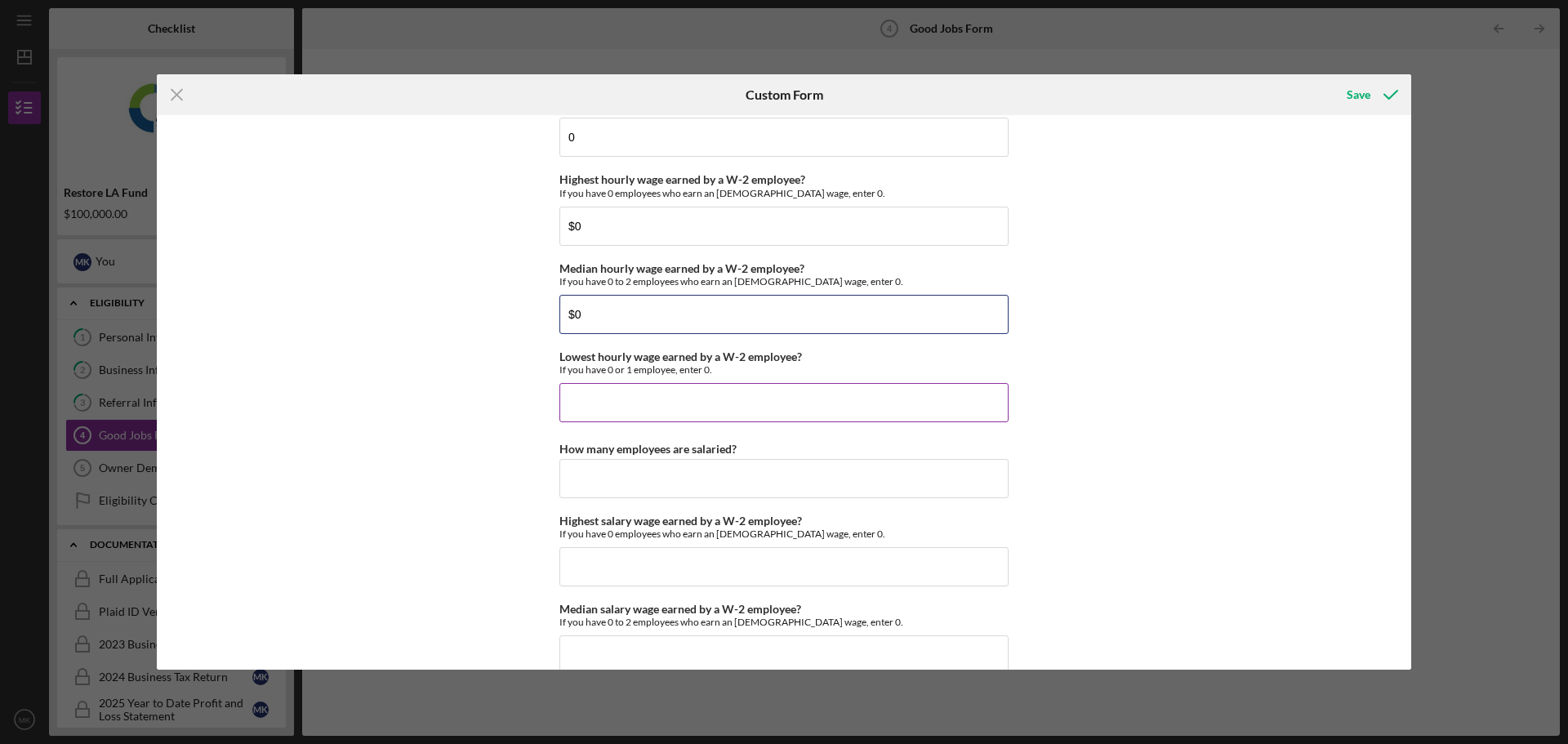
type input "$0"
click at [647, 377] on div "Lowest hourly wage earned by a W-2 employee? If you have 0 or 1 employee, enter…" at bounding box center [784, 386] width 449 height 72
click at [646, 391] on input "Lowest hourly wage earned by a W-2 employee?" at bounding box center [784, 402] width 449 height 39
type input "$0"
click at [657, 478] on input "How many employees are salaried?" at bounding box center [784, 479] width 449 height 39
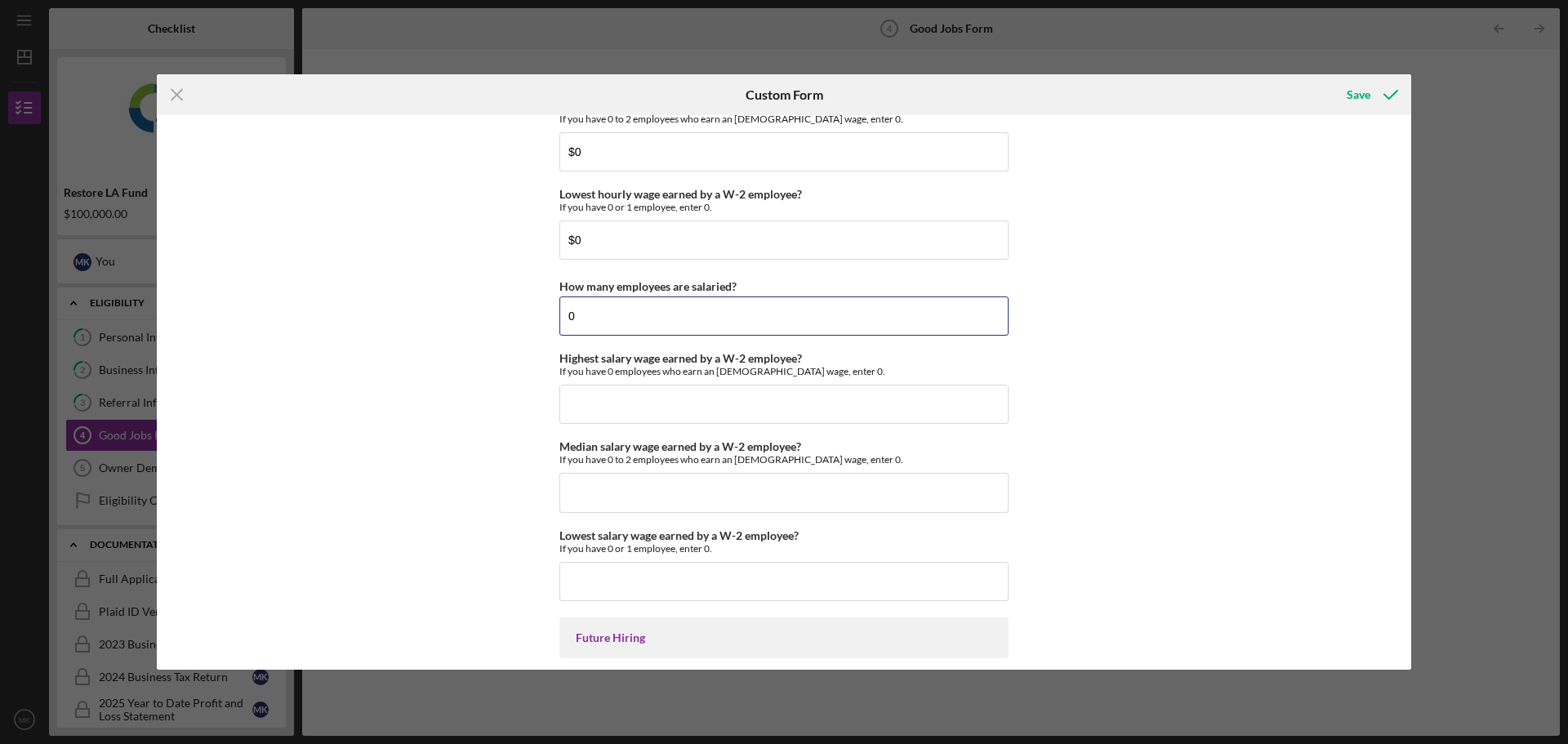
scroll to position [3348, 0]
type input "0"
click at [665, 408] on input "Highest salary wage earned by a W-2 employee?" at bounding box center [784, 403] width 449 height 39
type input "$0"
click at [654, 492] on input "Median salary wage earned by a W-2 employee?" at bounding box center [784, 492] width 449 height 39
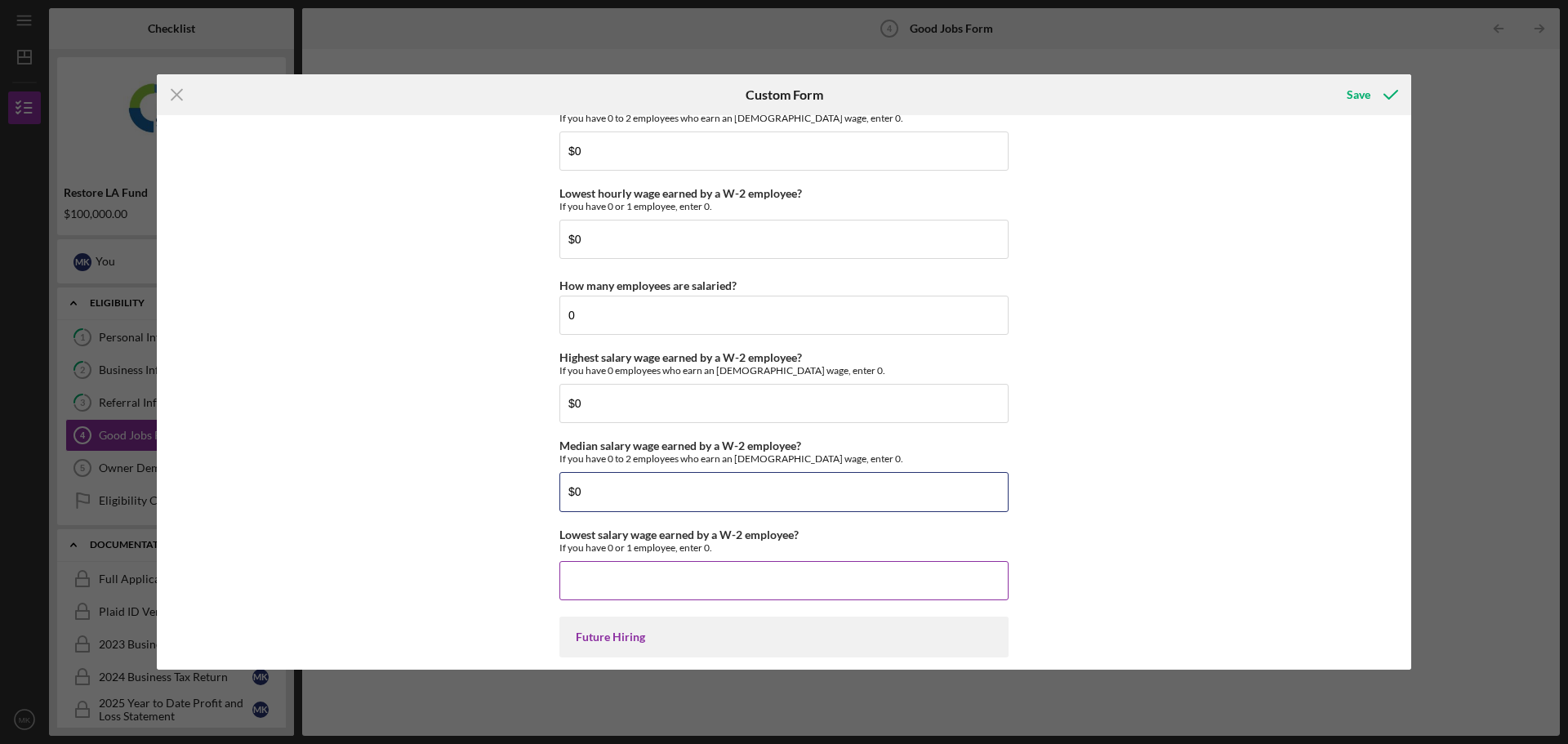
type input "$0"
click at [669, 566] on input "Lowest salary wage earned by a W-2 employee?" at bounding box center [784, 581] width 449 height 39
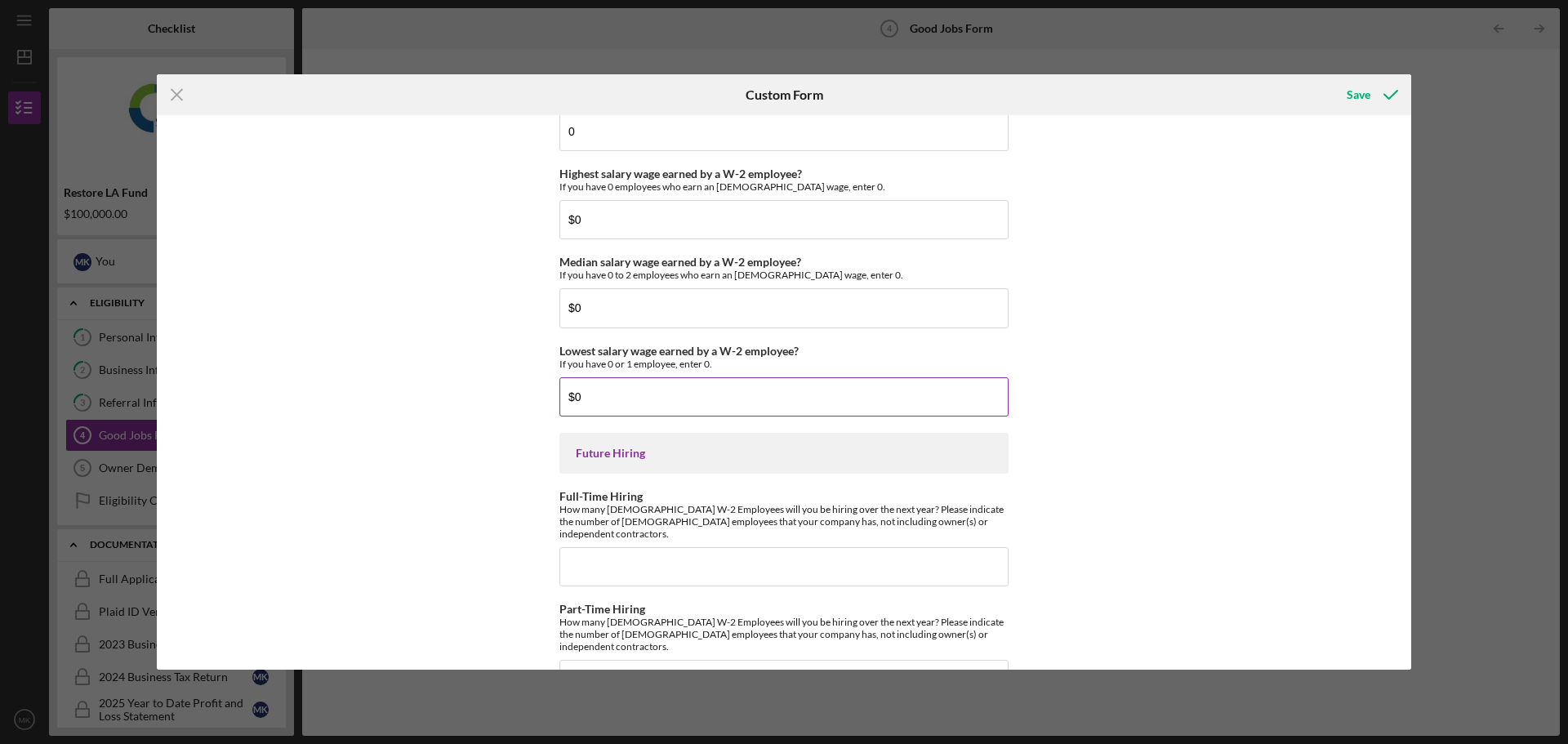
scroll to position [3562, 0]
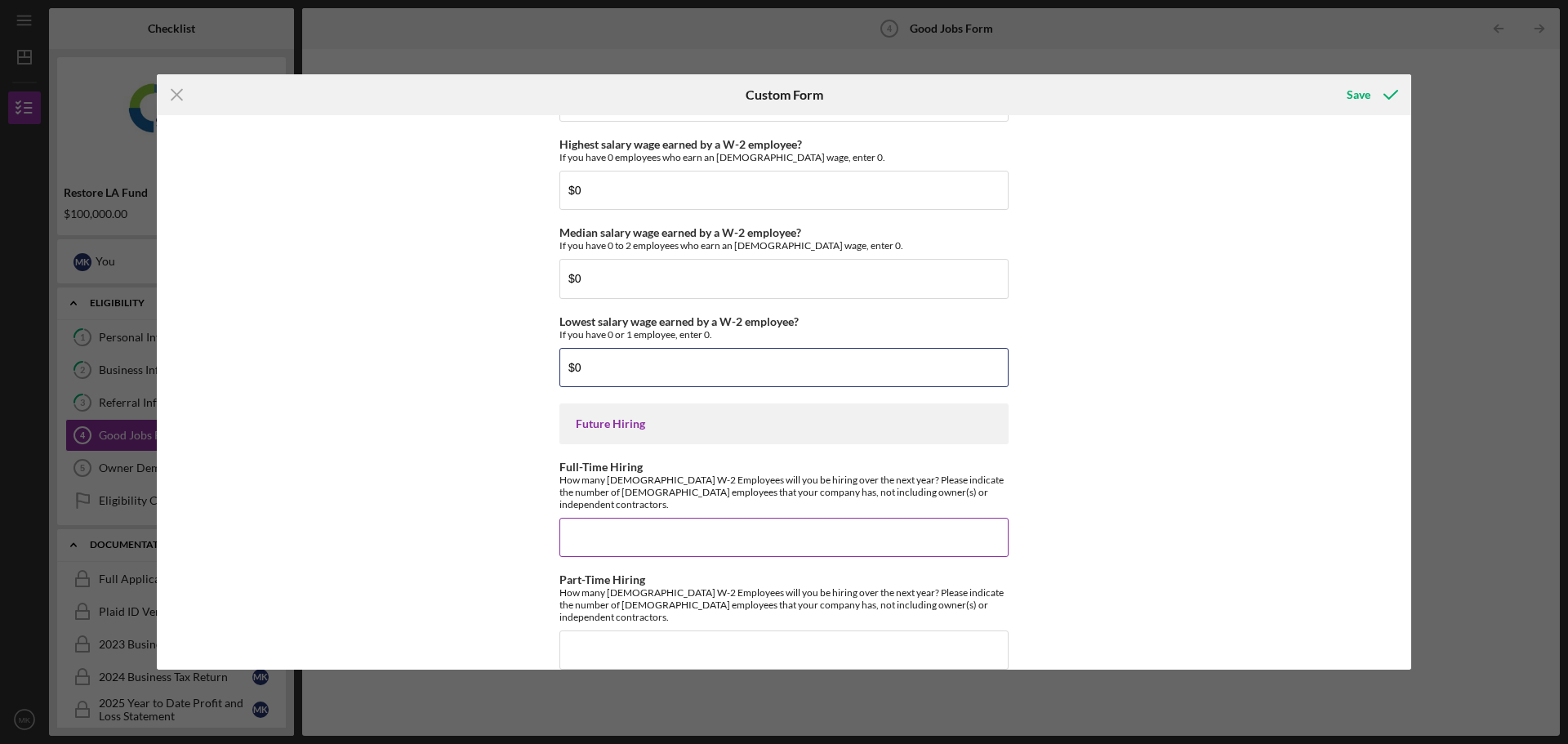
type input "$0"
click at [706, 518] on input "Full-Time Hiring" at bounding box center [784, 537] width 449 height 39
type input "2"
click at [671, 630] on input "Part-Time Hiring" at bounding box center [784, 650] width 449 height 39
type input "2"
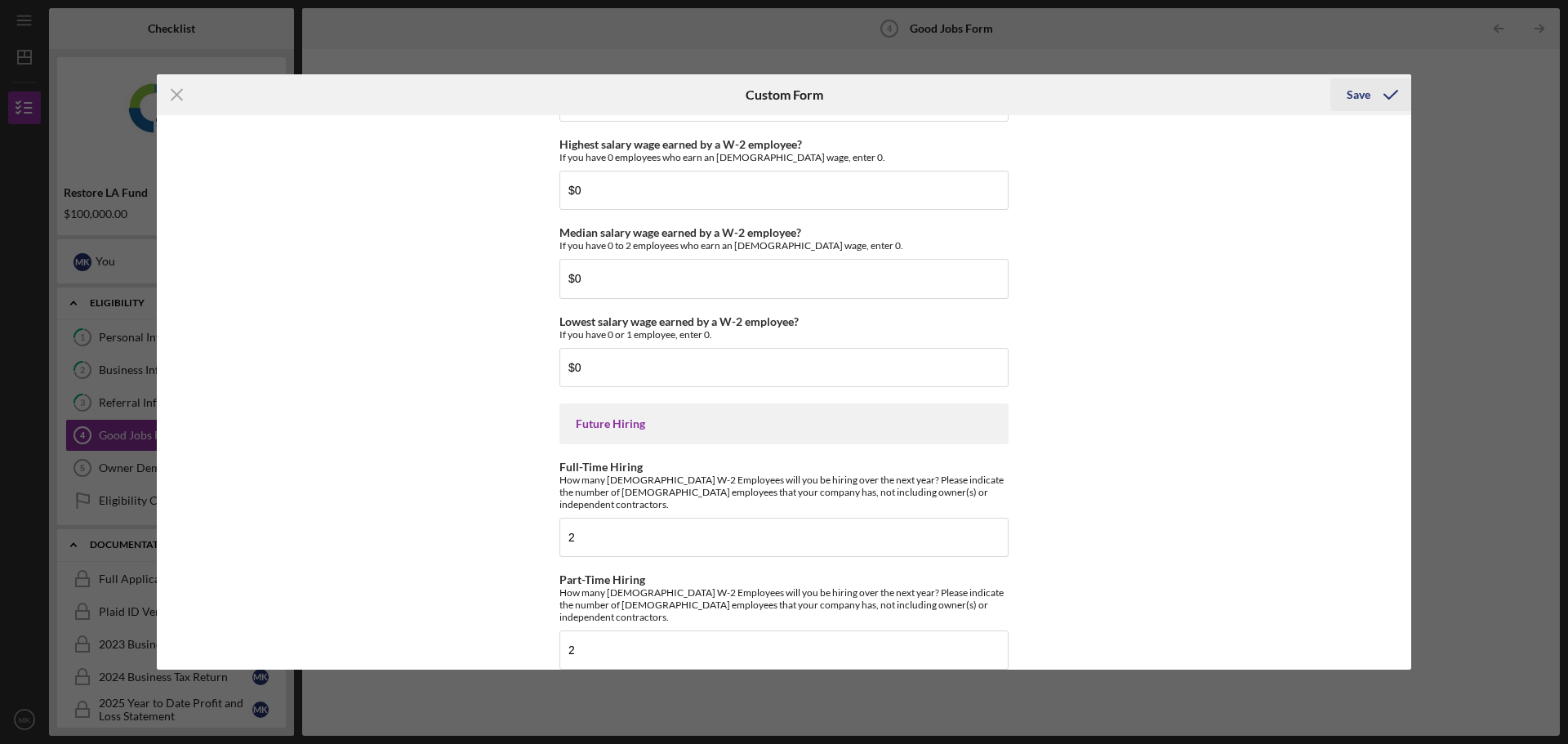
click at [1355, 98] on div "Save" at bounding box center [1358, 94] width 24 height 33
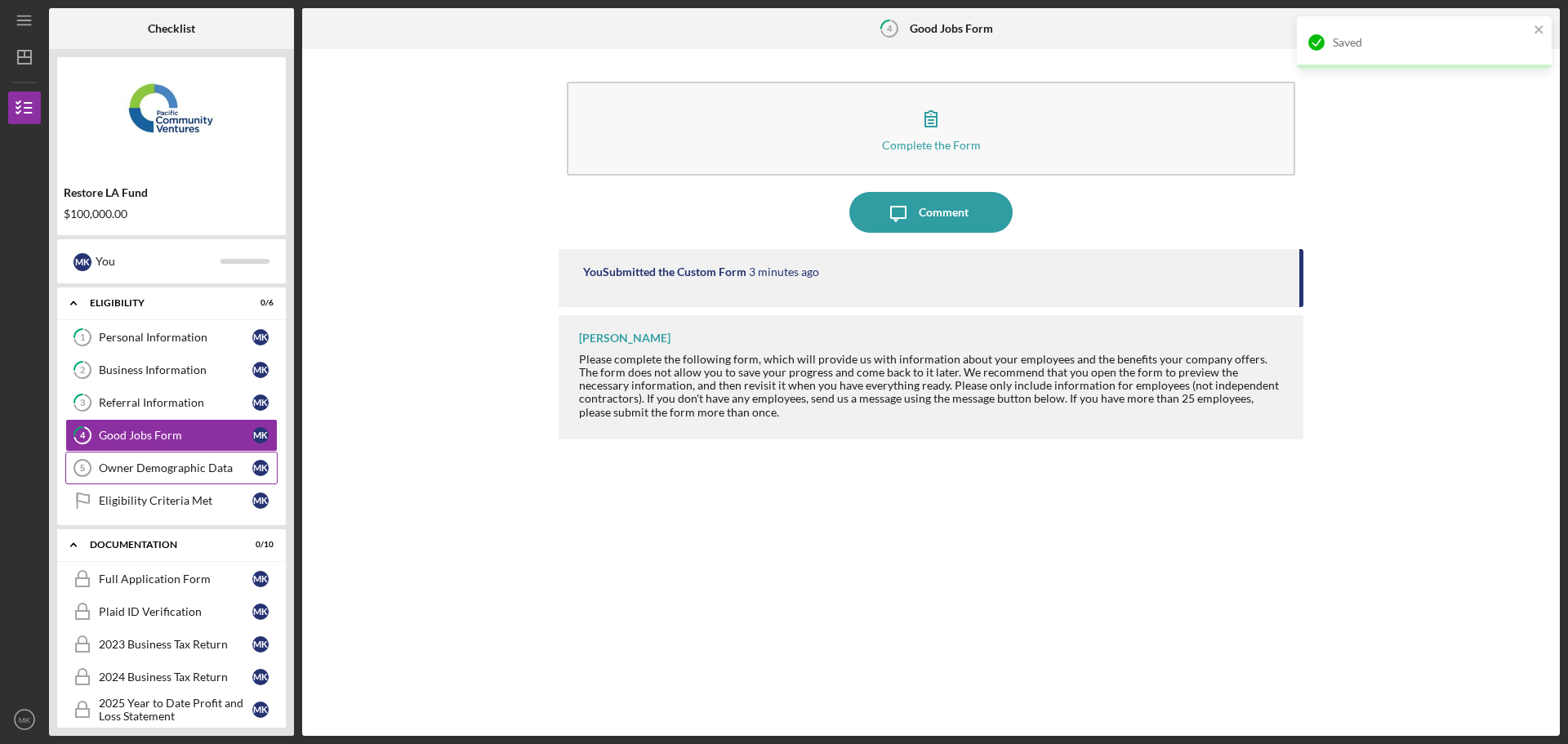
click at [129, 467] on div "Owner Demographic Data" at bounding box center [175, 468] width 154 height 13
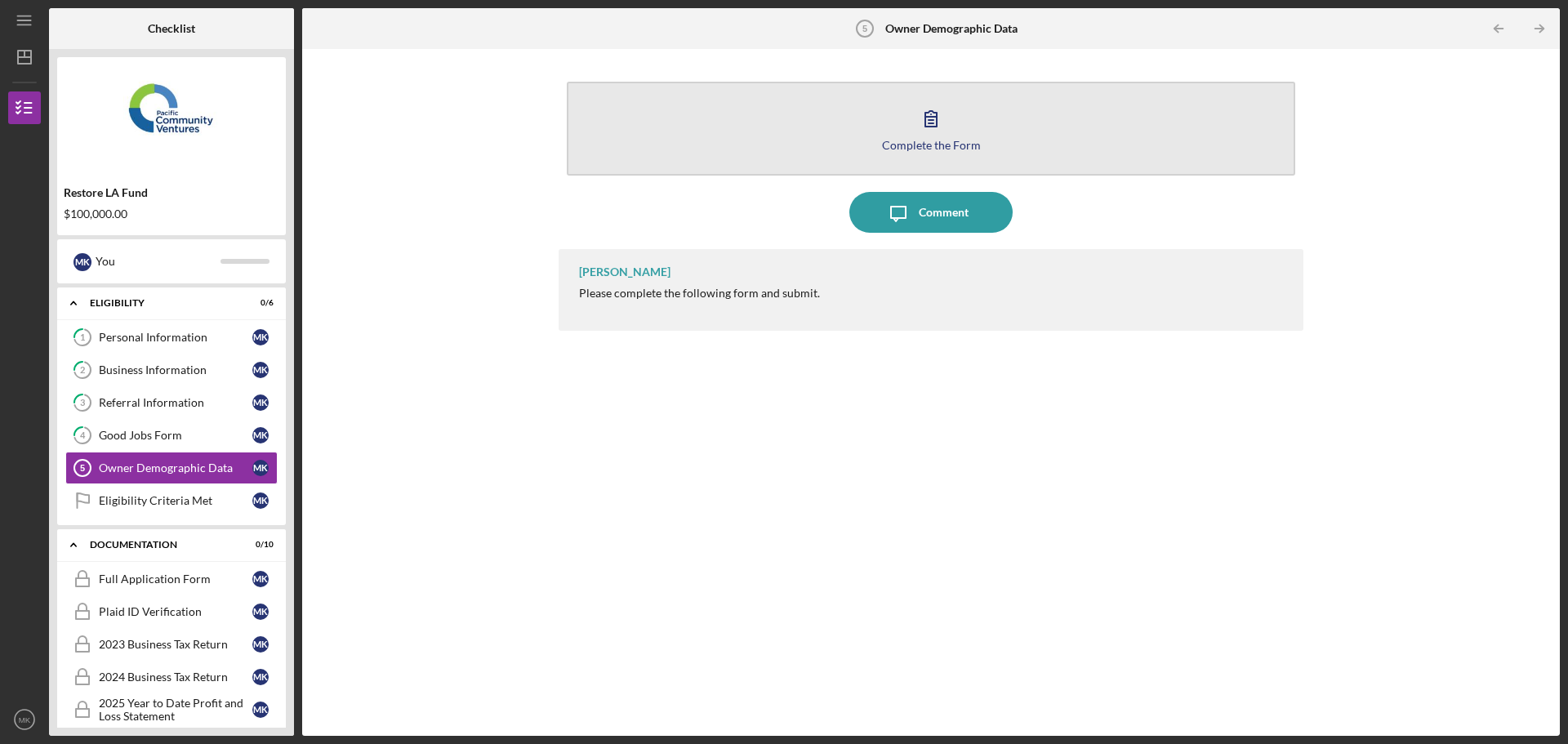
click at [957, 116] on button "Complete the Form Form" at bounding box center [931, 129] width 729 height 94
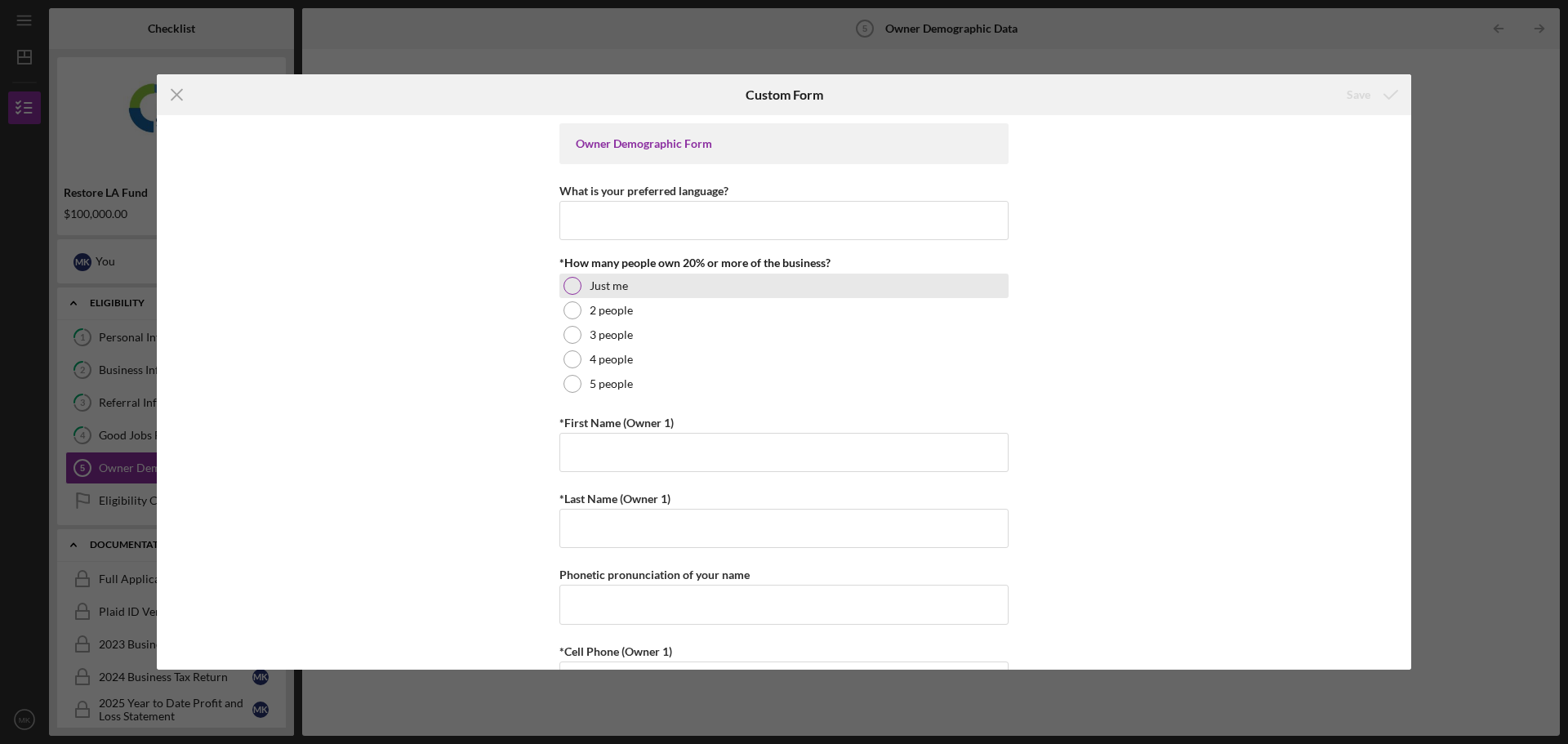
click at [668, 289] on div "Just me" at bounding box center [784, 286] width 449 height 25
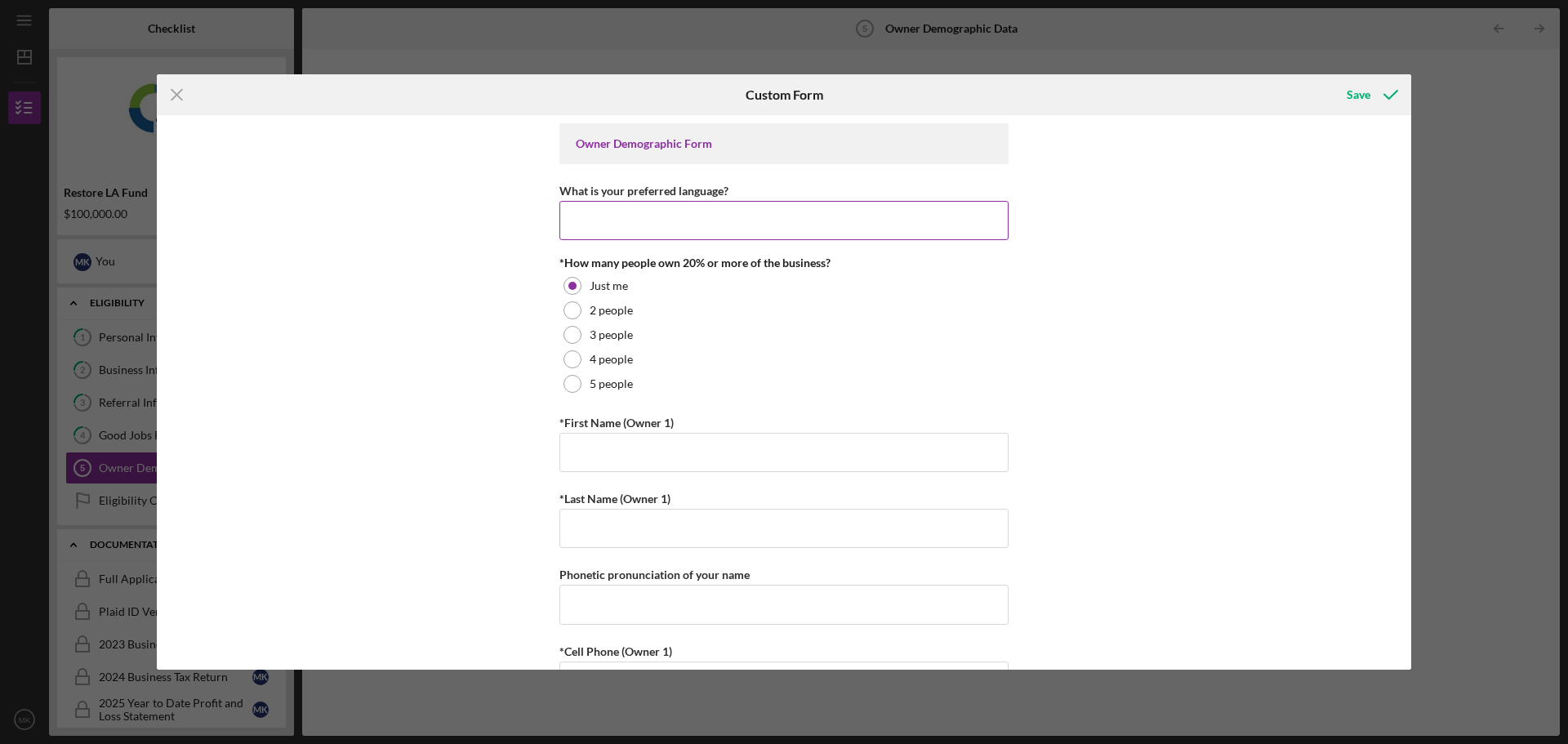
click at [645, 226] on input "What is your preferred language?" at bounding box center [784, 220] width 449 height 39
type input "English"
click at [684, 445] on input "*First Name (Owner 1)" at bounding box center [784, 453] width 449 height 39
type input "Mher"
type input "Kesheshian"
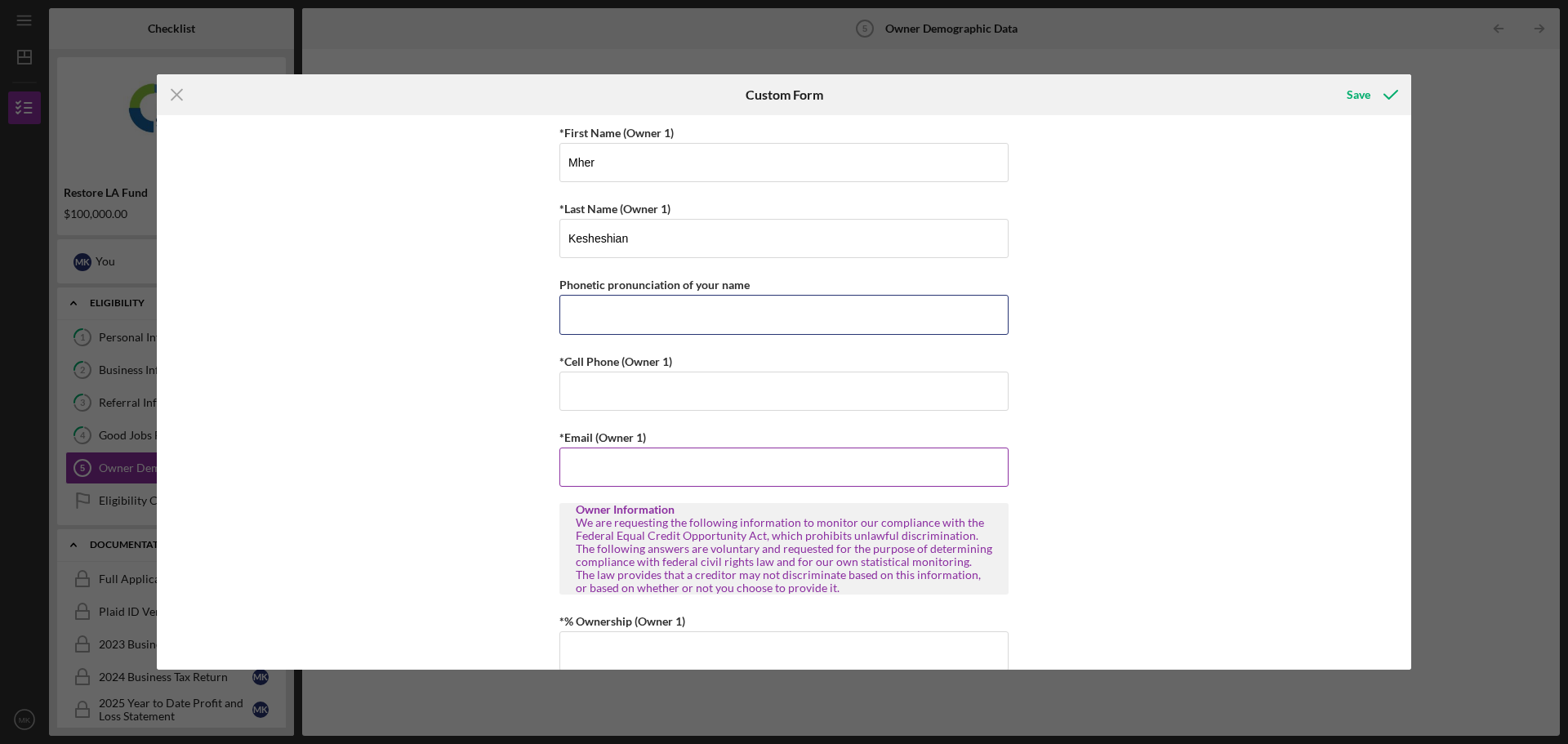
scroll to position [327, 0]
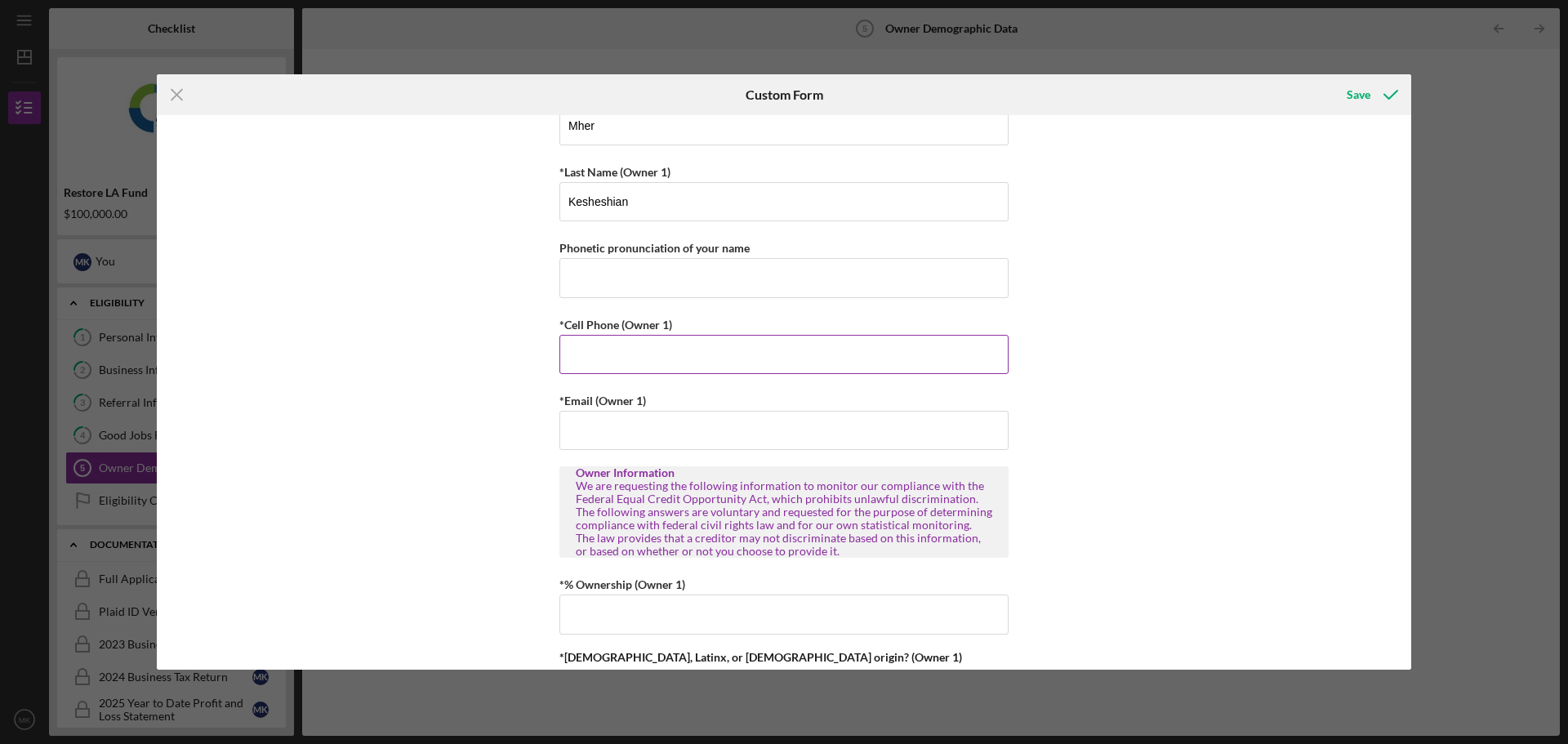
click at [599, 343] on input "*Cell Phone (Owner 1)" at bounding box center [784, 354] width 449 height 39
type input "[PHONE_NUMBER]"
click at [645, 441] on input "*Email (Owner 1)" at bounding box center [784, 431] width 449 height 39
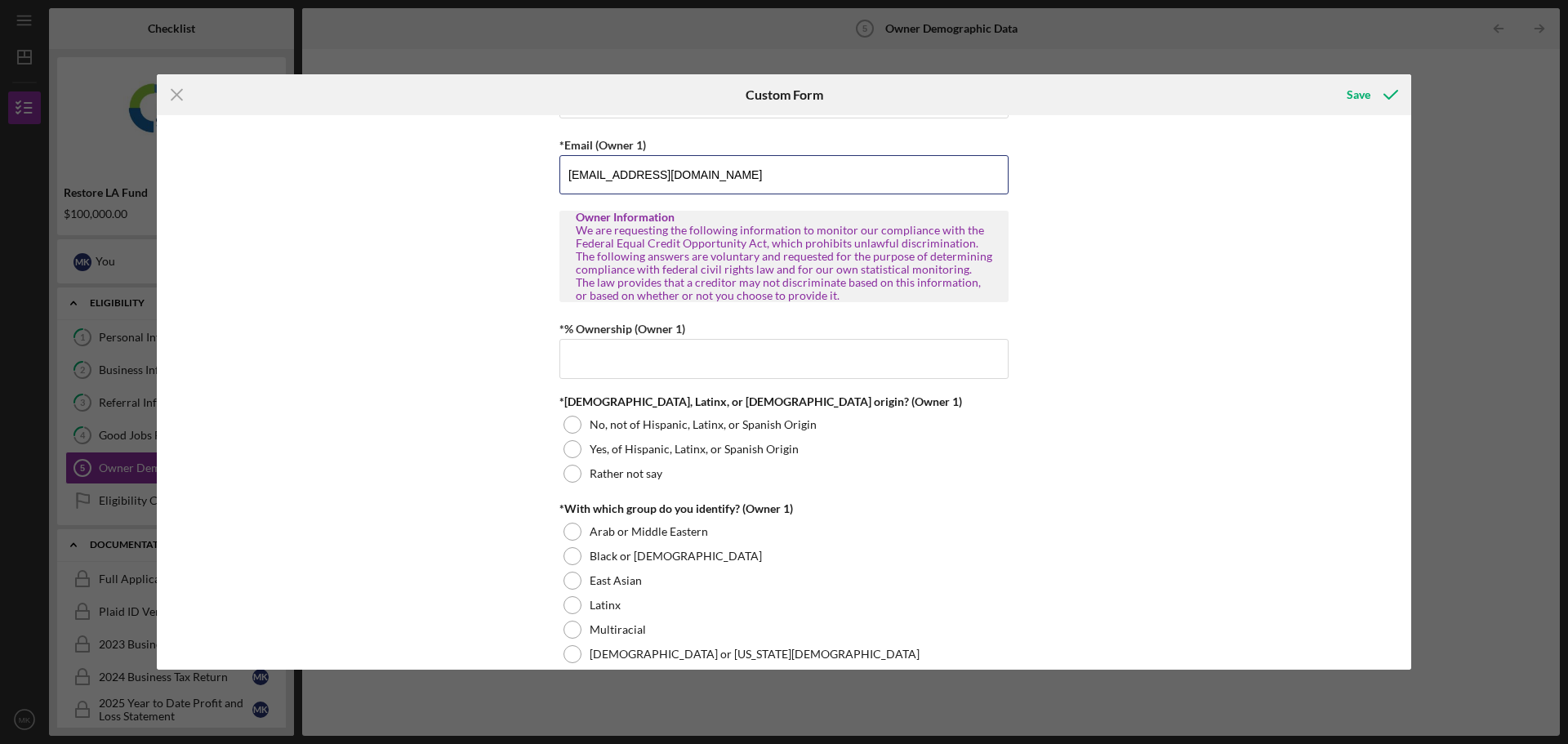
scroll to position [653, 0]
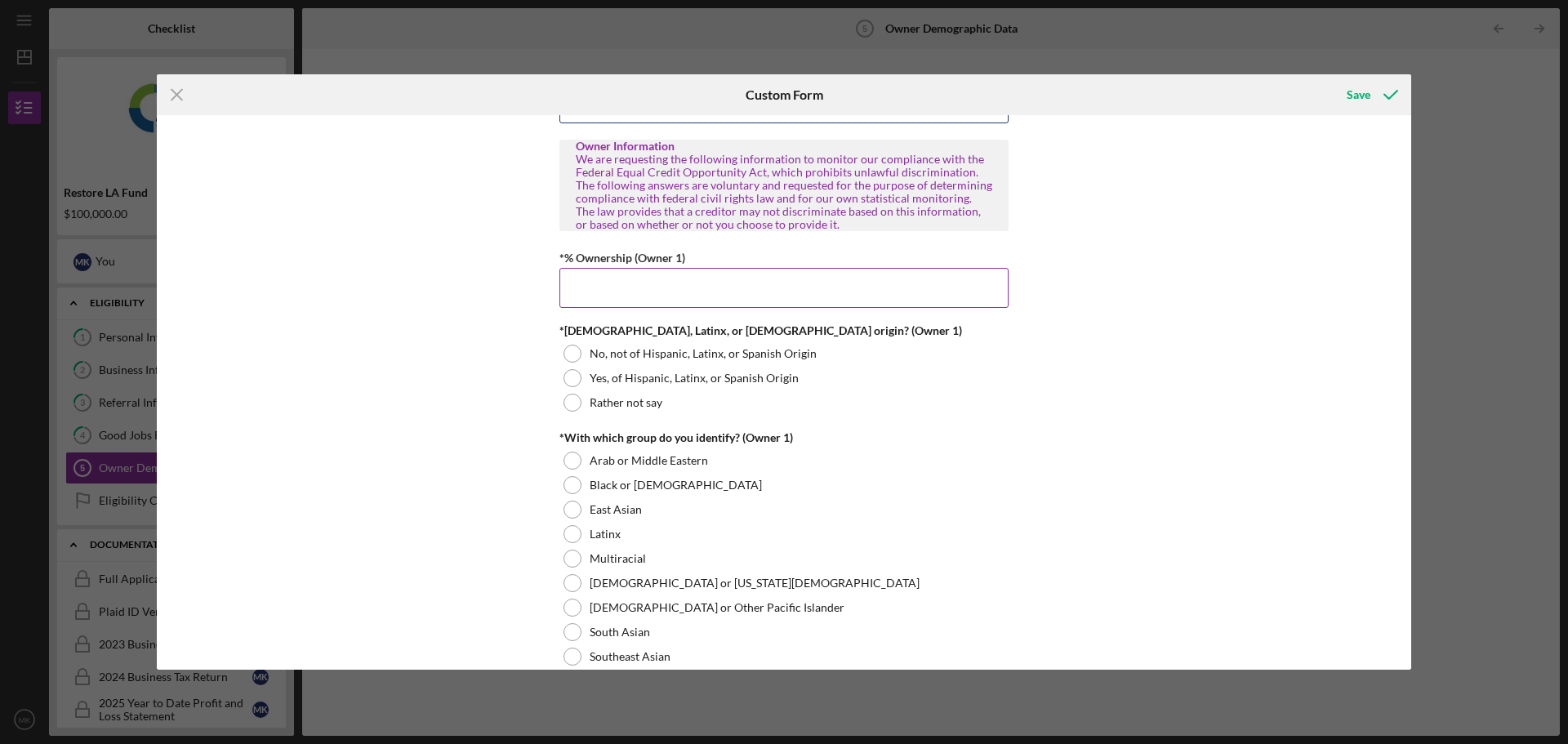
type input "[EMAIL_ADDRESS][DOMAIN_NAME]"
click at [616, 287] on input "*% Ownership (Owner 1)" at bounding box center [784, 288] width 449 height 39
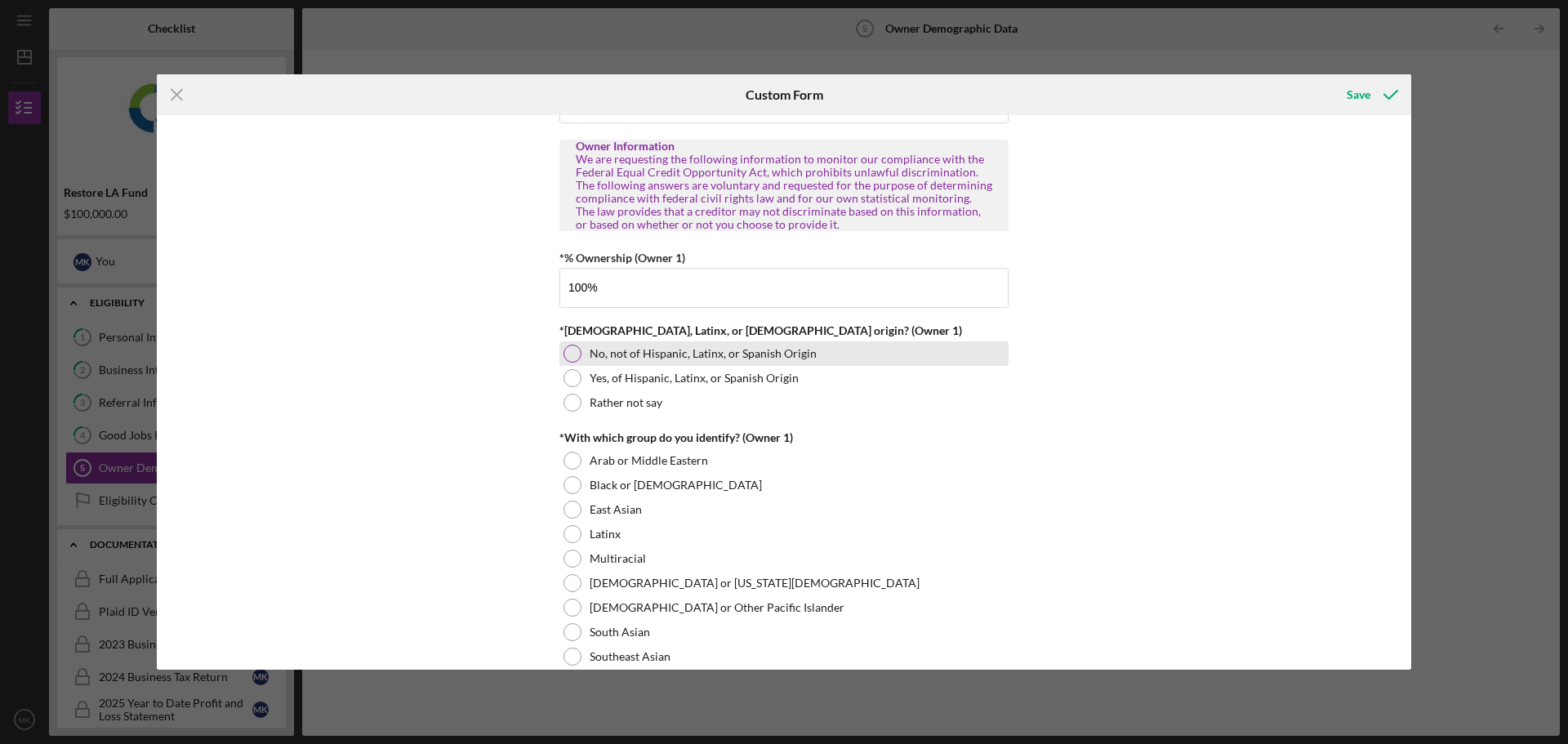
type input "100.00000%"
click at [645, 343] on div "No, not of Hispanic, Latinx, or Spanish Origin" at bounding box center [784, 354] width 449 height 25
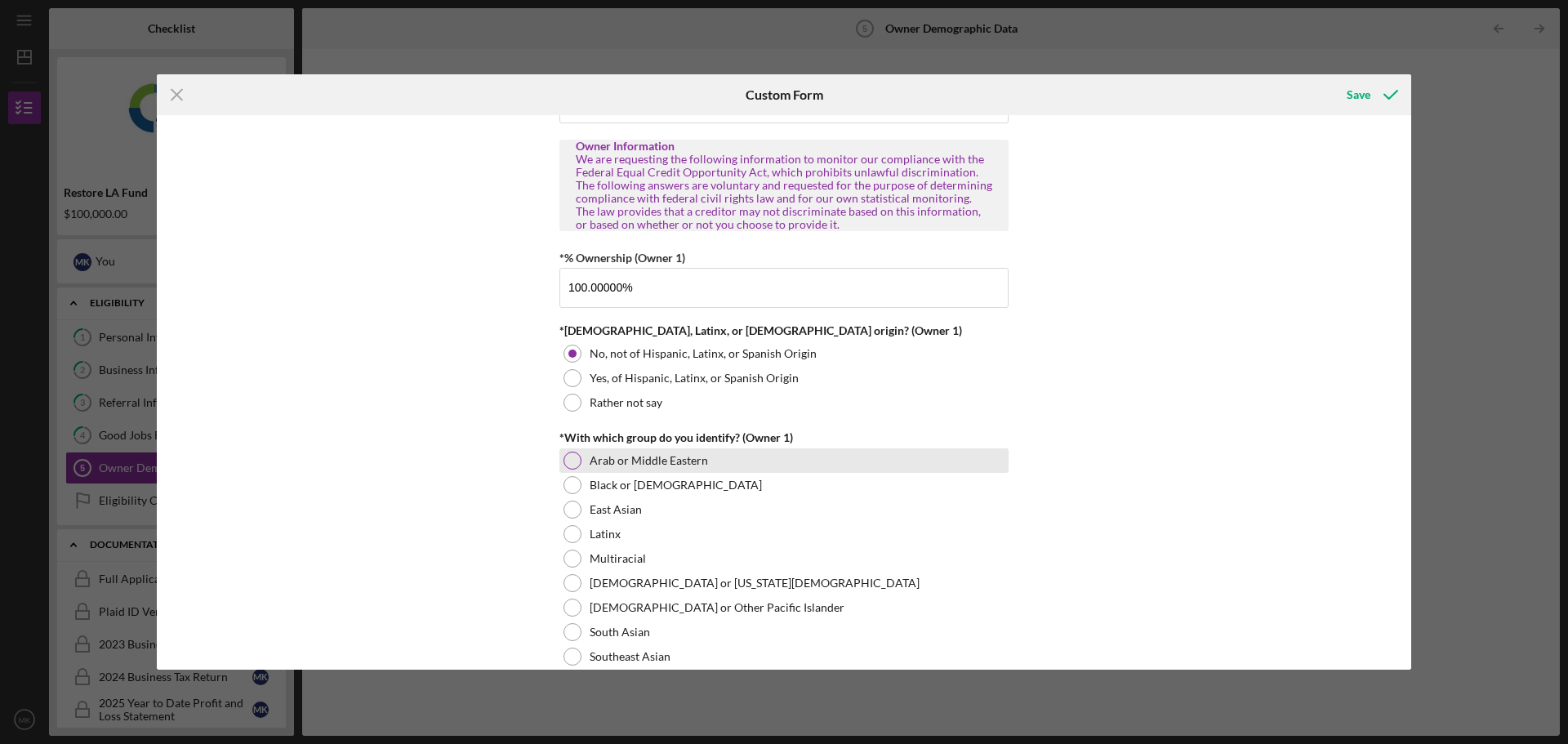
click at [699, 461] on label "Arab or Middle Eastern" at bounding box center [648, 460] width 118 height 13
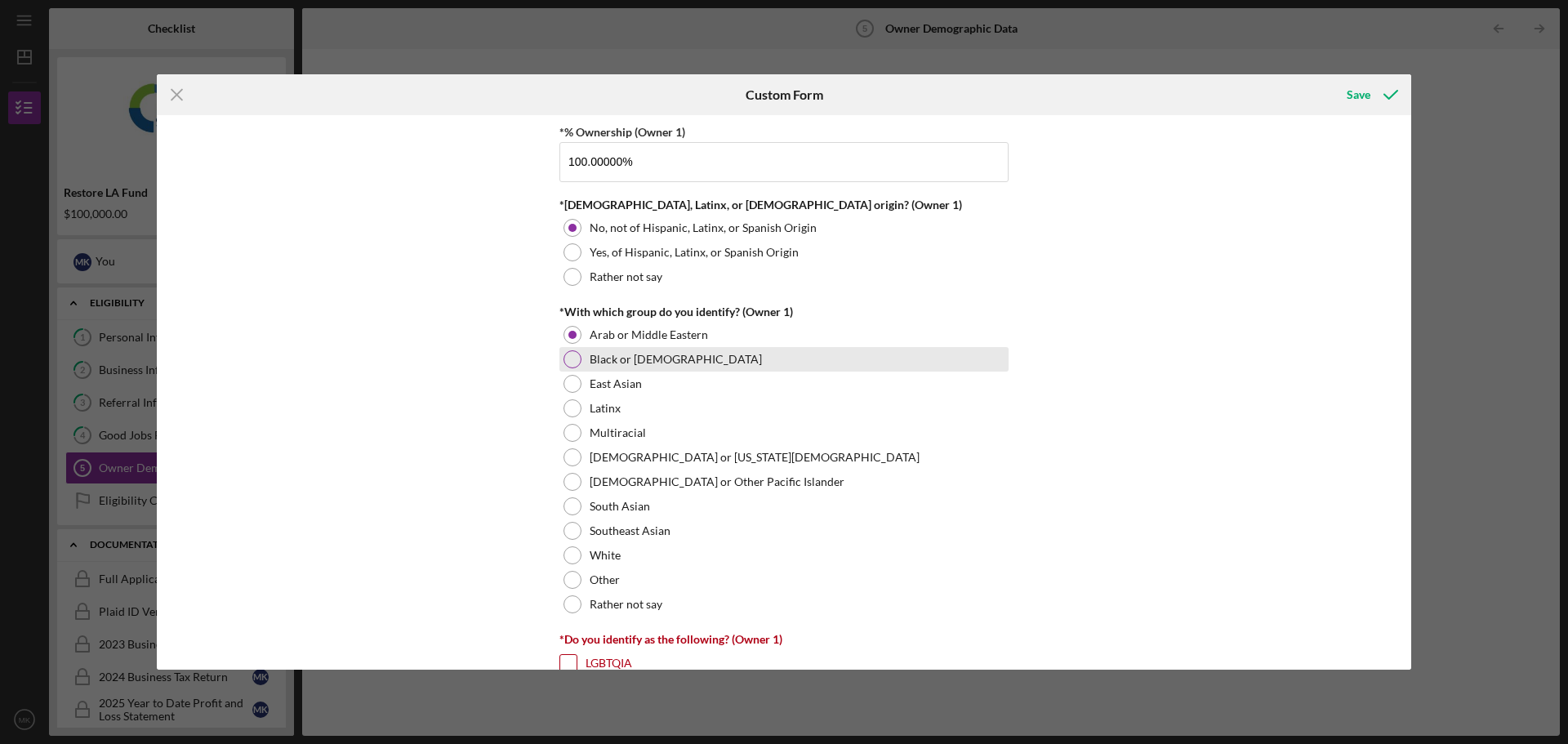
scroll to position [817, 0]
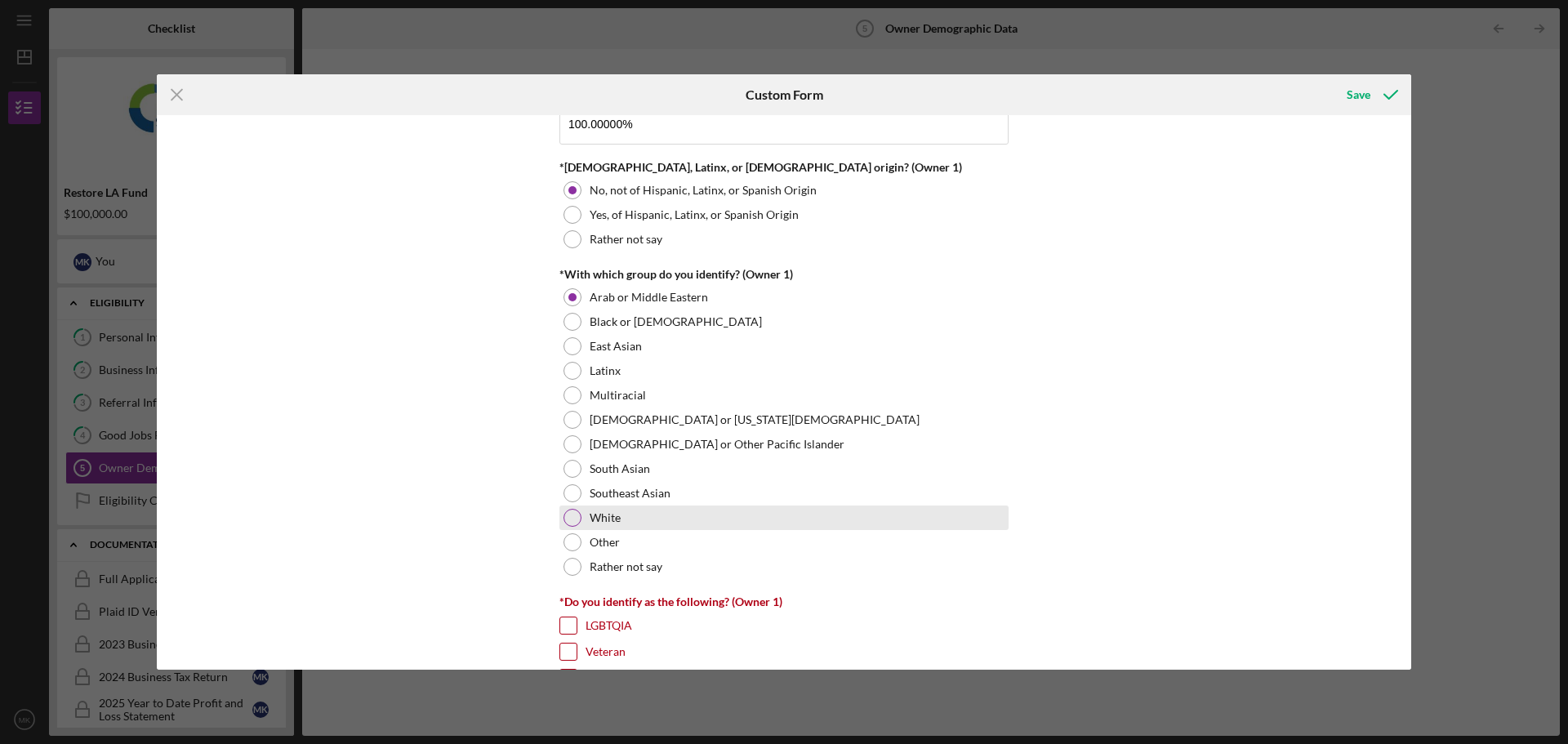
click at [602, 517] on label "White" at bounding box center [605, 518] width 31 height 13
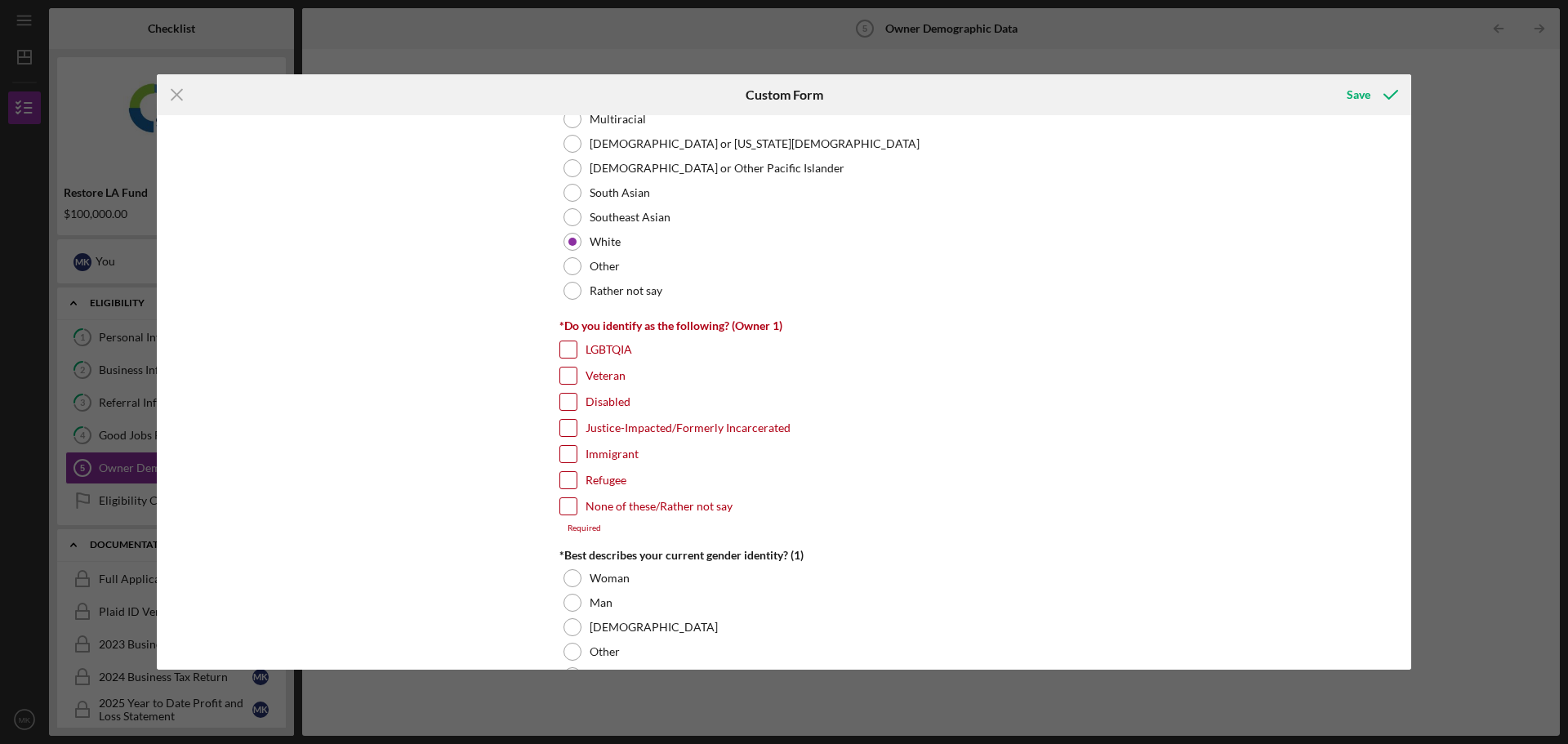
scroll to position [1144, 0]
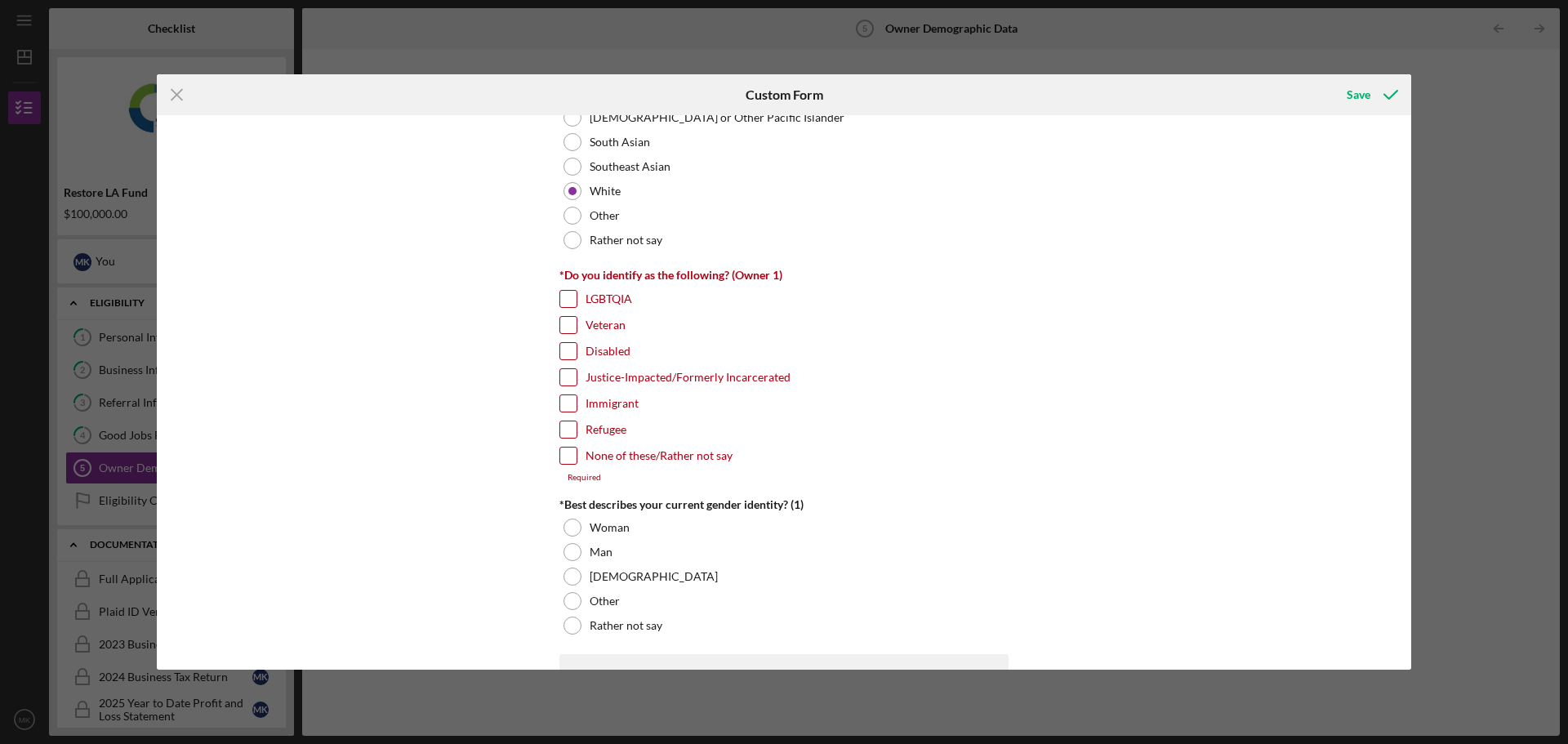
click at [636, 458] on label "None of these/Rather not say" at bounding box center [660, 455] width 147 height 16
click at [576, 458] on input "None of these/Rather not say" at bounding box center [568, 455] width 16 height 16
checkbox input "true"
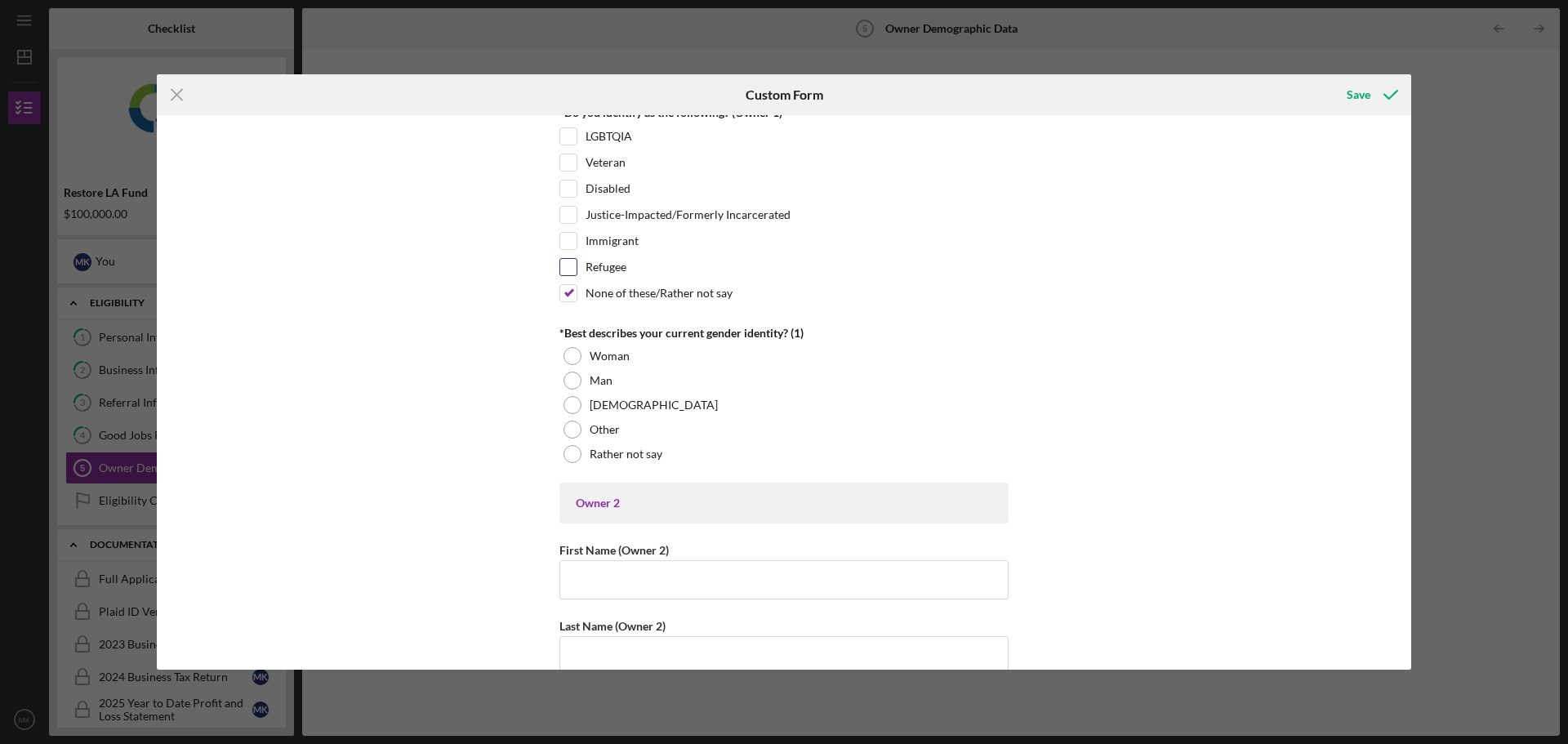
scroll to position [1307, 0]
click at [637, 386] on div "Man" at bounding box center [784, 380] width 449 height 25
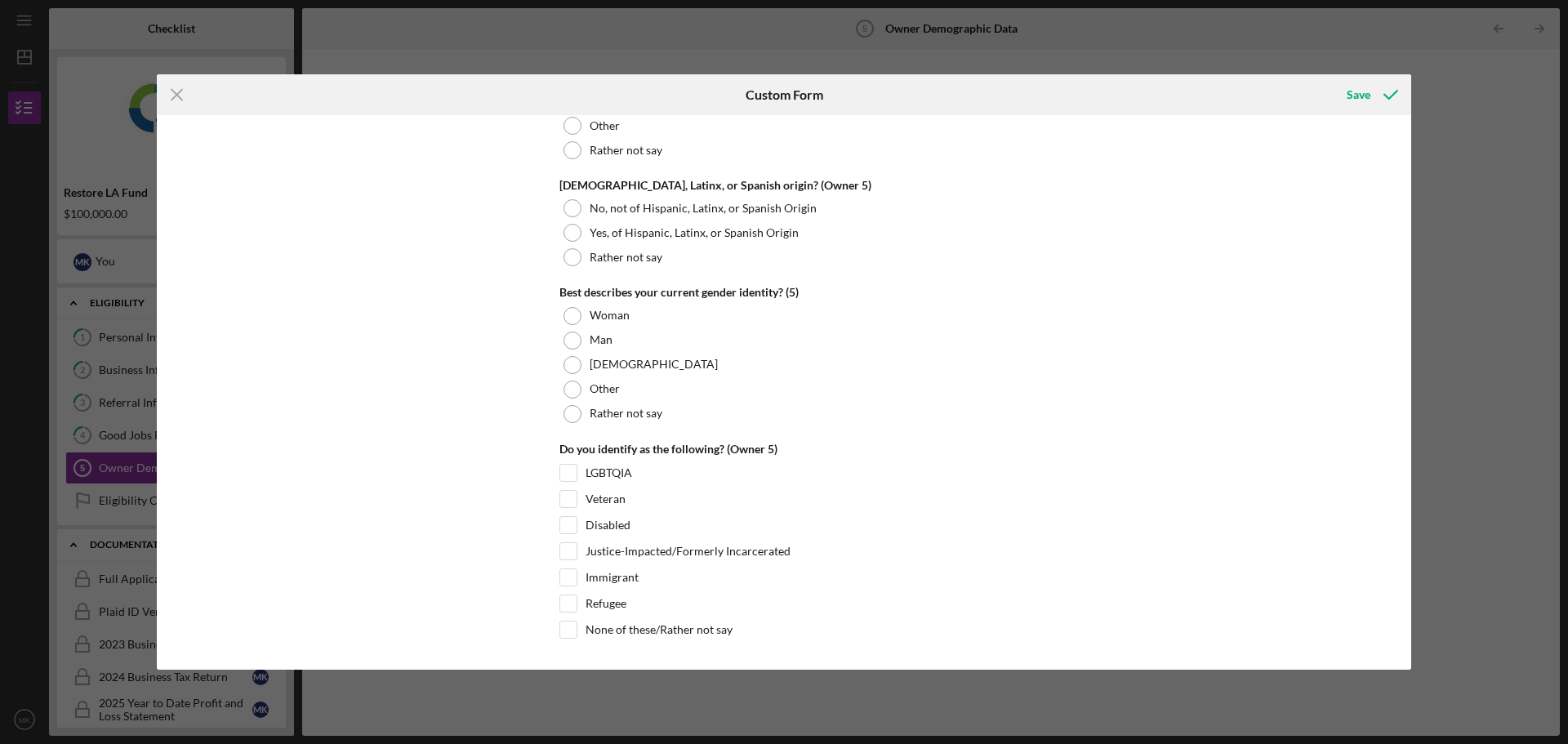
scroll to position [6191, 0]
click at [1362, 86] on div "Save" at bounding box center [1358, 94] width 24 height 33
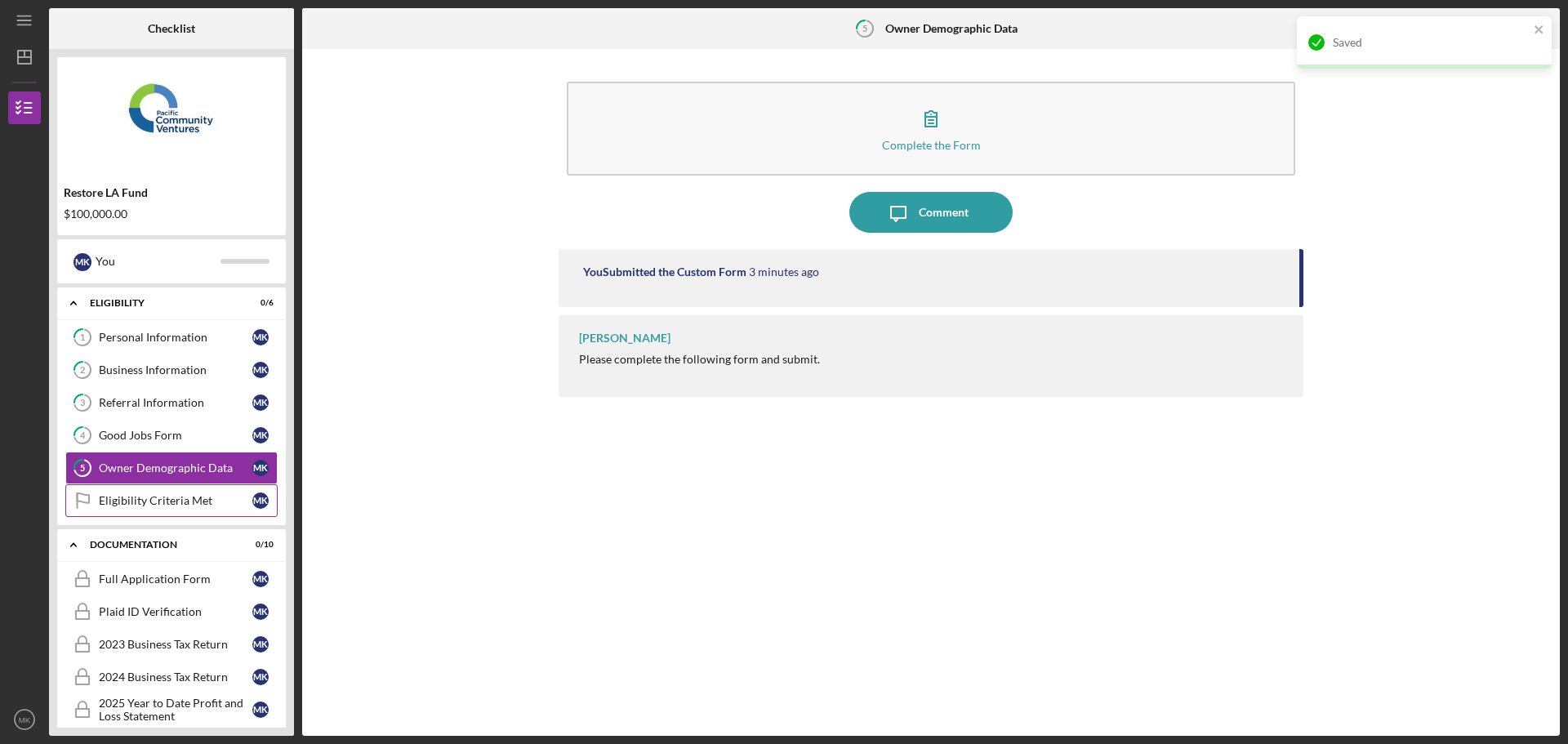
click at [115, 500] on div "Eligibility Criteria Met" at bounding box center [175, 501] width 154 height 13
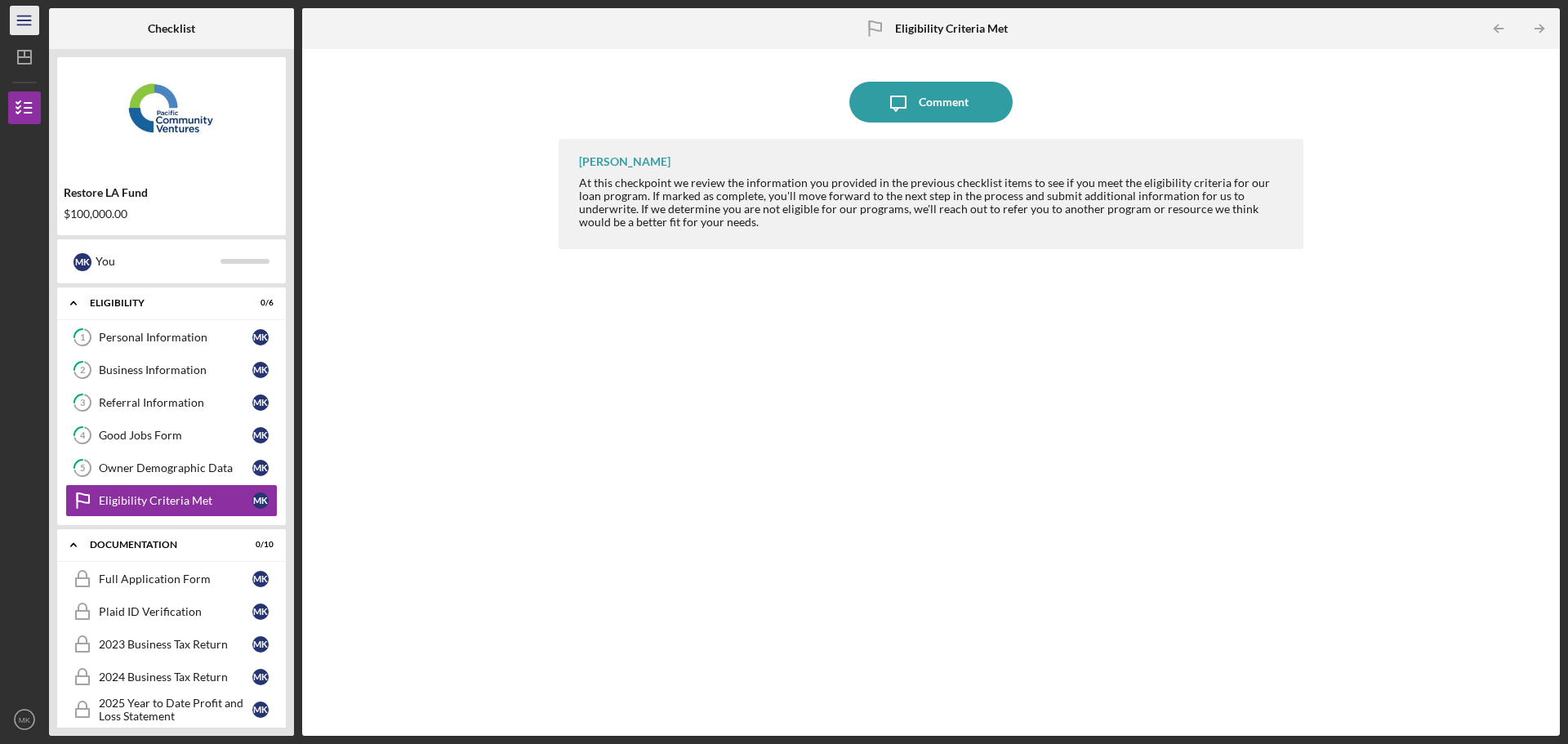
click at [27, 21] on icon "Icon/Menu" at bounding box center [24, 20] width 36 height 36
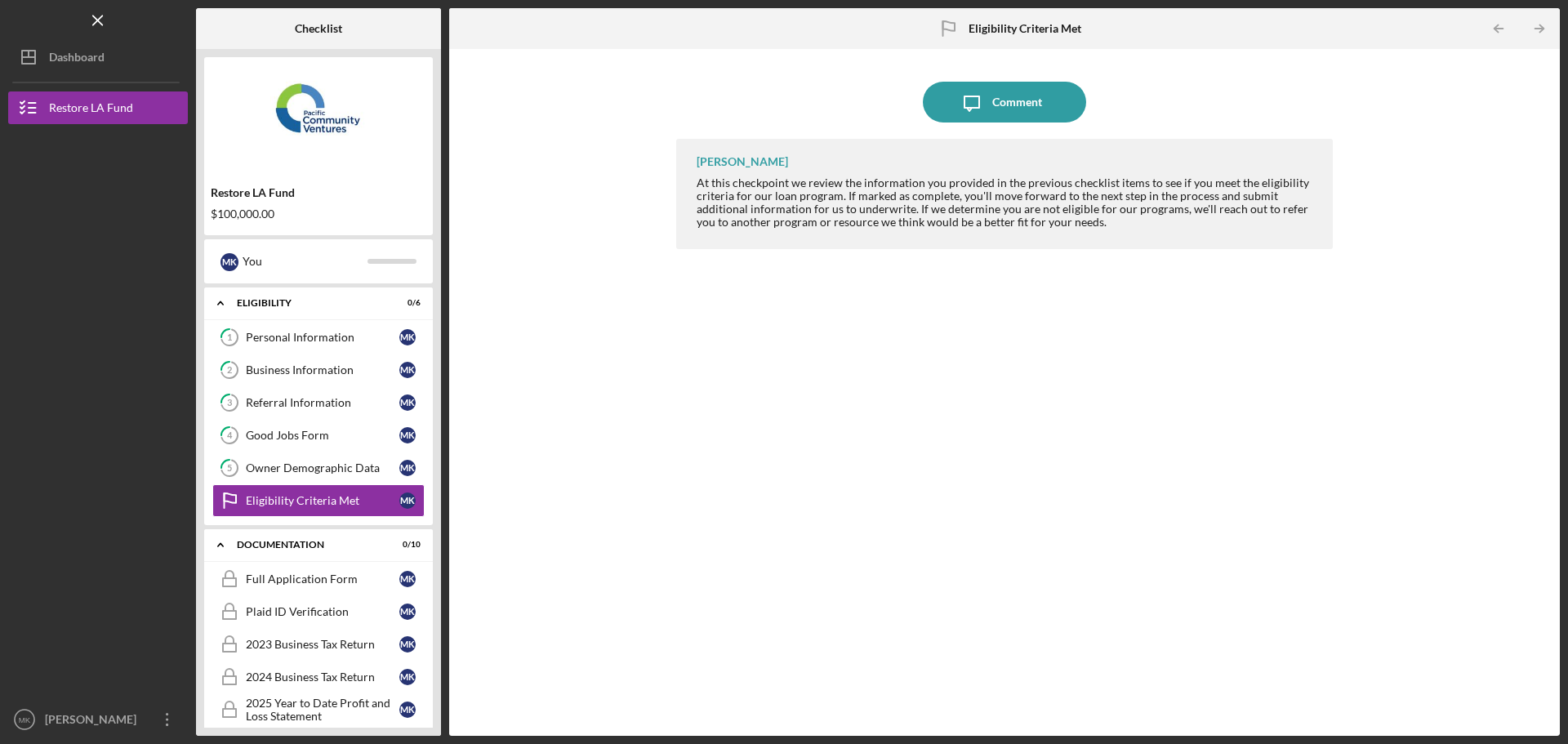
click at [60, 21] on div "Logo-Reversed Created with Sketch. Icon/Menu Close" at bounding box center [98, 20] width 179 height 41
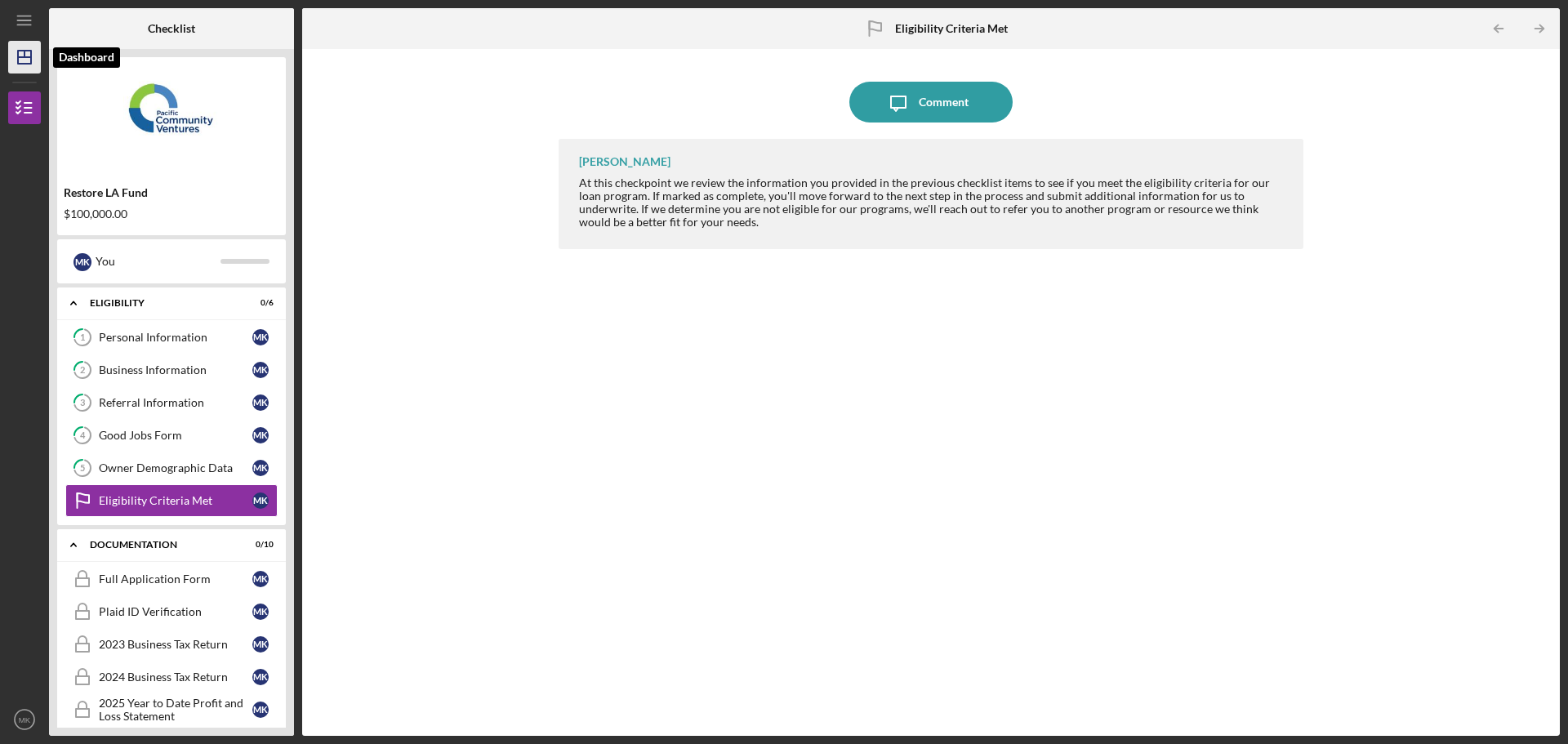
click at [18, 59] on polygon "button" at bounding box center [24, 57] width 13 height 13
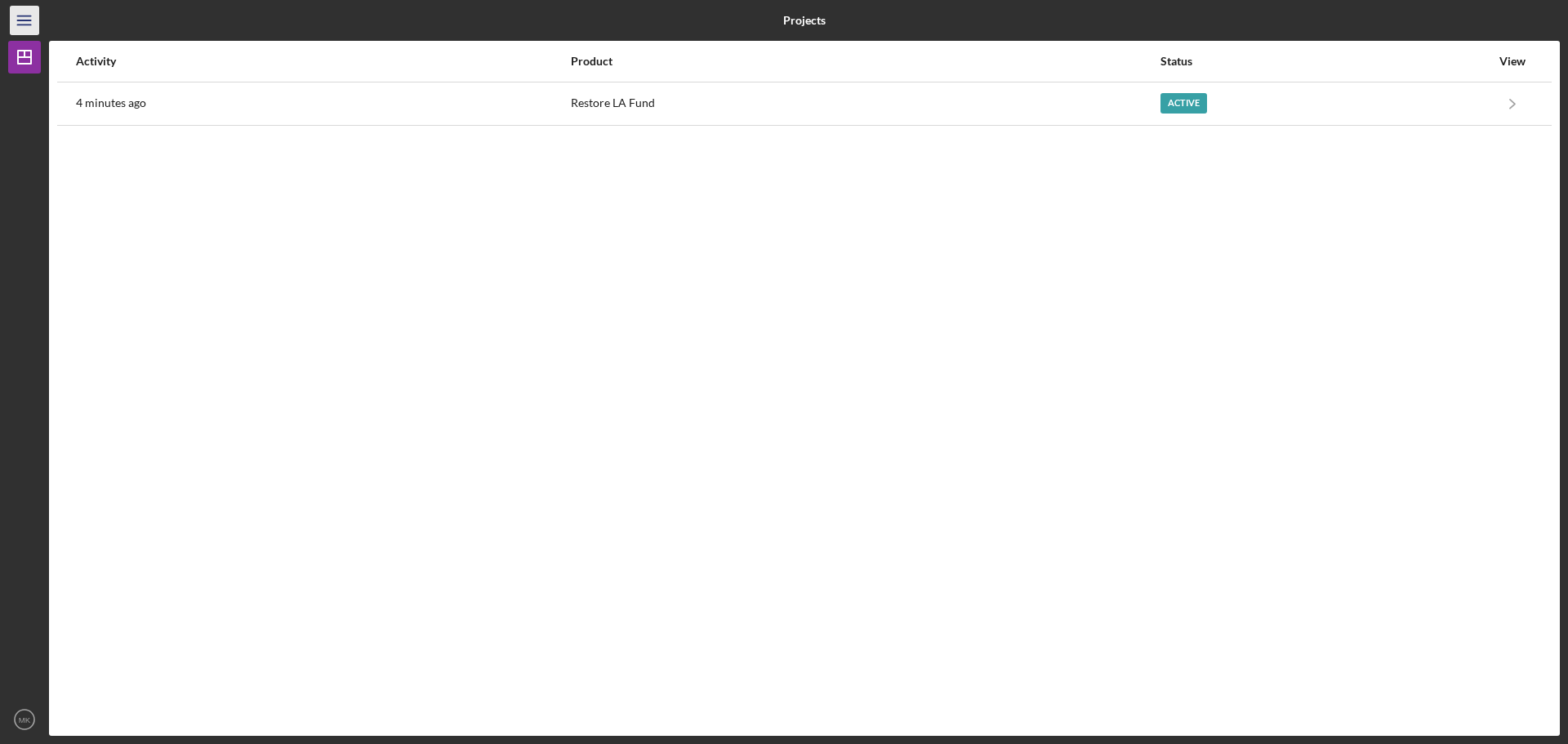
click at [29, 21] on icon "Icon/Menu" at bounding box center [24, 20] width 36 height 36
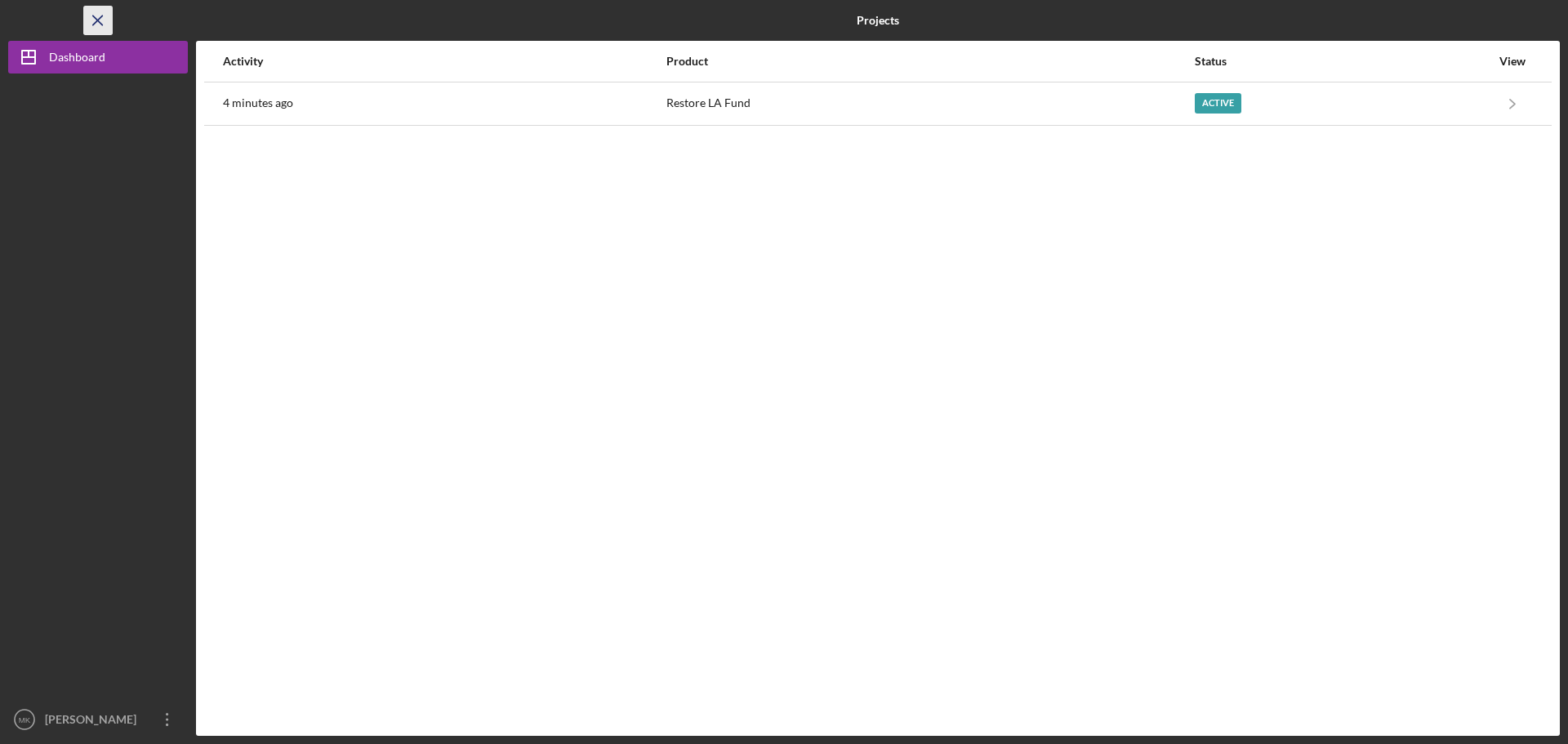
drag, startPoint x: 83, startPoint y: 19, endPoint x: 93, endPoint y: 18, distance: 10.0
click at [93, 18] on icon "Icon/Menu Close" at bounding box center [98, 20] width 36 height 36
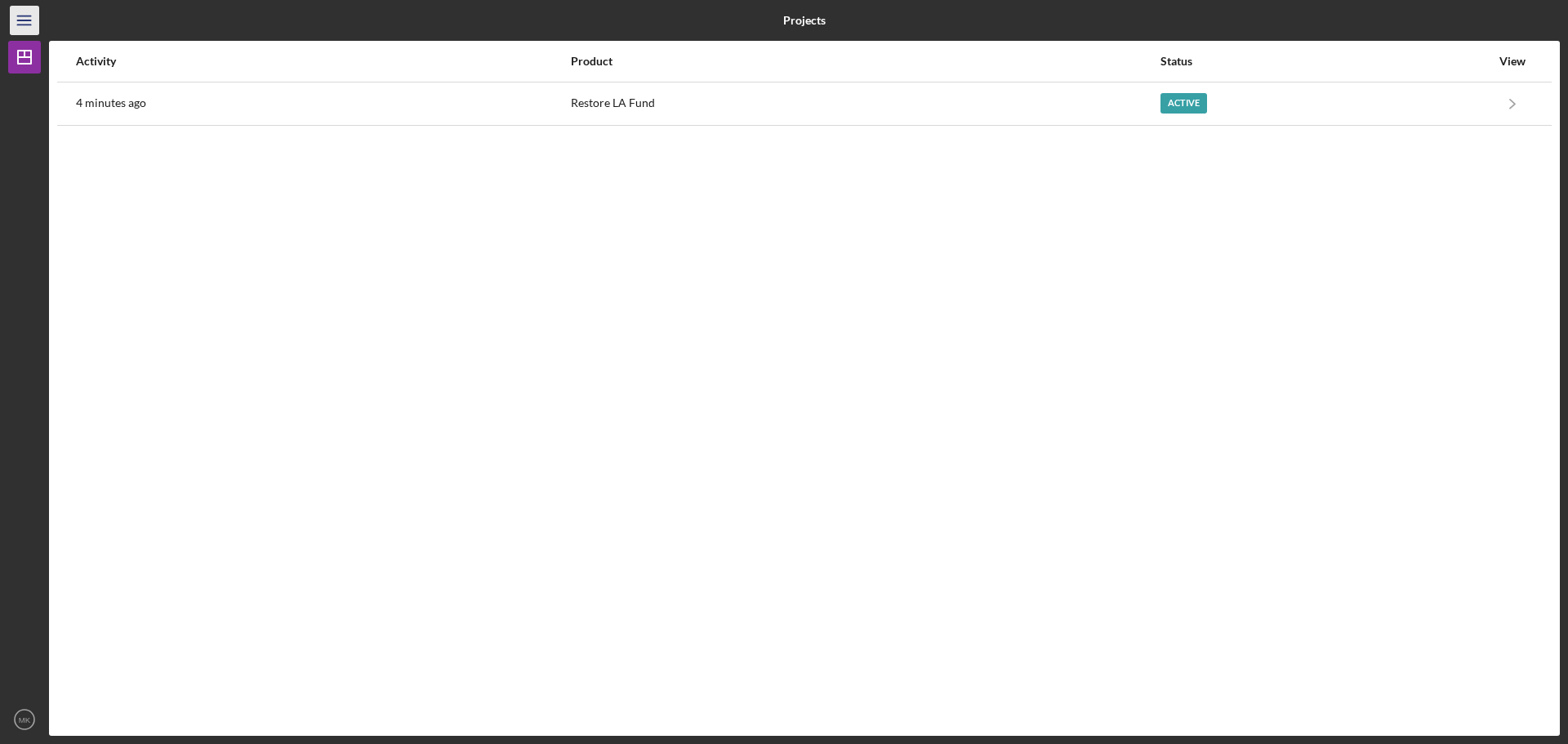
click at [17, 20] on line "button" at bounding box center [23, 20] width 13 height 0
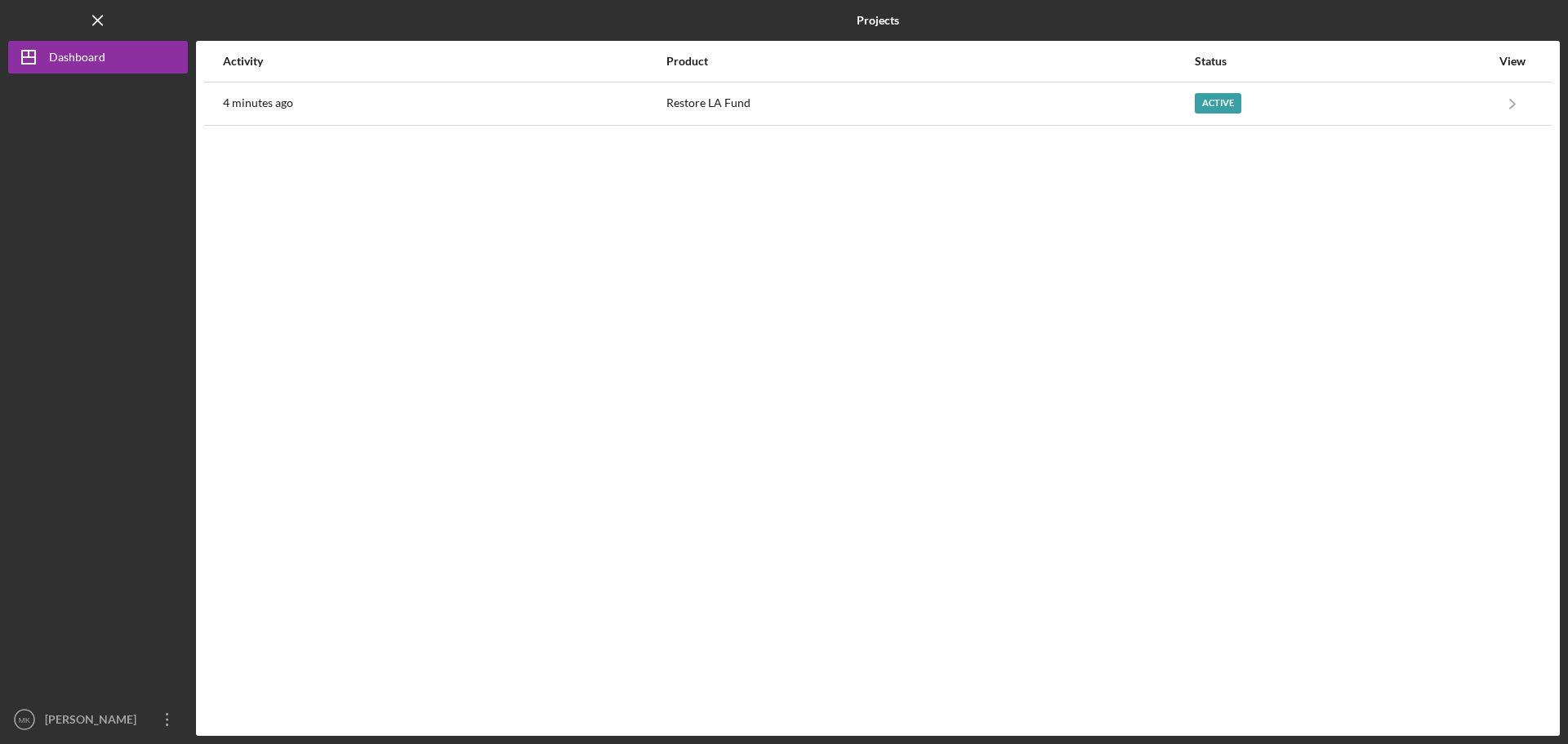
click at [1349, 198] on div "Activity Product Status View 4 minutes ago Restore LA Fund Active Icon/Navigate…" at bounding box center [878, 388] width 1364 height 695
click at [133, 296] on div at bounding box center [98, 388] width 179 height 629
click at [90, 14] on icon "Icon/Menu Close" at bounding box center [98, 20] width 36 height 36
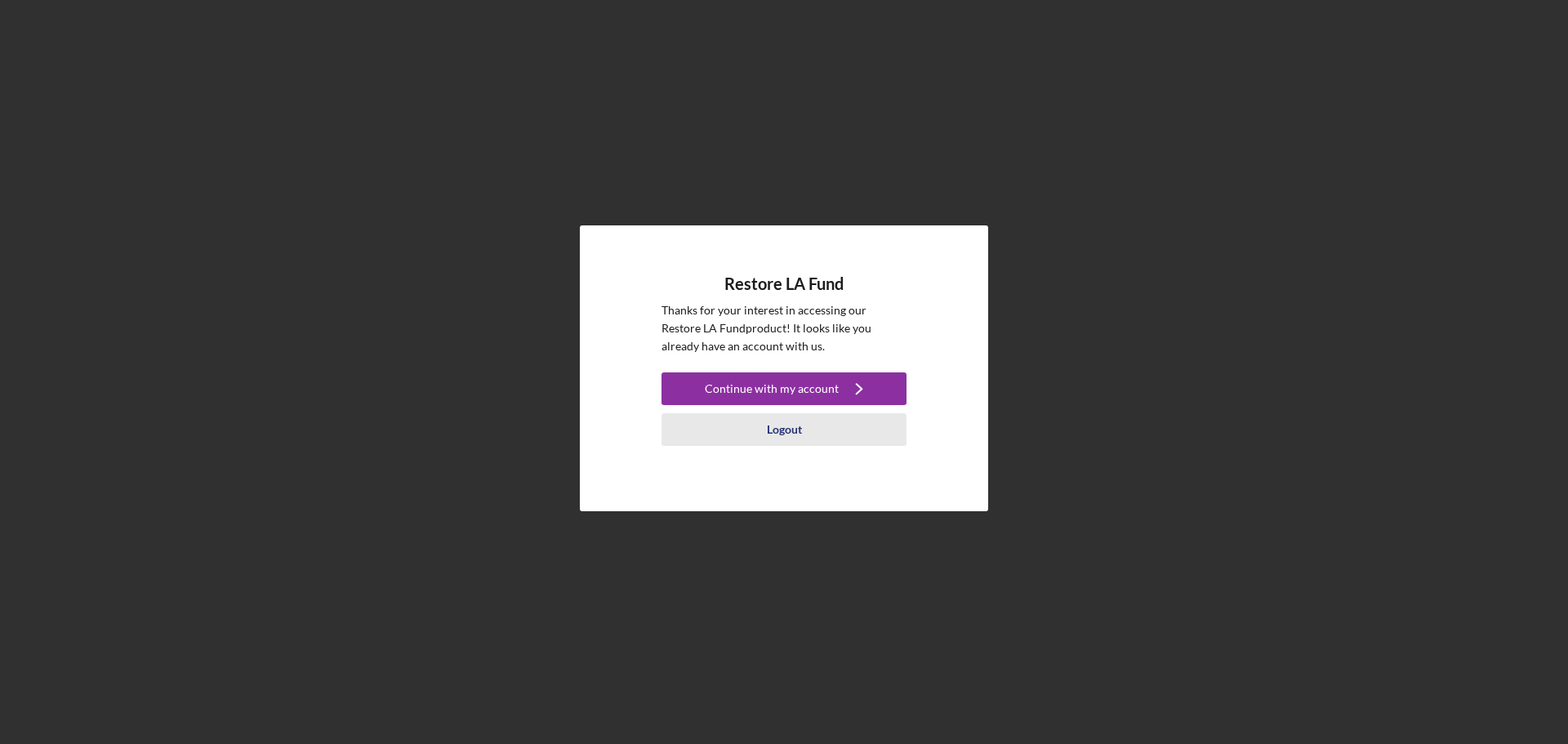
click at [775, 432] on div "Logout" at bounding box center [785, 429] width 36 height 33
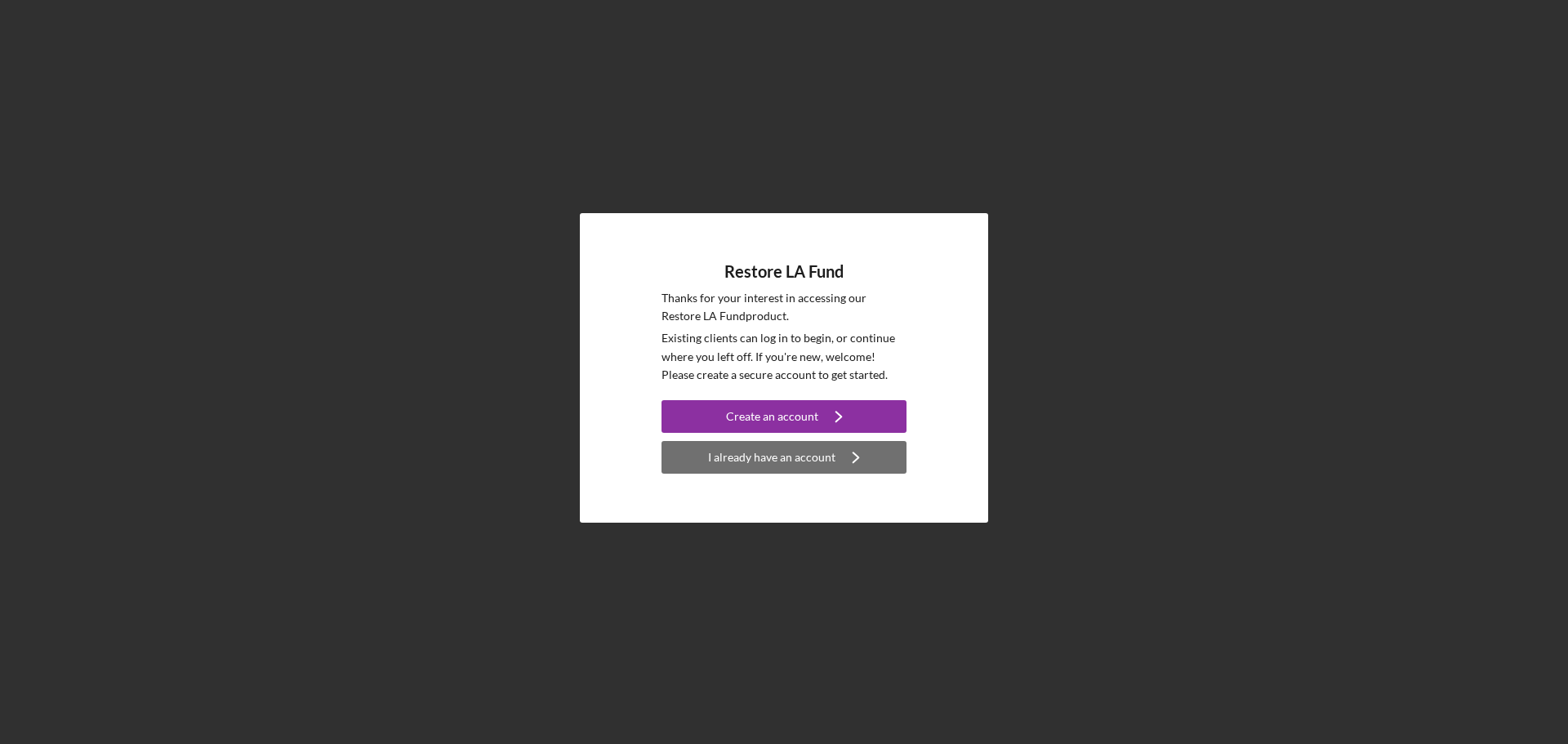
click at [787, 461] on div "I already have an account" at bounding box center [772, 457] width 127 height 33
